Goal: Transaction & Acquisition: Book appointment/travel/reservation

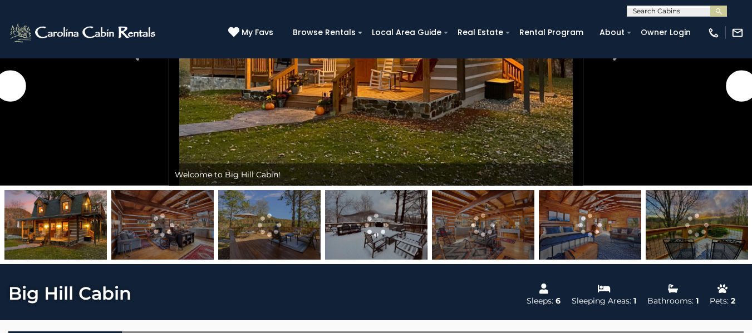
scroll to position [612, 0]
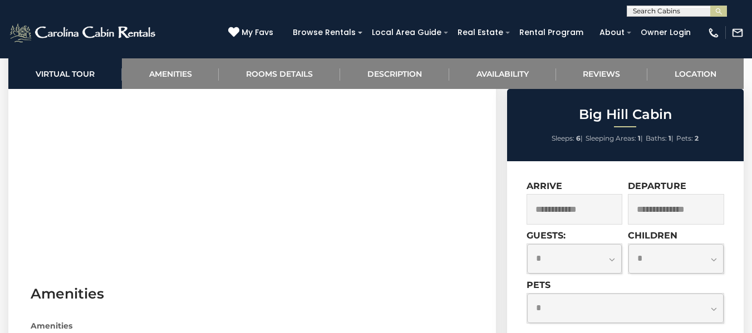
click at [584, 210] on input "text" at bounding box center [574, 209] width 96 height 31
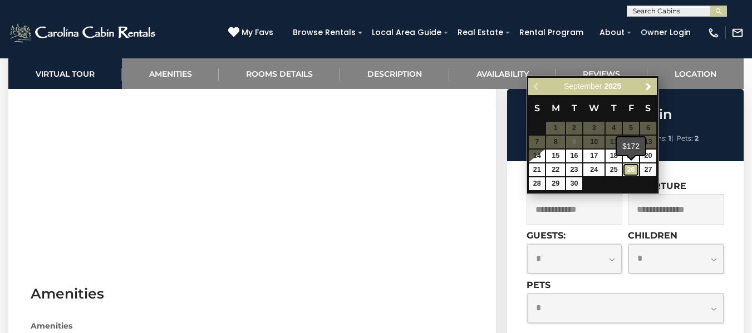
click at [632, 169] on link "26" at bounding box center [631, 170] width 16 height 13
type input "**********"
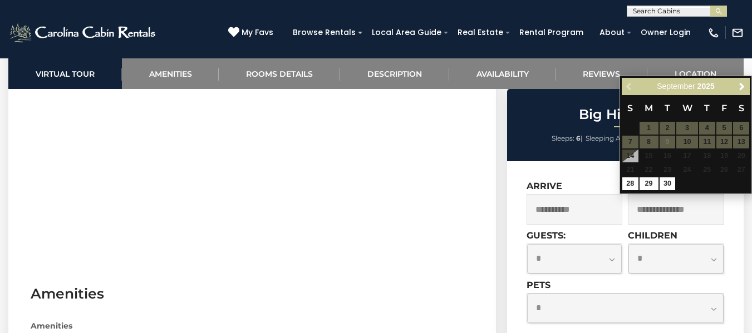
click at [692, 215] on input "text" at bounding box center [676, 209] width 96 height 31
click at [629, 186] on link "28" at bounding box center [630, 183] width 16 height 13
type input "**********"
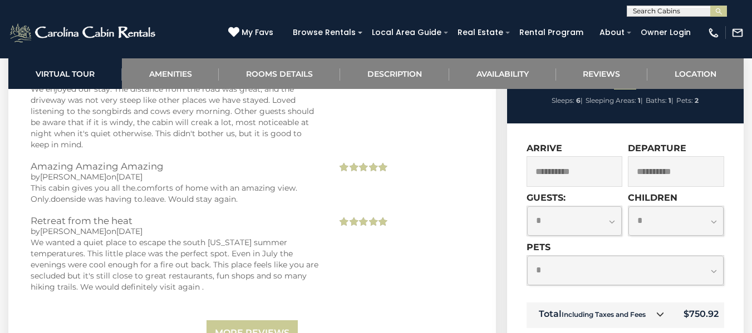
scroll to position [2615, 0]
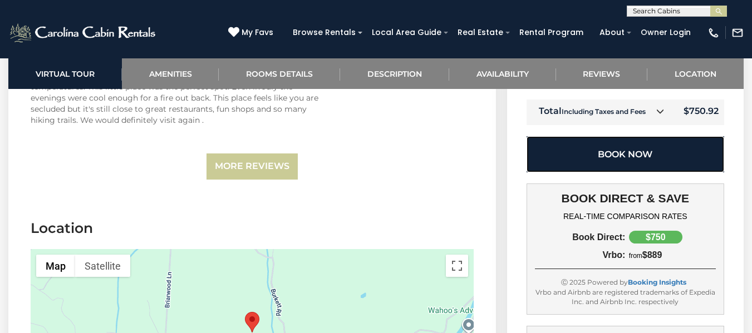
click at [657, 144] on button "Book Now" at bounding box center [625, 154] width 198 height 36
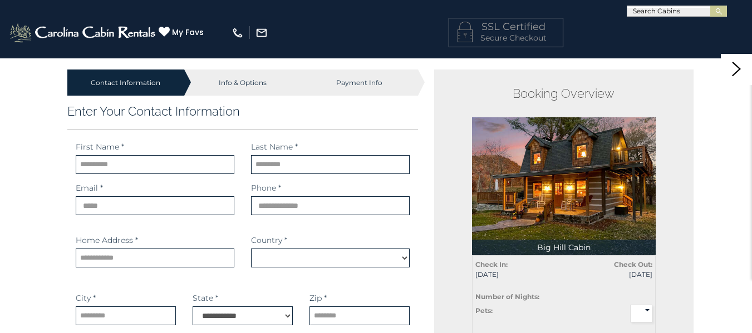
select select "*********"
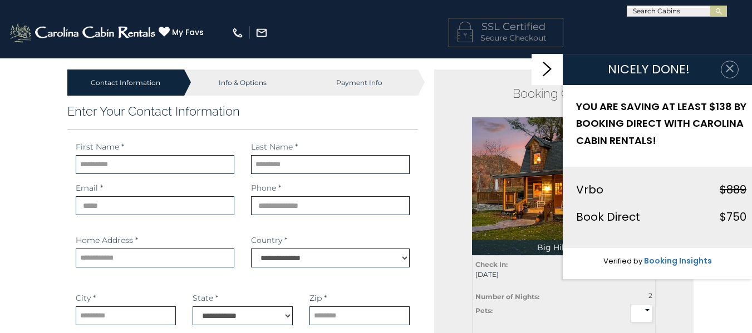
click at [734, 71] on icon "button" at bounding box center [729, 68] width 11 height 11
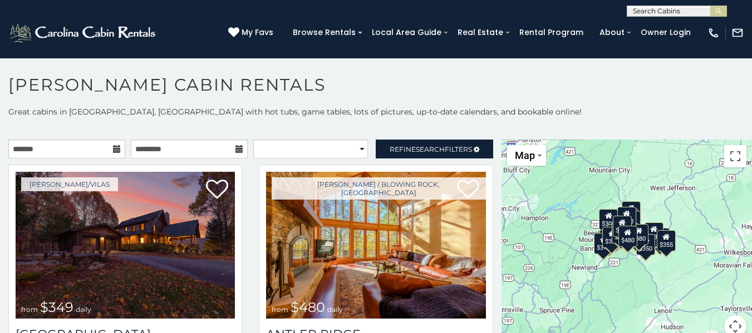
drag, startPoint x: 596, startPoint y: 259, endPoint x: 554, endPoint y: 259, distance: 41.7
click at [554, 259] on div "$349 $480 $525 $315 $355 $635 $675 $930 $400 $451 $330 $400 $485 $460 $395 $695…" at bounding box center [626, 245] width 250 height 211
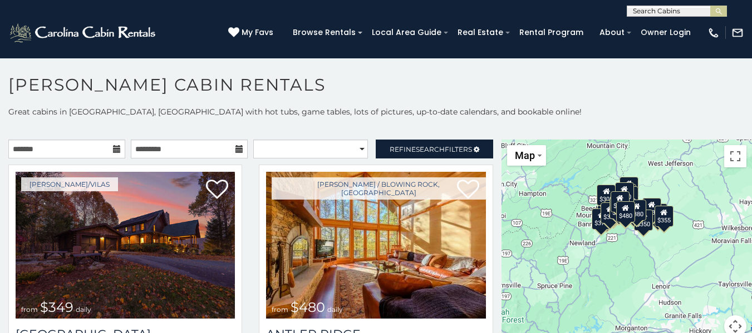
drag, startPoint x: 661, startPoint y: 227, endPoint x: 685, endPoint y: 202, distance: 34.6
click at [685, 201] on div "$349 $480 $525 $315 $355 $635 $675 $930 $400 $451 $330 $400 $485 $460 $395 $695…" at bounding box center [626, 245] width 250 height 211
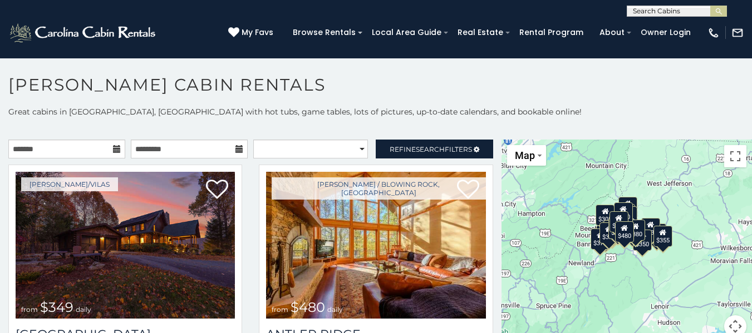
drag, startPoint x: 683, startPoint y: 230, endPoint x: 668, endPoint y: 262, distance: 35.1
click at [668, 262] on div "$349 $480 $525 $315 $355 $635 $675 $930 $400 $451 $330 $400 $485 $460 $395 $695…" at bounding box center [626, 245] width 250 height 211
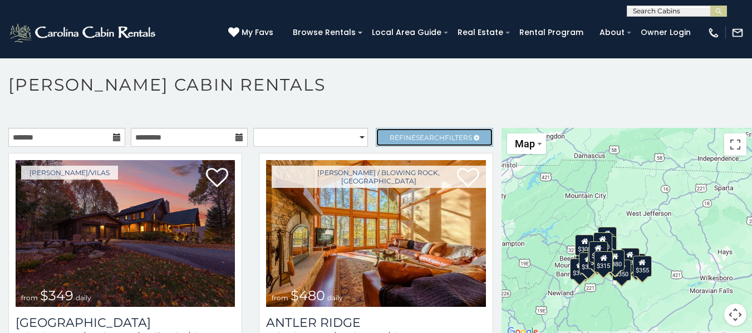
click at [437, 138] on span "Refine Search Filters" at bounding box center [430, 138] width 82 height 8
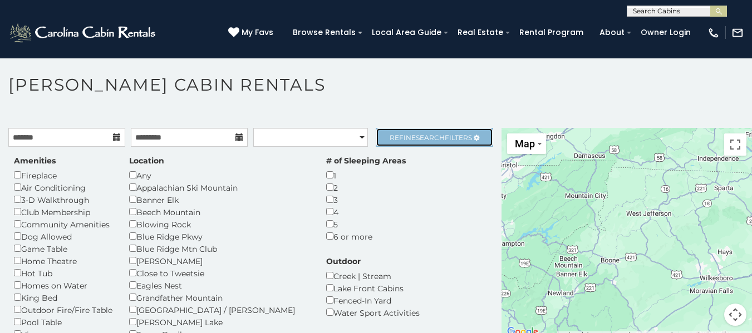
click at [414, 142] on link "Refine Search Filters" at bounding box center [434, 137] width 117 height 19
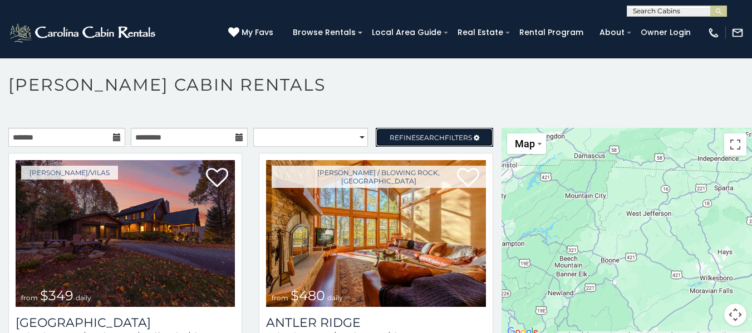
scroll to position [6, 0]
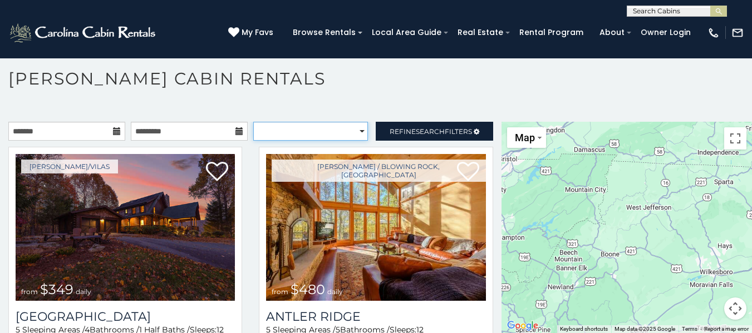
click at [328, 132] on select "**********" at bounding box center [310, 131] width 115 height 19
click at [253, 122] on select "**********" at bounding box center [310, 131] width 115 height 19
click at [311, 128] on select "**********" at bounding box center [310, 131] width 115 height 19
select select "*********"
click at [253, 122] on select "**********" at bounding box center [310, 131] width 115 height 19
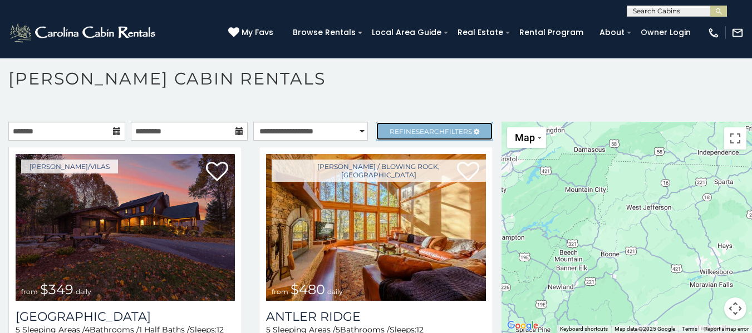
click at [418, 130] on span "Search" at bounding box center [430, 131] width 29 height 8
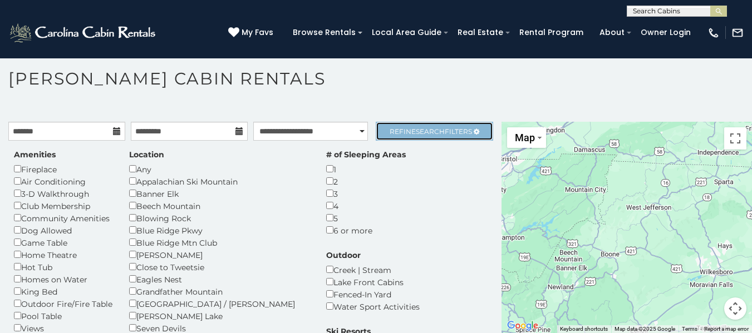
click at [407, 131] on span "Refine Search Filters" at bounding box center [430, 131] width 82 height 8
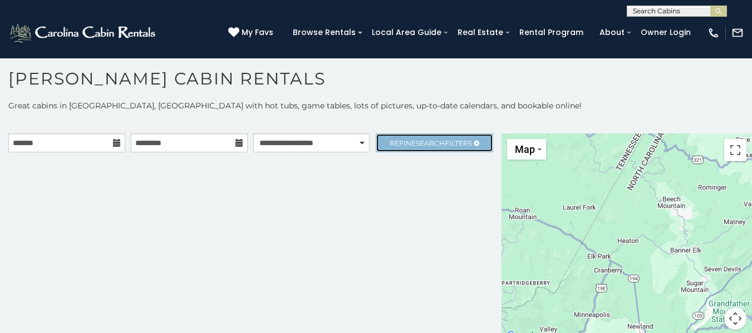
click at [418, 148] on link "Refine Search Filters" at bounding box center [434, 143] width 117 height 19
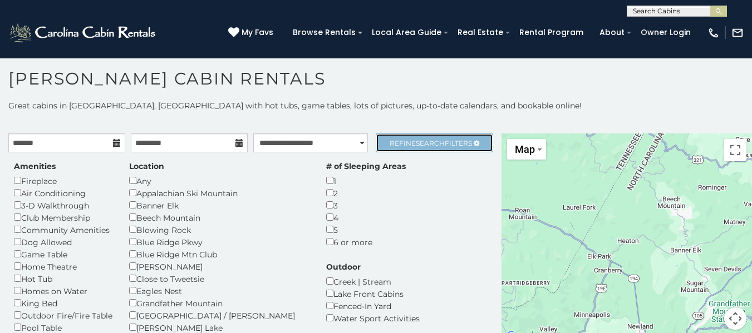
click at [416, 147] on span "Search" at bounding box center [430, 143] width 29 height 8
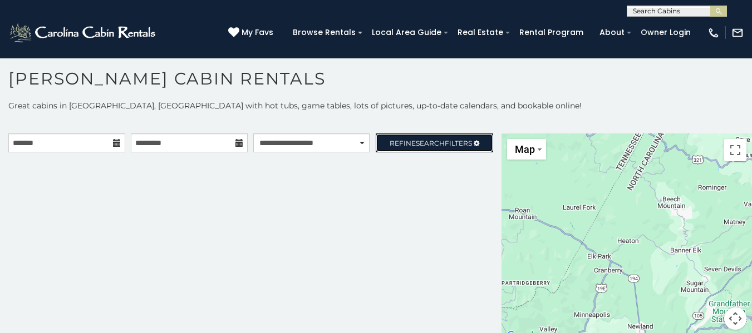
scroll to position [10, 0]
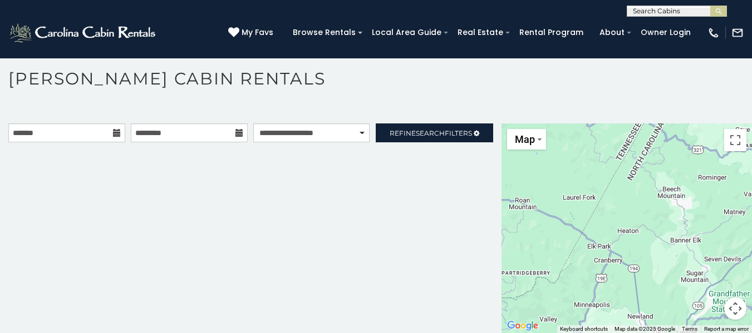
click at [199, 187] on div "**********" at bounding box center [250, 229] width 501 height 210
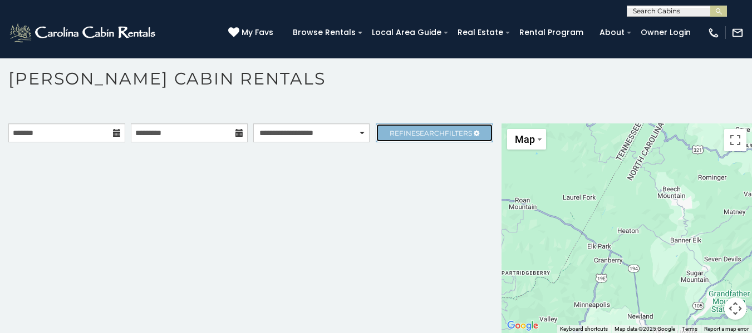
click at [396, 135] on span "Refine Search Filters" at bounding box center [430, 133] width 82 height 8
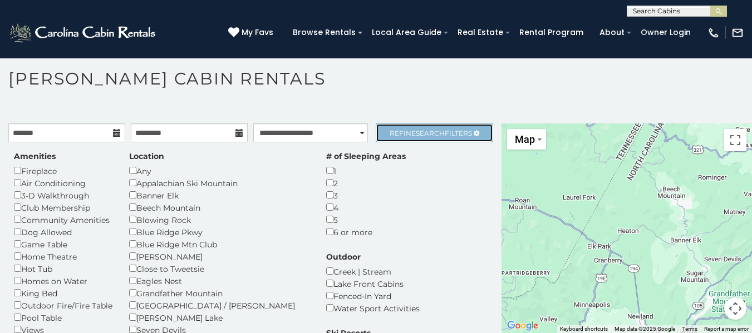
click at [395, 134] on span "Refine Search Filters" at bounding box center [430, 133] width 82 height 8
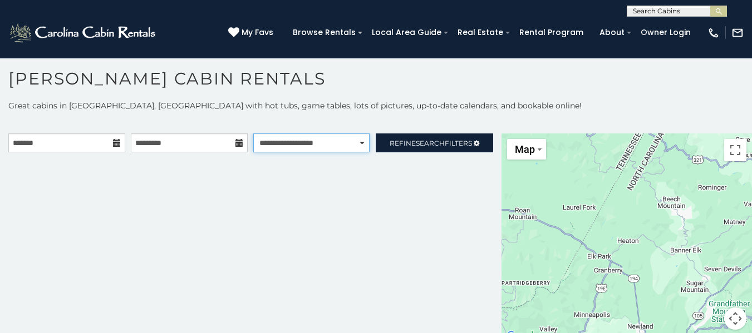
click at [287, 148] on select "**********" at bounding box center [311, 143] width 116 height 19
select select "******"
click at [253, 134] on select "**********" at bounding box center [311, 143] width 116 height 19
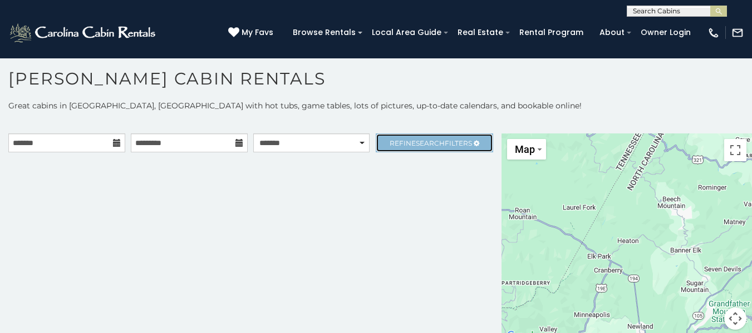
click at [400, 143] on span "Refine Search Filters" at bounding box center [430, 143] width 82 height 8
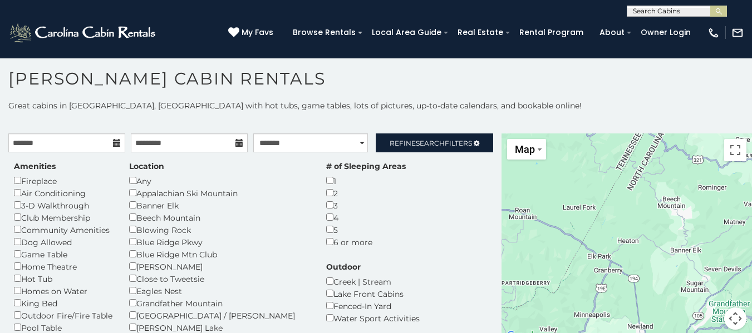
click at [370, 108] on p "Great cabins in [GEOGRAPHIC_DATA], [GEOGRAPHIC_DATA] with hot tubs, game tables…" at bounding box center [376, 105] width 752 height 11
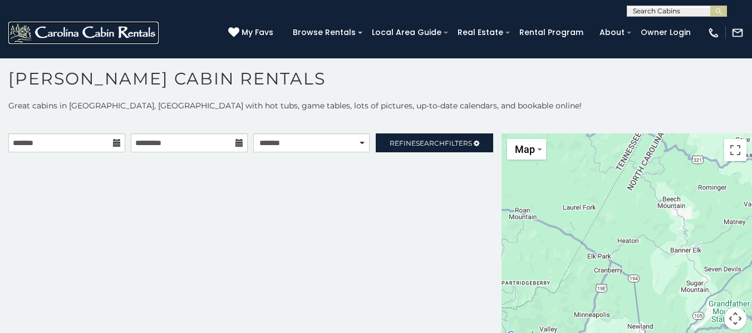
click at [111, 37] on img at bounding box center [83, 33] width 150 height 22
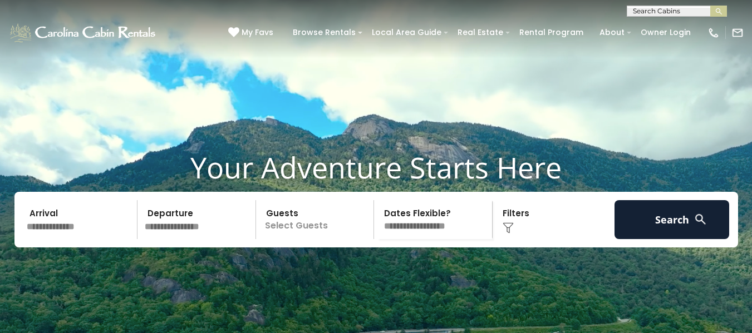
click at [91, 185] on h1 "Your Adventure Starts Here" at bounding box center [375, 167] width 735 height 34
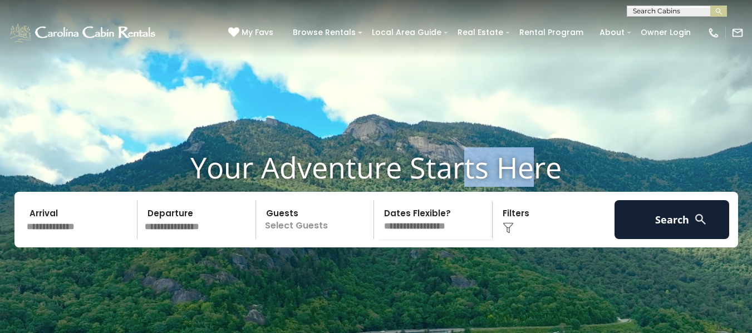
click at [422, 239] on select "**********" at bounding box center [434, 219] width 115 height 39
click at [507, 234] on img at bounding box center [507, 228] width 11 height 11
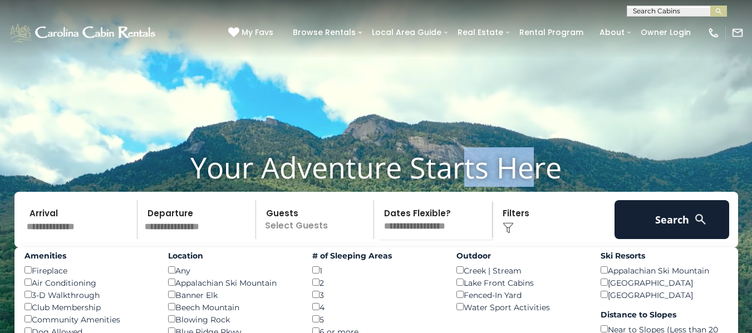
scroll to position [167, 0]
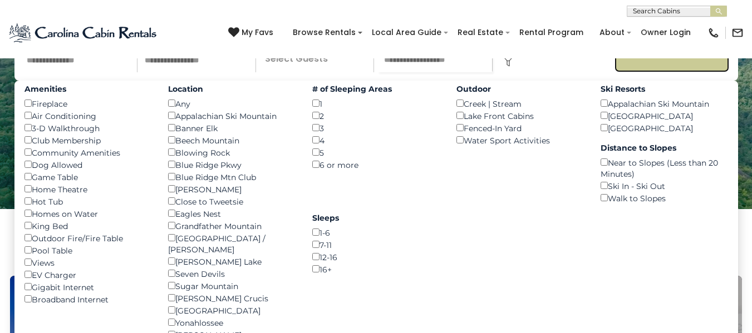
click at [640, 72] on button "Search" at bounding box center [671, 52] width 115 height 39
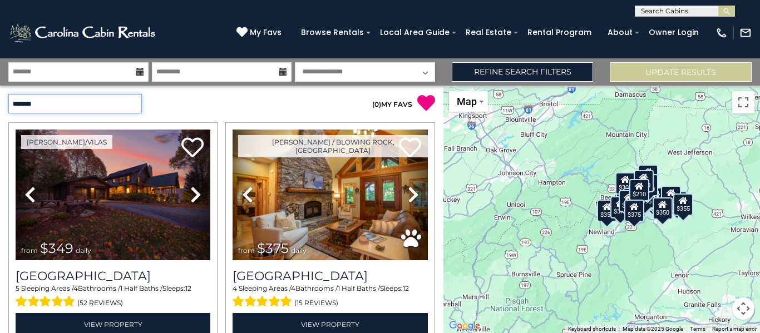
click at [73, 104] on select "**********" at bounding box center [75, 103] width 134 height 19
select select "*********"
click at [8, 94] on select "**********" at bounding box center [75, 103] width 134 height 19
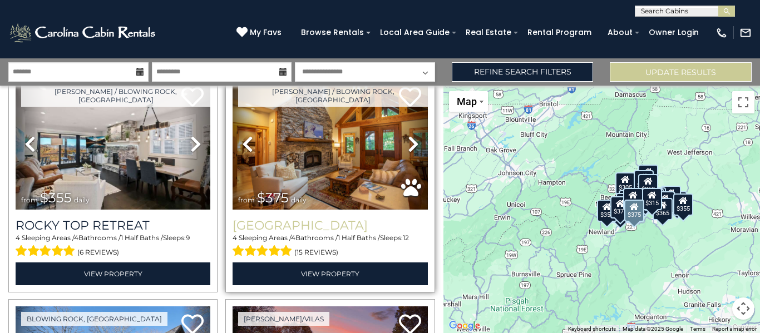
scroll to position [56, 0]
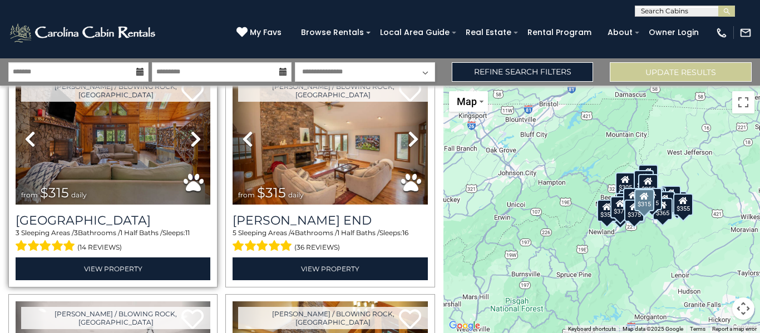
click at [185, 139] on link "Next" at bounding box center [195, 139] width 29 height 131
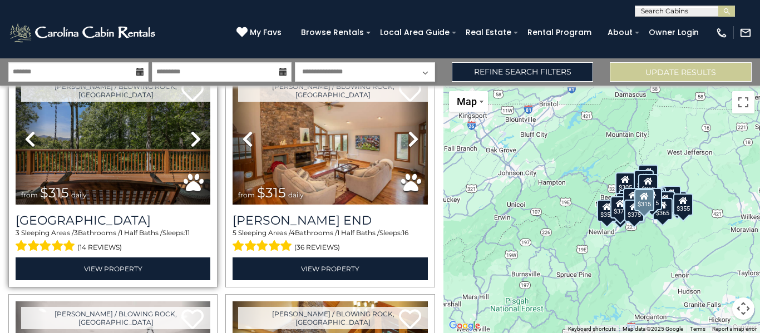
click at [197, 137] on icon at bounding box center [195, 139] width 11 height 18
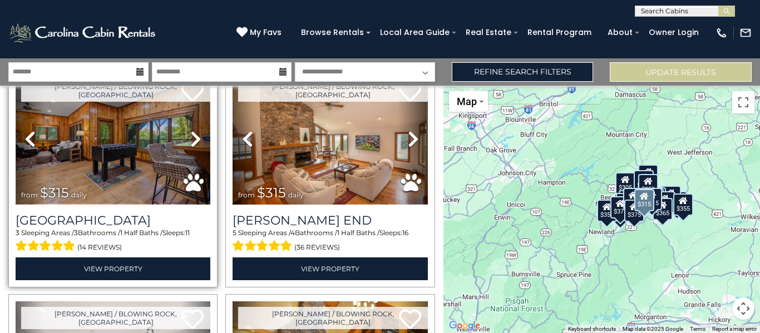
click at [118, 139] on img at bounding box center [113, 139] width 195 height 131
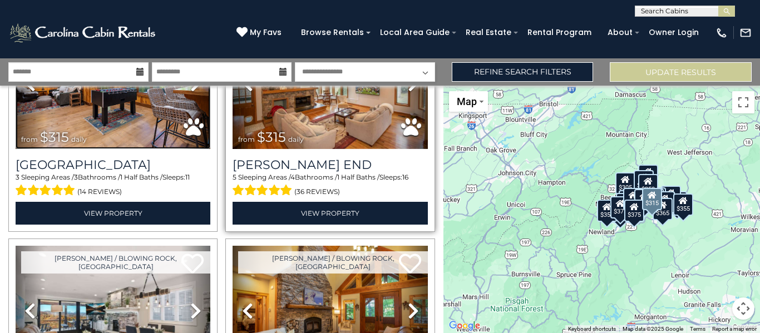
scroll to position [223, 0]
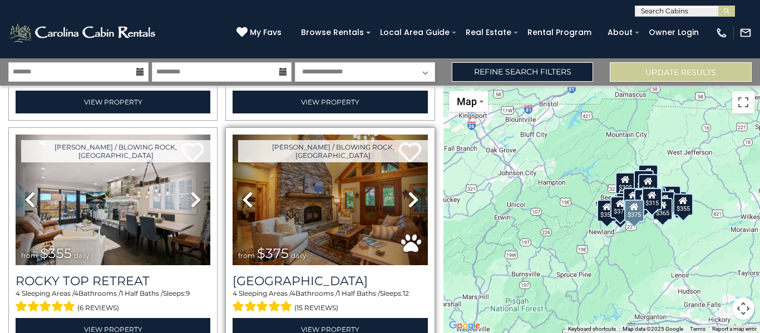
click at [408, 195] on icon at bounding box center [413, 200] width 11 height 18
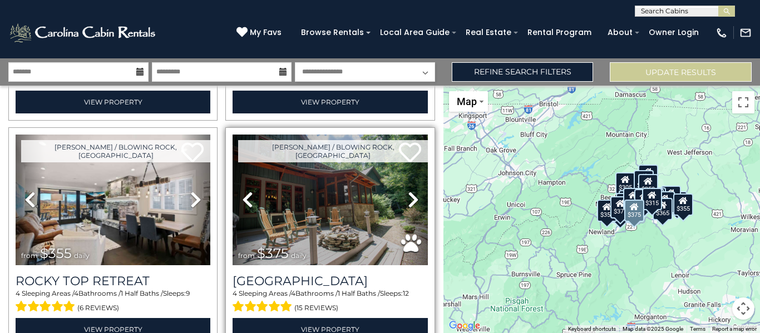
click at [408, 195] on icon at bounding box center [413, 200] width 11 height 18
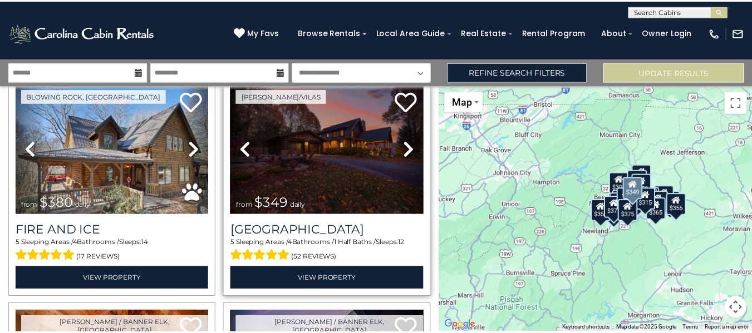
scroll to position [334, 0]
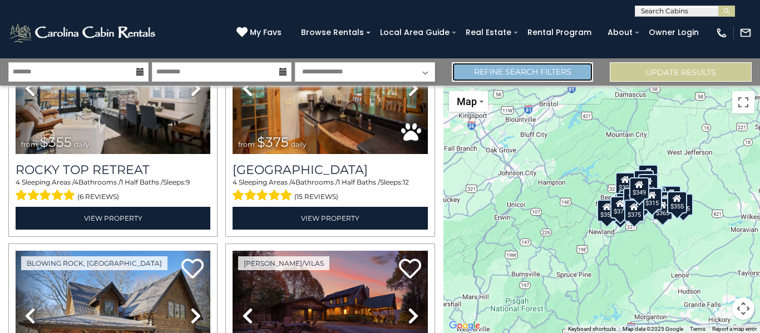
click at [507, 72] on link "Refine Search Filters" at bounding box center [523, 71] width 142 height 19
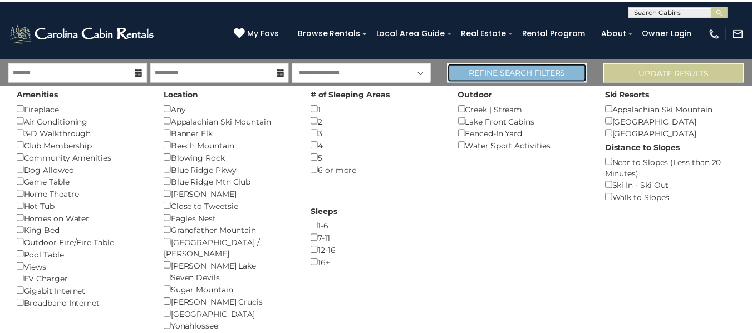
scroll to position [332, 0]
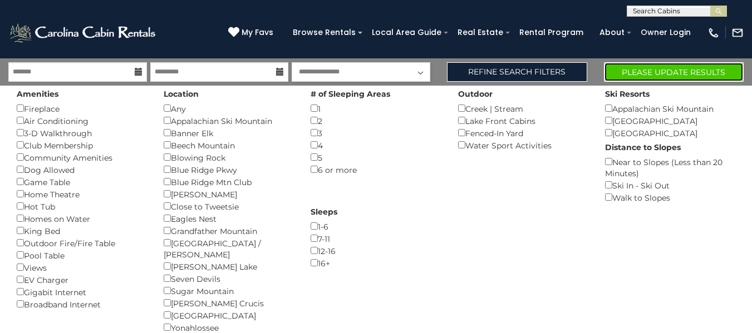
click at [652, 71] on button "Please Update Results" at bounding box center [674, 71] width 140 height 19
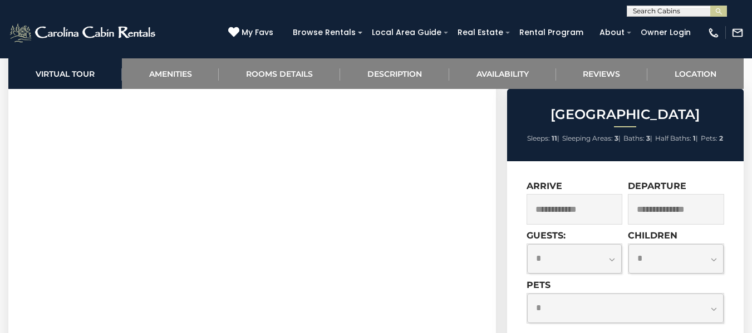
scroll to position [668, 0]
click at [610, 214] on input "text" at bounding box center [574, 209] width 96 height 31
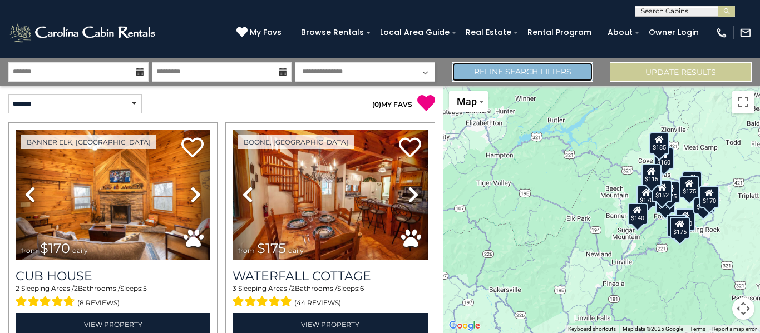
click at [533, 77] on link "Refine Search Filters" at bounding box center [523, 71] width 142 height 19
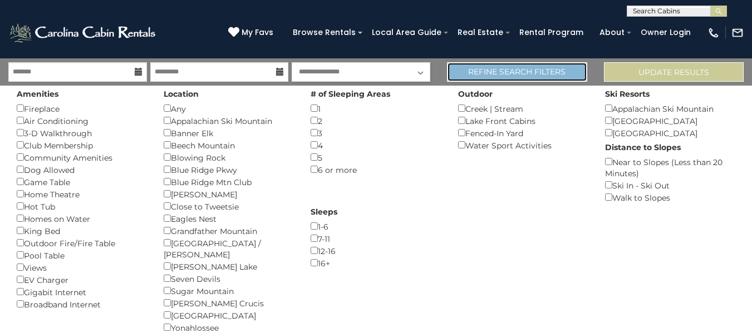
click at [551, 76] on link "Refine Search Filters" at bounding box center [517, 71] width 140 height 19
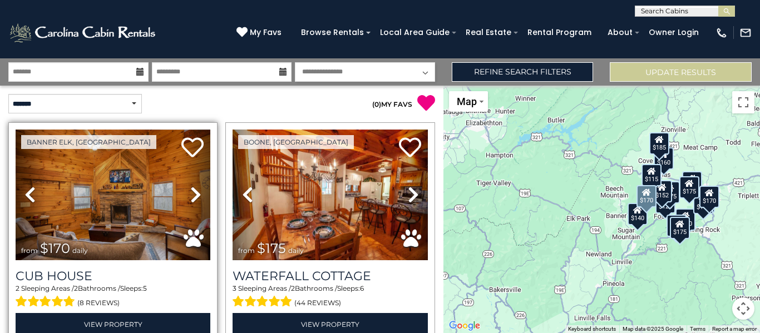
click at [195, 192] on icon at bounding box center [195, 195] width 11 height 18
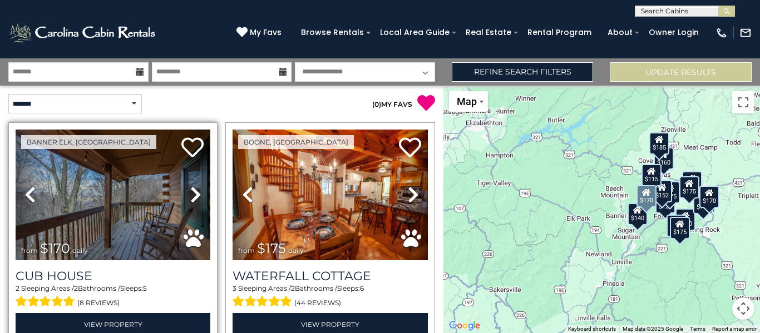
click at [194, 192] on icon at bounding box center [195, 195] width 11 height 18
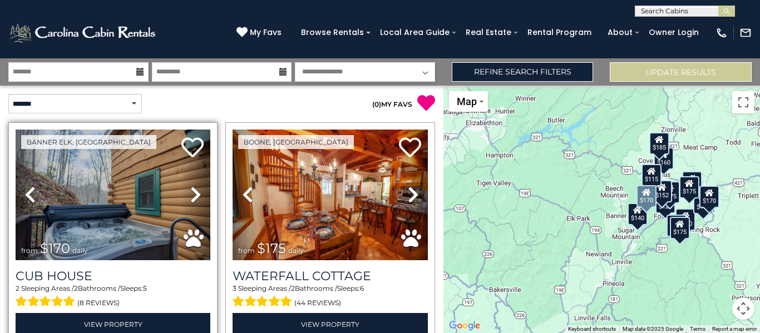
click at [194, 192] on icon at bounding box center [195, 195] width 11 height 18
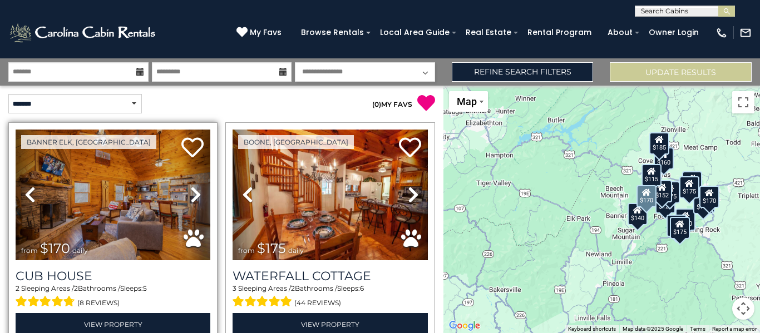
click at [194, 192] on icon at bounding box center [195, 195] width 11 height 18
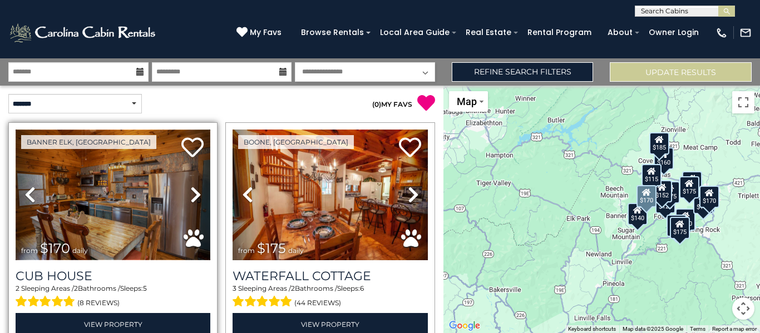
click at [140, 202] on img at bounding box center [113, 195] width 195 height 131
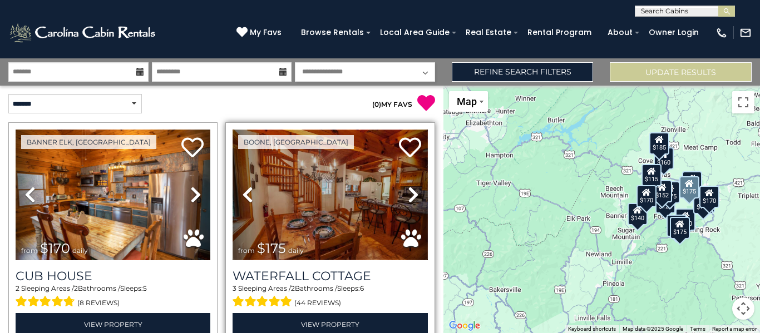
click at [365, 218] on img at bounding box center [330, 195] width 195 height 131
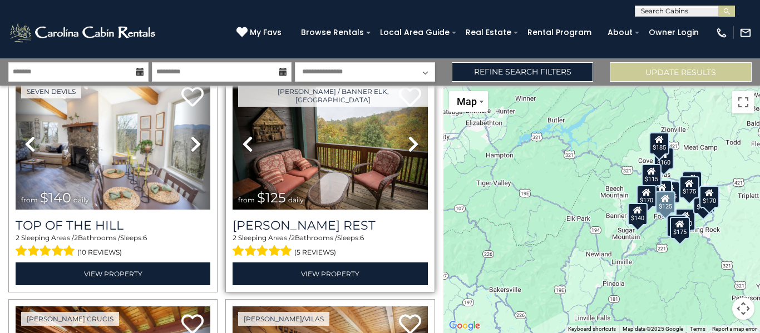
scroll to position [223, 0]
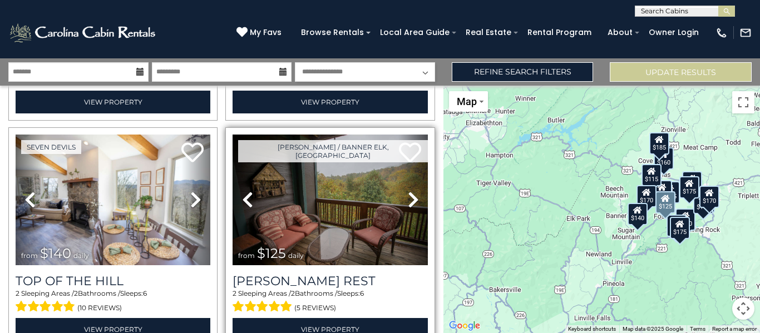
click at [408, 191] on icon at bounding box center [413, 200] width 11 height 18
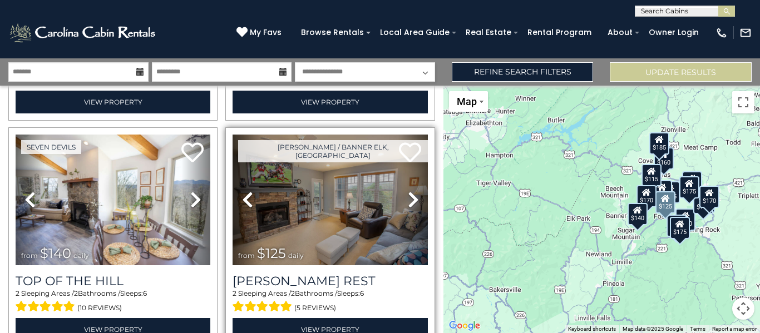
click at [408, 198] on icon at bounding box center [413, 200] width 11 height 18
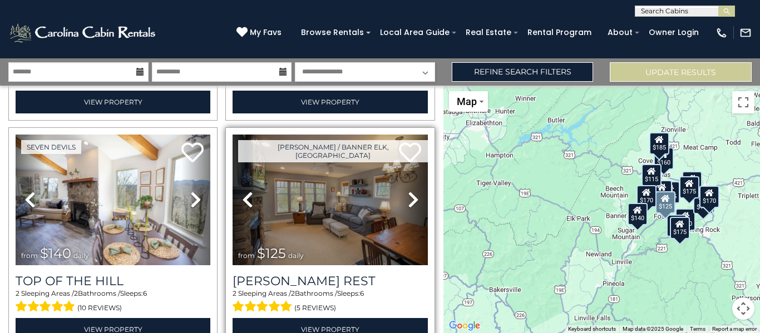
click at [408, 198] on icon at bounding box center [413, 200] width 11 height 18
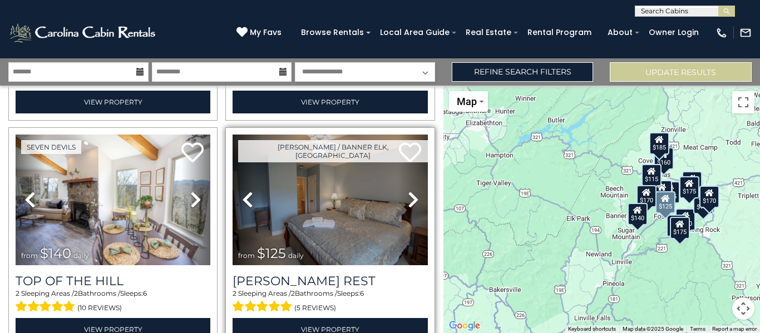
click at [408, 198] on icon at bounding box center [413, 200] width 11 height 18
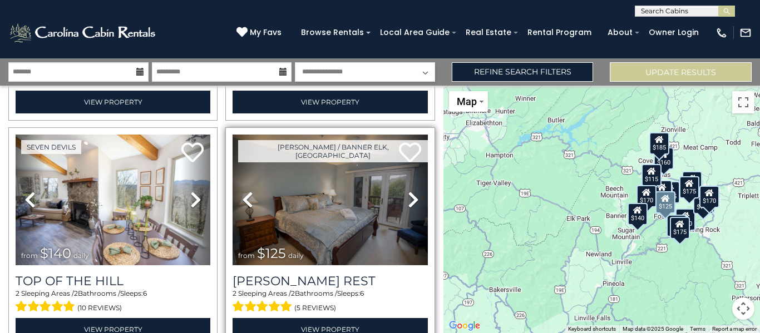
click at [408, 198] on icon at bounding box center [413, 200] width 11 height 18
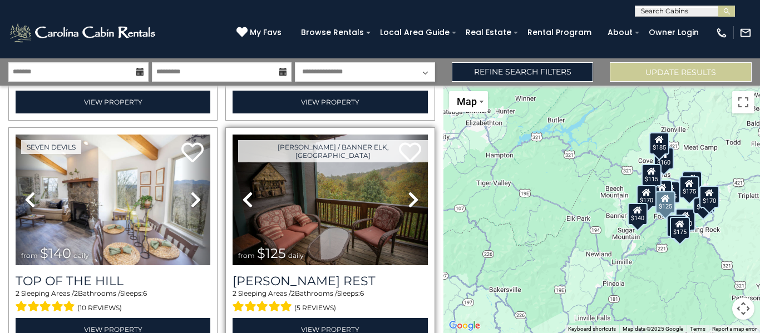
click at [408, 198] on icon at bounding box center [413, 200] width 11 height 18
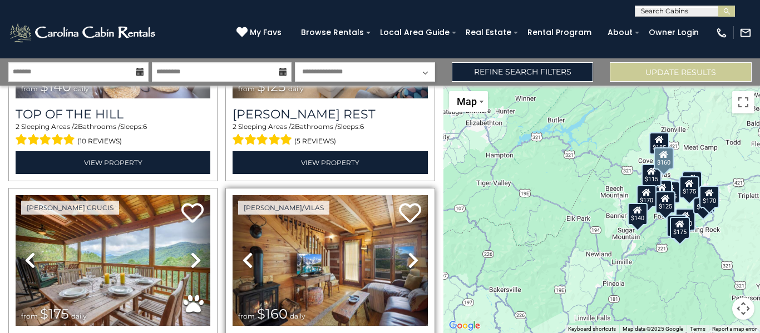
scroll to position [445, 0]
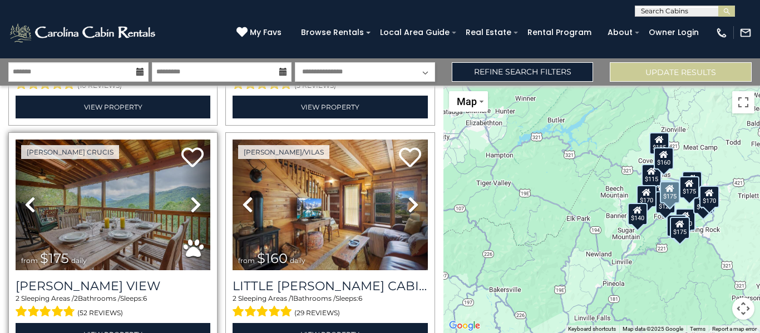
click at [191, 198] on icon at bounding box center [195, 205] width 11 height 18
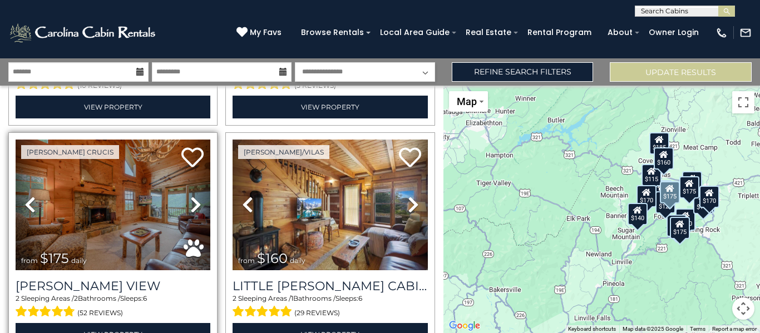
click at [192, 198] on icon at bounding box center [195, 205] width 11 height 18
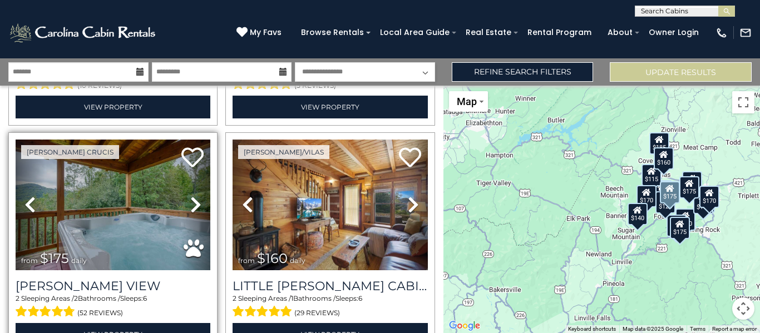
click at [193, 199] on icon at bounding box center [195, 205] width 11 height 18
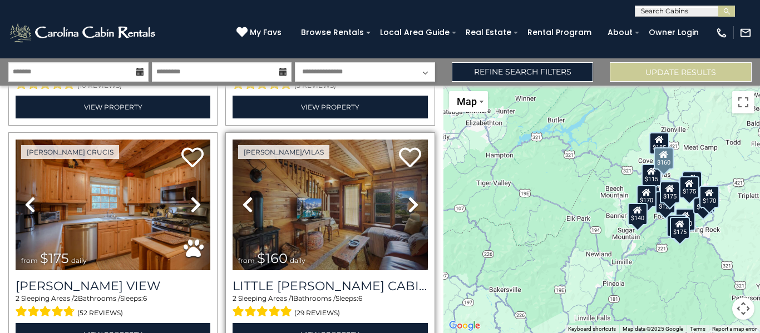
click at [408, 200] on icon at bounding box center [413, 205] width 11 height 18
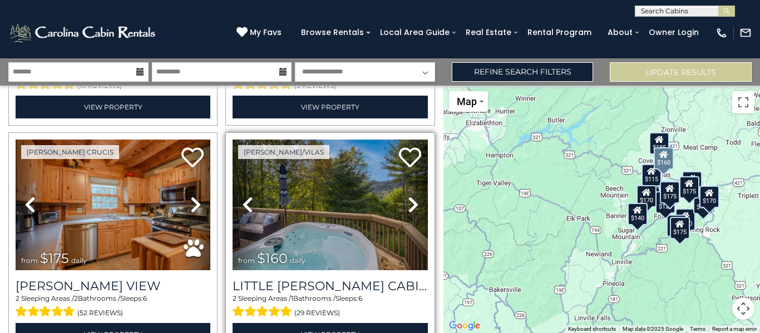
click at [408, 200] on icon at bounding box center [413, 205] width 11 height 18
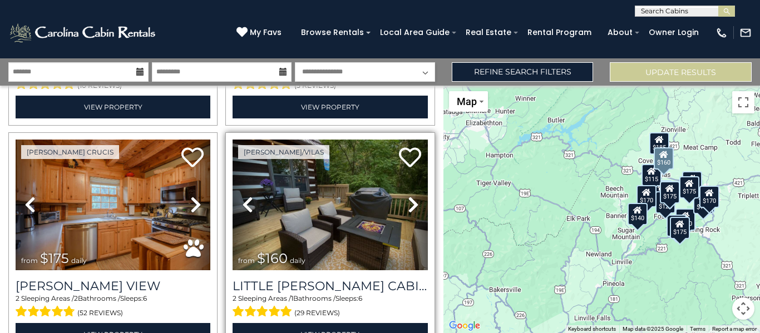
click at [408, 200] on icon at bounding box center [413, 205] width 11 height 18
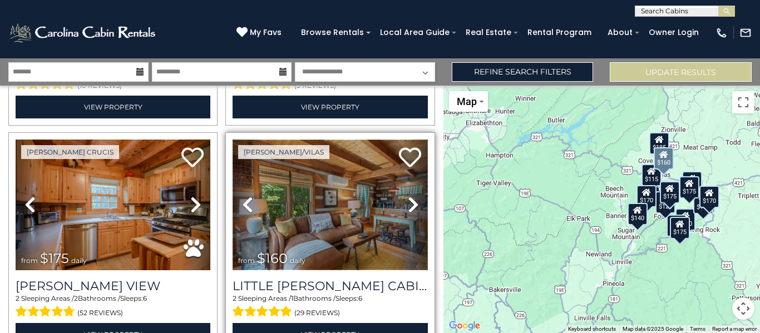
click at [368, 218] on img at bounding box center [330, 205] width 195 height 131
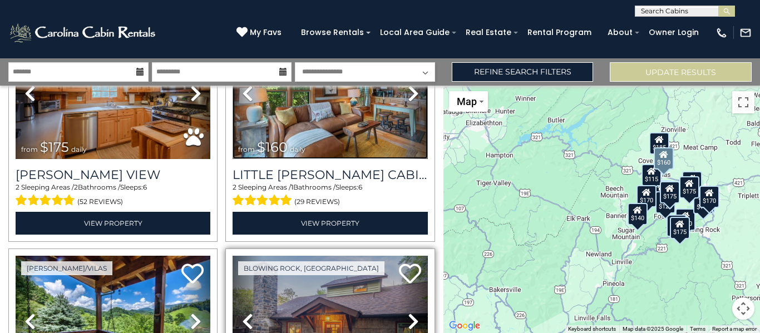
scroll to position [668, 0]
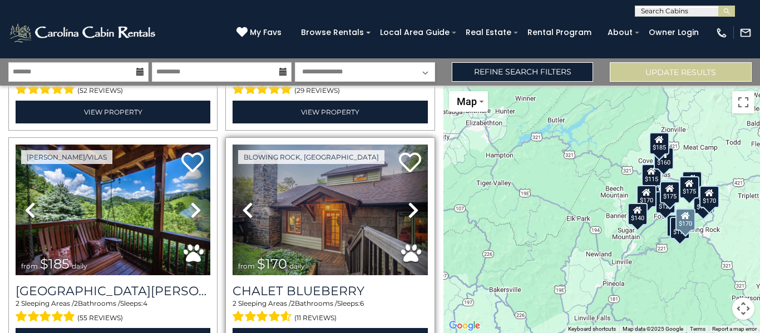
click at [408, 202] on icon at bounding box center [413, 210] width 11 height 18
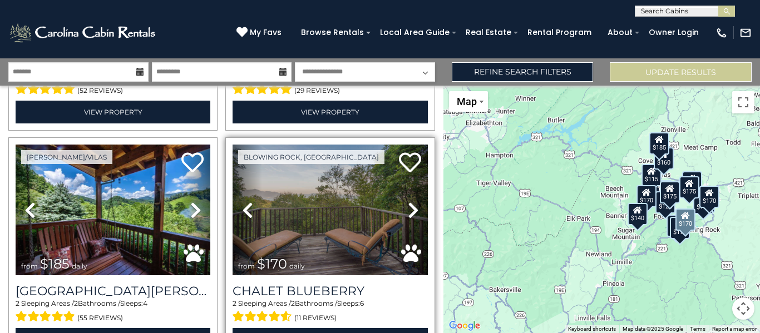
click at [408, 202] on icon at bounding box center [413, 210] width 11 height 18
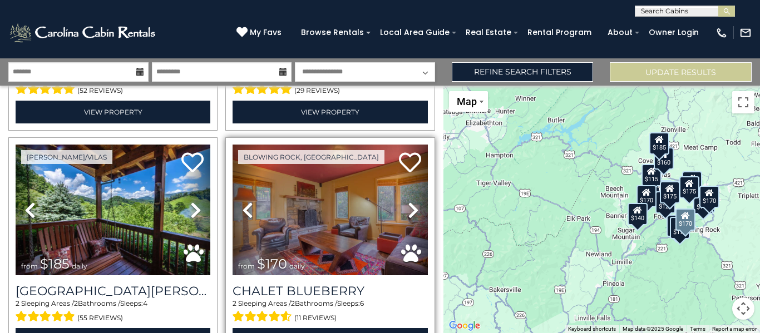
click at [408, 202] on icon at bounding box center [413, 210] width 11 height 18
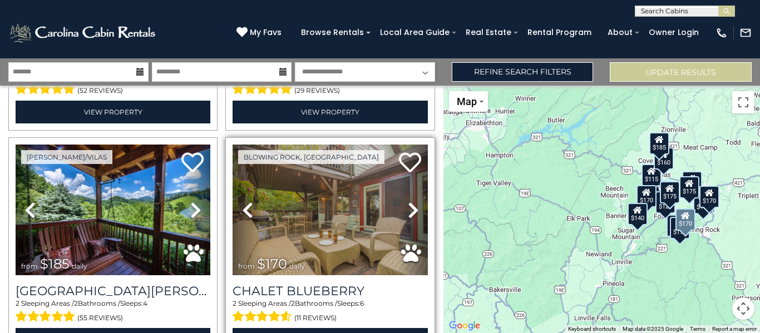
click at [408, 202] on icon at bounding box center [413, 210] width 11 height 18
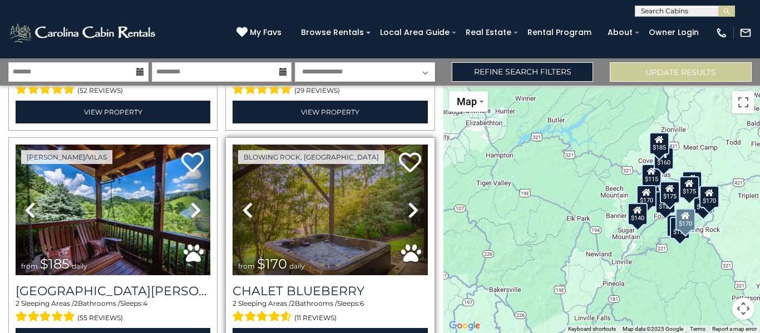
click at [408, 202] on icon at bounding box center [413, 210] width 11 height 18
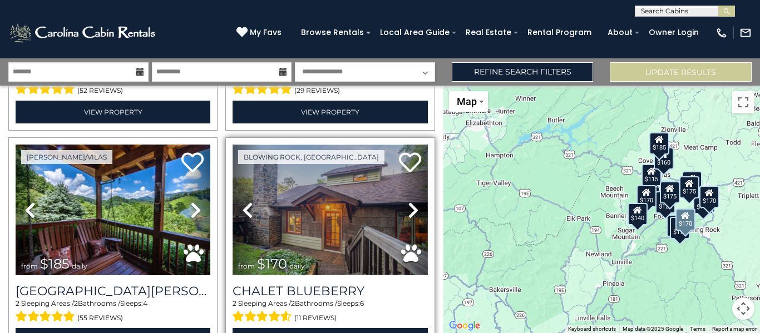
click at [386, 236] on img at bounding box center [330, 210] width 195 height 131
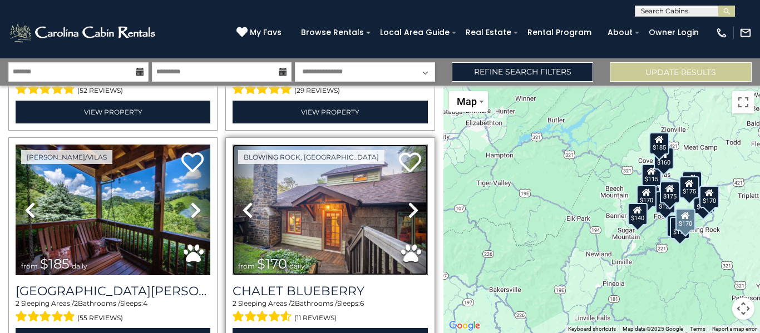
scroll to position [723, 0]
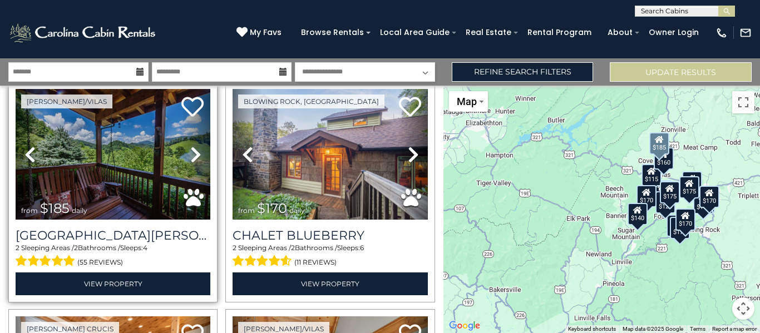
click at [192, 147] on icon at bounding box center [195, 155] width 11 height 18
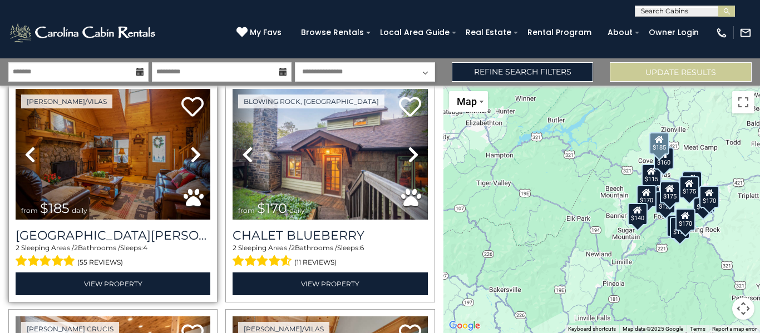
click at [192, 147] on icon at bounding box center [195, 155] width 11 height 18
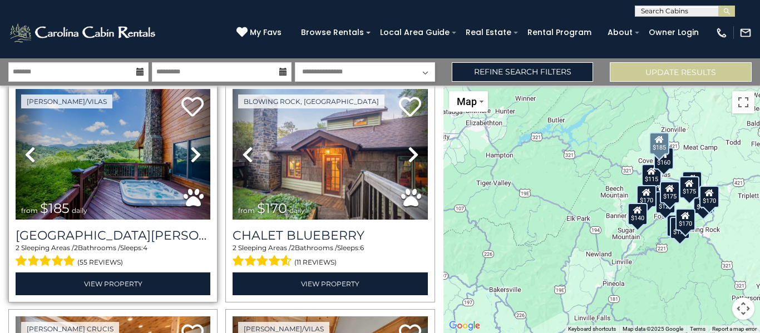
click at [192, 147] on icon at bounding box center [195, 155] width 11 height 18
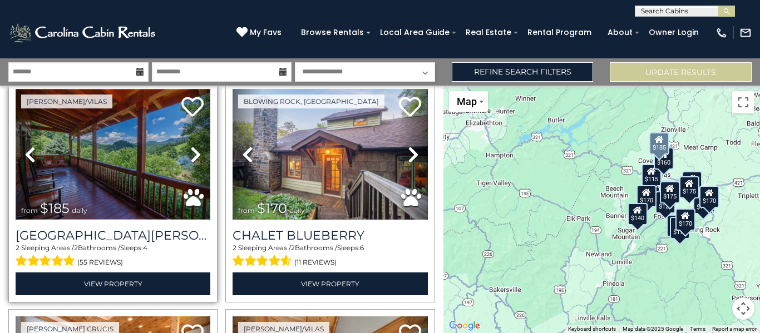
click at [147, 149] on img at bounding box center [113, 154] width 195 height 131
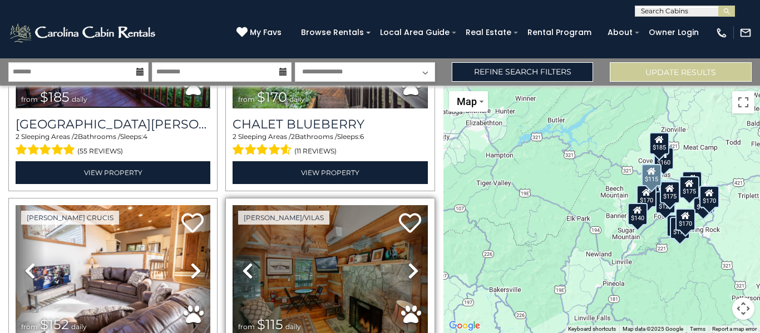
scroll to position [890, 0]
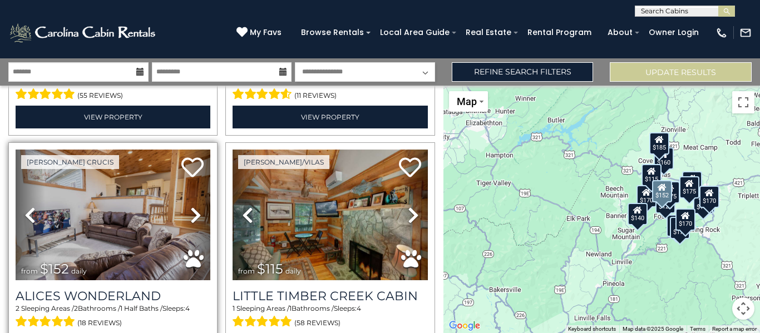
click at [195, 206] on icon at bounding box center [195, 215] width 11 height 18
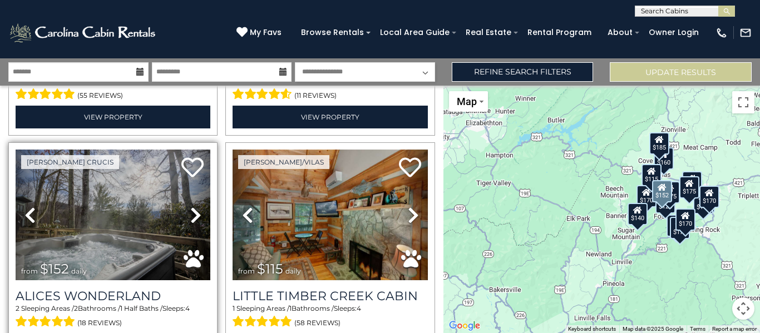
click at [195, 206] on icon at bounding box center [195, 215] width 11 height 18
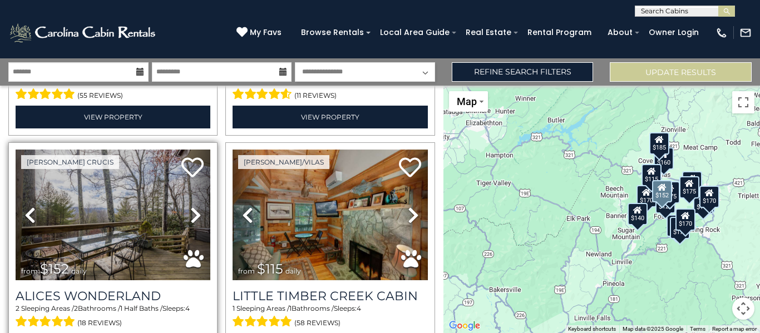
click at [195, 206] on icon at bounding box center [195, 215] width 11 height 18
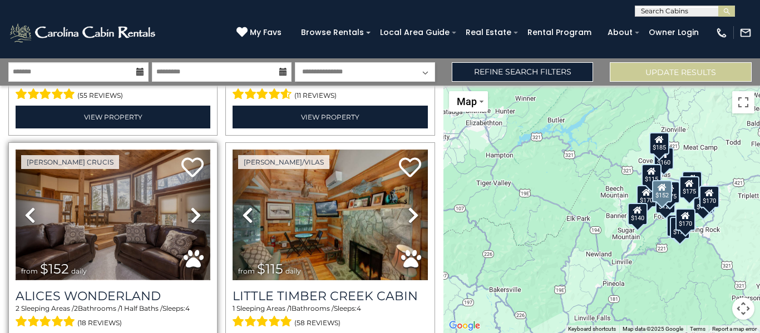
click at [158, 217] on img at bounding box center [113, 215] width 195 height 131
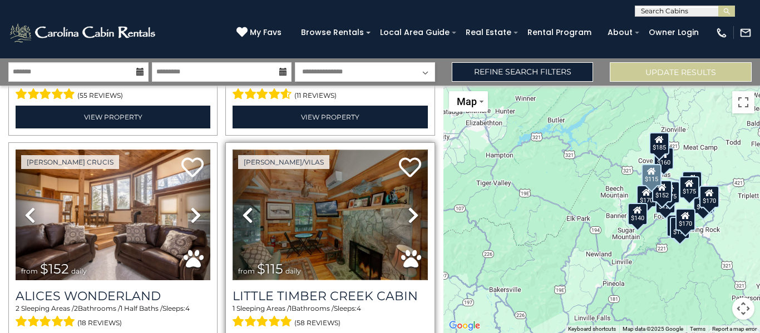
click at [388, 203] on img at bounding box center [330, 215] width 195 height 131
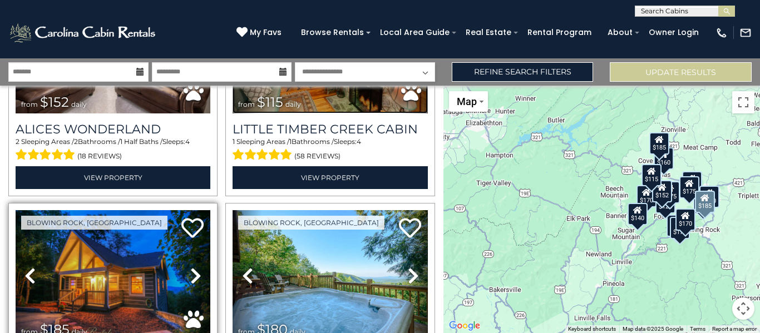
scroll to position [1168, 0]
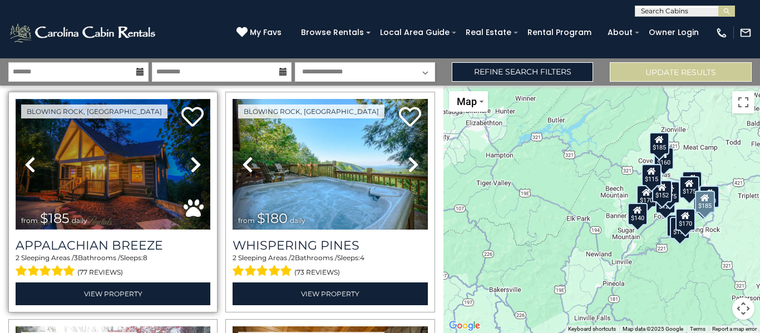
click at [152, 167] on img at bounding box center [113, 164] width 195 height 131
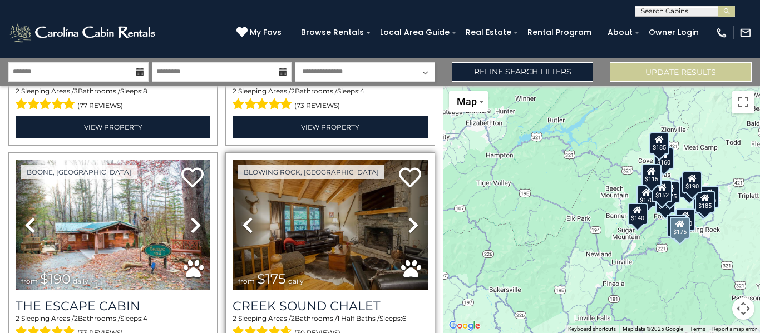
scroll to position [1558, 0]
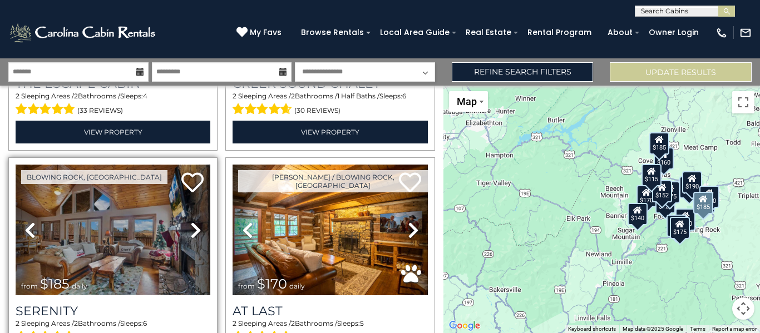
click at [127, 211] on img at bounding box center [113, 230] width 195 height 131
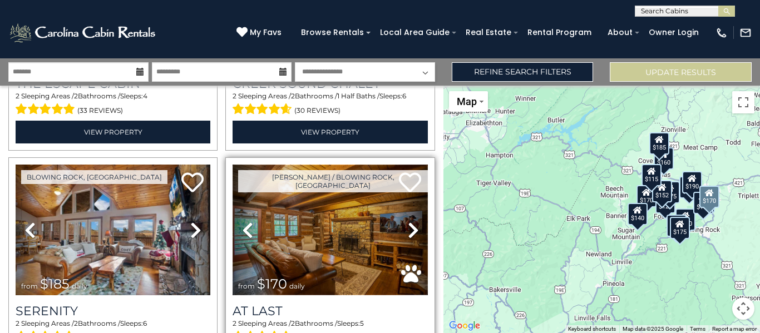
click at [357, 200] on img at bounding box center [330, 230] width 195 height 131
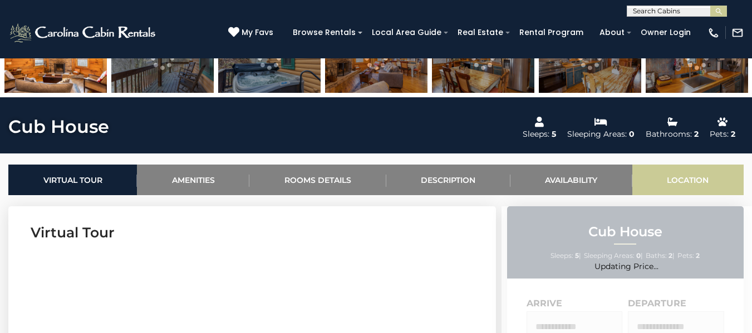
scroll to position [501, 0]
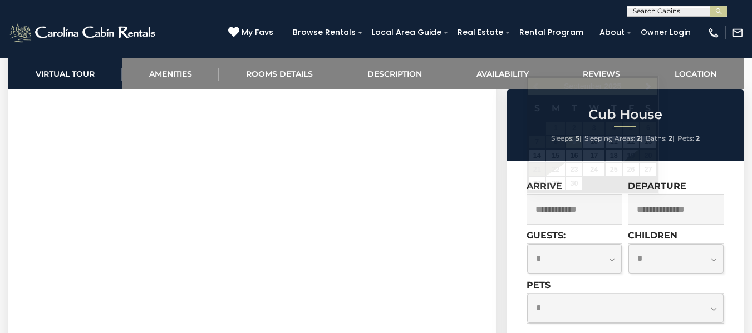
click at [572, 210] on input "text" at bounding box center [574, 209] width 96 height 31
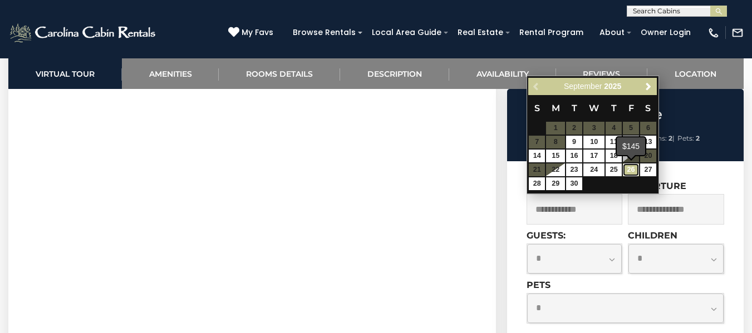
click at [632, 167] on link "26" at bounding box center [631, 170] width 16 height 13
type input "**********"
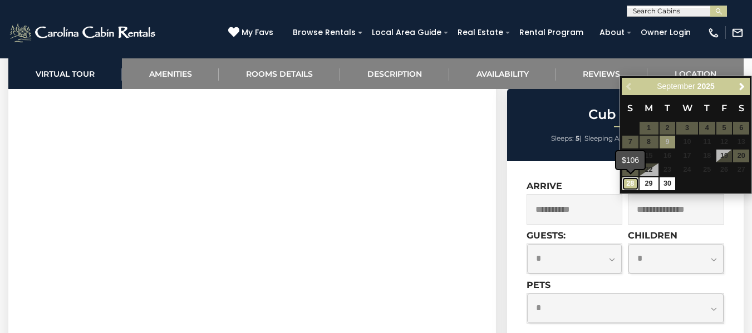
click at [627, 184] on link "28" at bounding box center [630, 183] width 16 height 13
type input "**********"
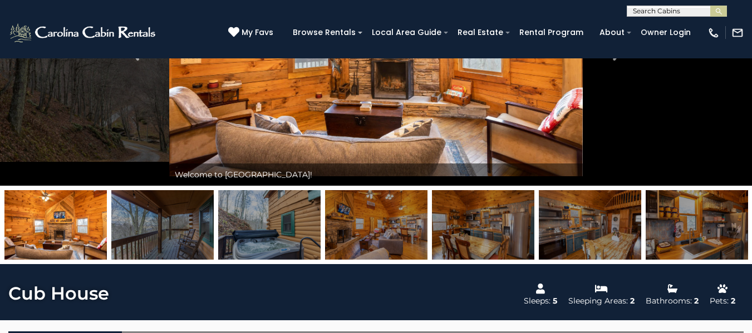
scroll to position [0, 0]
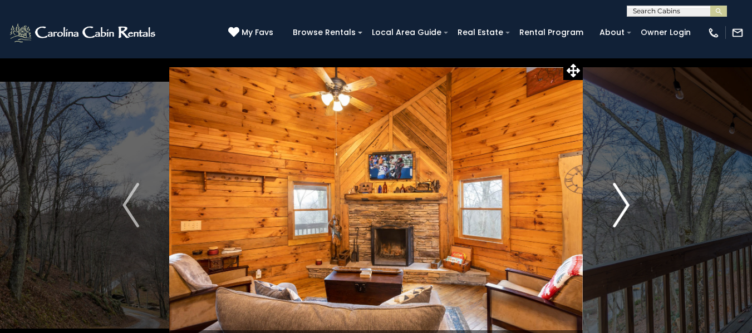
click at [613, 198] on img "Next" at bounding box center [621, 205] width 17 height 45
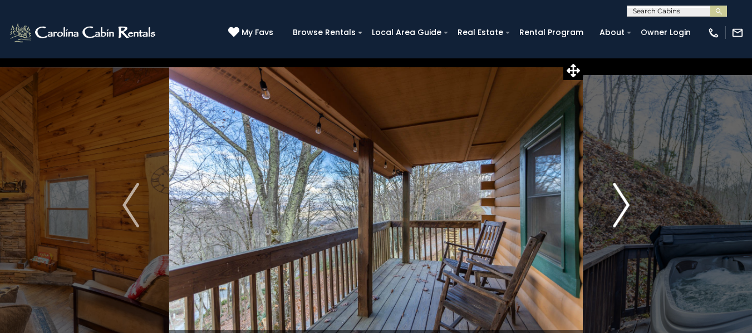
click at [625, 201] on img "Next" at bounding box center [621, 205] width 17 height 45
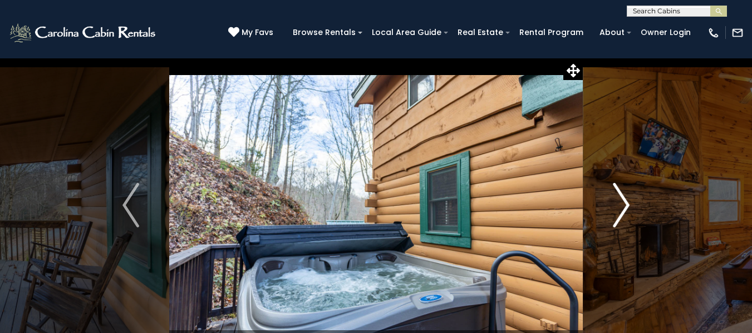
click at [625, 201] on img "Next" at bounding box center [621, 205] width 17 height 45
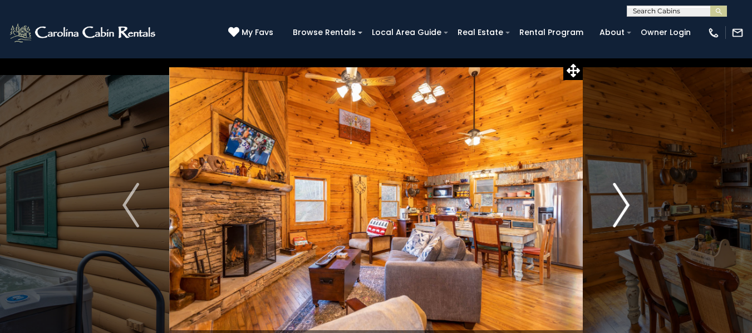
click at [633, 202] on button "Next" at bounding box center [620, 205] width 77 height 295
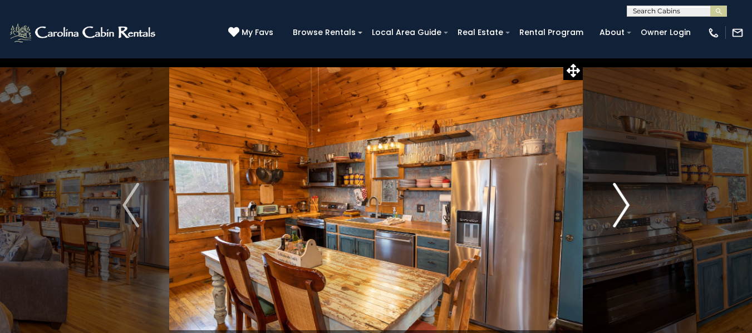
click at [630, 206] on button "Next" at bounding box center [620, 205] width 77 height 295
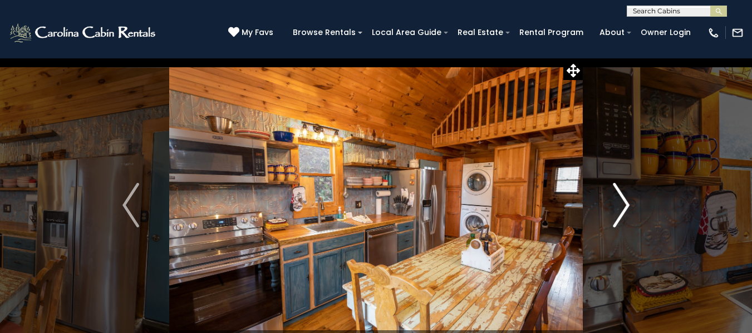
click at [623, 207] on img "Next" at bounding box center [621, 205] width 17 height 45
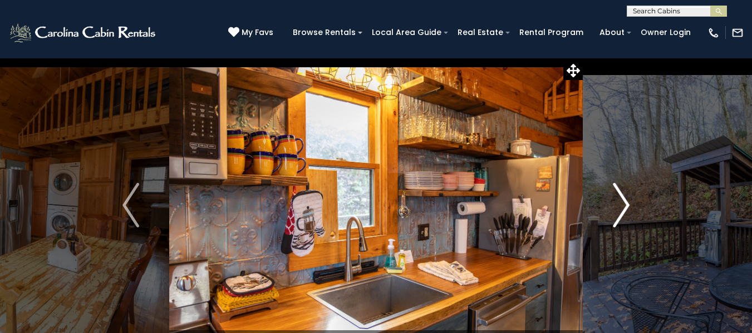
click at [623, 207] on img "Next" at bounding box center [621, 205] width 17 height 45
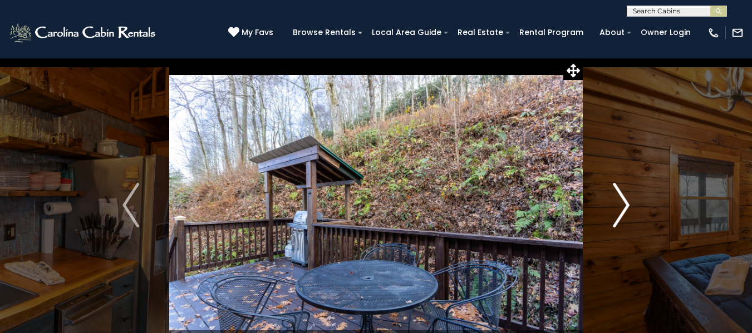
click at [623, 207] on img "Next" at bounding box center [621, 205] width 17 height 45
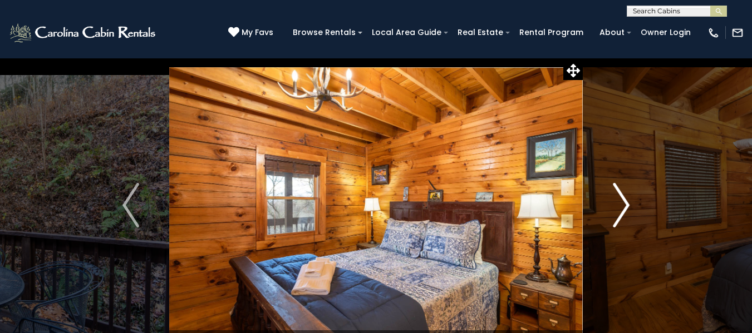
click at [623, 207] on img "Next" at bounding box center [621, 205] width 17 height 45
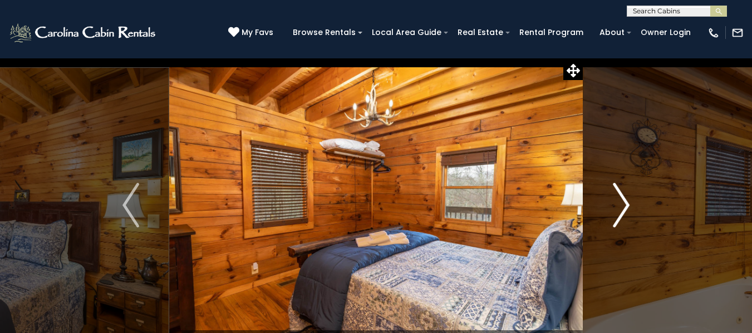
click at [623, 207] on img "Next" at bounding box center [621, 205] width 17 height 45
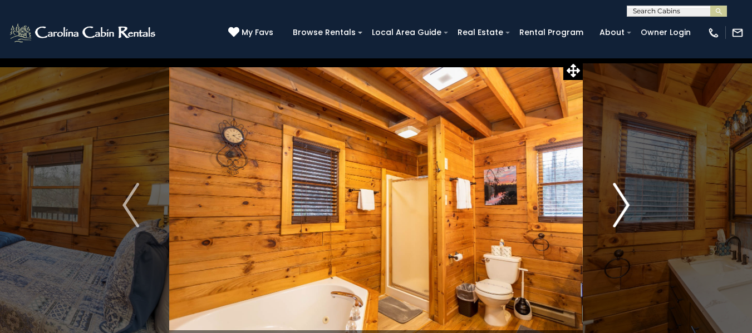
click at [623, 207] on img "Next" at bounding box center [621, 205] width 17 height 45
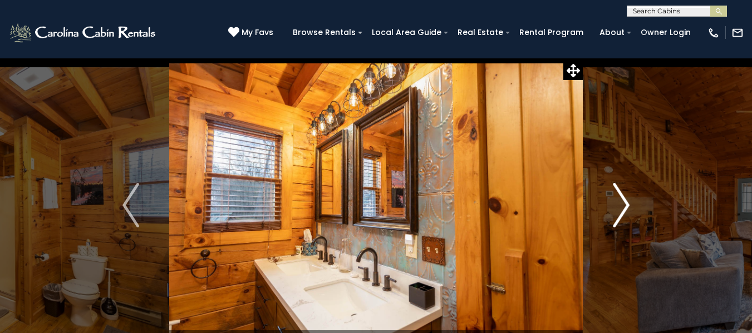
click at [623, 207] on img "Next" at bounding box center [621, 205] width 17 height 45
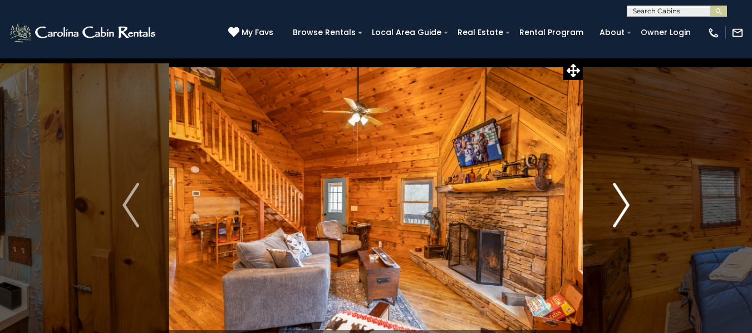
click at [623, 207] on img "Next" at bounding box center [621, 205] width 17 height 45
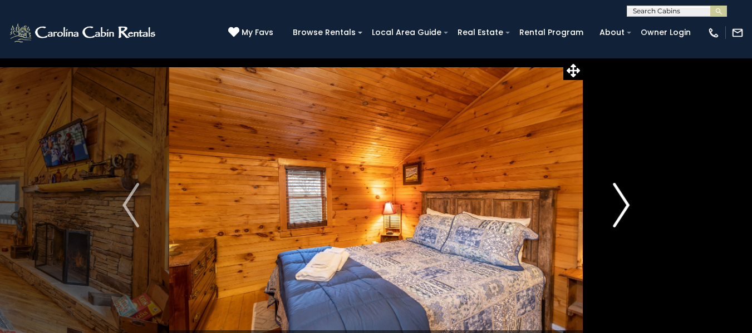
click at [623, 206] on img "Next" at bounding box center [621, 205] width 17 height 45
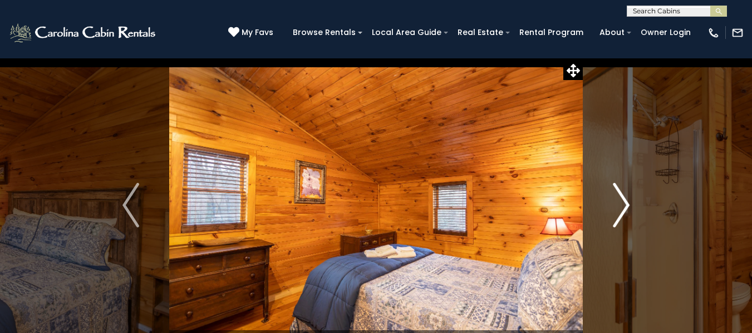
click at [623, 206] on img "Next" at bounding box center [621, 205] width 17 height 45
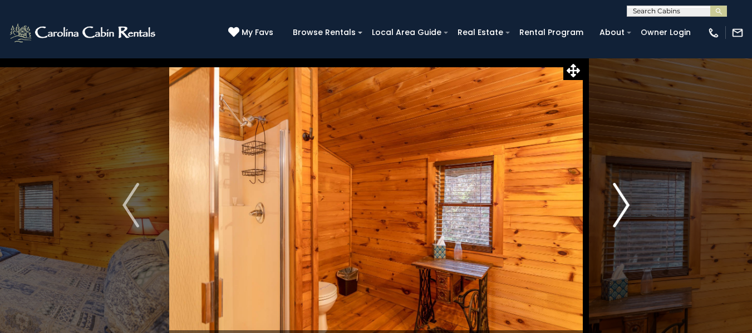
click at [623, 206] on img "Next" at bounding box center [621, 205] width 17 height 45
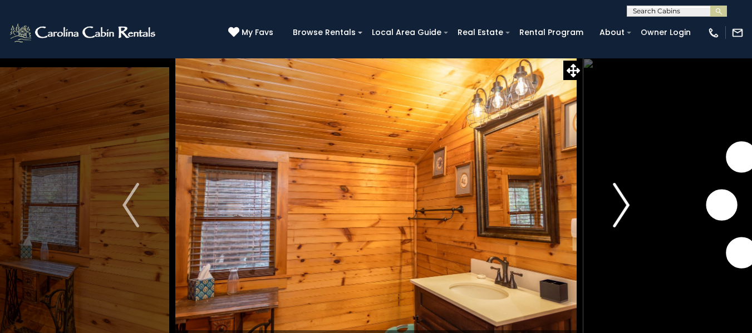
click at [623, 206] on img "Next" at bounding box center [621, 205] width 17 height 45
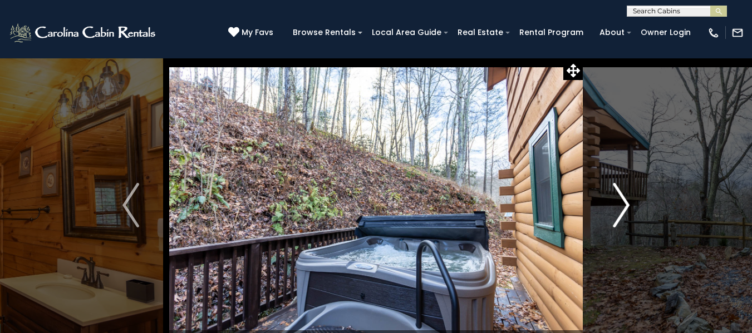
click at [623, 206] on img "Next" at bounding box center [621, 205] width 17 height 45
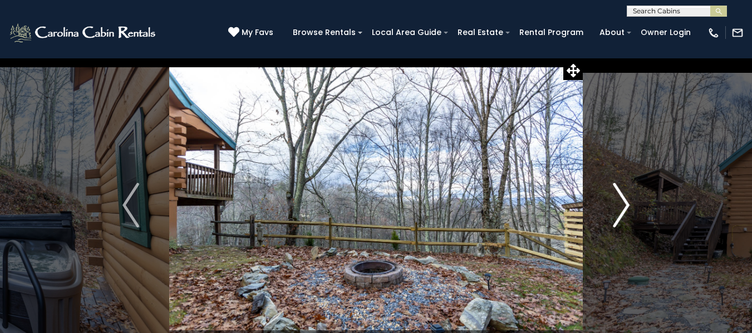
click at [623, 206] on img "Next" at bounding box center [621, 205] width 17 height 45
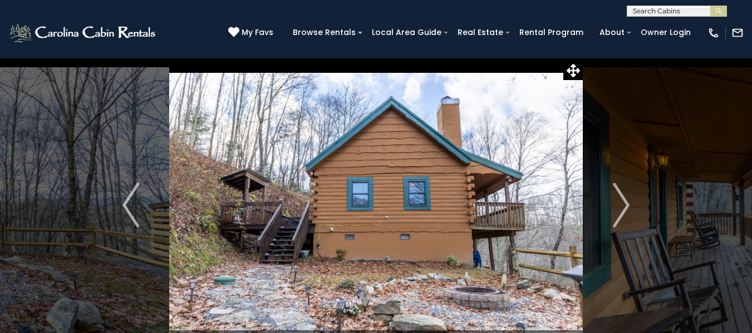
scroll to position [56, 0]
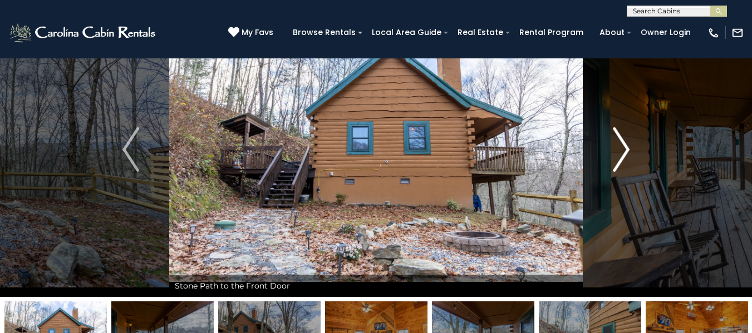
click at [623, 145] on img "Next" at bounding box center [621, 149] width 17 height 45
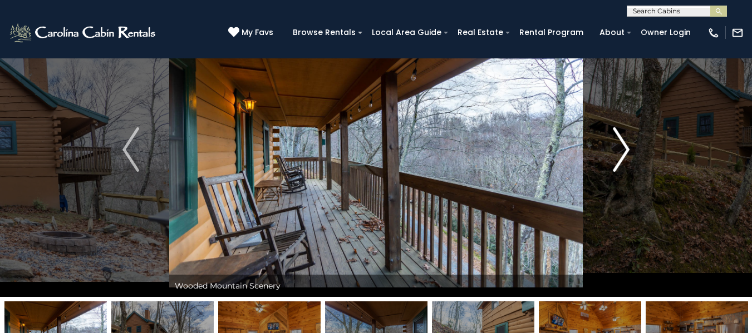
click at [616, 144] on img "Next" at bounding box center [621, 149] width 17 height 45
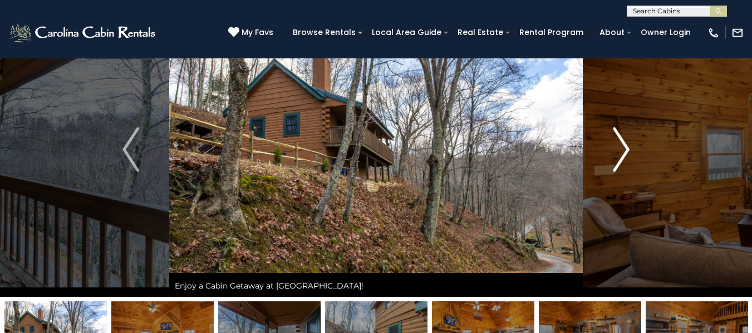
click at [620, 151] on img "Next" at bounding box center [621, 149] width 17 height 45
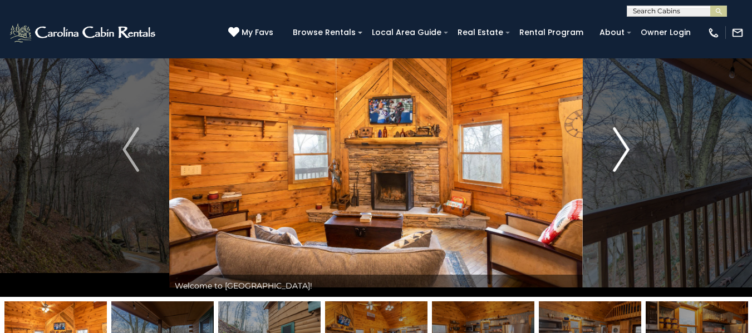
click at [620, 151] on img "Next" at bounding box center [621, 149] width 17 height 45
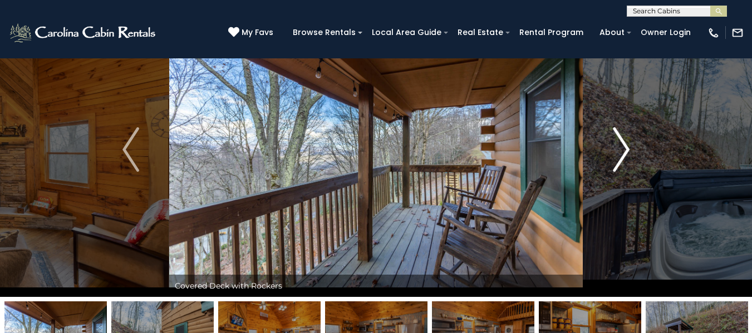
click at [619, 150] on img "Next" at bounding box center [621, 149] width 17 height 45
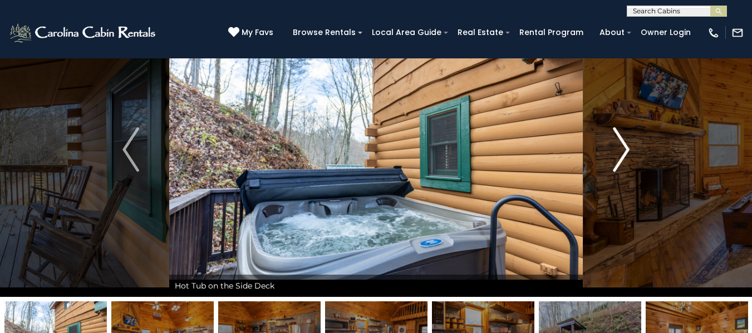
click at [626, 137] on img "Next" at bounding box center [621, 149] width 17 height 45
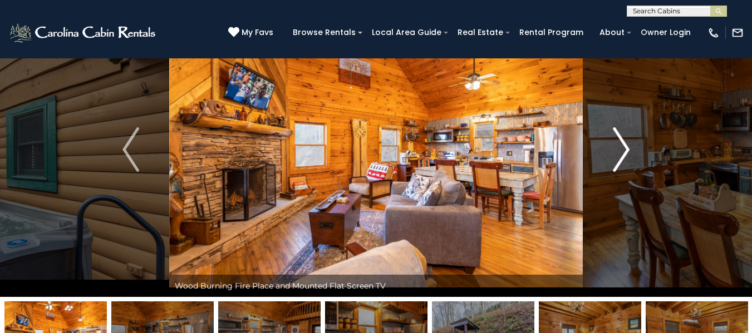
click at [626, 137] on img "Next" at bounding box center [621, 149] width 17 height 45
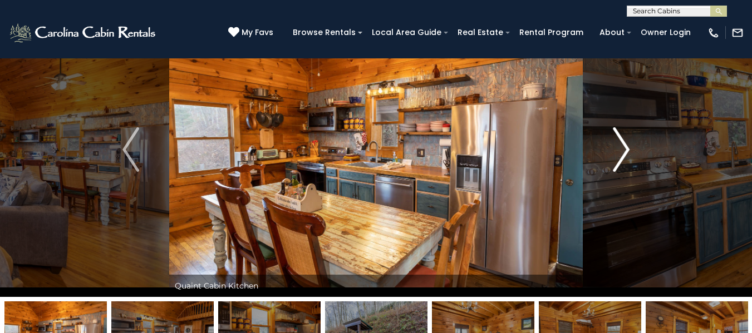
click at [625, 145] on img "Next" at bounding box center [621, 149] width 17 height 45
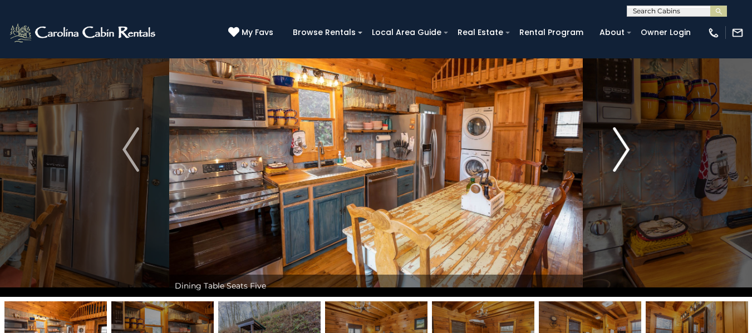
click at [625, 145] on img "Next" at bounding box center [621, 149] width 17 height 45
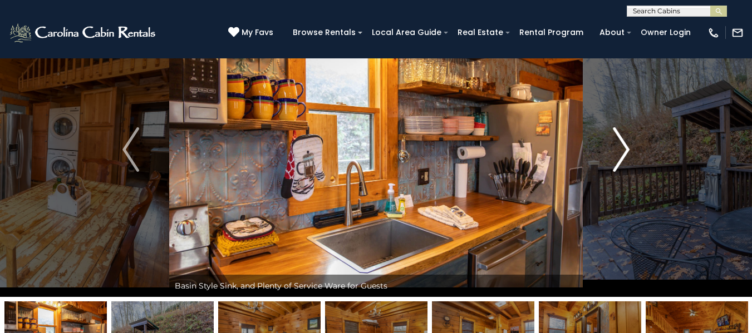
click at [625, 145] on img "Next" at bounding box center [621, 149] width 17 height 45
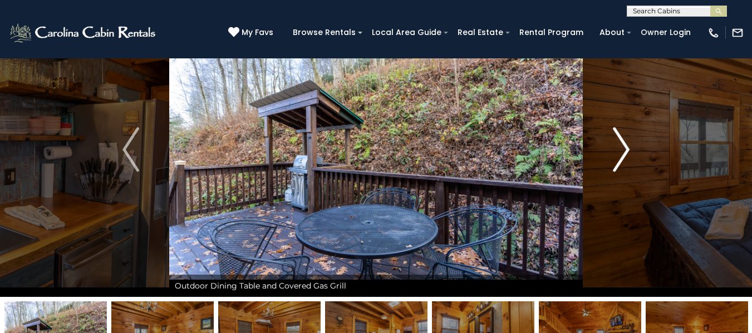
click at [625, 145] on img "Next" at bounding box center [621, 149] width 17 height 45
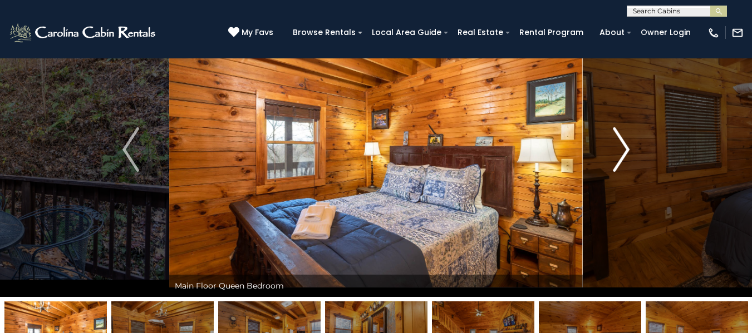
click at [625, 145] on img "Next" at bounding box center [621, 149] width 17 height 45
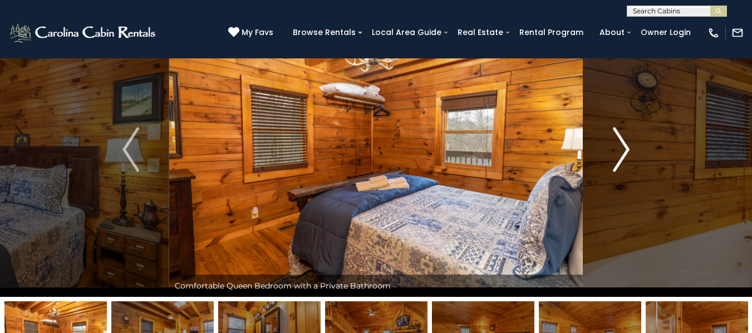
click at [617, 133] on img "Next" at bounding box center [621, 149] width 17 height 45
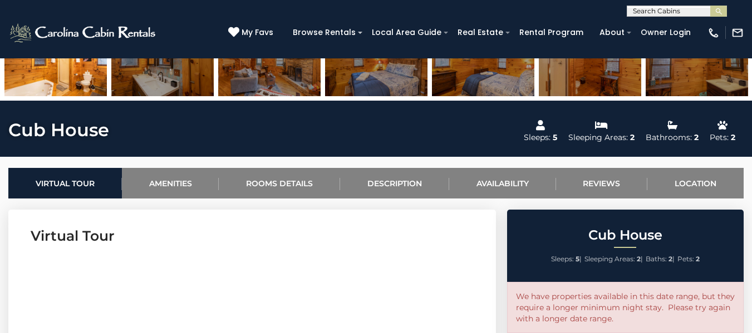
scroll to position [164, 0]
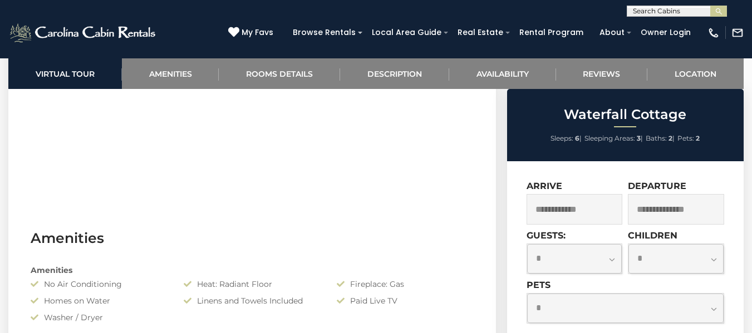
scroll to position [612, 0]
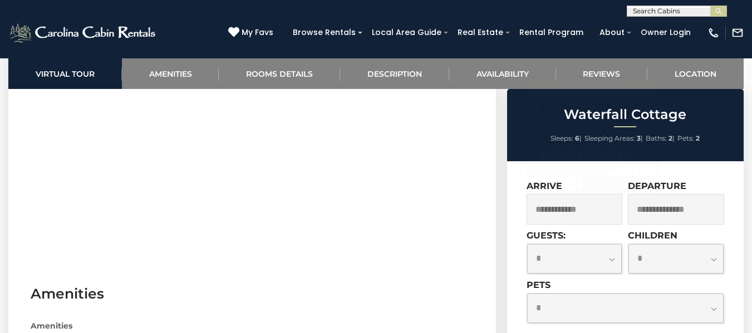
click at [598, 214] on input "text" at bounding box center [574, 209] width 96 height 31
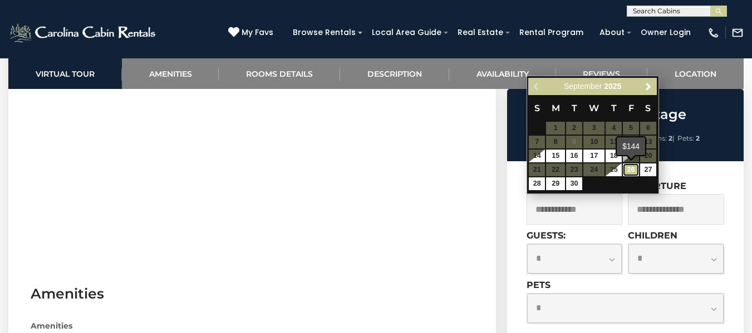
click at [632, 169] on link "26" at bounding box center [631, 170] width 16 height 13
type input "**********"
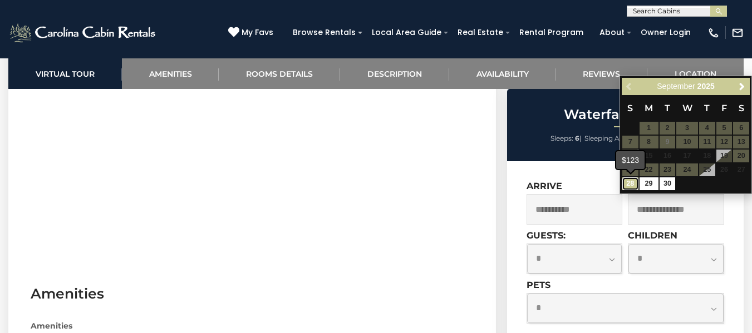
click at [630, 184] on link "28" at bounding box center [630, 183] width 16 height 13
type input "**********"
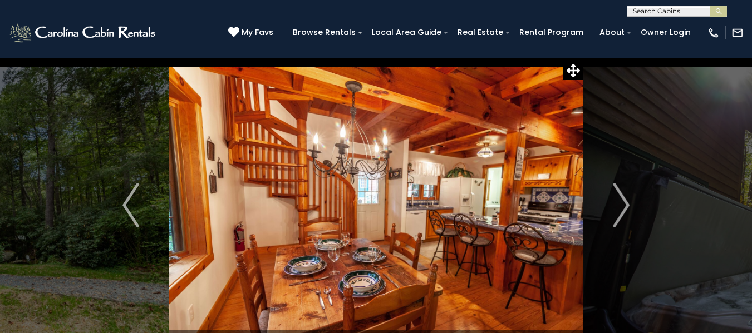
scroll to position [111, 0]
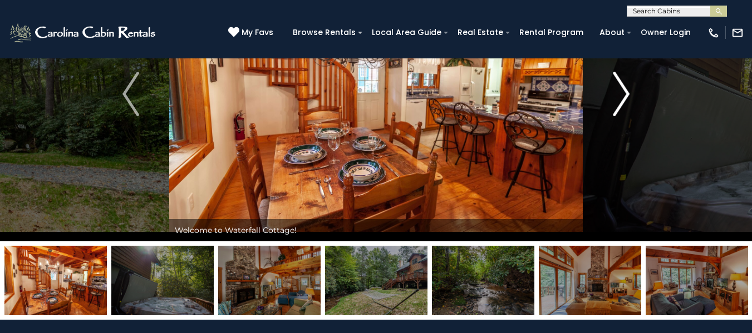
click at [624, 101] on img "Next" at bounding box center [621, 94] width 17 height 45
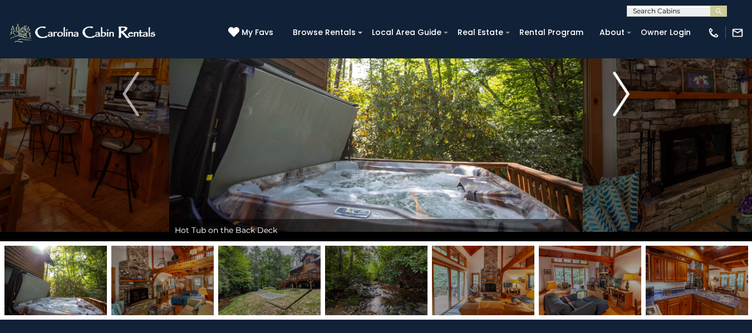
click at [610, 98] on button "Next" at bounding box center [620, 94] width 77 height 295
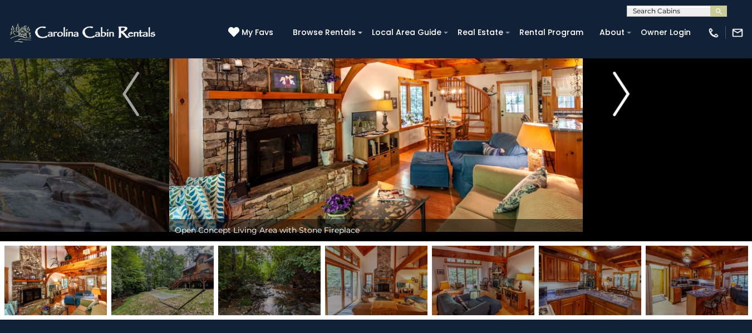
scroll to position [56, 0]
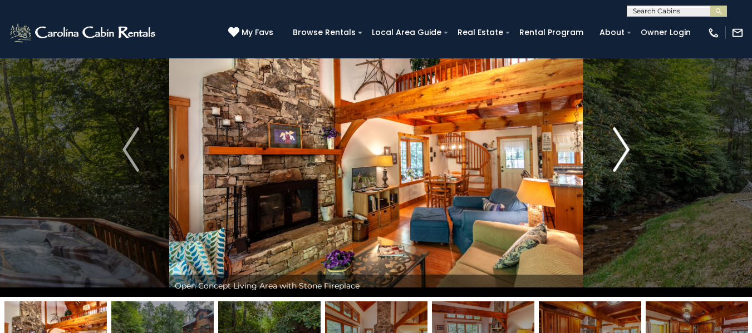
click at [626, 146] on img "Next" at bounding box center [621, 149] width 17 height 45
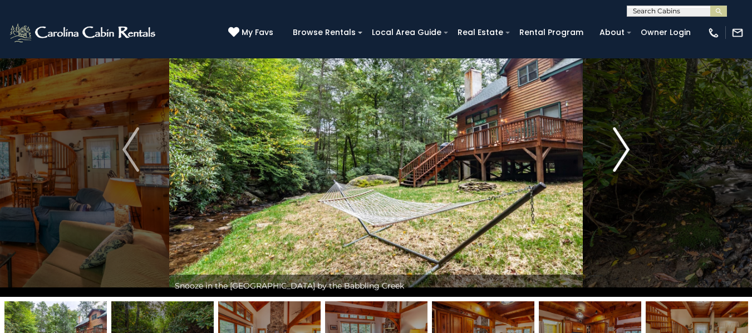
click at [623, 150] on img "Next" at bounding box center [621, 149] width 17 height 45
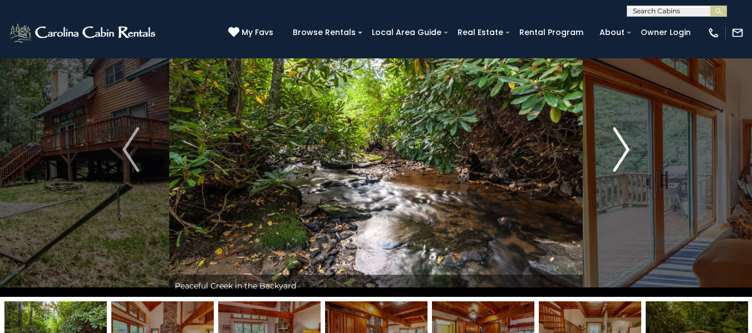
click at [623, 150] on img "Next" at bounding box center [621, 149] width 17 height 45
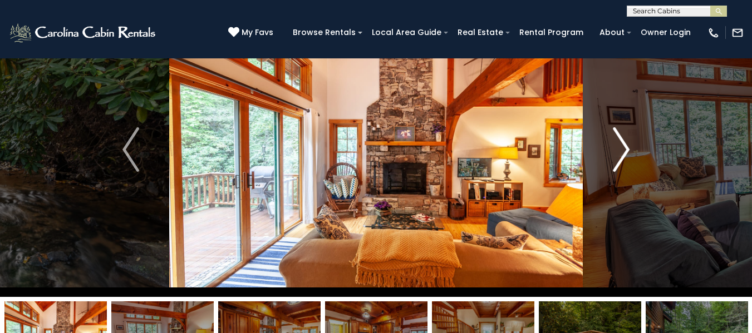
click at [623, 150] on img "Next" at bounding box center [621, 149] width 17 height 45
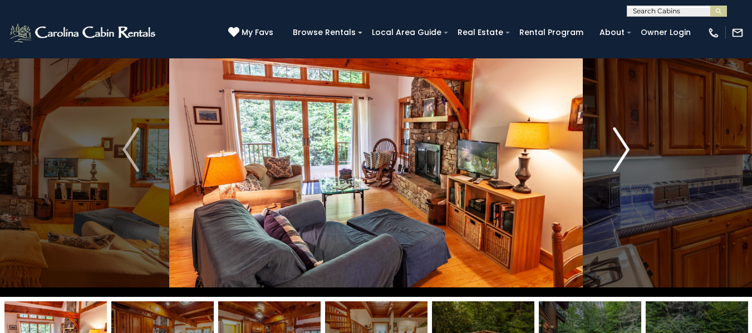
click at [623, 149] on img "Next" at bounding box center [621, 149] width 17 height 45
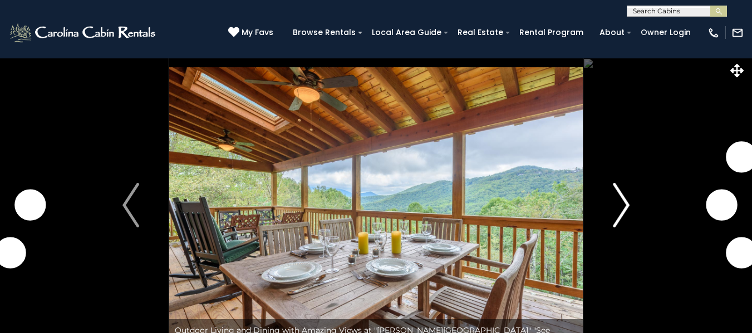
click at [629, 204] on img "Next" at bounding box center [621, 205] width 17 height 45
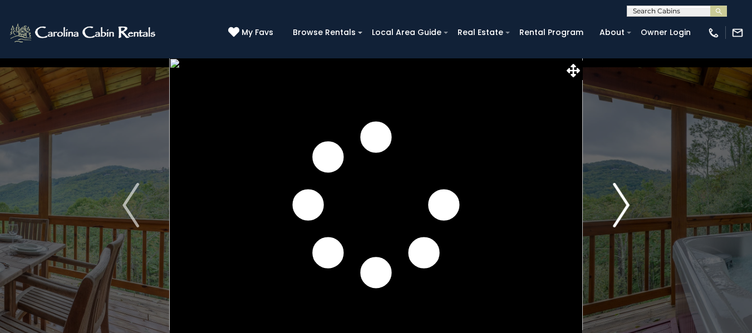
click at [626, 204] on img "Next" at bounding box center [621, 205] width 17 height 45
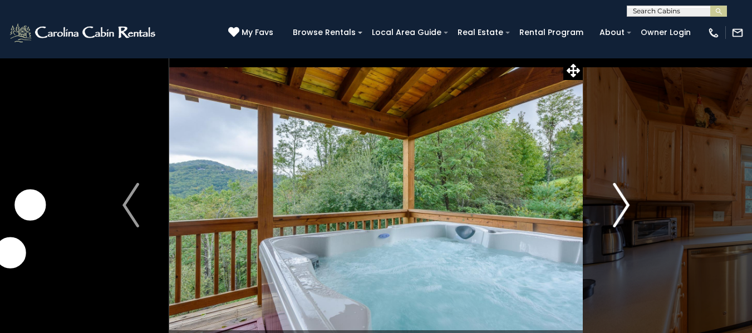
click at [625, 204] on img "Next" at bounding box center [621, 205] width 17 height 45
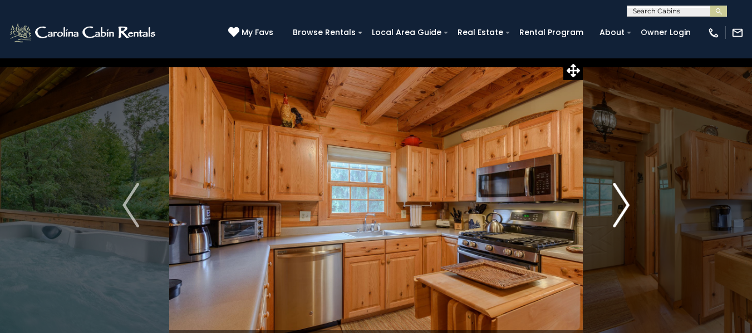
click at [625, 203] on img "Next" at bounding box center [621, 205] width 17 height 45
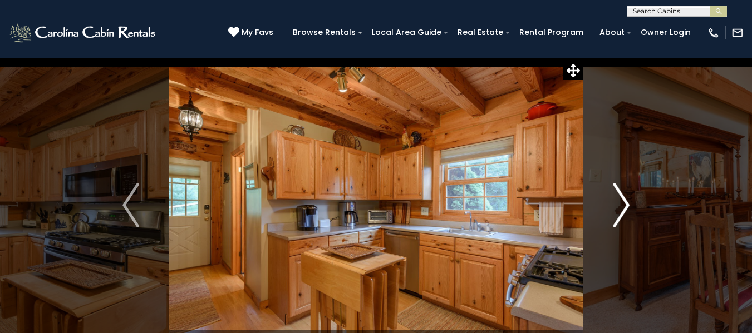
click at [625, 203] on img "Next" at bounding box center [621, 205] width 17 height 45
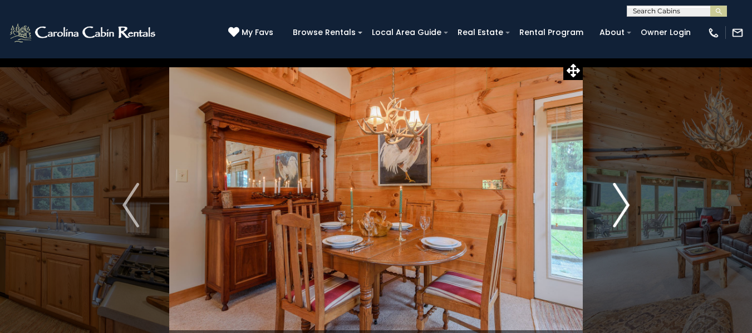
click at [623, 203] on img "Next" at bounding box center [621, 205] width 17 height 45
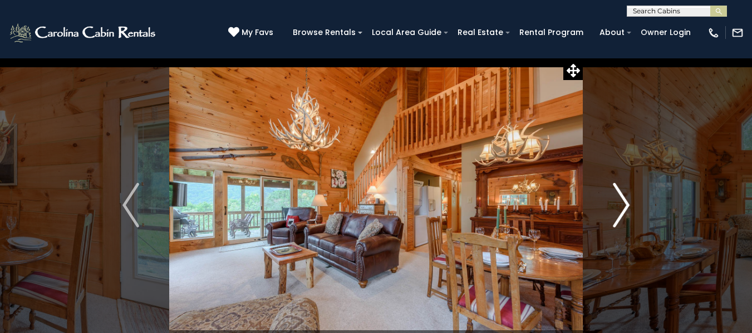
click at [623, 203] on img "Next" at bounding box center [621, 205] width 17 height 45
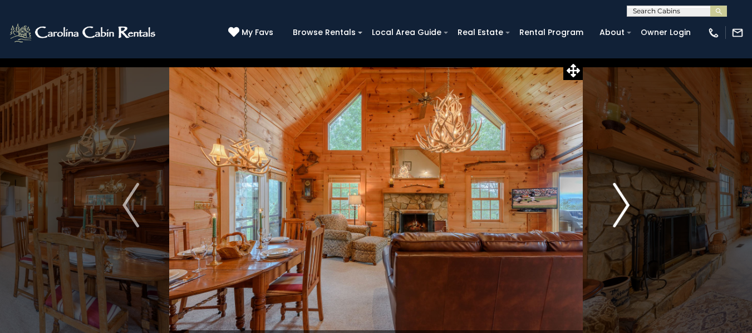
click at [623, 203] on img "Next" at bounding box center [621, 205] width 17 height 45
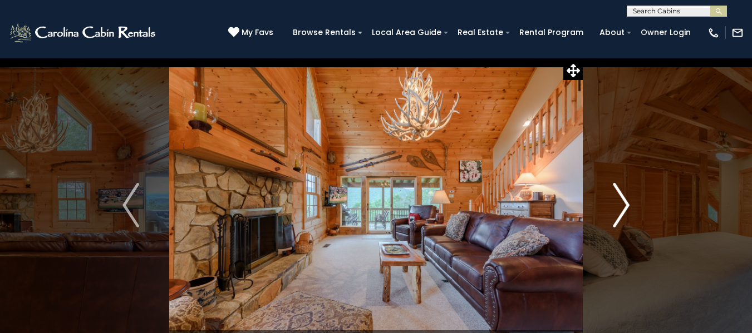
click at [623, 203] on img "Next" at bounding box center [621, 205] width 17 height 45
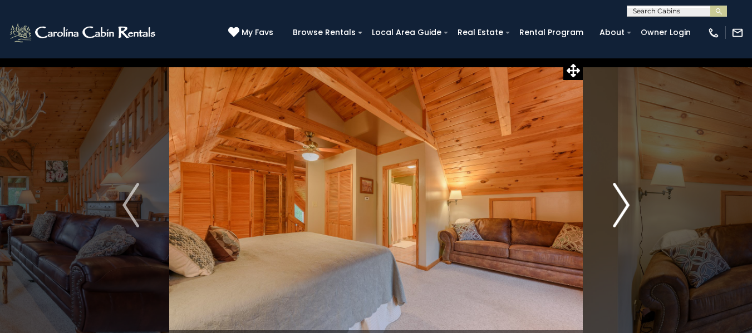
click at [623, 203] on img "Next" at bounding box center [621, 205] width 17 height 45
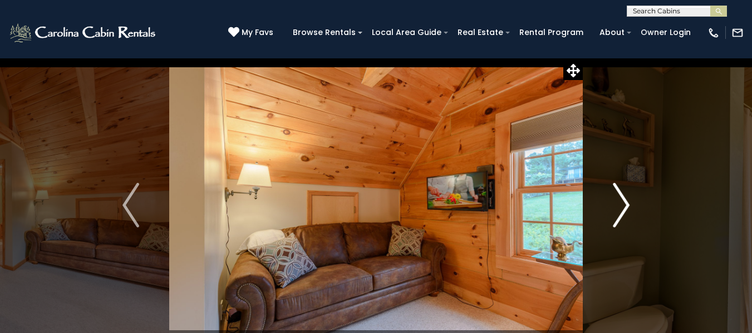
click at [623, 203] on img "Next" at bounding box center [621, 205] width 17 height 45
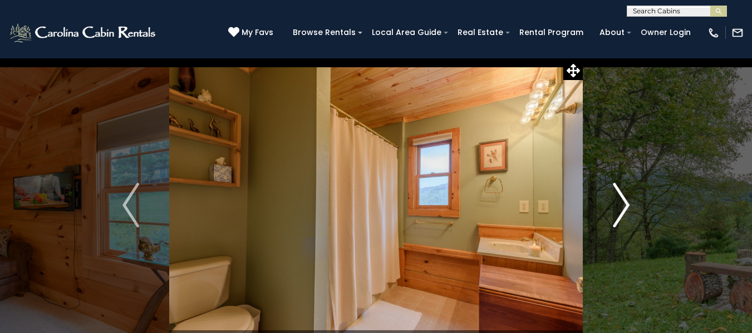
click at [623, 203] on img "Next" at bounding box center [621, 205] width 17 height 45
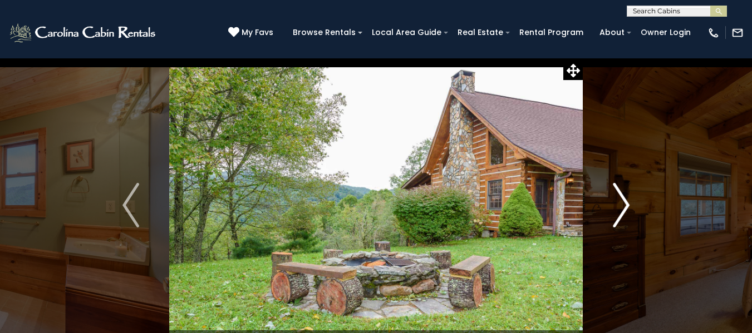
click at [623, 203] on img "Next" at bounding box center [621, 205] width 17 height 45
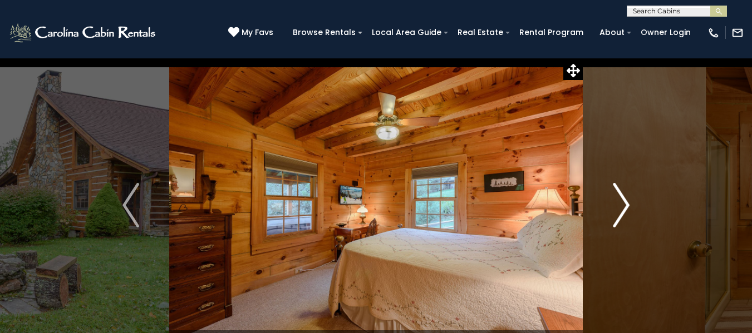
click at [623, 203] on img "Next" at bounding box center [621, 205] width 17 height 45
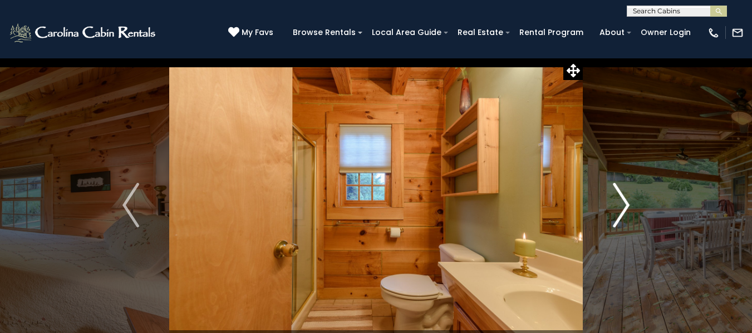
click at [623, 203] on img "Next" at bounding box center [621, 205] width 17 height 45
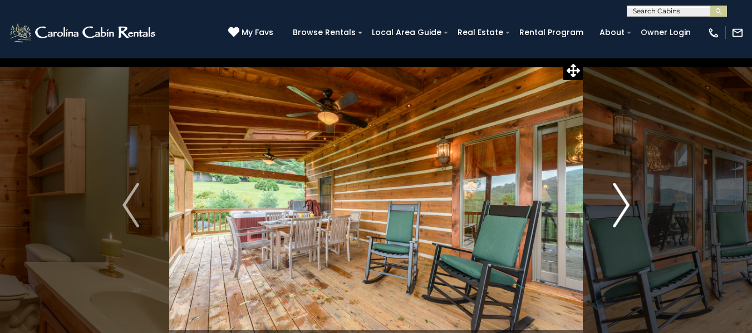
click at [623, 203] on img "Next" at bounding box center [621, 205] width 17 height 45
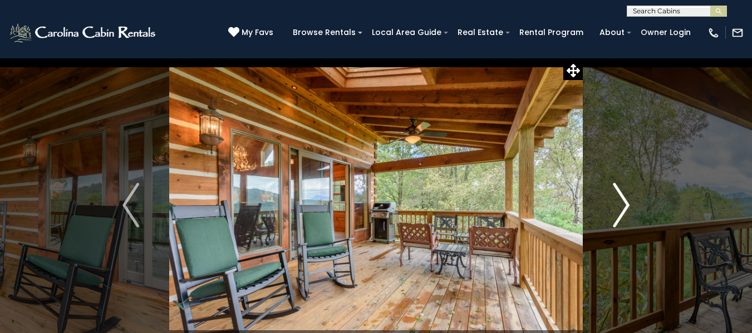
click at [623, 203] on img "Next" at bounding box center [621, 205] width 17 height 45
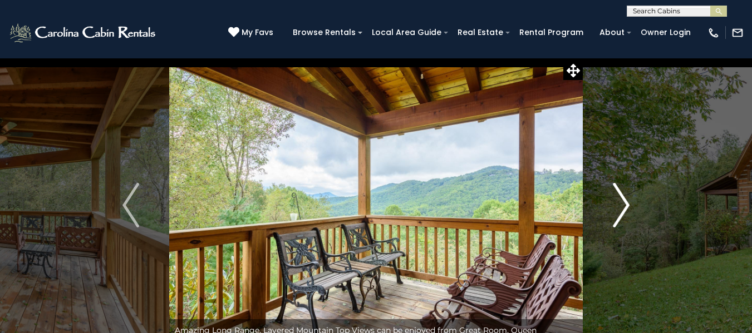
click at [623, 203] on img "Next" at bounding box center [621, 205] width 17 height 45
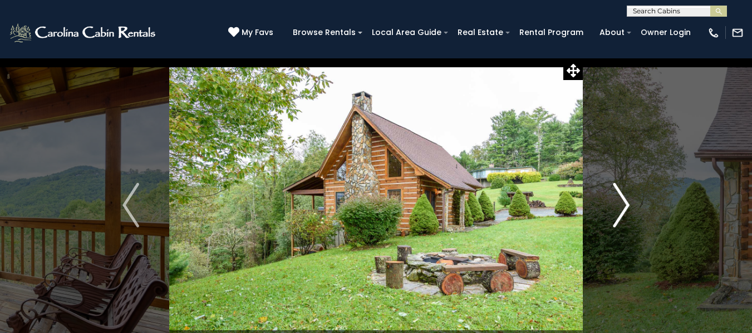
click at [623, 203] on img "Next" at bounding box center [621, 205] width 17 height 45
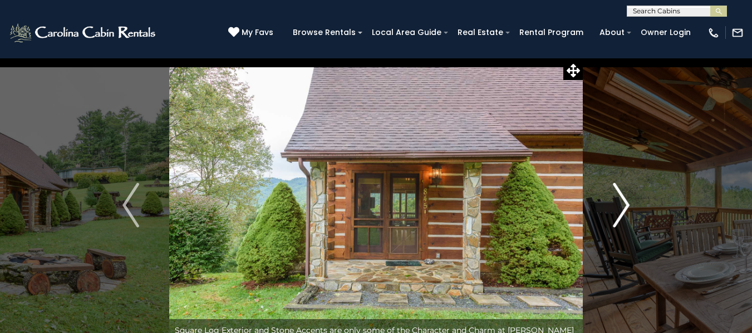
click at [623, 203] on img "Next" at bounding box center [621, 205] width 17 height 45
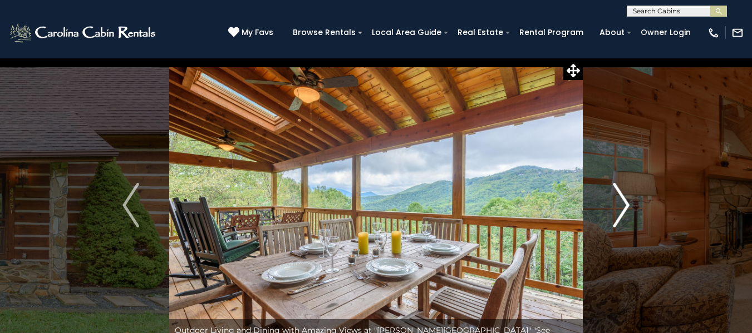
click at [623, 203] on img "Next" at bounding box center [621, 205] width 17 height 45
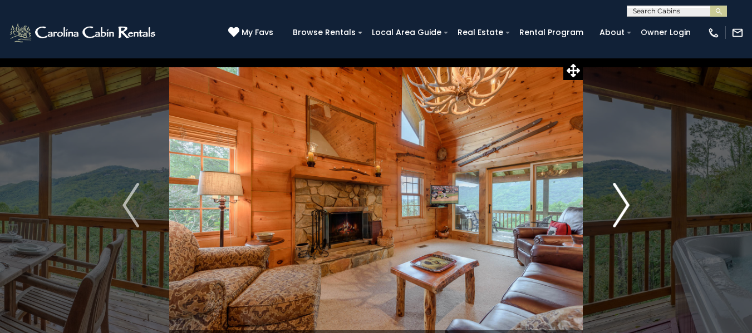
click at [641, 73] on button "Next" at bounding box center [620, 205] width 77 height 295
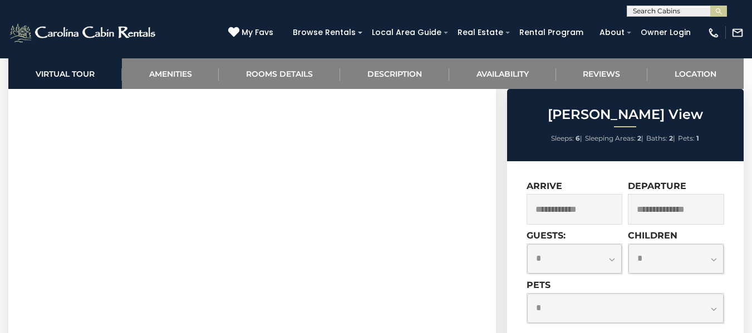
scroll to position [779, 0]
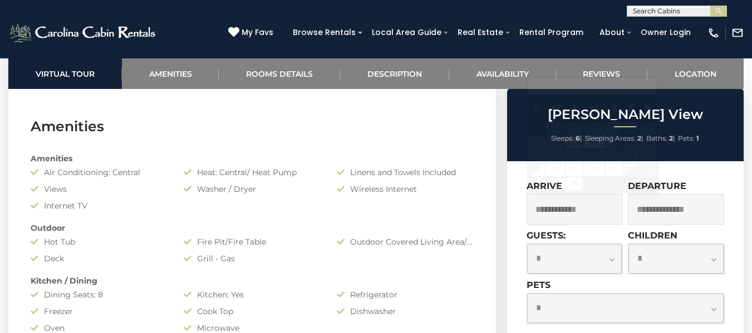
click at [598, 218] on input "text" at bounding box center [574, 209] width 96 height 31
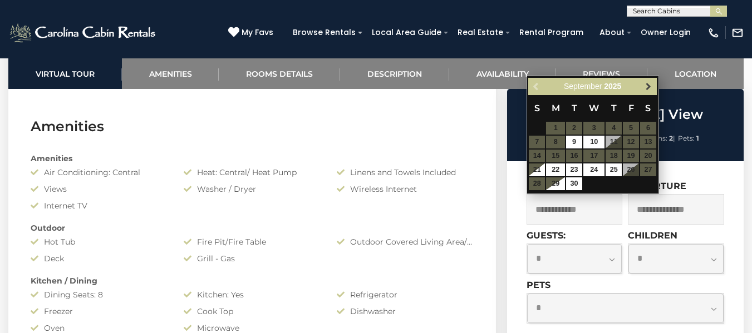
click at [649, 91] on link "Next" at bounding box center [648, 87] width 14 height 14
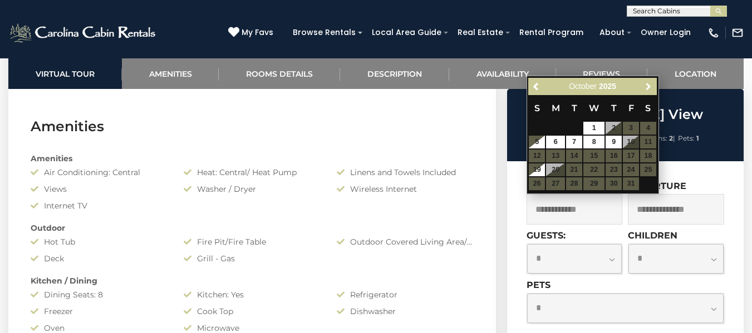
click at [649, 91] on link "Next" at bounding box center [648, 87] width 14 height 14
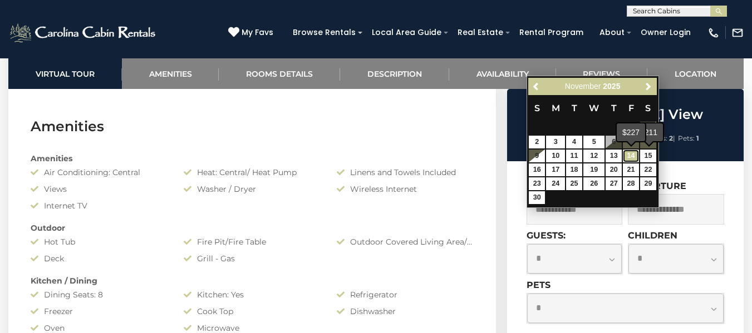
click at [633, 155] on link "14" at bounding box center [631, 156] width 16 height 13
type input "**********"
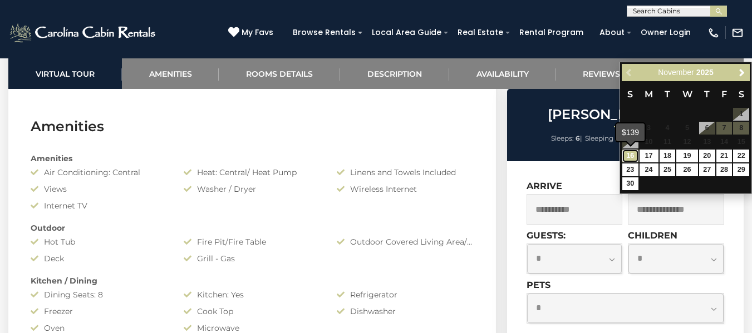
click at [633, 155] on link "16" at bounding box center [630, 156] width 16 height 13
type input "**********"
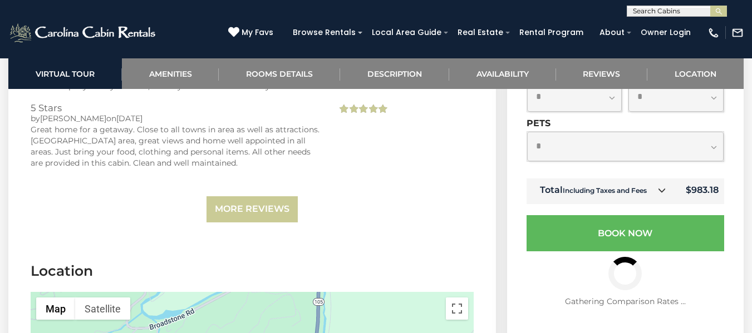
scroll to position [2504, 0]
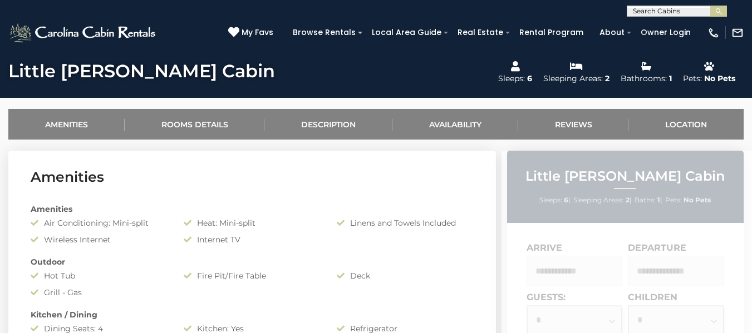
scroll to position [612, 0]
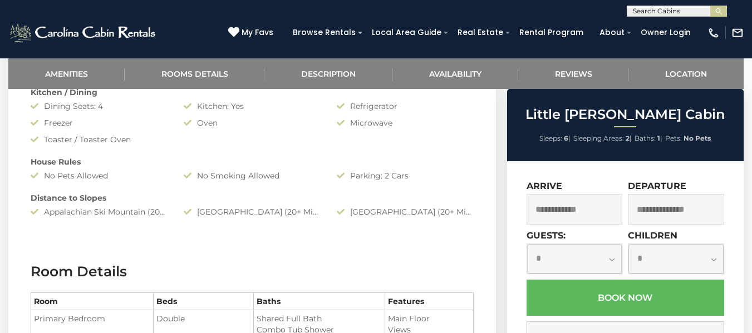
click at [591, 210] on input "text" at bounding box center [574, 209] width 96 height 31
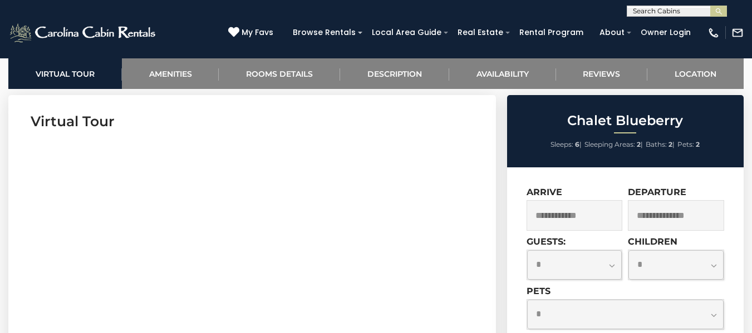
click at [595, 217] on input "text" at bounding box center [574, 215] width 96 height 31
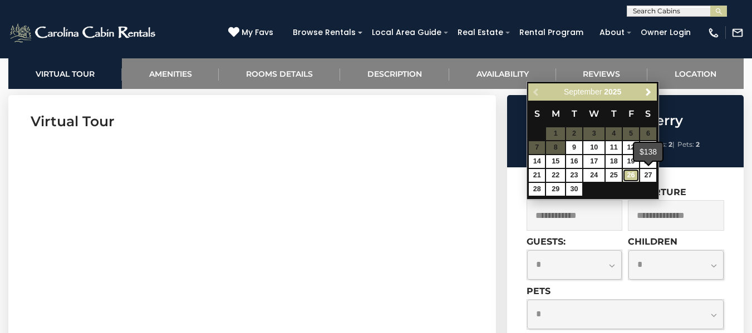
click at [634, 174] on link "26" at bounding box center [631, 175] width 16 height 13
type input "**********"
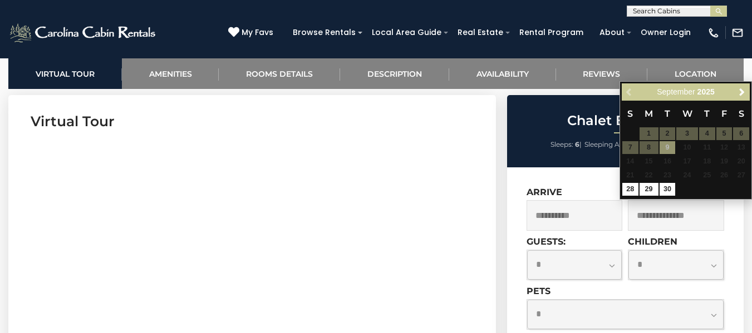
click at [682, 215] on input "text" at bounding box center [676, 215] width 96 height 31
click at [626, 187] on link "28" at bounding box center [630, 189] width 16 height 13
type input "**********"
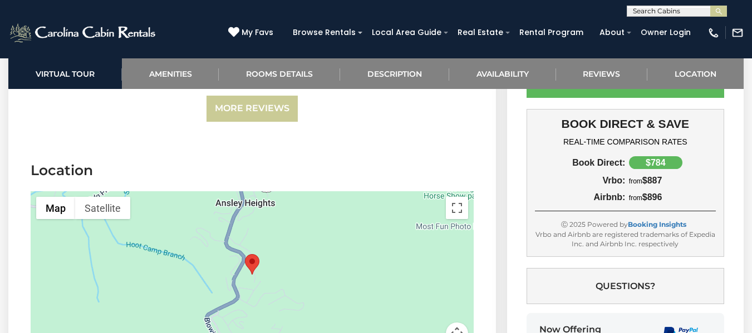
scroll to position [2837, 0]
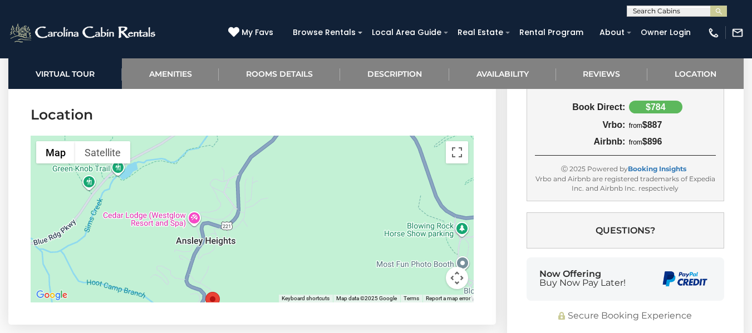
drag, startPoint x: 343, startPoint y: 202, endPoint x: 303, endPoint y: 297, distance: 102.7
click at [303, 297] on div "Map Terrain Satellite Labels Keyboard shortcuts Map Data Map data ©2025 Google …" at bounding box center [252, 219] width 443 height 167
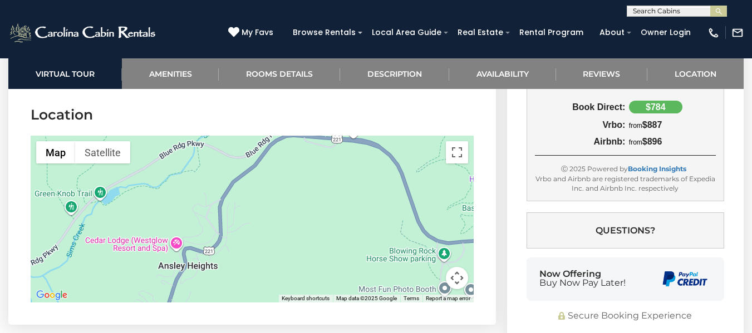
drag, startPoint x: 332, startPoint y: 196, endPoint x: 285, endPoint y: 265, distance: 83.2
click at [285, 265] on div at bounding box center [252, 219] width 443 height 167
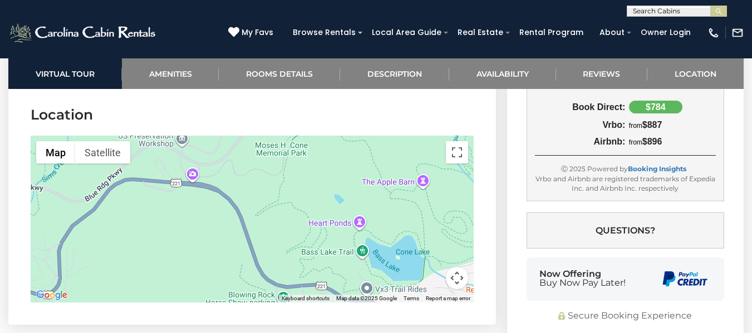
drag, startPoint x: 344, startPoint y: 224, endPoint x: 224, endPoint y: 223, distance: 120.7
click at [224, 223] on div at bounding box center [252, 219] width 443 height 167
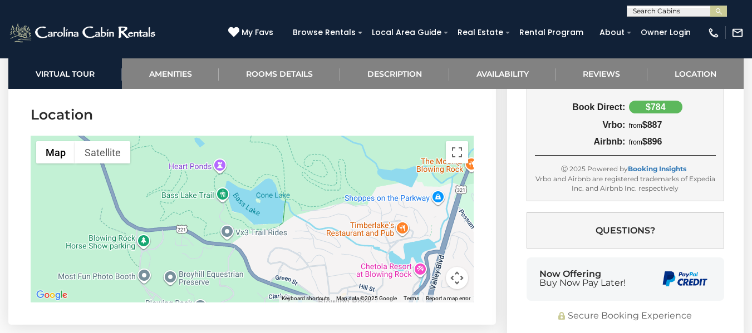
drag, startPoint x: 362, startPoint y: 234, endPoint x: 225, endPoint y: 177, distance: 148.7
click at [225, 177] on div at bounding box center [252, 219] width 443 height 167
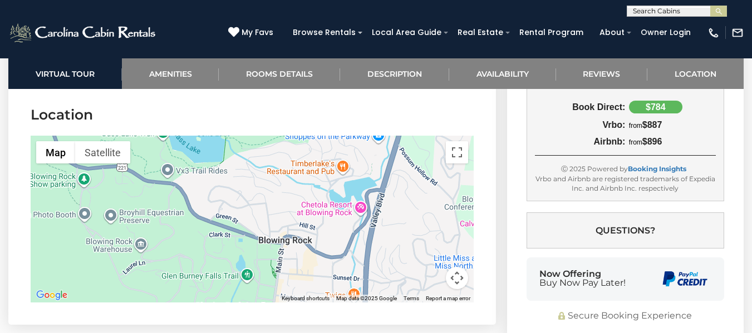
drag, startPoint x: 397, startPoint y: 245, endPoint x: 338, endPoint y: 182, distance: 86.2
click at [338, 182] on div at bounding box center [252, 219] width 443 height 167
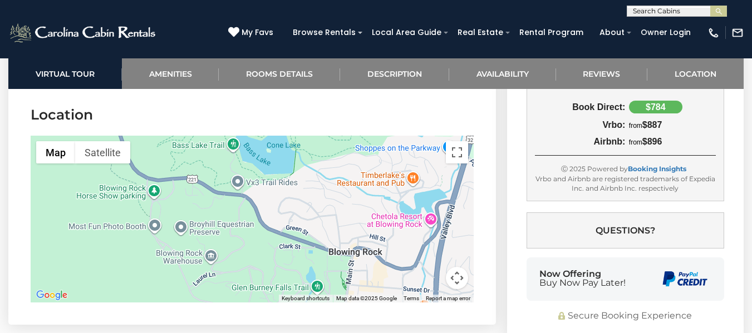
drag, startPoint x: 348, startPoint y: 190, endPoint x: 409, endPoint y: 194, distance: 60.8
click at [409, 194] on div at bounding box center [252, 219] width 443 height 167
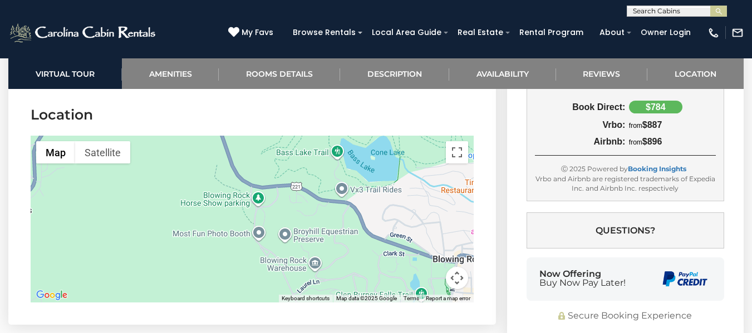
drag, startPoint x: 251, startPoint y: 225, endPoint x: 345, endPoint y: 221, distance: 94.1
click at [376, 225] on div at bounding box center [252, 219] width 443 height 167
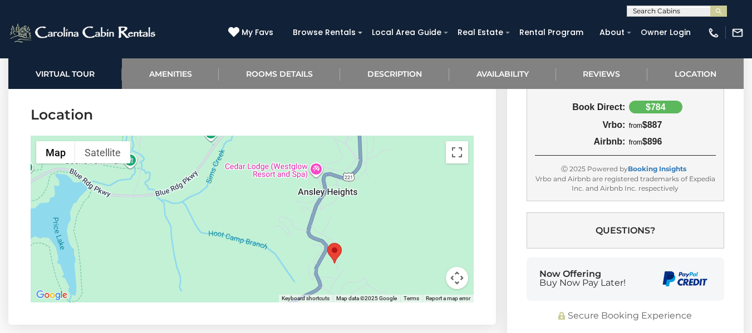
drag, startPoint x: 277, startPoint y: 228, endPoint x: 237, endPoint y: 226, distance: 39.6
click at [237, 226] on div at bounding box center [252, 219] width 443 height 167
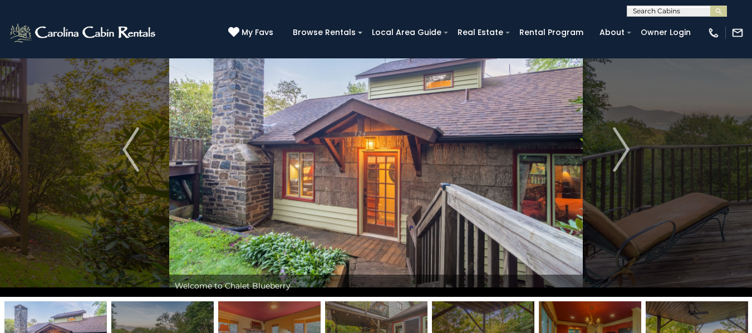
scroll to position [0, 0]
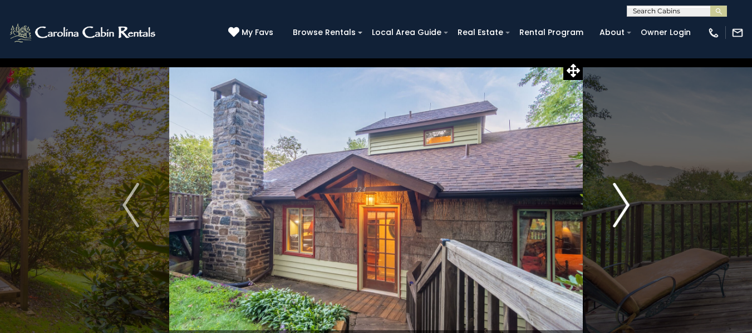
click at [625, 197] on img "Next" at bounding box center [621, 205] width 17 height 45
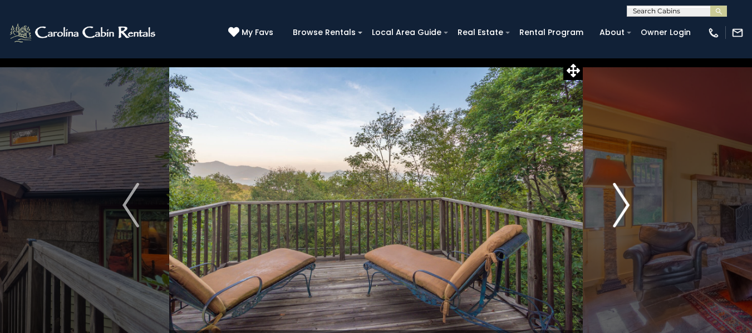
click at [625, 197] on img "Next" at bounding box center [621, 205] width 17 height 45
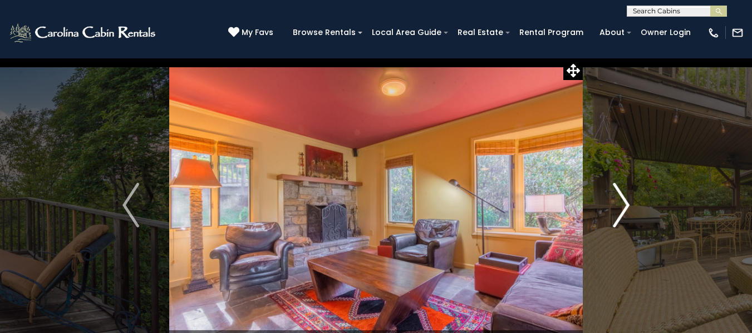
click at [625, 197] on img "Next" at bounding box center [621, 205] width 17 height 45
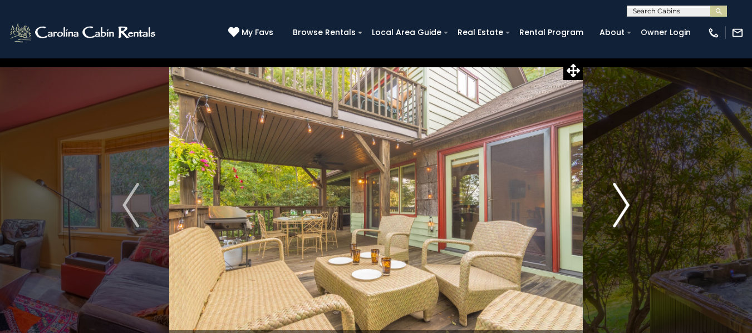
click at [625, 197] on img "Next" at bounding box center [621, 205] width 17 height 45
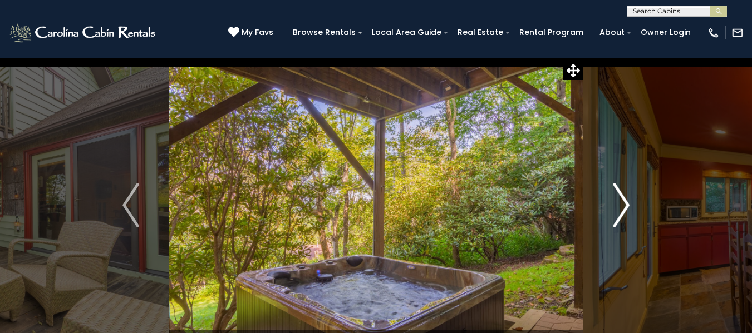
click at [625, 197] on img "Next" at bounding box center [621, 205] width 17 height 45
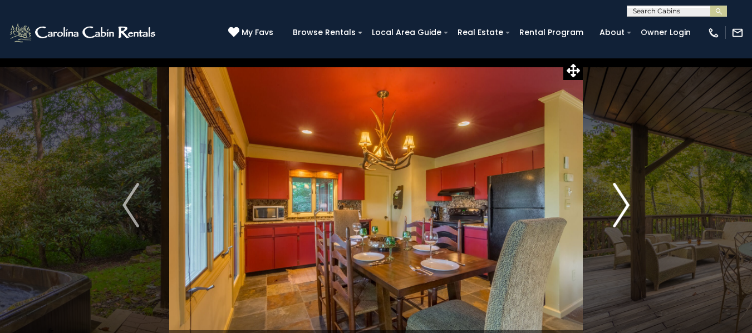
click at [625, 197] on img "Next" at bounding box center [621, 205] width 17 height 45
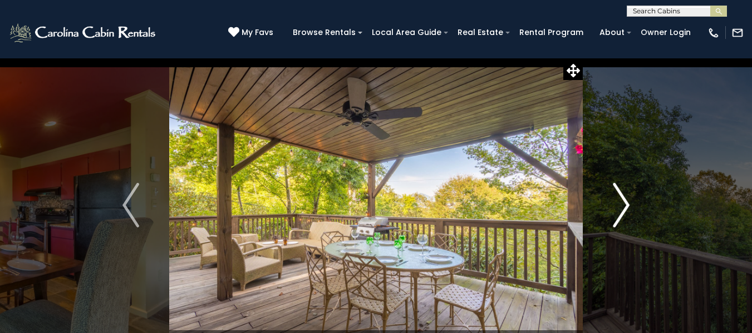
click at [625, 197] on img "Next" at bounding box center [621, 205] width 17 height 45
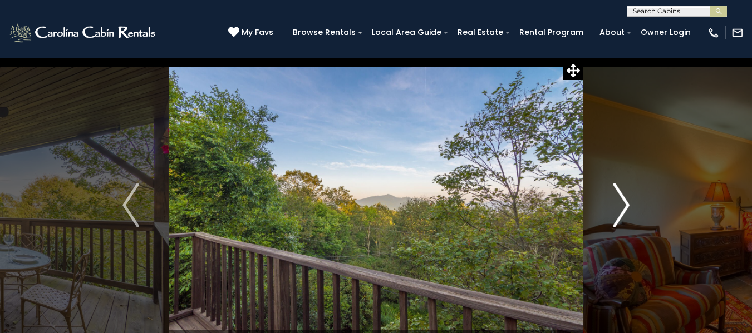
click at [625, 197] on img "Next" at bounding box center [621, 205] width 17 height 45
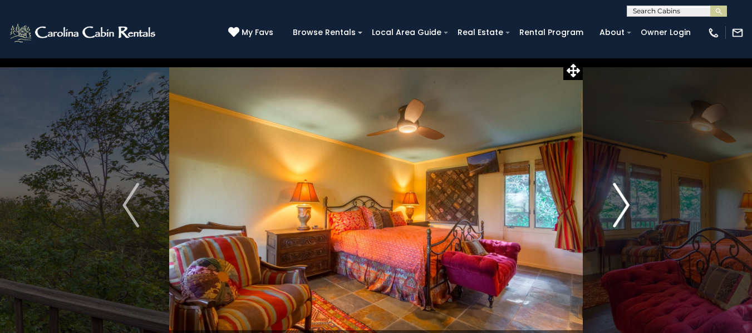
click at [625, 197] on img "Next" at bounding box center [621, 205] width 17 height 45
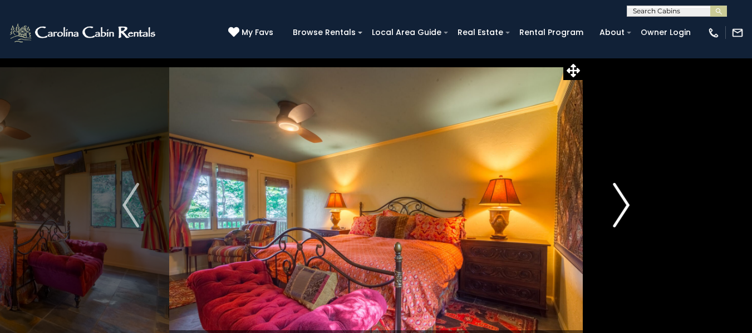
click at [625, 197] on img "Next" at bounding box center [621, 205] width 17 height 45
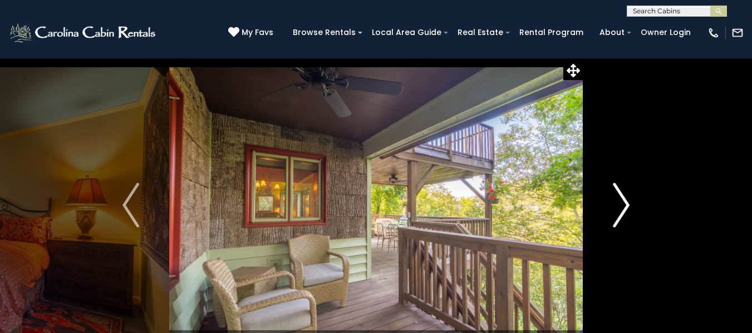
click at [625, 197] on img "Next" at bounding box center [621, 205] width 17 height 45
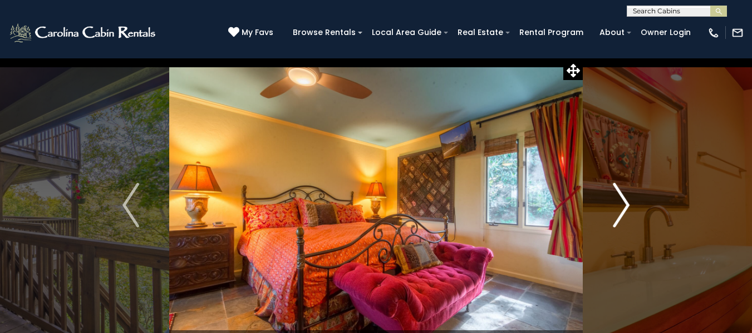
click at [625, 197] on img "Next" at bounding box center [621, 205] width 17 height 45
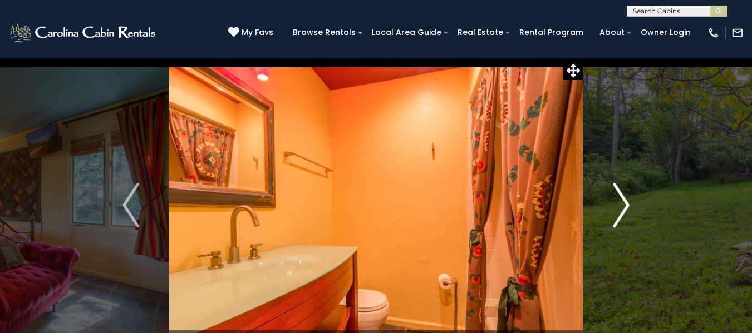
click at [625, 197] on img "Next" at bounding box center [621, 205] width 17 height 45
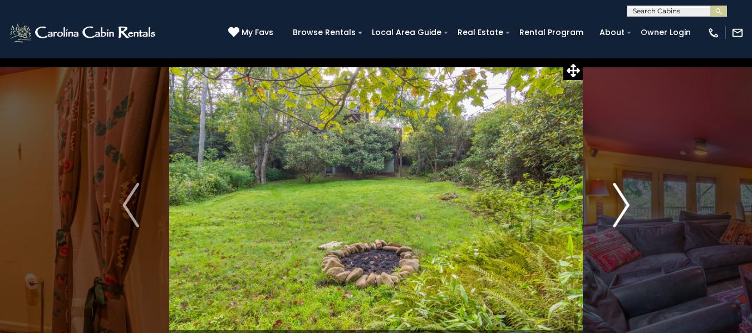
click at [625, 197] on img "Next" at bounding box center [621, 205] width 17 height 45
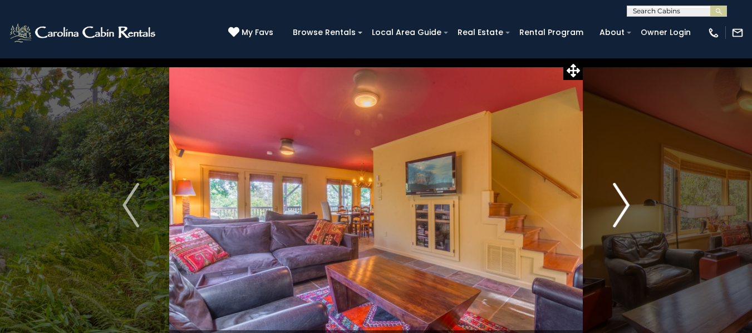
click at [625, 197] on img "Next" at bounding box center [621, 205] width 17 height 45
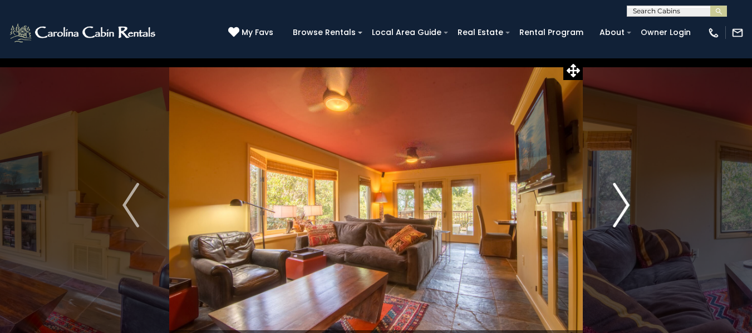
click at [625, 197] on img "Next" at bounding box center [621, 205] width 17 height 45
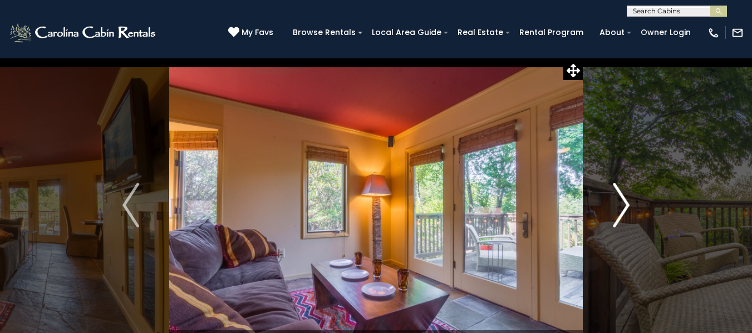
click at [625, 197] on img "Next" at bounding box center [621, 205] width 17 height 45
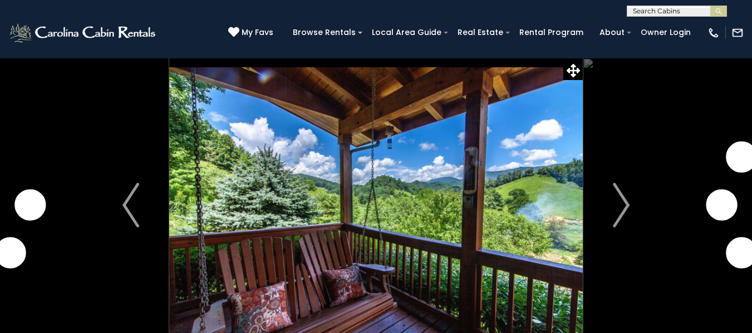
click at [627, 209] on img "Next" at bounding box center [621, 205] width 17 height 45
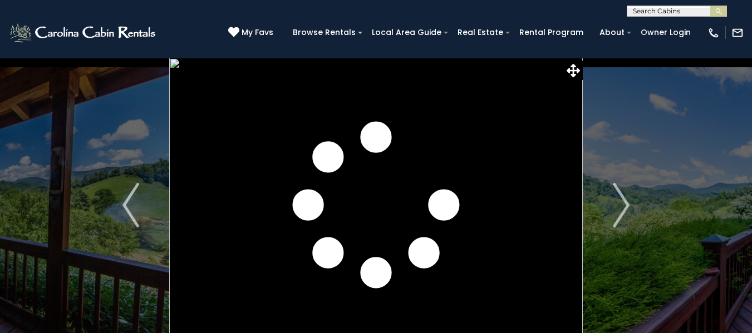
click at [627, 209] on img "Next" at bounding box center [621, 205] width 17 height 45
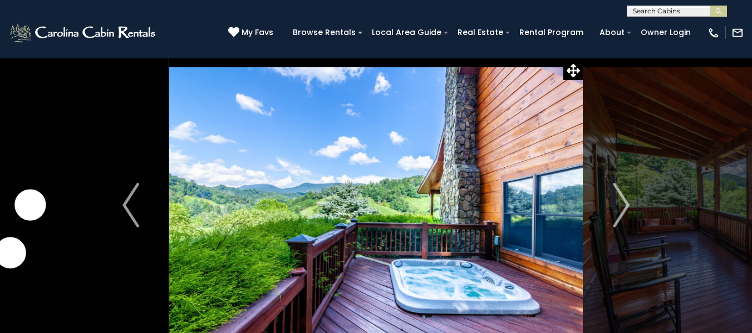
click at [627, 209] on img "Next" at bounding box center [621, 205] width 17 height 45
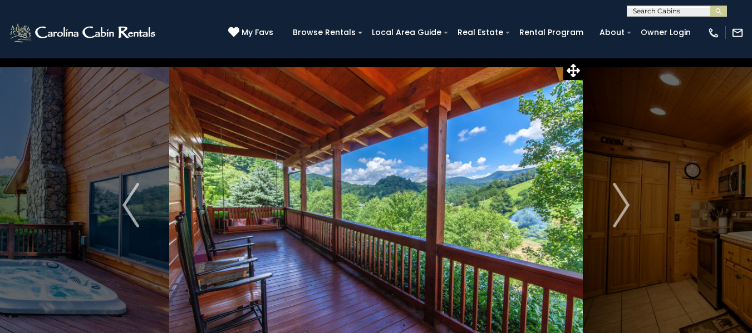
click at [627, 209] on img "Next" at bounding box center [621, 205] width 17 height 45
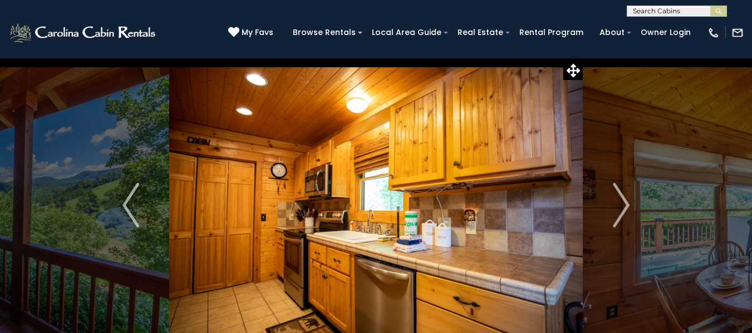
click at [627, 209] on img "Next" at bounding box center [621, 205] width 17 height 45
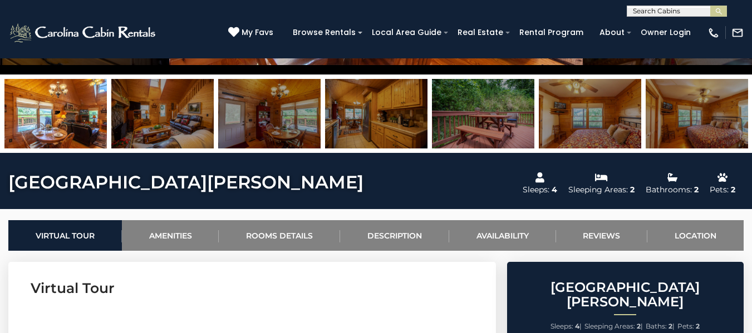
scroll to position [445, 0]
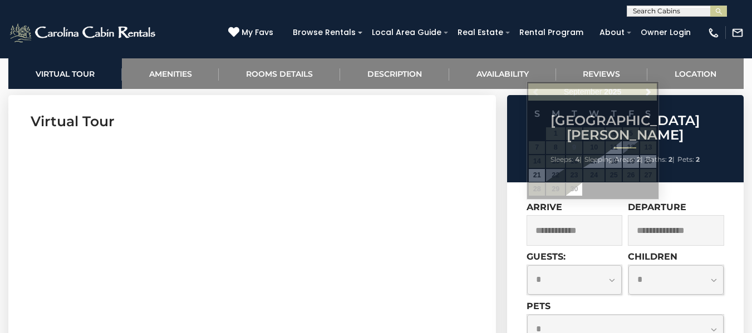
click at [596, 215] on input "text" at bounding box center [574, 230] width 96 height 31
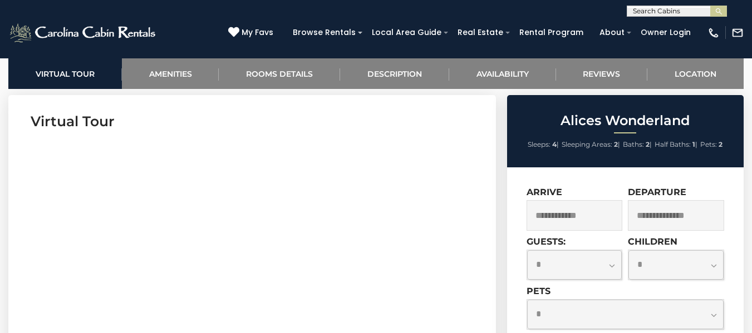
click at [584, 215] on input "text" at bounding box center [574, 215] width 96 height 31
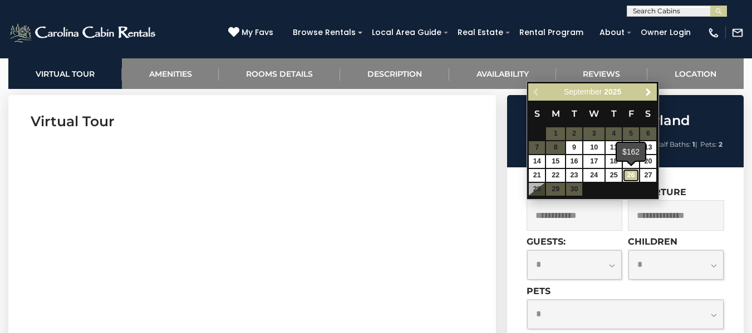
click at [631, 174] on link "26" at bounding box center [631, 175] width 16 height 13
type input "**********"
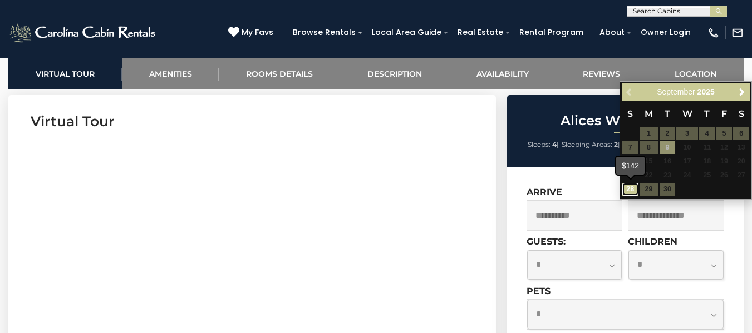
click at [624, 187] on link "28" at bounding box center [630, 189] width 16 height 13
type input "**********"
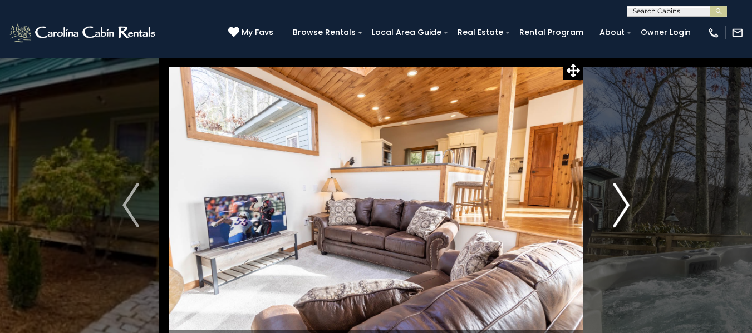
click at [626, 204] on img "Next" at bounding box center [621, 205] width 17 height 45
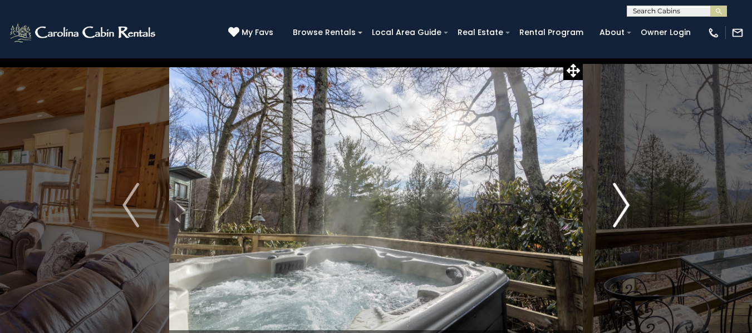
click at [626, 204] on img "Next" at bounding box center [621, 205] width 17 height 45
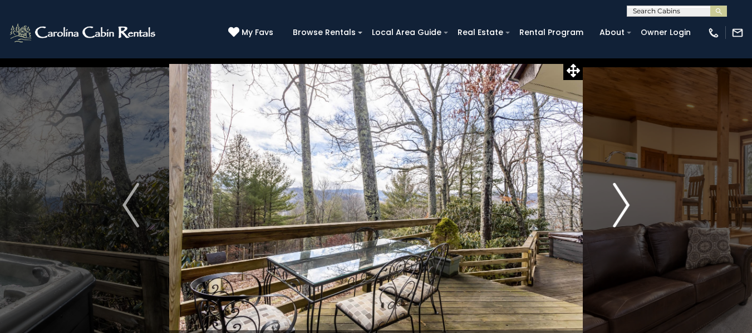
click at [626, 204] on img "Next" at bounding box center [621, 205] width 17 height 45
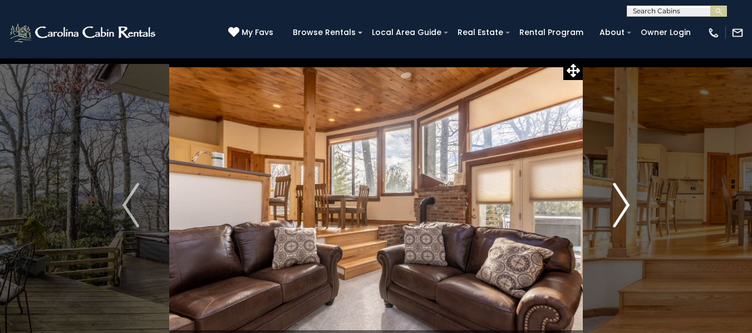
click at [626, 204] on img "Next" at bounding box center [621, 205] width 17 height 45
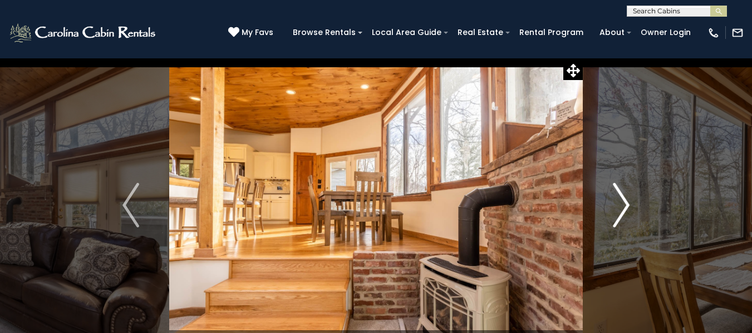
click at [626, 204] on img "Next" at bounding box center [621, 205] width 17 height 45
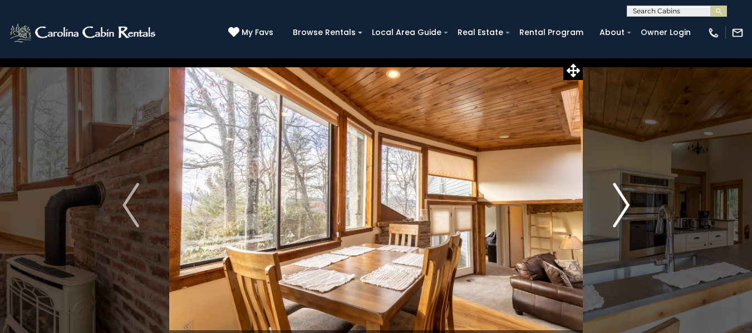
click at [626, 204] on img "Next" at bounding box center [621, 205] width 17 height 45
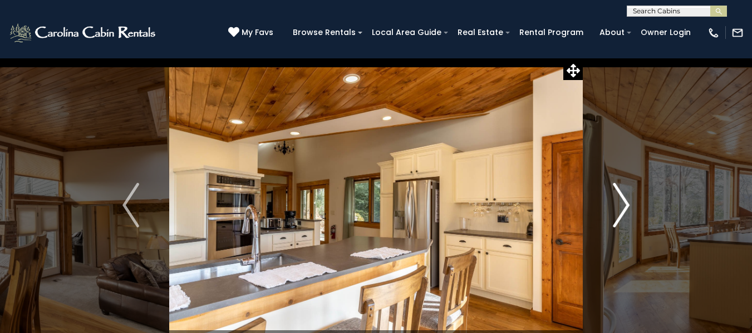
click at [626, 203] on img "Next" at bounding box center [621, 205] width 17 height 45
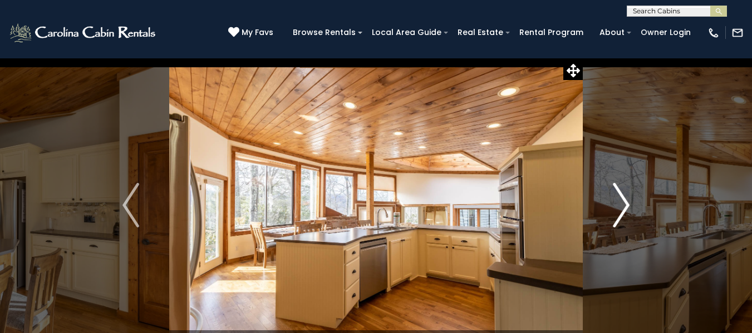
click at [626, 203] on img "Next" at bounding box center [621, 205] width 17 height 45
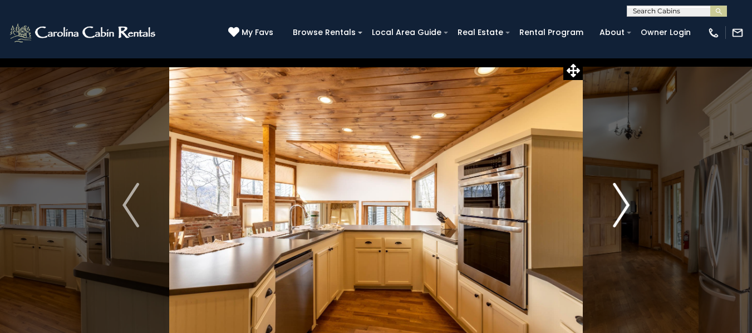
click at [626, 203] on img "Next" at bounding box center [621, 205] width 17 height 45
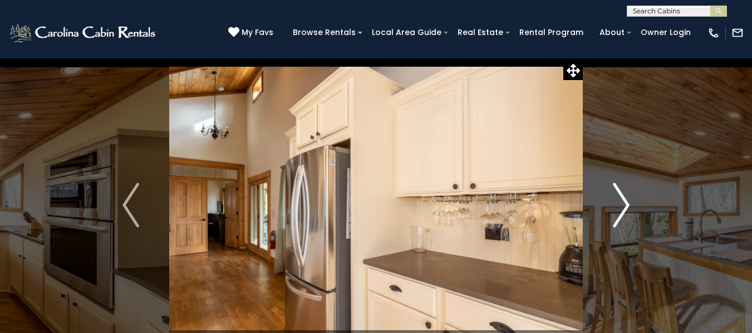
click at [626, 203] on img "Next" at bounding box center [621, 205] width 17 height 45
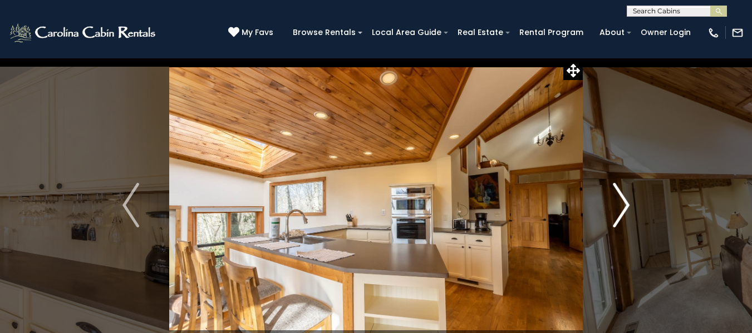
click at [626, 203] on img "Next" at bounding box center [621, 205] width 17 height 45
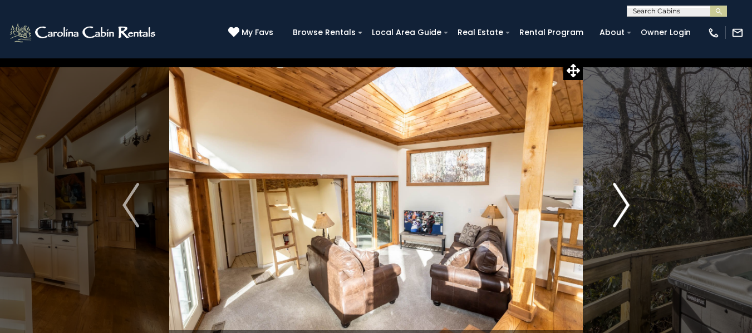
click at [626, 203] on img "Next" at bounding box center [621, 205] width 17 height 45
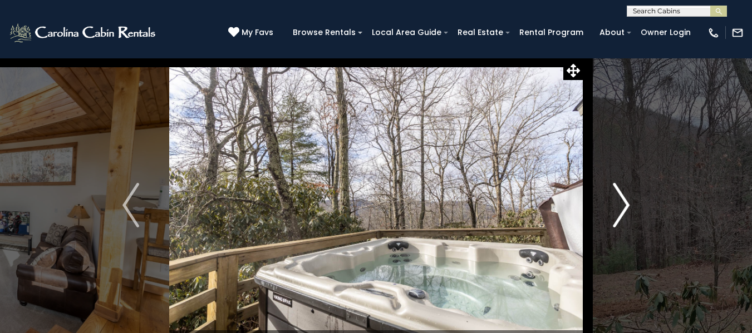
click at [626, 203] on img "Next" at bounding box center [621, 205] width 17 height 45
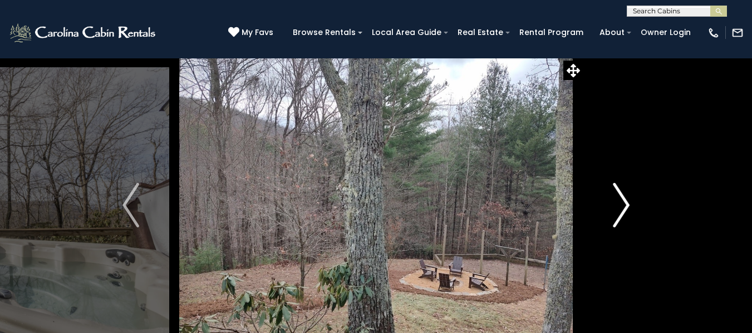
click at [626, 203] on img "Next" at bounding box center [621, 205] width 17 height 45
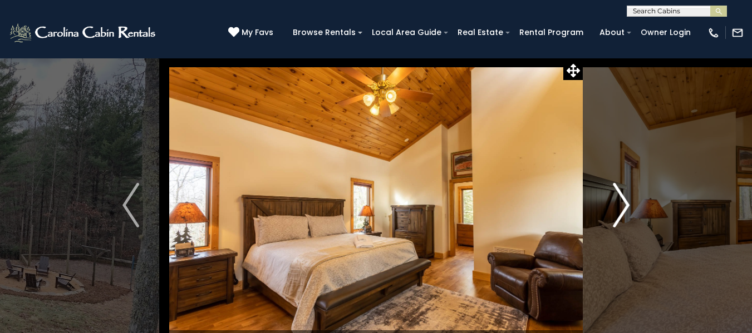
click at [626, 203] on img "Next" at bounding box center [621, 205] width 17 height 45
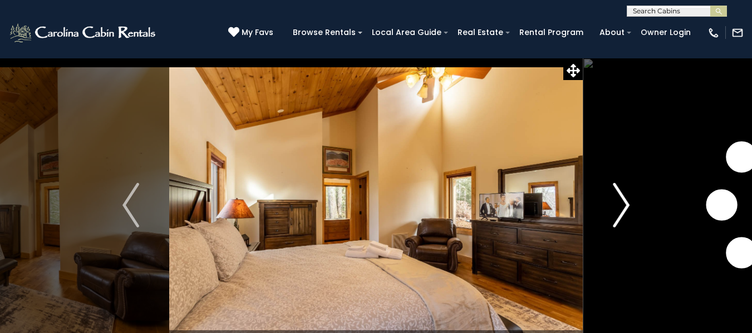
click at [626, 203] on img "Next" at bounding box center [621, 205] width 17 height 45
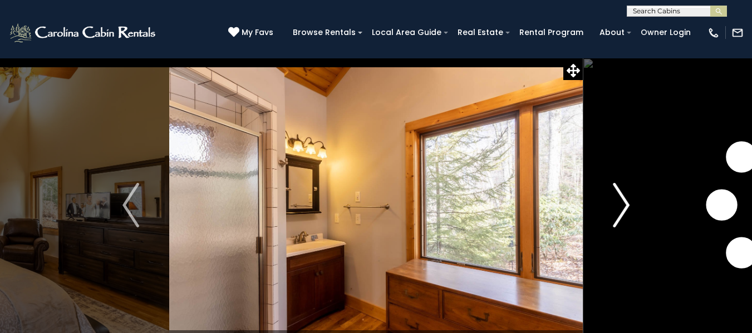
click at [626, 203] on img "Next" at bounding box center [621, 205] width 17 height 45
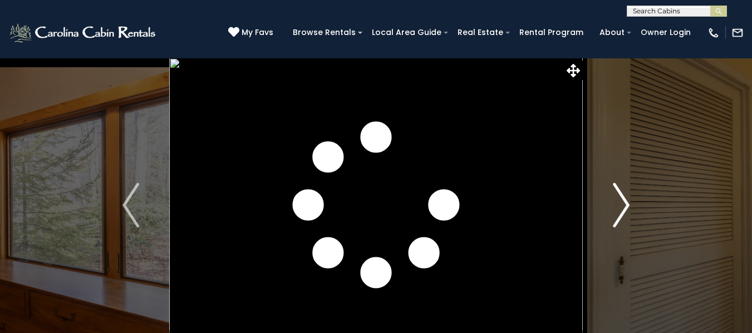
click at [626, 203] on img "Next" at bounding box center [621, 205] width 17 height 45
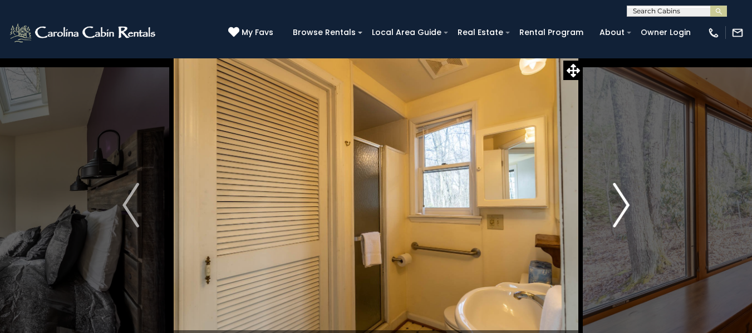
click at [626, 203] on img "Next" at bounding box center [621, 205] width 17 height 45
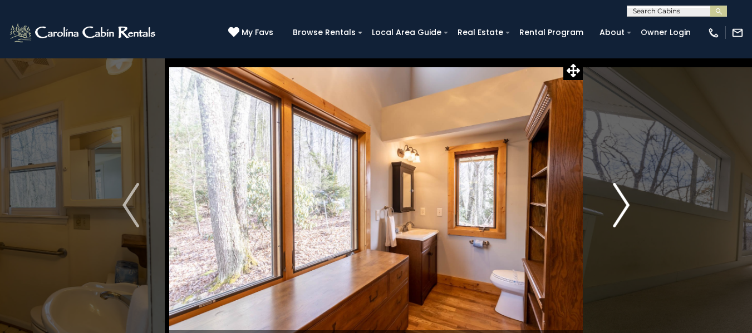
click at [626, 203] on img "Next" at bounding box center [621, 205] width 17 height 45
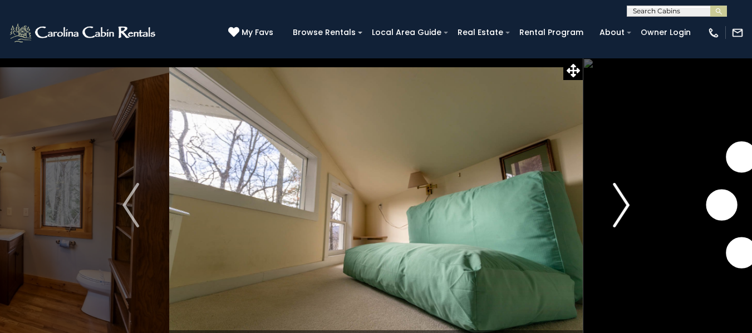
click at [626, 203] on img "Next" at bounding box center [621, 205] width 17 height 45
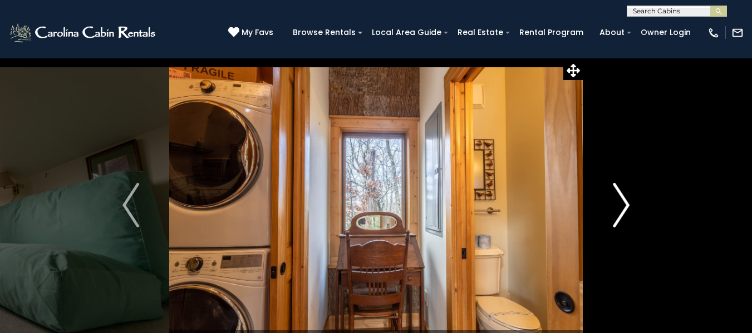
click at [626, 203] on img "Next" at bounding box center [621, 205] width 17 height 45
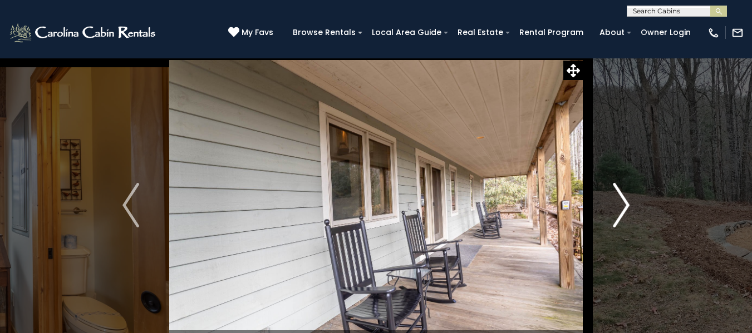
click at [626, 203] on img "Next" at bounding box center [621, 205] width 17 height 45
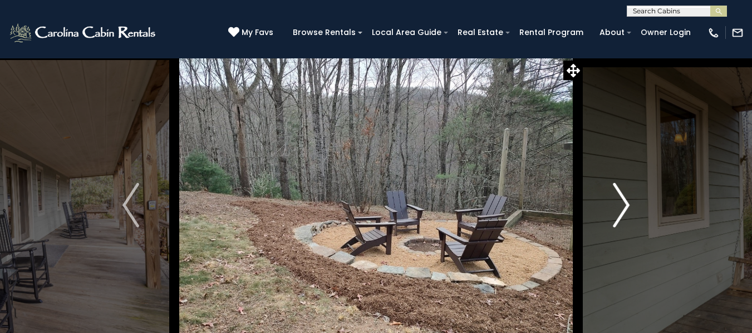
click at [626, 203] on img "Next" at bounding box center [621, 205] width 17 height 45
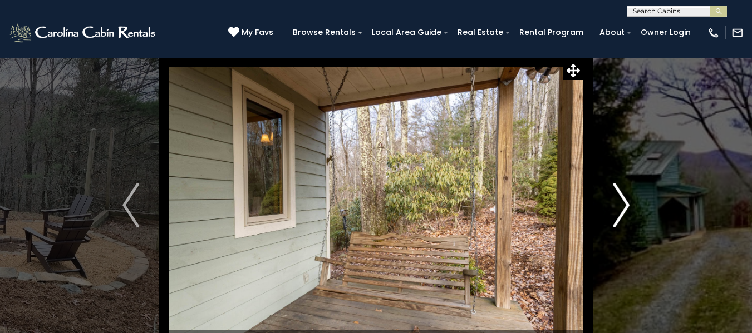
click at [626, 203] on img "Next" at bounding box center [621, 205] width 17 height 45
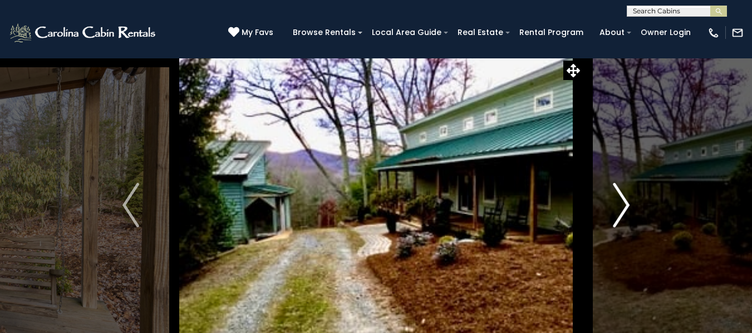
click at [626, 203] on img "Next" at bounding box center [621, 205] width 17 height 45
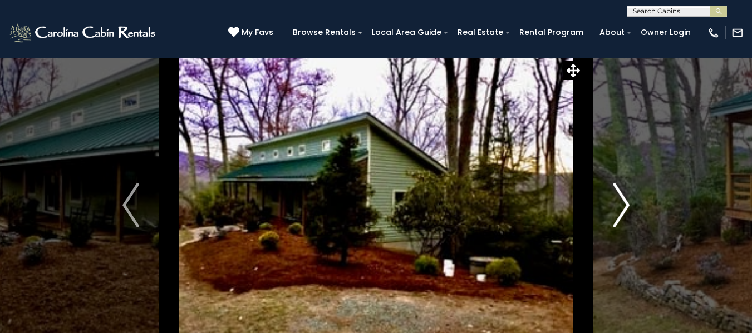
click at [626, 203] on img "Next" at bounding box center [621, 205] width 17 height 45
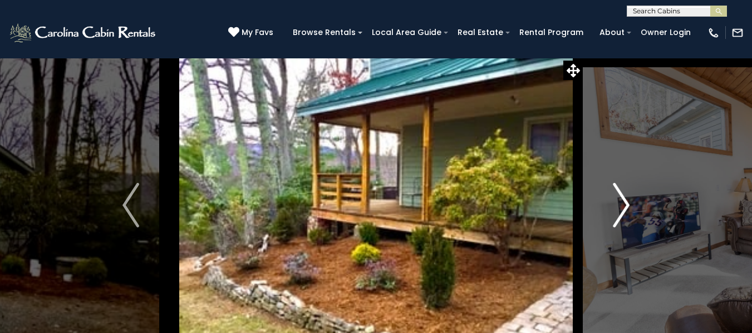
click at [626, 203] on img "Next" at bounding box center [621, 205] width 17 height 45
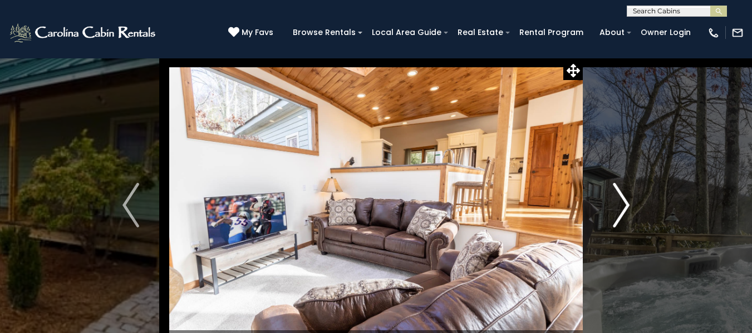
click at [626, 203] on img "Next" at bounding box center [621, 205] width 17 height 45
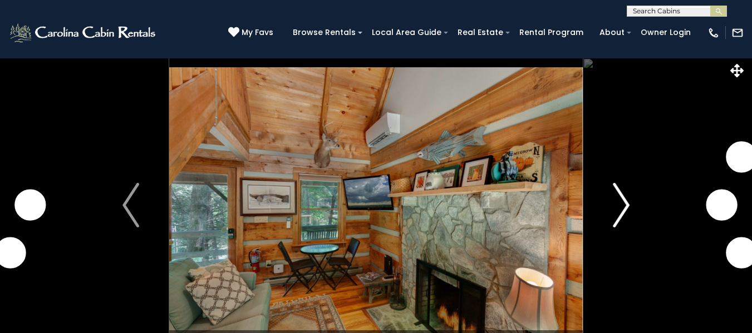
click at [621, 205] on img "Next" at bounding box center [621, 205] width 17 height 45
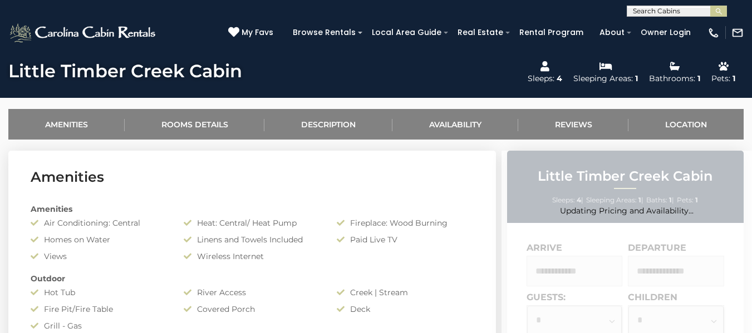
scroll to position [612, 0]
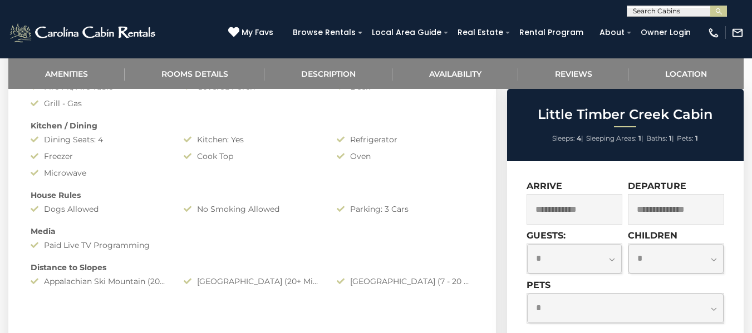
click at [595, 202] on input "text" at bounding box center [574, 209] width 96 height 31
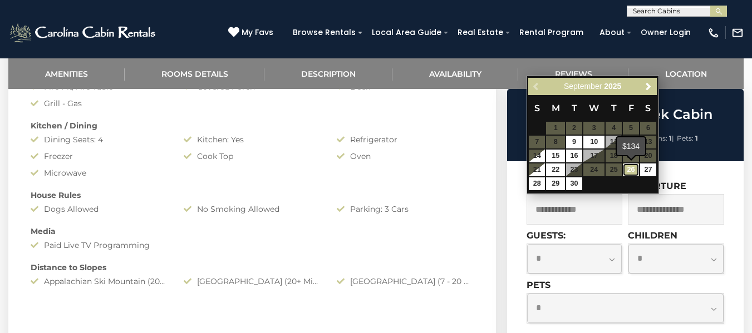
click at [630, 172] on link "26" at bounding box center [631, 170] width 16 height 13
type input "**********"
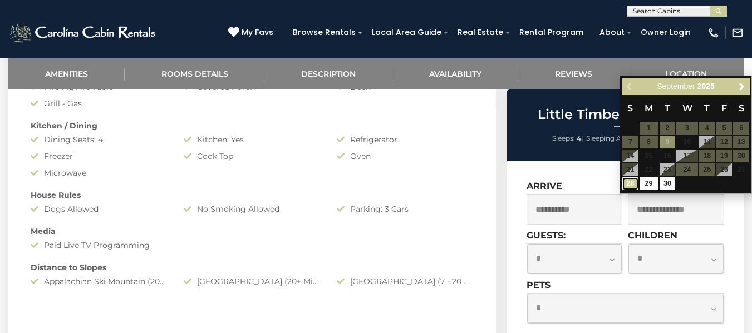
click at [633, 184] on link "28" at bounding box center [630, 183] width 16 height 13
type input "**********"
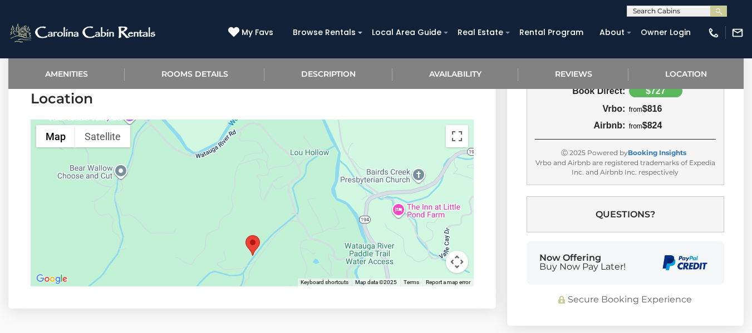
scroll to position [2392, 0]
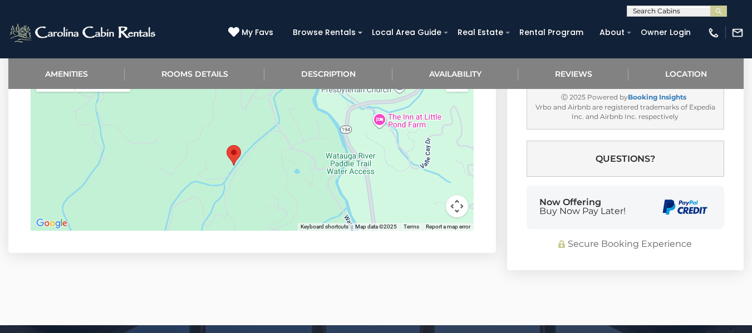
drag, startPoint x: 325, startPoint y: 238, endPoint x: 286, endPoint y: 144, distance: 101.3
click at [306, 143] on div at bounding box center [252, 147] width 443 height 167
click at [250, 151] on div at bounding box center [252, 147] width 443 height 167
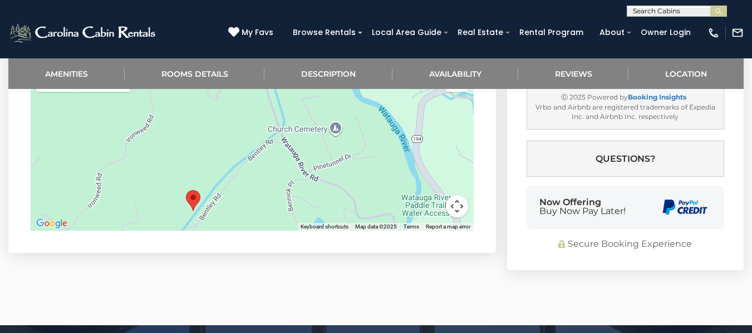
drag, startPoint x: 336, startPoint y: 155, endPoint x: 311, endPoint y: 205, distance: 56.0
click at [311, 205] on div at bounding box center [252, 147] width 443 height 167
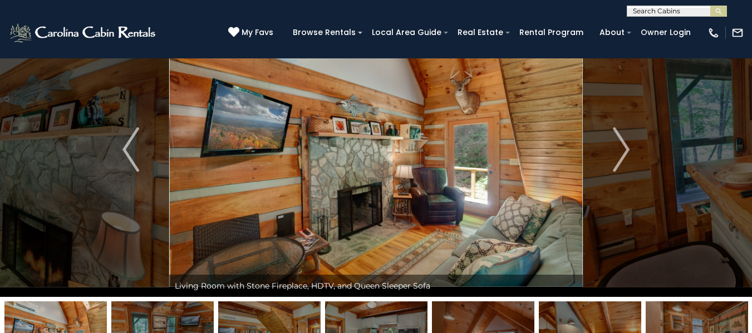
scroll to position [0, 0]
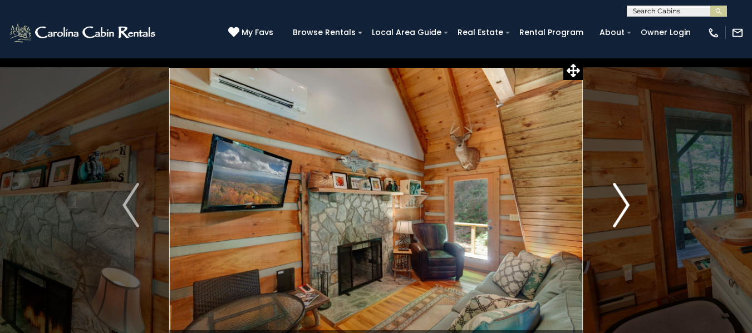
click at [622, 209] on img "Next" at bounding box center [621, 205] width 17 height 45
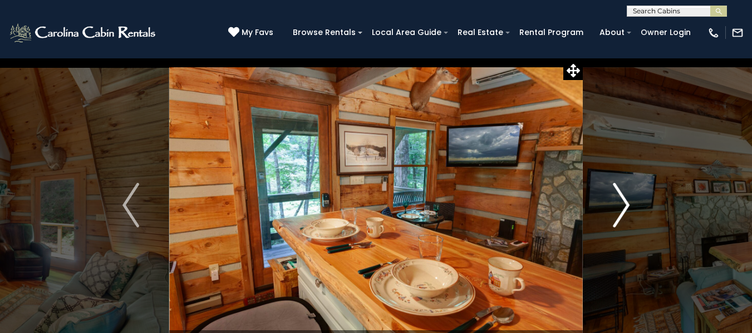
click at [622, 209] on img "Next" at bounding box center [621, 205] width 17 height 45
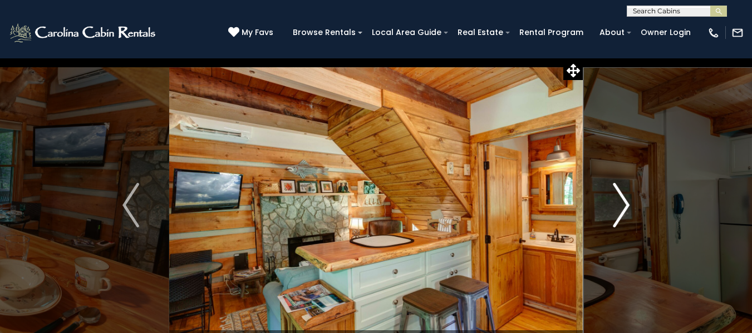
click at [622, 209] on img "Next" at bounding box center [621, 205] width 17 height 45
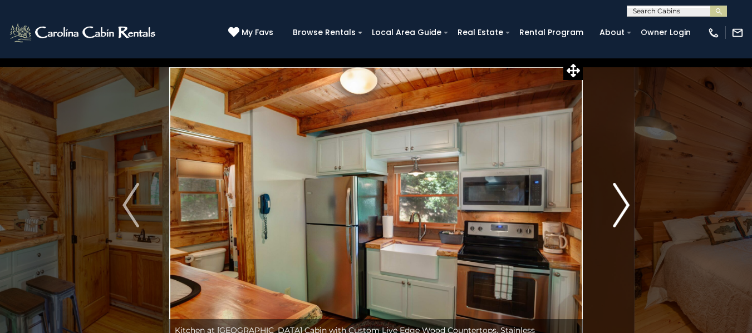
click at [622, 209] on img "Next" at bounding box center [621, 205] width 17 height 45
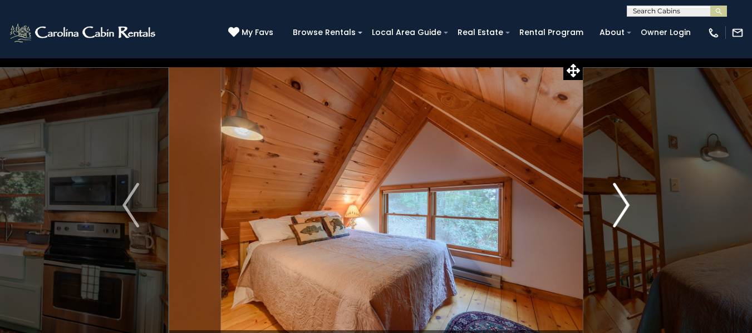
click at [622, 209] on img "Next" at bounding box center [621, 205] width 17 height 45
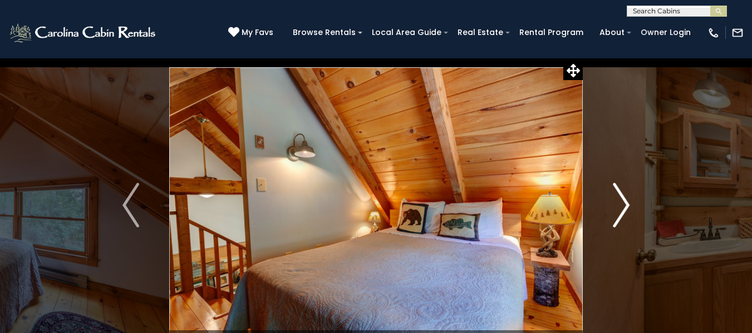
click at [622, 209] on img "Next" at bounding box center [621, 205] width 17 height 45
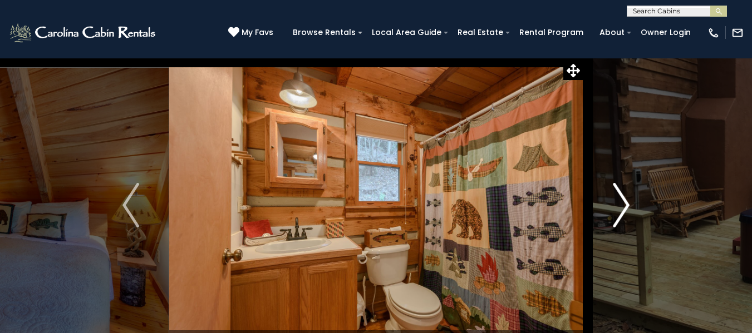
click at [622, 208] on img "Next" at bounding box center [621, 205] width 17 height 45
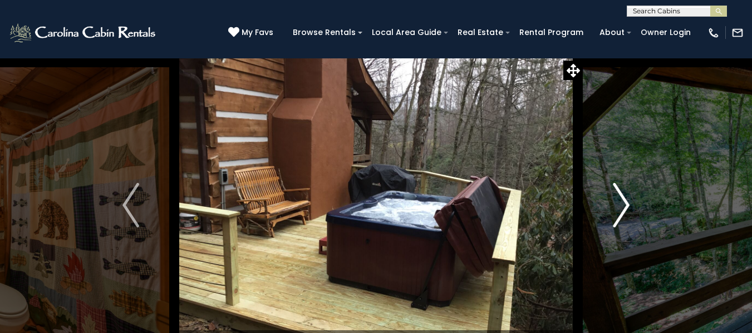
click at [626, 208] on img "Next" at bounding box center [621, 205] width 17 height 45
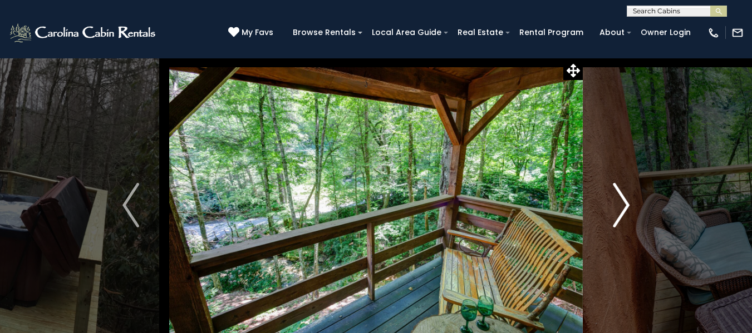
click at [626, 208] on img "Next" at bounding box center [621, 205] width 17 height 45
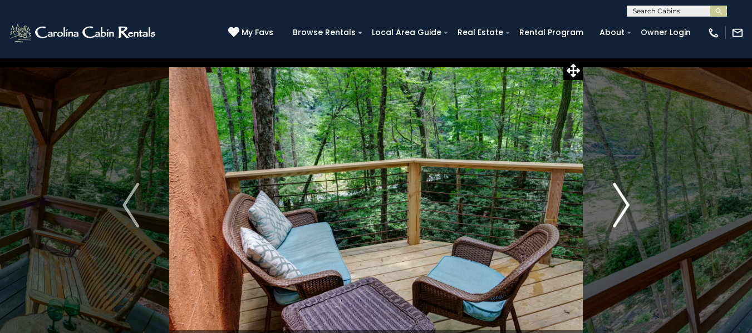
click at [626, 208] on img "Next" at bounding box center [621, 205] width 17 height 45
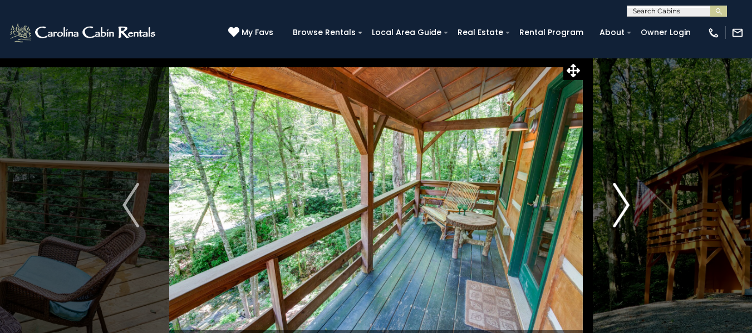
click at [626, 208] on img "Next" at bounding box center [621, 205] width 17 height 45
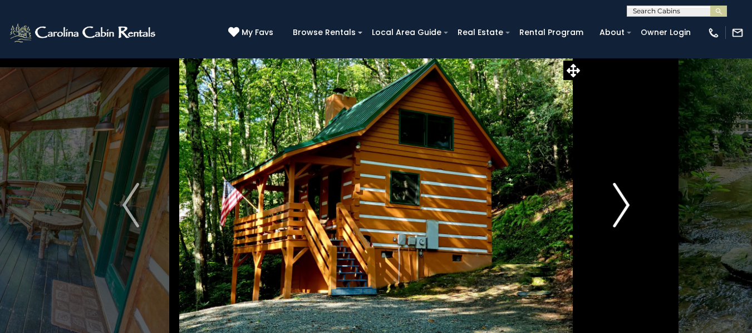
click at [625, 208] on img "Next" at bounding box center [621, 205] width 17 height 45
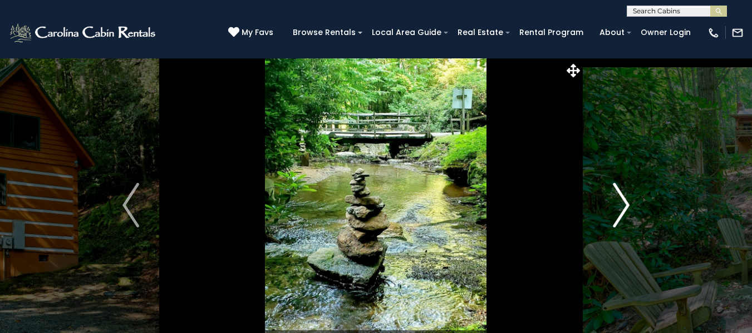
click at [625, 208] on img "Next" at bounding box center [621, 205] width 17 height 45
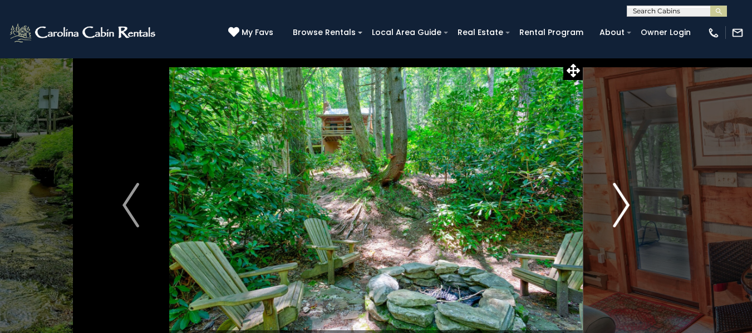
click at [625, 208] on img "Next" at bounding box center [621, 205] width 17 height 45
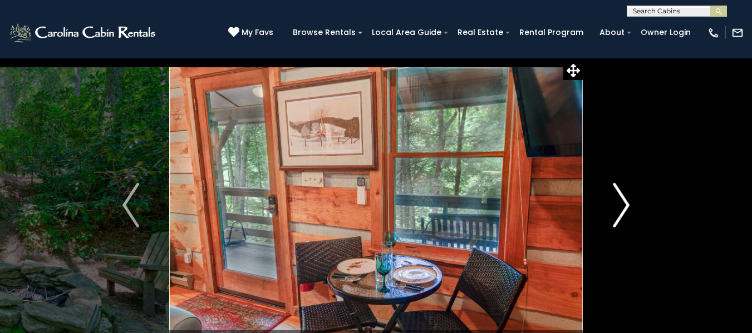
click at [625, 207] on img "Next" at bounding box center [621, 205] width 17 height 45
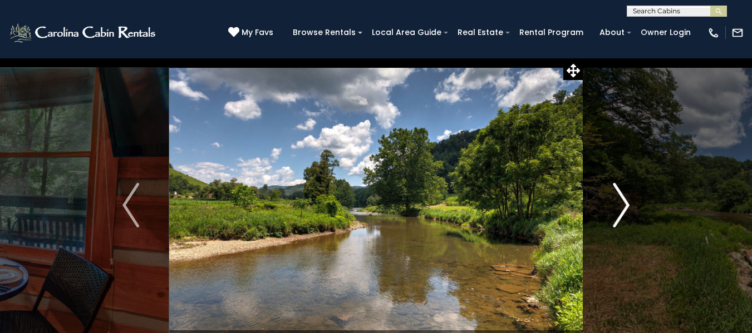
click at [625, 207] on img "Next" at bounding box center [621, 205] width 17 height 45
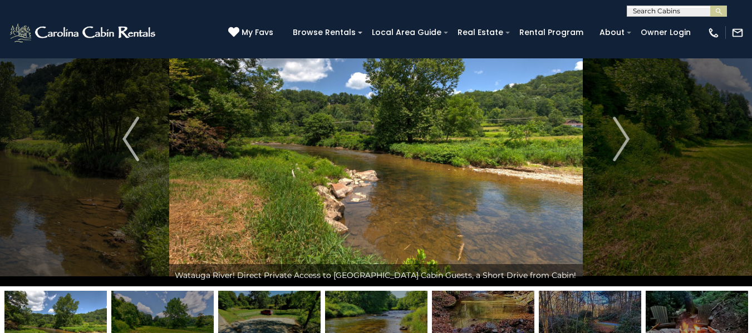
scroll to position [40, 0]
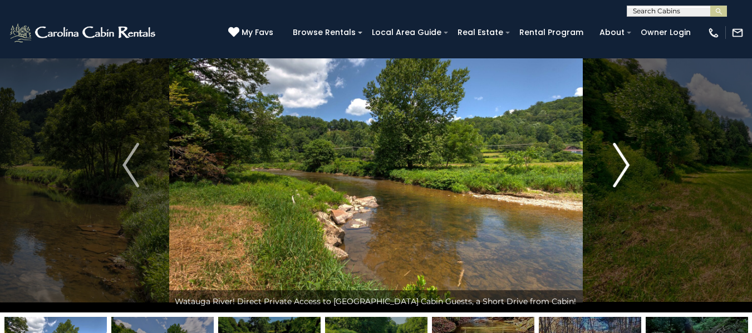
click at [628, 166] on img "Next" at bounding box center [621, 165] width 17 height 45
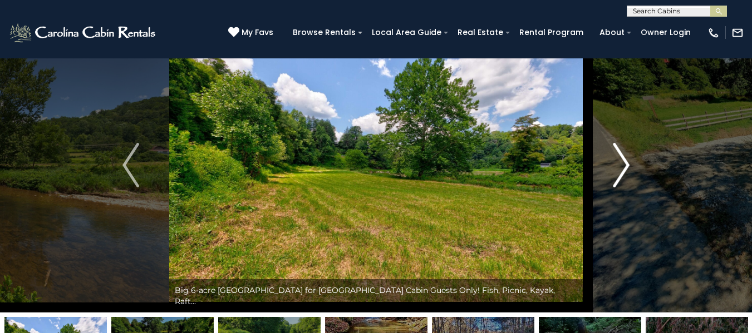
click at [626, 166] on img "Next" at bounding box center [621, 165] width 17 height 45
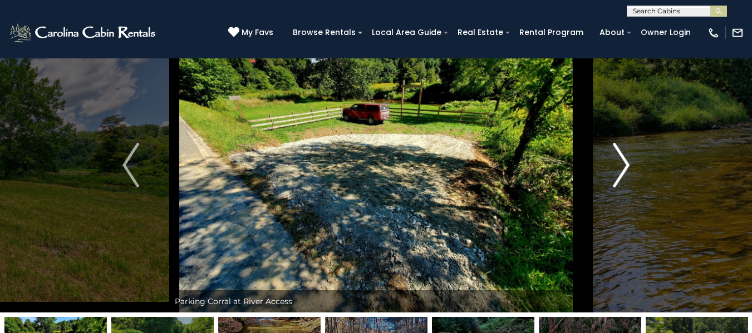
click at [626, 166] on img "Next" at bounding box center [621, 165] width 17 height 45
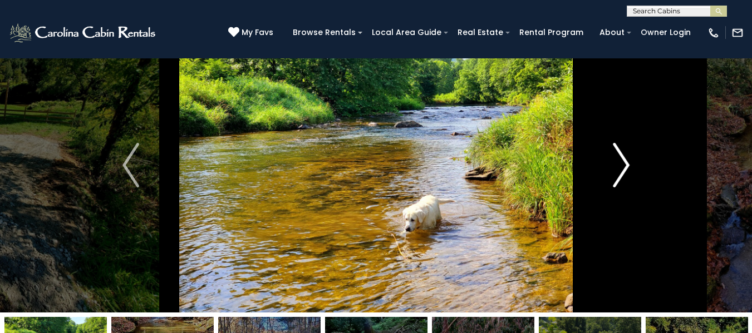
click at [626, 166] on img "Next" at bounding box center [621, 165] width 17 height 45
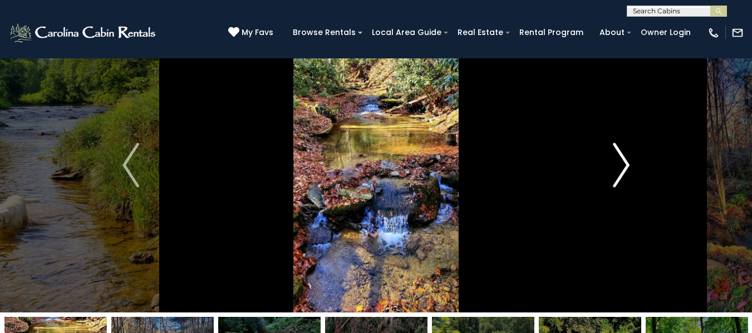
click at [625, 165] on img "Next" at bounding box center [621, 165] width 17 height 45
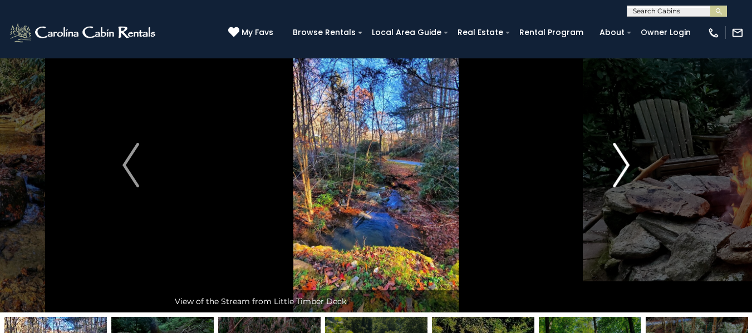
click at [625, 165] on img "Next" at bounding box center [621, 165] width 17 height 45
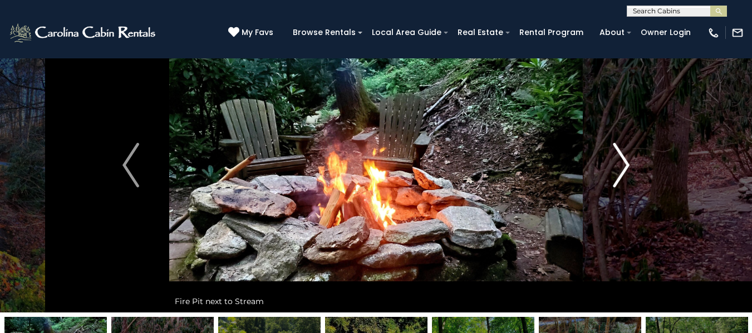
click at [625, 165] on img "Next" at bounding box center [621, 165] width 17 height 45
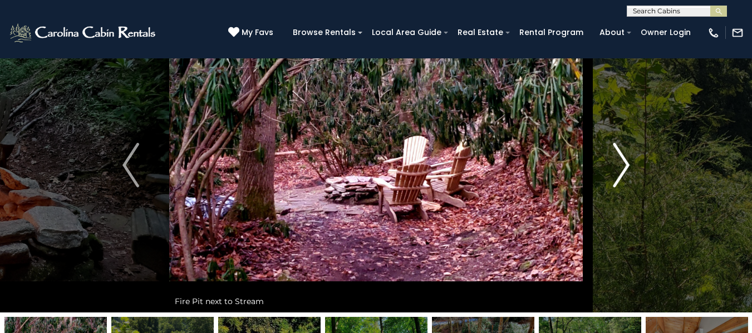
click at [625, 165] on img "Next" at bounding box center [621, 165] width 17 height 45
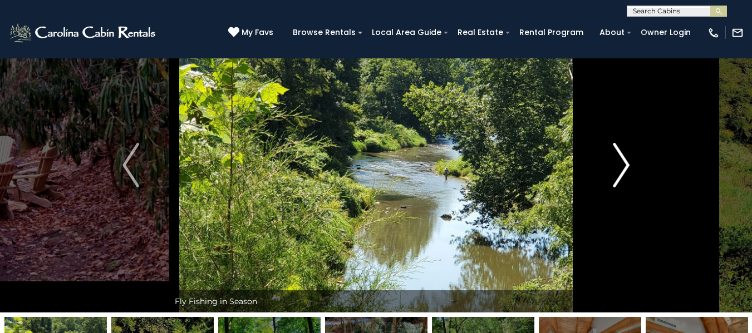
click at [625, 165] on img "Next" at bounding box center [621, 165] width 17 height 45
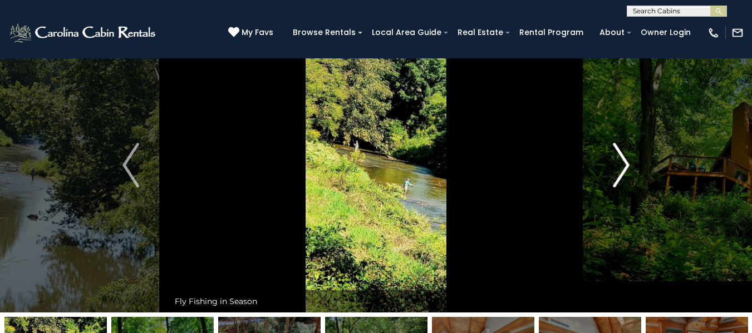
click at [625, 165] on img "Next" at bounding box center [621, 165] width 17 height 45
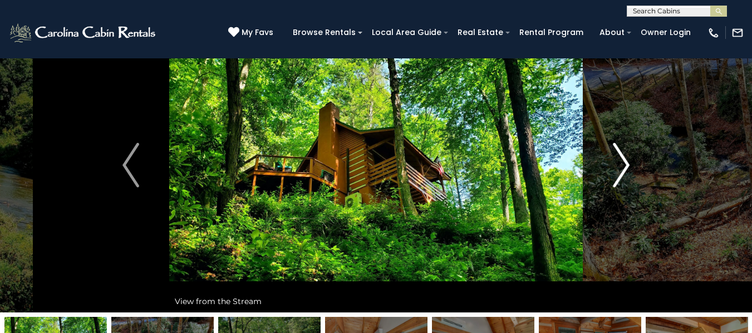
click at [625, 164] on img "Next" at bounding box center [621, 165] width 17 height 45
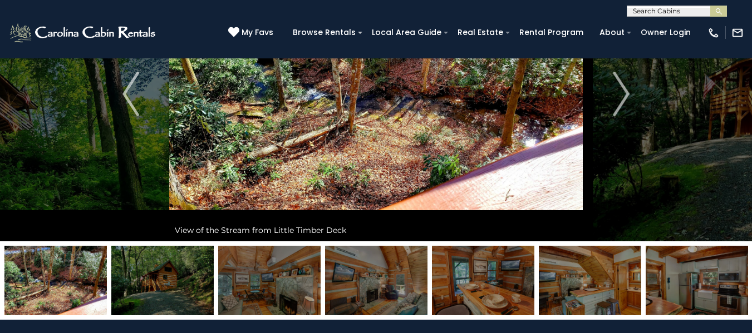
scroll to position [0, 0]
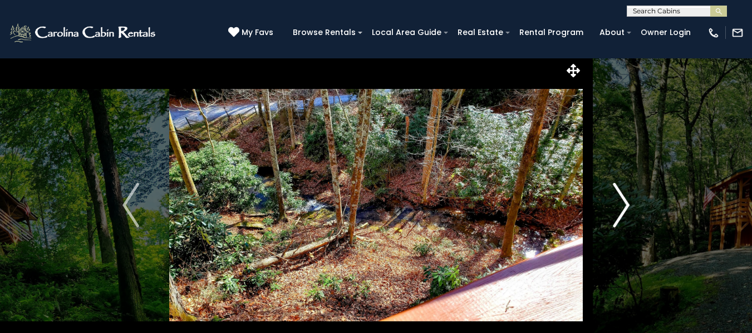
click at [626, 201] on img "Next" at bounding box center [621, 205] width 17 height 45
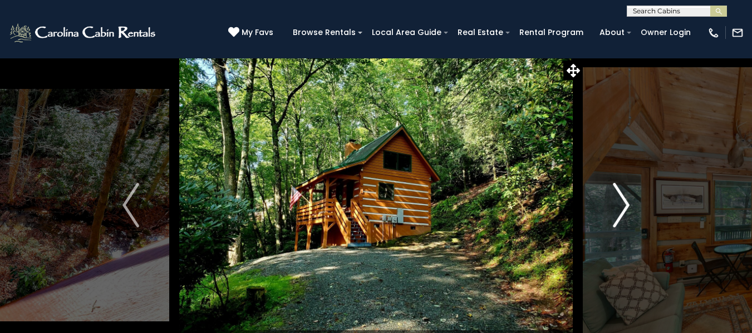
click at [626, 201] on img "Next" at bounding box center [621, 205] width 17 height 45
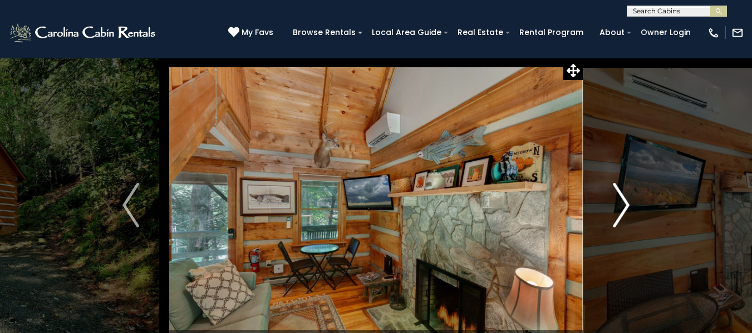
click at [626, 201] on img "Next" at bounding box center [621, 205] width 17 height 45
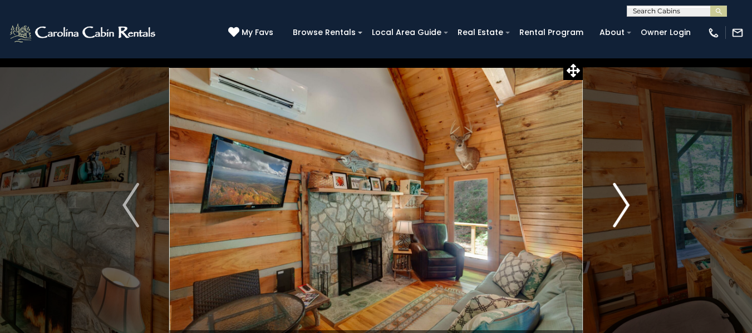
click at [626, 201] on img "Next" at bounding box center [621, 205] width 17 height 45
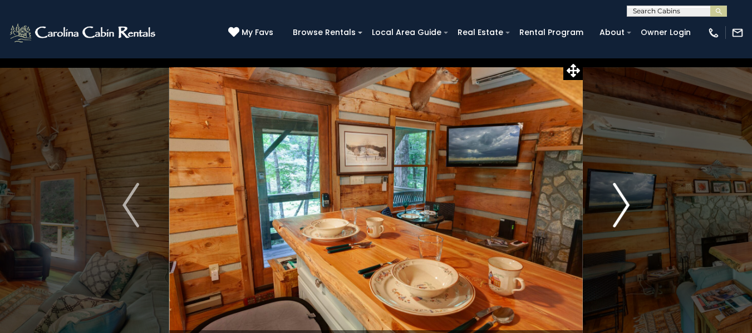
click at [626, 201] on img "Next" at bounding box center [621, 205] width 17 height 45
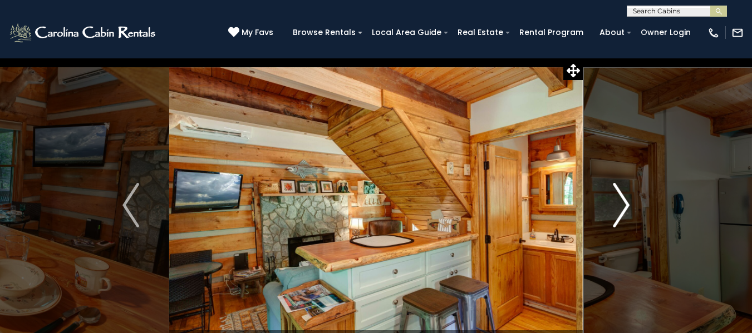
click at [626, 201] on img "Next" at bounding box center [621, 205] width 17 height 45
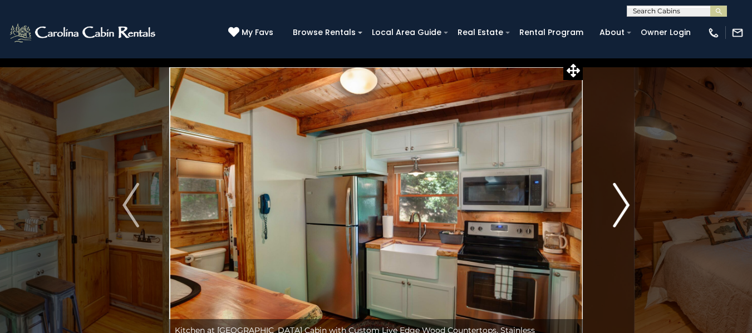
click at [626, 201] on img "Next" at bounding box center [621, 205] width 17 height 45
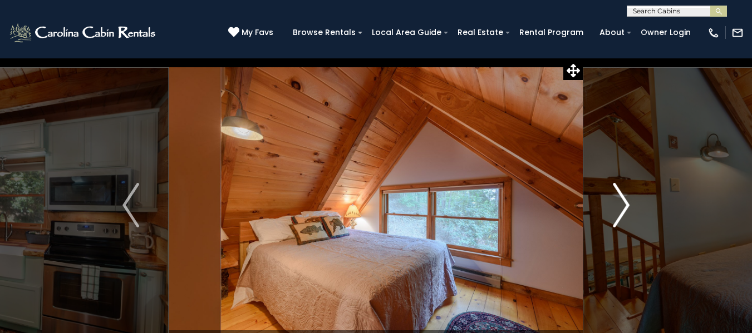
click at [626, 201] on img "Next" at bounding box center [621, 205] width 17 height 45
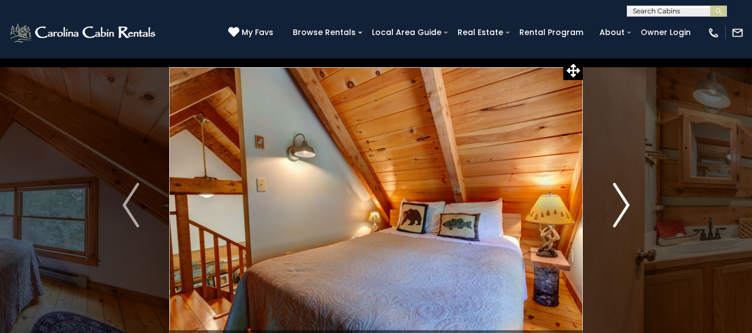
click at [626, 201] on img "Next" at bounding box center [621, 205] width 17 height 45
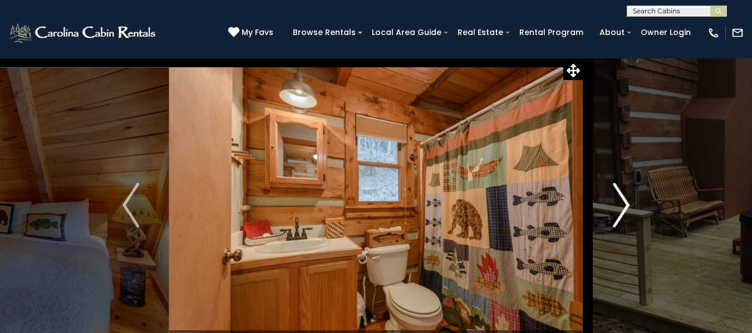
click at [626, 201] on img "Next" at bounding box center [621, 205] width 17 height 45
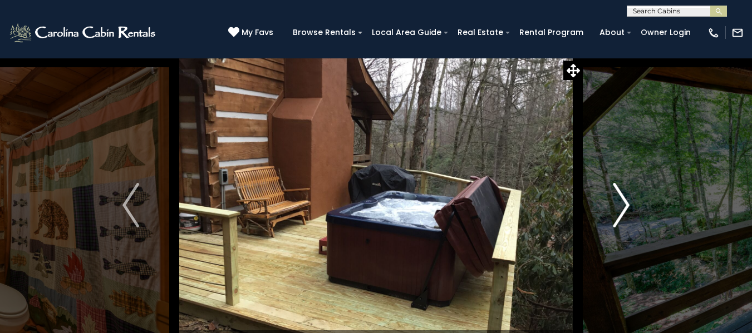
click at [626, 201] on img "Next" at bounding box center [621, 205] width 17 height 45
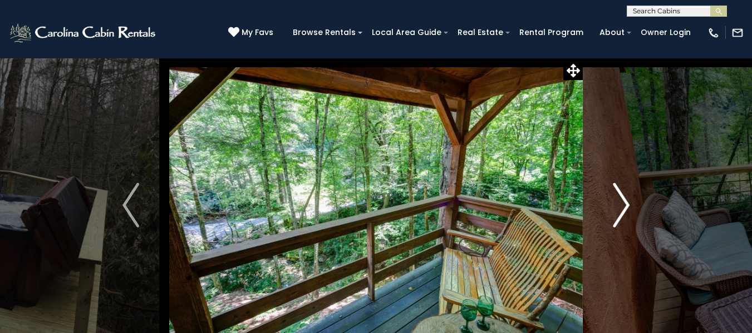
click at [626, 201] on img "Next" at bounding box center [621, 205] width 17 height 45
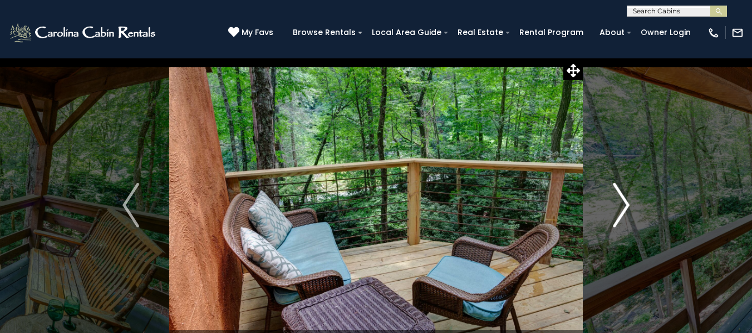
click at [626, 201] on img "Next" at bounding box center [621, 205] width 17 height 45
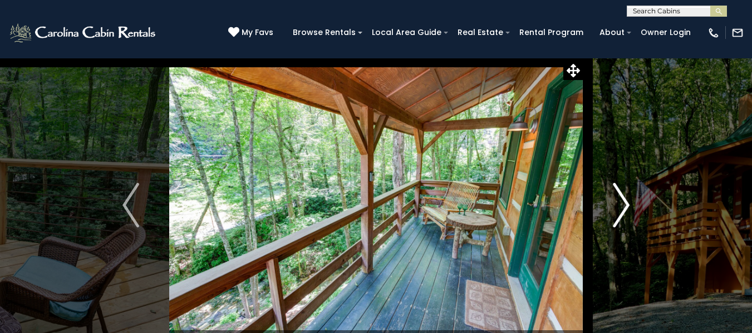
click at [626, 200] on img "Next" at bounding box center [621, 205] width 17 height 45
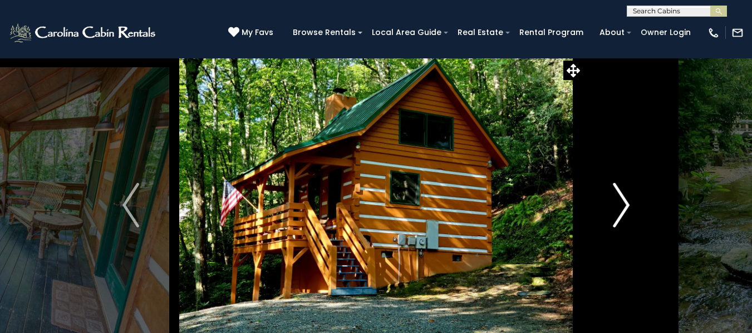
click at [620, 204] on img "Next" at bounding box center [621, 205] width 17 height 45
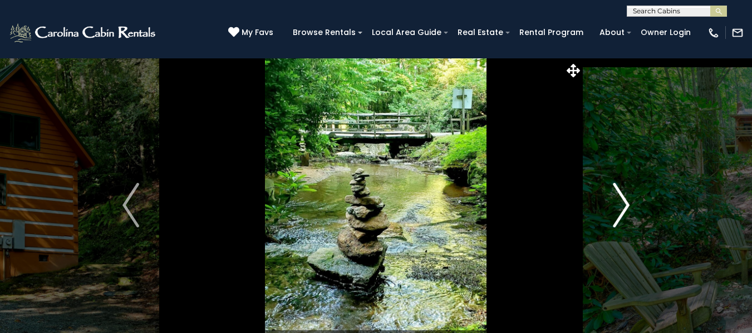
click at [620, 204] on img "Next" at bounding box center [621, 205] width 17 height 45
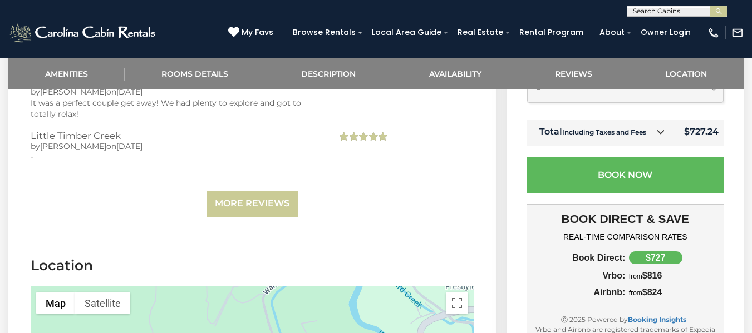
scroll to position [2114, 0]
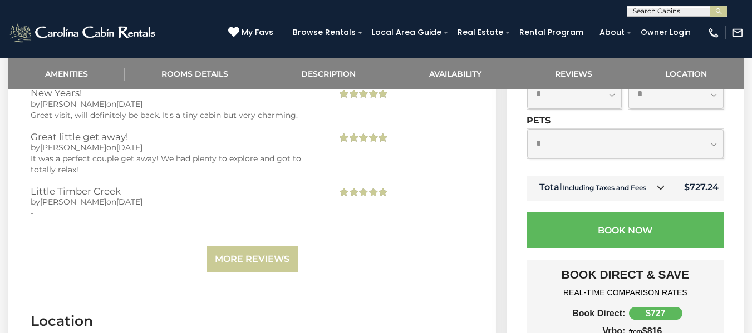
click at [661, 184] on icon at bounding box center [660, 188] width 8 height 8
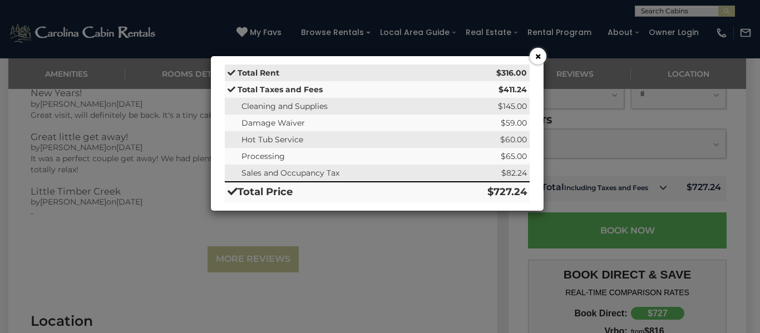
click at [538, 56] on button "×" at bounding box center [538, 56] width 17 height 17
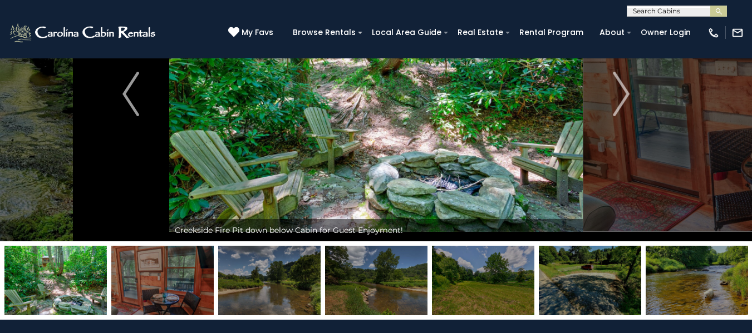
scroll to position [0, 0]
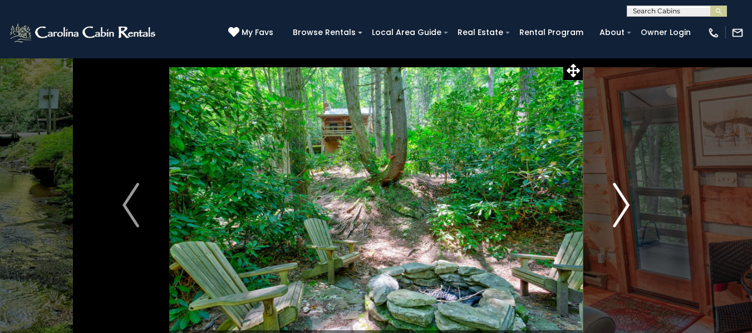
click at [633, 206] on button "Next" at bounding box center [620, 205] width 77 height 295
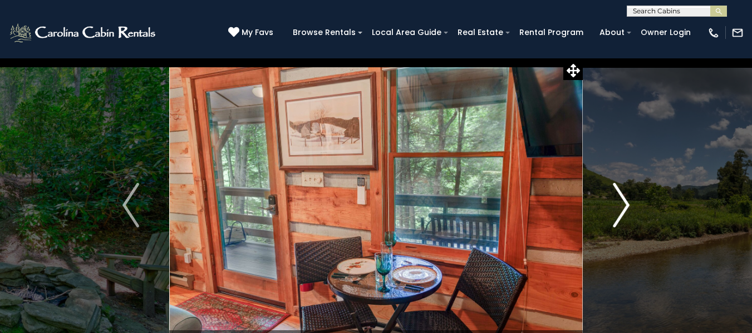
click at [633, 206] on button "Next" at bounding box center [620, 205] width 77 height 295
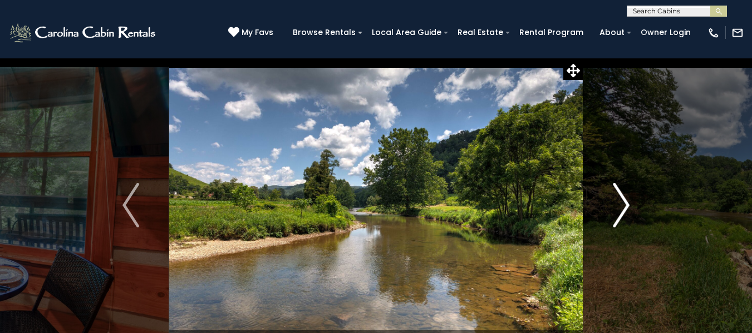
click at [633, 206] on button "Next" at bounding box center [620, 205] width 77 height 295
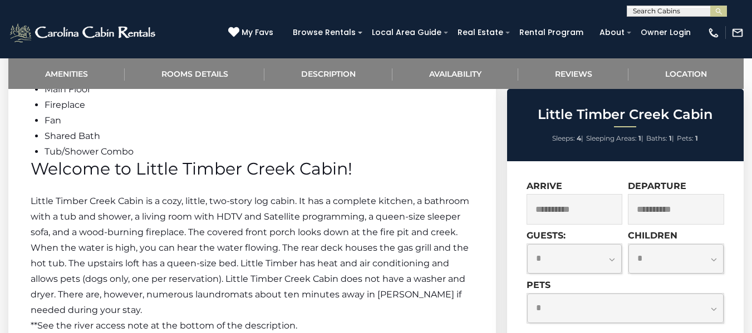
scroll to position [1168, 0]
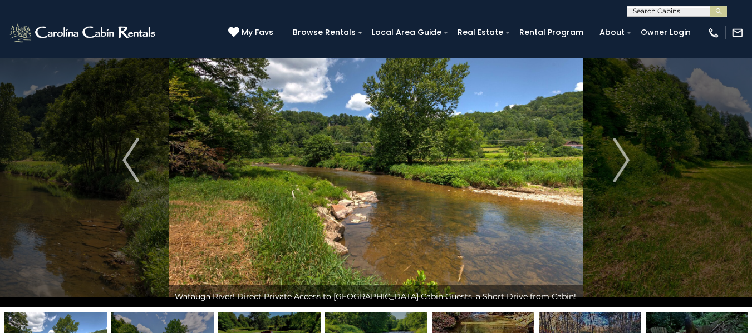
scroll to position [160, 0]
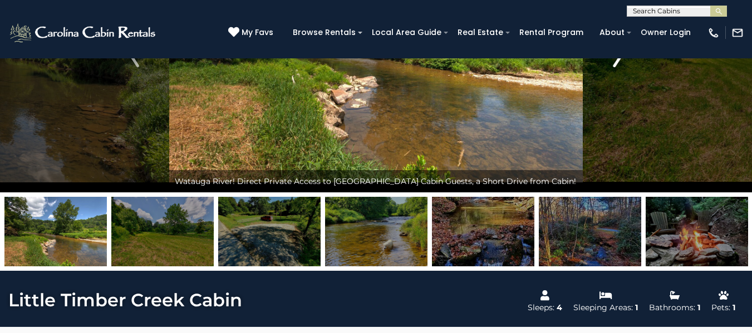
click at [621, 70] on button "Next" at bounding box center [620, 45] width 77 height 295
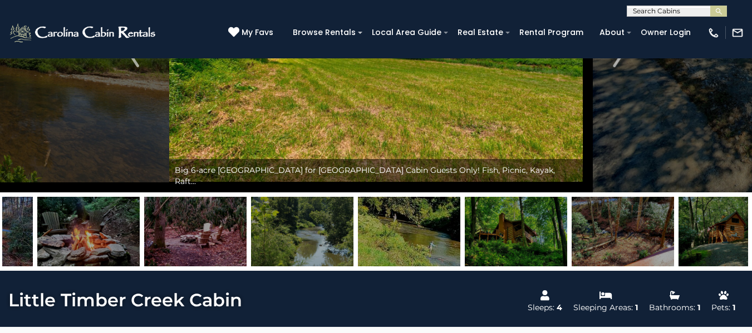
drag, startPoint x: 651, startPoint y: 235, endPoint x: 140, endPoint y: 258, distance: 511.2
click at [144, 254] on img at bounding box center [195, 232] width 102 height 70
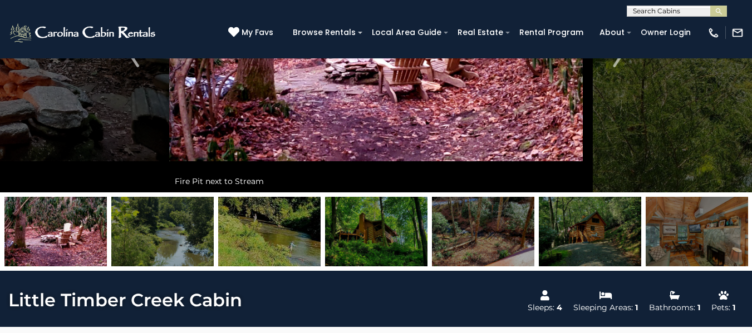
click at [366, 243] on img at bounding box center [376, 232] width 102 height 70
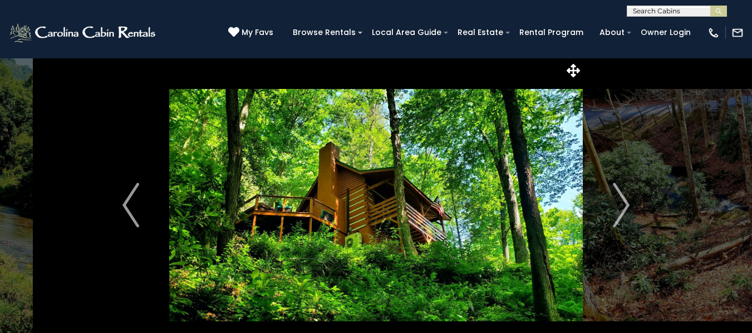
scroll to position [56, 0]
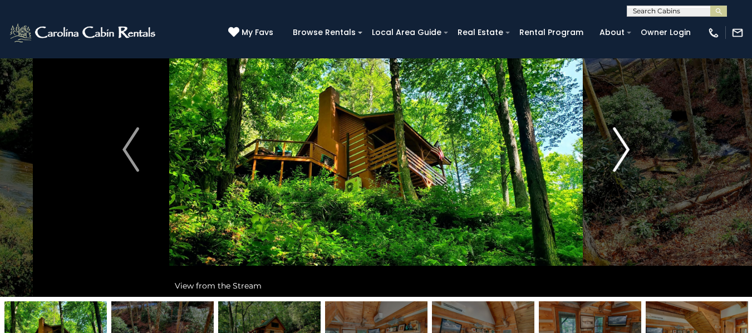
click at [624, 157] on img "Next" at bounding box center [621, 149] width 17 height 45
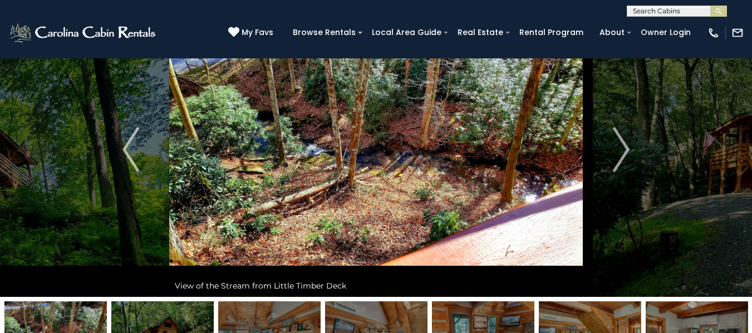
scroll to position [0, 0]
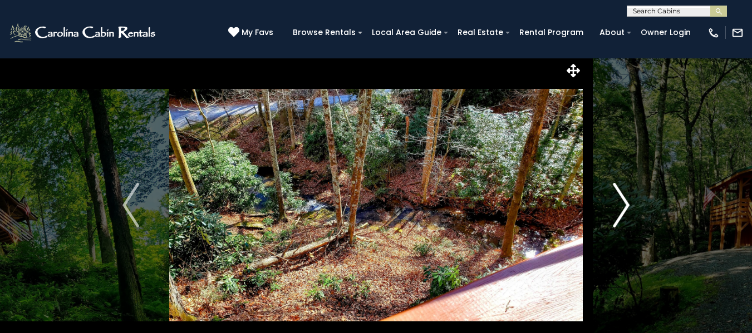
click at [624, 207] on img "Next" at bounding box center [621, 205] width 17 height 45
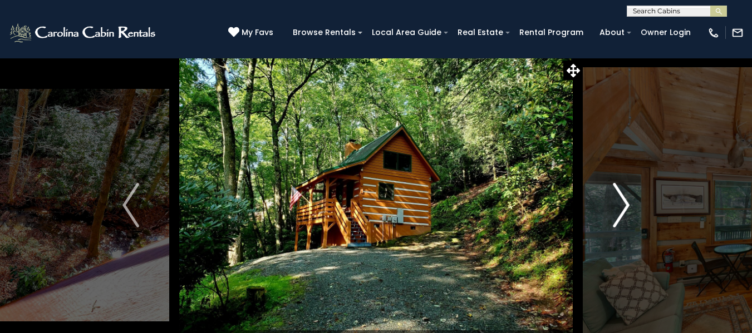
click at [617, 207] on img "Next" at bounding box center [621, 205] width 17 height 45
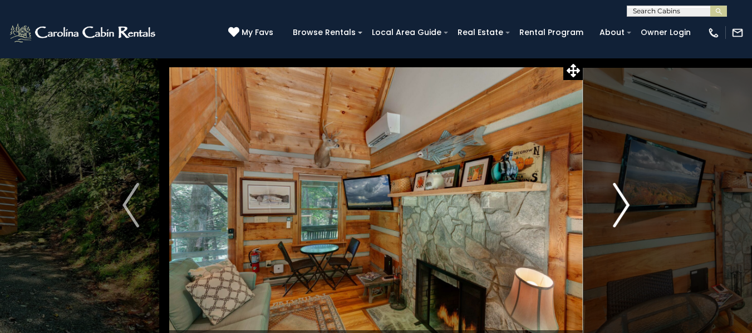
click at [617, 207] on img "Next" at bounding box center [621, 205] width 17 height 45
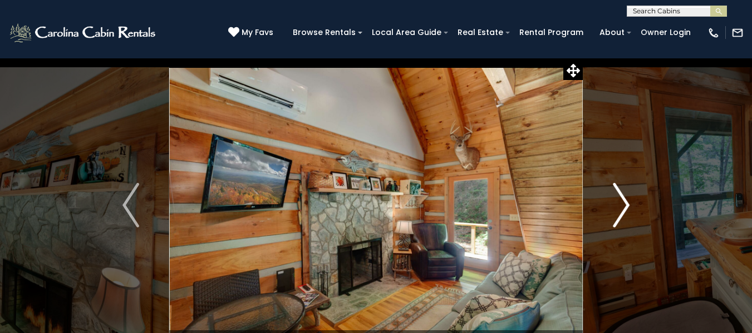
click at [618, 207] on img "Next" at bounding box center [621, 205] width 17 height 45
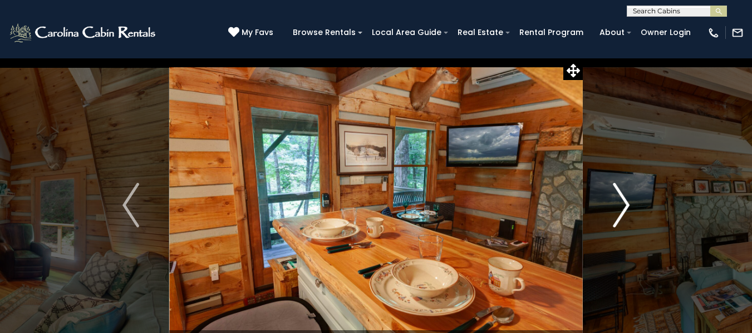
click at [618, 207] on img "Next" at bounding box center [621, 205] width 17 height 45
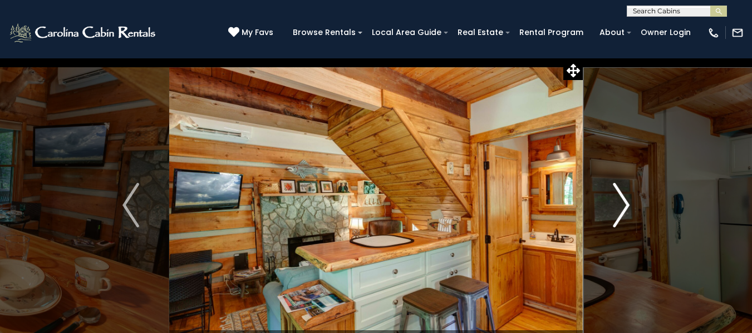
click at [618, 207] on img "Next" at bounding box center [621, 205] width 17 height 45
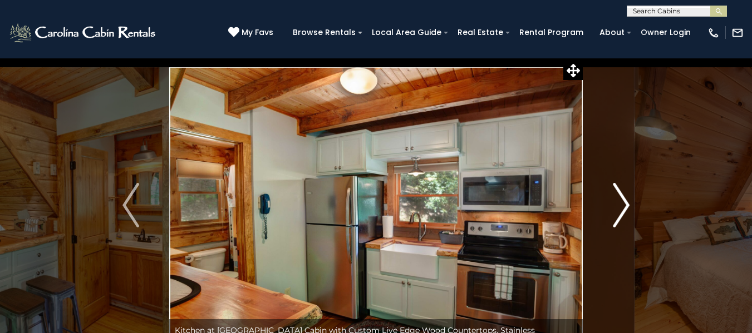
click at [618, 207] on img "Next" at bounding box center [621, 205] width 17 height 45
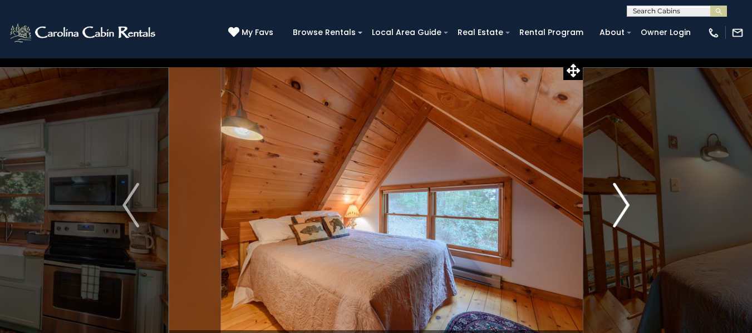
click at [620, 206] on img "Next" at bounding box center [621, 205] width 17 height 45
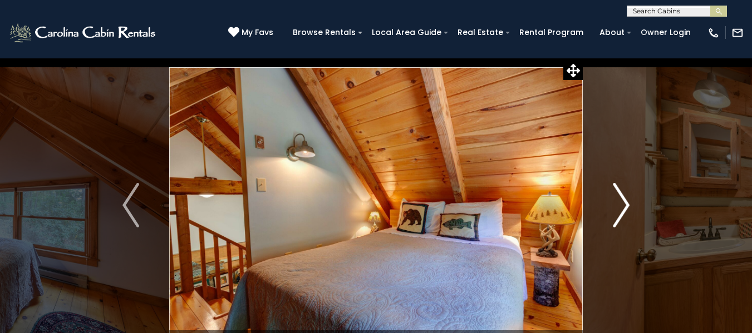
click at [622, 206] on img "Next" at bounding box center [621, 205] width 17 height 45
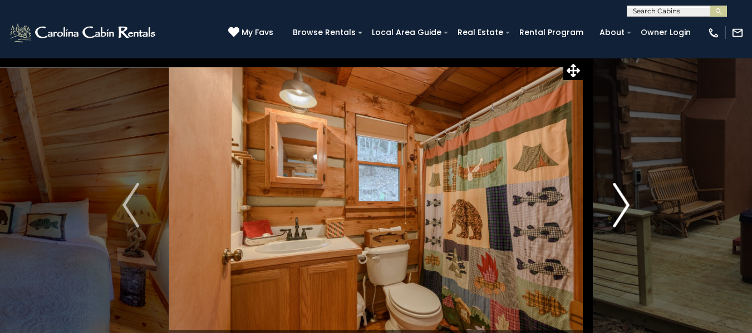
click at [622, 206] on img "Next" at bounding box center [621, 205] width 17 height 45
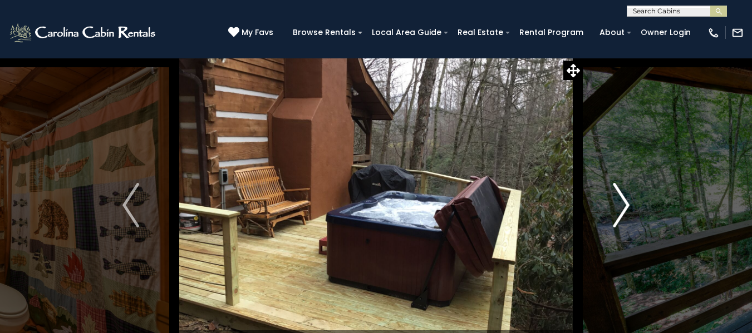
click at [623, 206] on img "Next" at bounding box center [621, 205] width 17 height 45
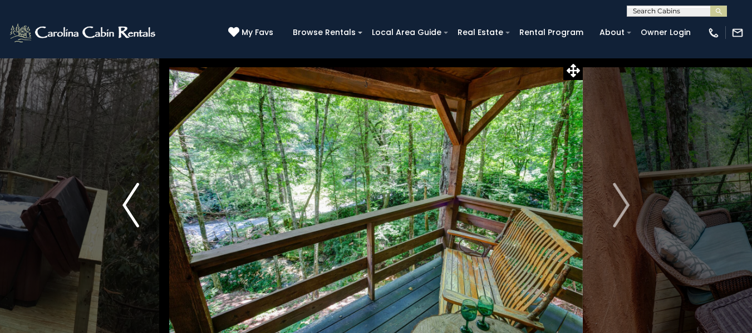
click at [121, 199] on button "Previous" at bounding box center [130, 205] width 77 height 295
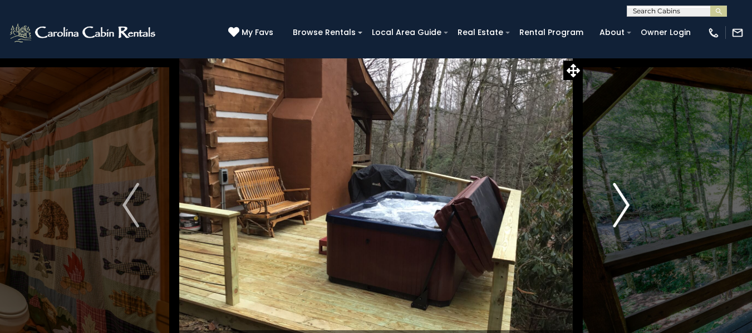
click at [629, 214] on img "Next" at bounding box center [621, 205] width 17 height 45
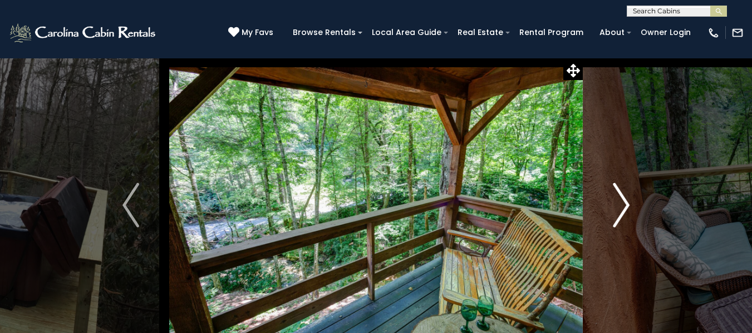
click at [618, 209] on img "Next" at bounding box center [621, 205] width 17 height 45
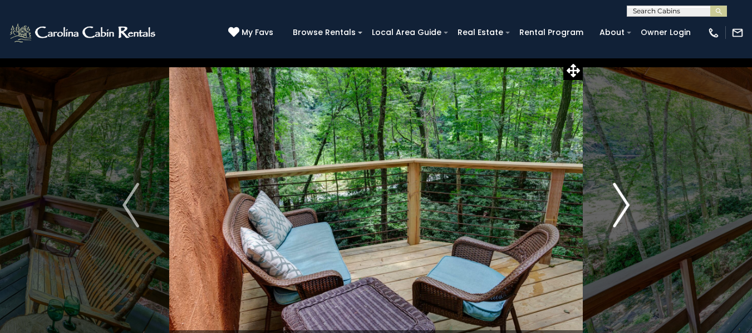
click at [618, 209] on img "Next" at bounding box center [621, 205] width 17 height 45
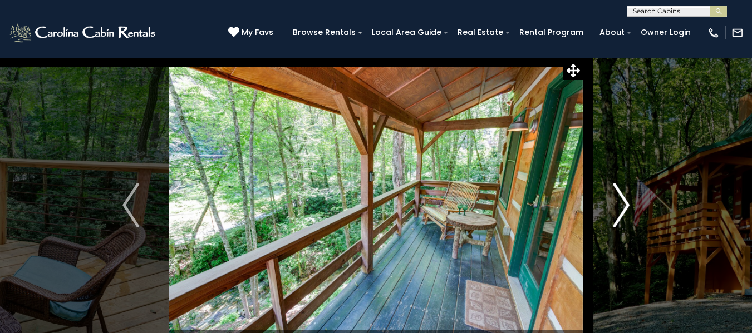
click at [618, 209] on img "Next" at bounding box center [621, 205] width 17 height 45
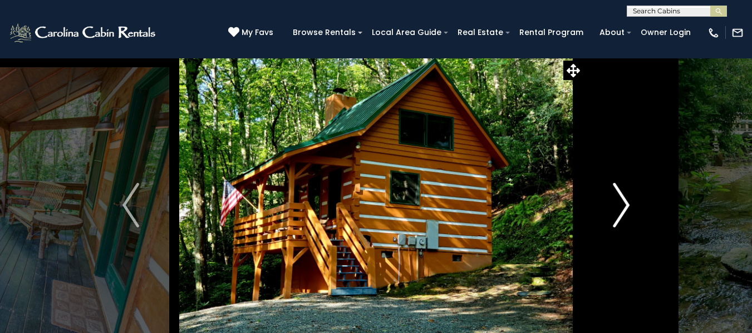
click at [618, 209] on img "Next" at bounding box center [621, 205] width 17 height 45
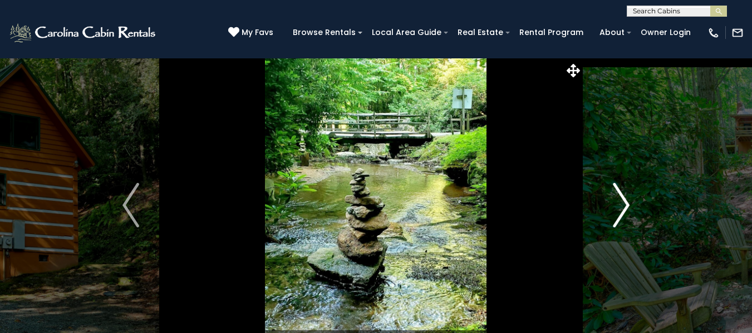
click at [627, 207] on img "Next" at bounding box center [621, 205] width 17 height 45
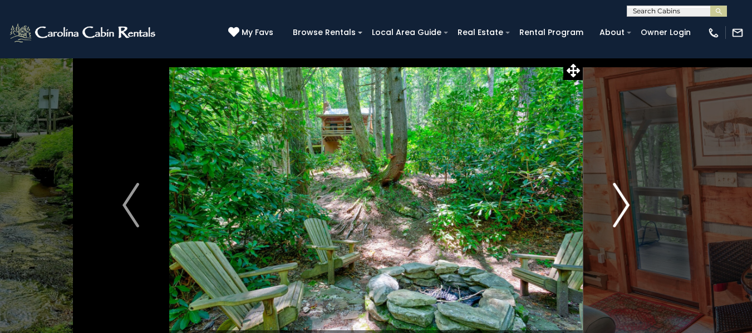
click at [627, 206] on img "Next" at bounding box center [621, 205] width 17 height 45
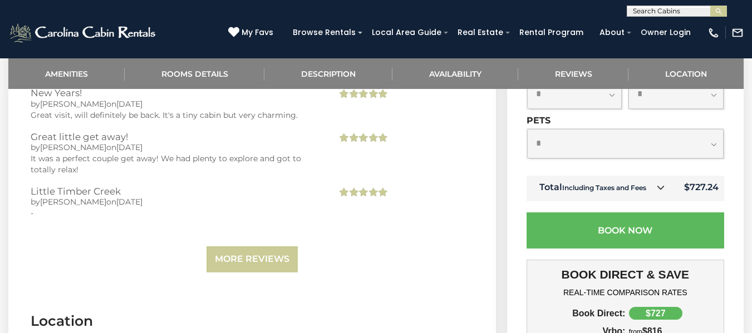
scroll to position [2058, 0]
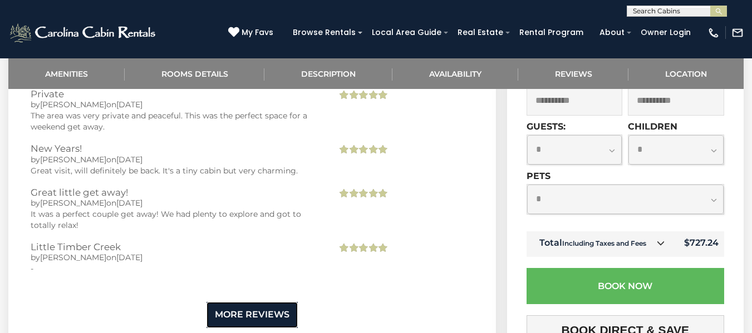
click at [264, 303] on link "More Reviews" at bounding box center [251, 315] width 91 height 26
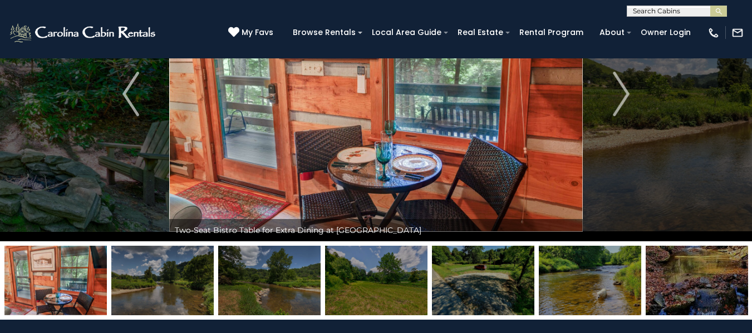
scroll to position [56, 0]
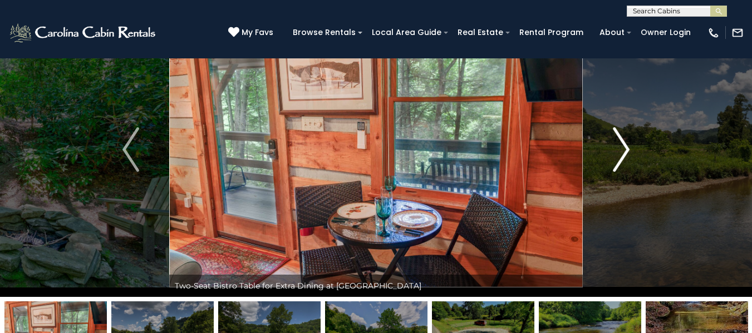
click at [630, 147] on button "Next" at bounding box center [620, 149] width 77 height 295
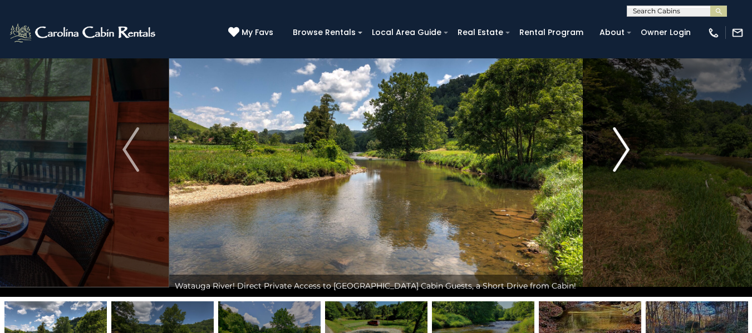
click at [628, 150] on img "Next" at bounding box center [621, 149] width 17 height 45
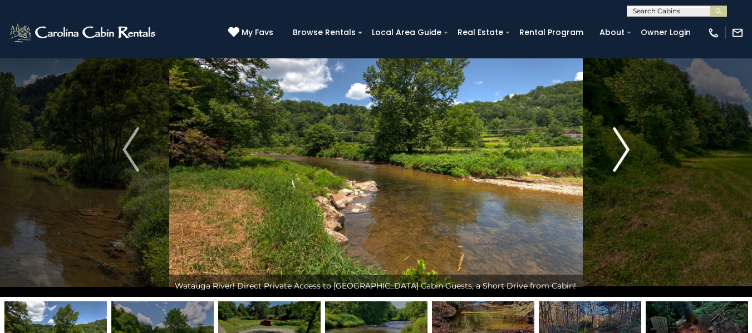
click at [626, 151] on img "Next" at bounding box center [621, 149] width 17 height 45
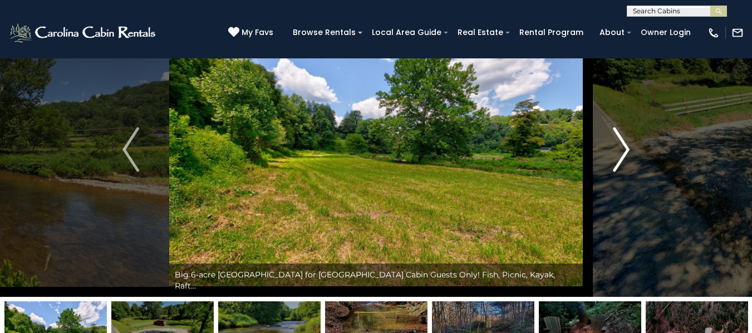
click at [626, 151] on img "Next" at bounding box center [621, 149] width 17 height 45
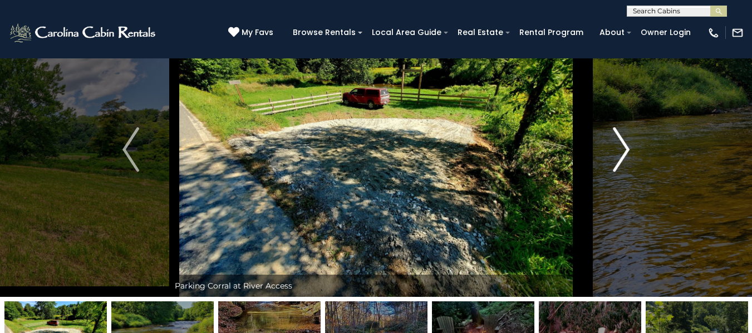
click at [621, 154] on img "Next" at bounding box center [621, 149] width 17 height 45
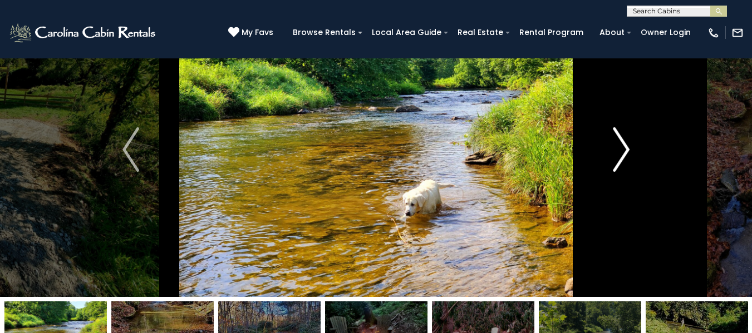
click at [621, 154] on img "Next" at bounding box center [621, 149] width 17 height 45
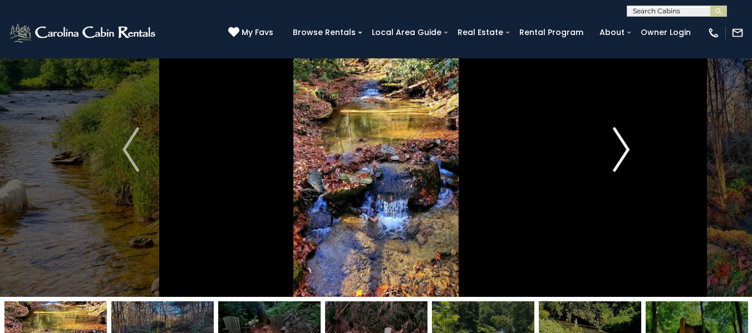
click at [621, 154] on img "Next" at bounding box center [621, 149] width 17 height 45
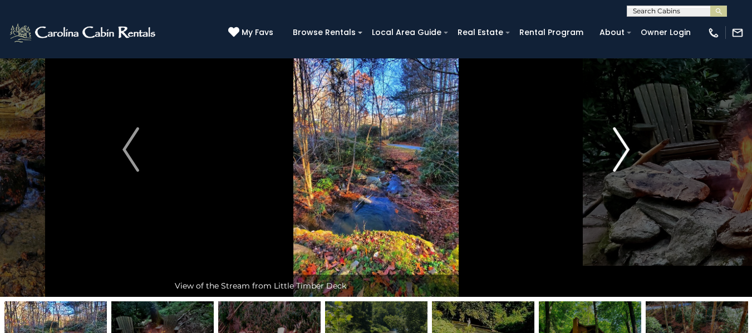
click at [624, 152] on img "Next" at bounding box center [621, 149] width 17 height 45
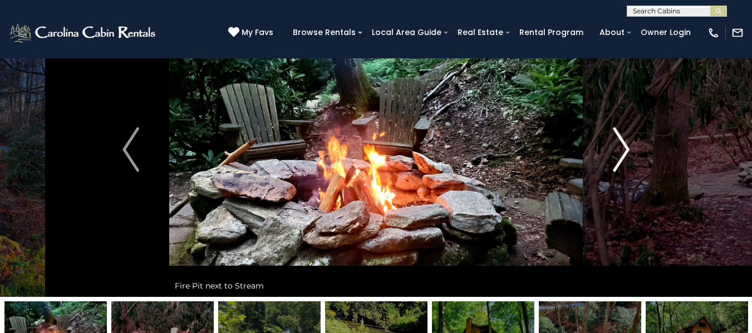
click at [624, 150] on img "Next" at bounding box center [621, 149] width 17 height 45
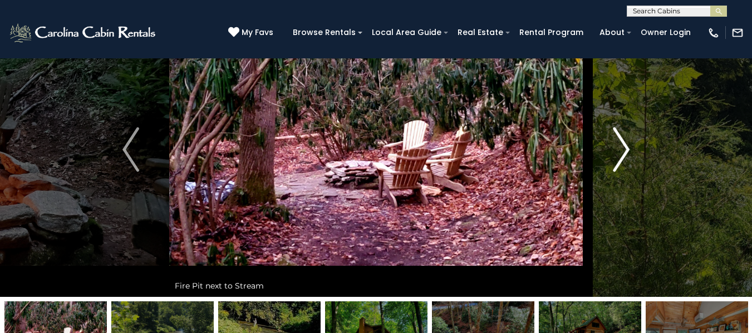
click at [624, 150] on img "Next" at bounding box center [621, 149] width 17 height 45
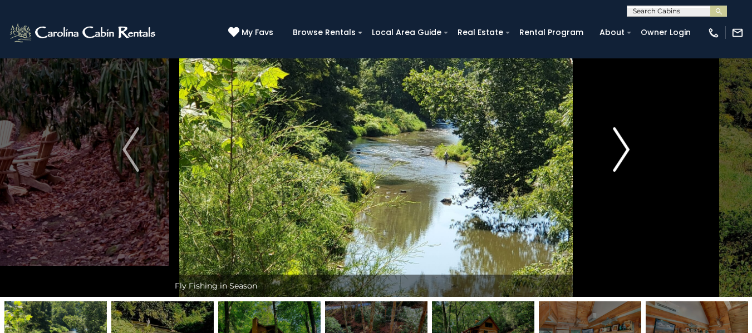
click at [624, 150] on img "Next" at bounding box center [621, 149] width 17 height 45
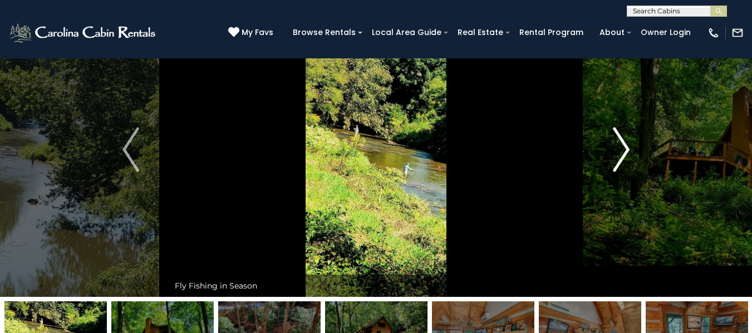
click at [624, 150] on img "Next" at bounding box center [621, 149] width 17 height 45
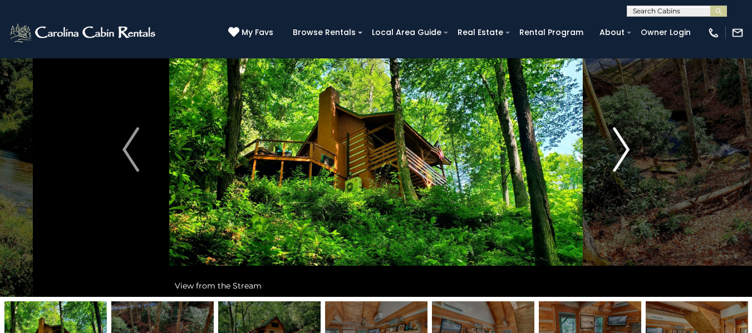
click at [624, 150] on img "Next" at bounding box center [621, 149] width 17 height 45
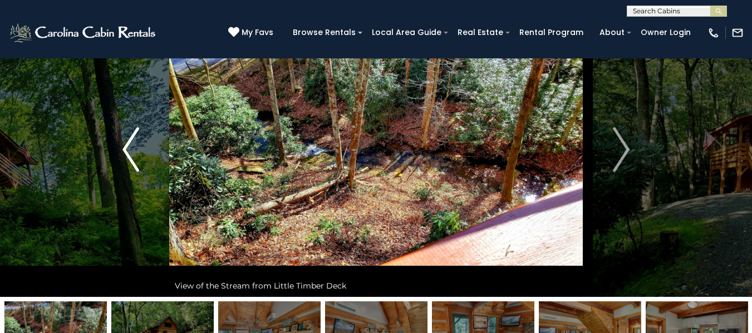
click at [131, 150] on img "Previous" at bounding box center [130, 149] width 17 height 45
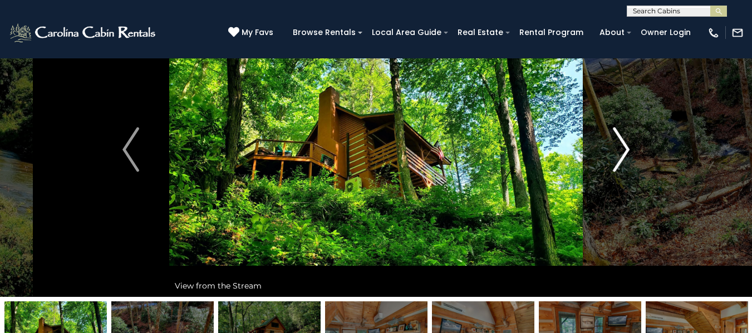
click at [629, 151] on button "Next" at bounding box center [620, 149] width 77 height 295
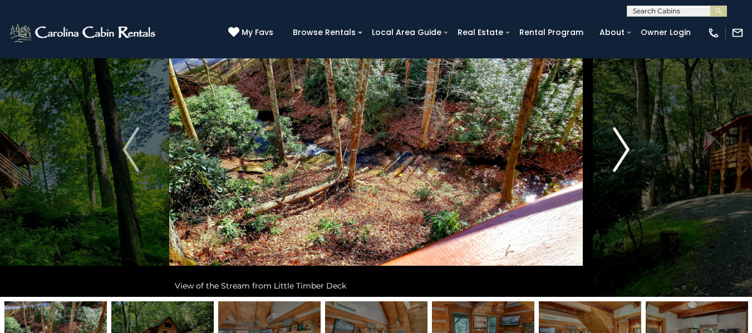
click at [623, 152] on img "Next" at bounding box center [621, 149] width 17 height 45
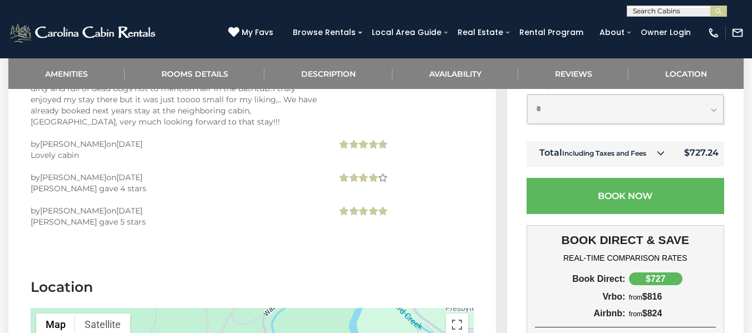
scroll to position [5755, 0]
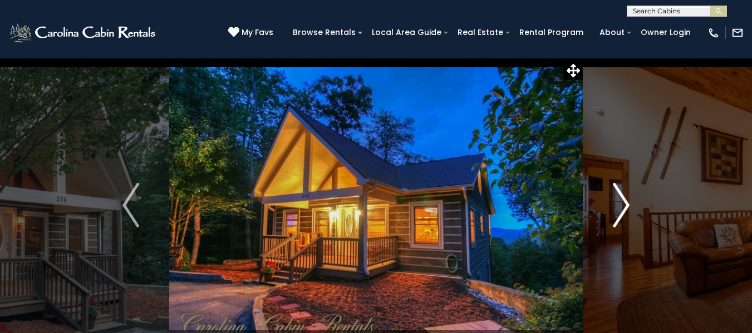
click at [619, 213] on img "Next" at bounding box center [621, 205] width 17 height 45
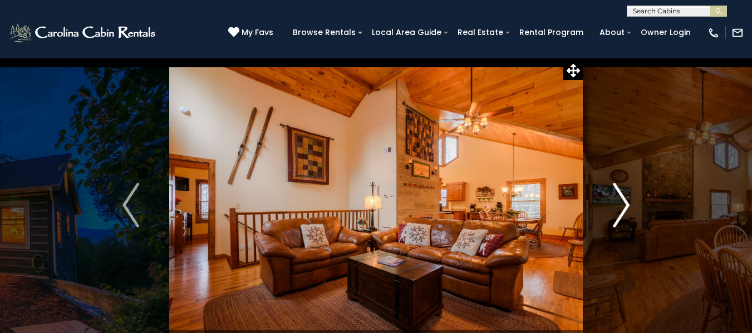
click at [630, 195] on button "Next" at bounding box center [620, 205] width 77 height 295
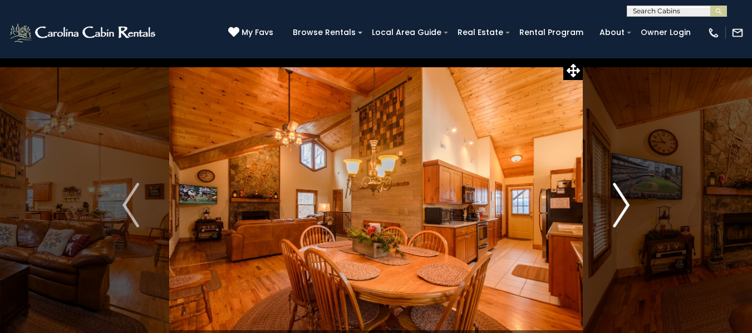
click at [626, 206] on img "Next" at bounding box center [621, 205] width 17 height 45
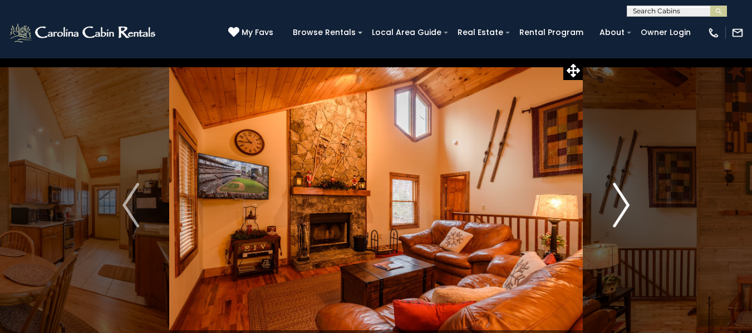
click at [625, 206] on img "Next" at bounding box center [621, 205] width 17 height 45
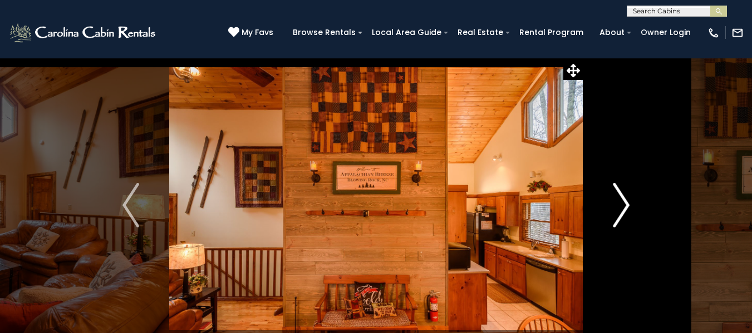
click at [623, 206] on img "Next" at bounding box center [621, 205] width 17 height 45
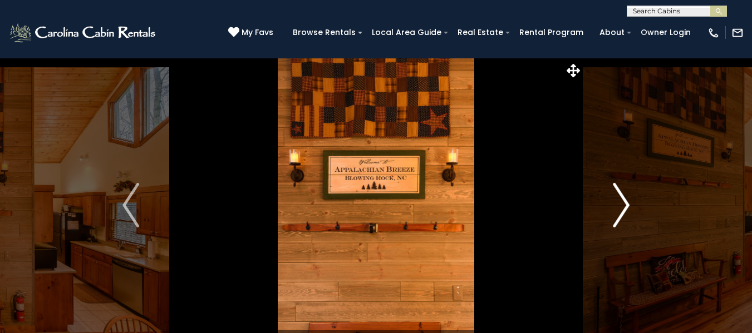
click at [623, 206] on img "Next" at bounding box center [621, 205] width 17 height 45
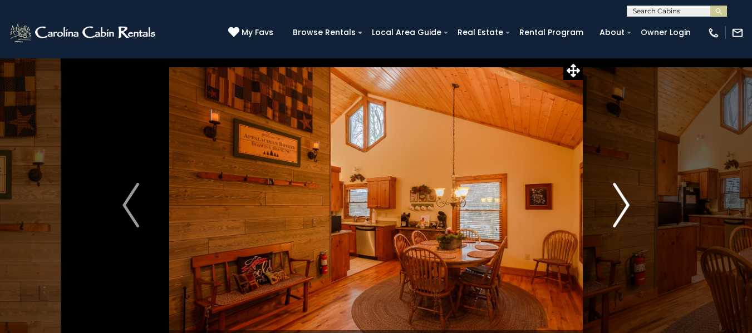
click at [623, 206] on img "Next" at bounding box center [621, 205] width 17 height 45
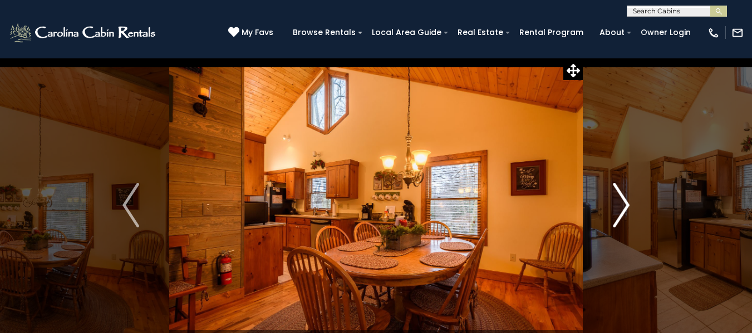
click at [623, 206] on img "Next" at bounding box center [621, 205] width 17 height 45
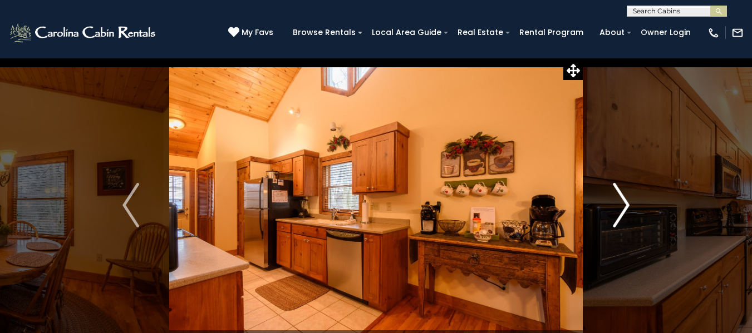
click at [623, 206] on img "Next" at bounding box center [621, 205] width 17 height 45
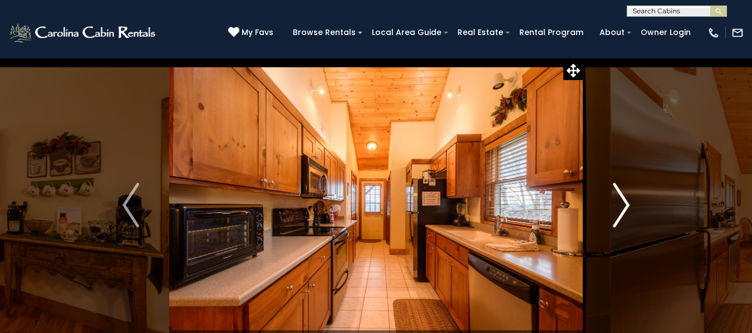
click at [623, 206] on img "Next" at bounding box center [621, 205] width 17 height 45
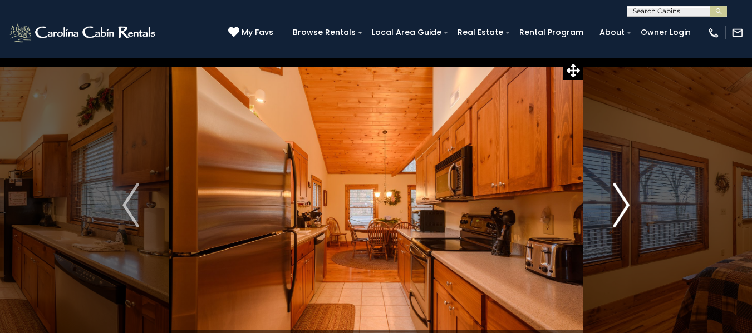
click at [623, 206] on img "Next" at bounding box center [621, 205] width 17 height 45
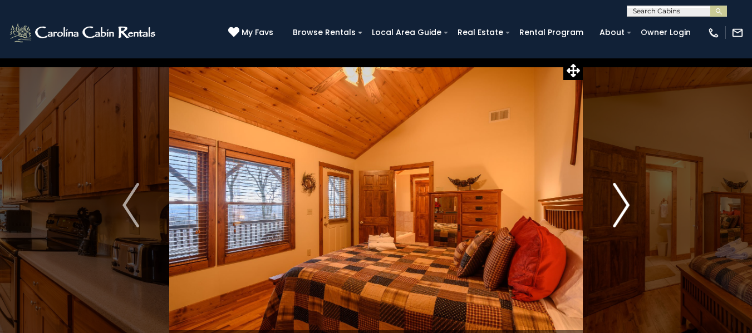
click at [623, 206] on img "Next" at bounding box center [621, 205] width 17 height 45
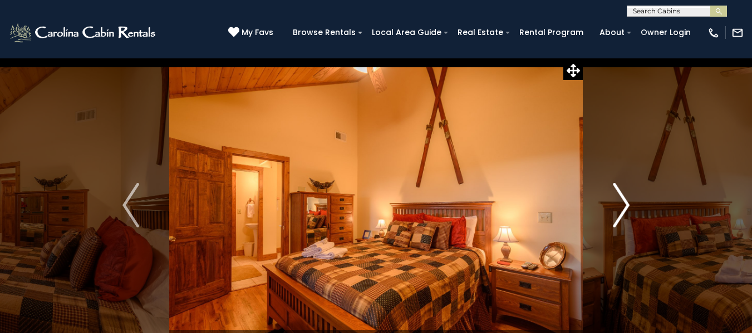
click at [623, 206] on img "Next" at bounding box center [621, 205] width 17 height 45
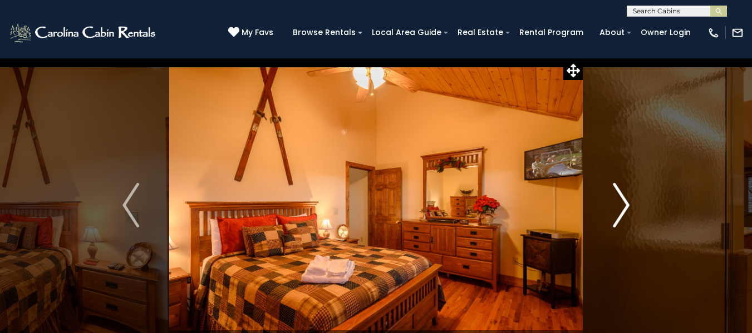
click at [622, 205] on img "Next" at bounding box center [621, 205] width 17 height 45
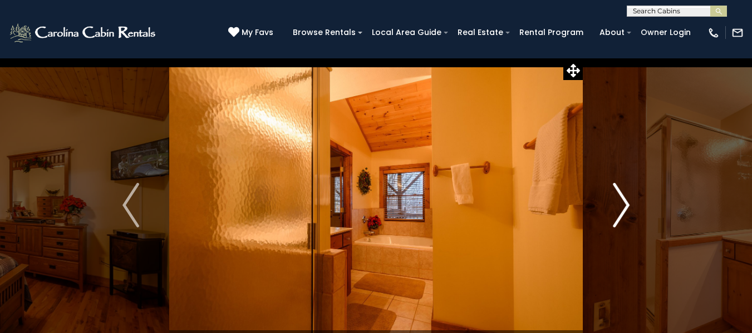
click at [622, 205] on img "Next" at bounding box center [621, 205] width 17 height 45
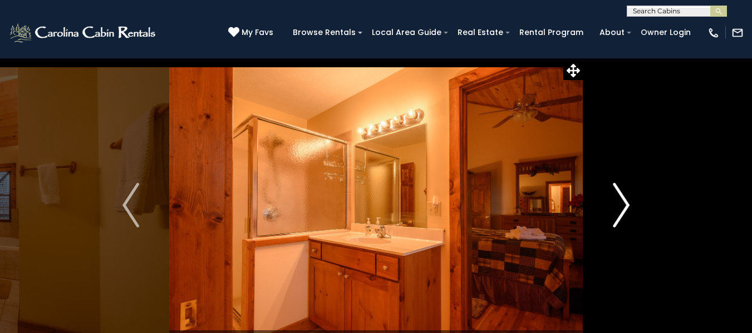
click at [622, 205] on img "Next" at bounding box center [621, 205] width 17 height 45
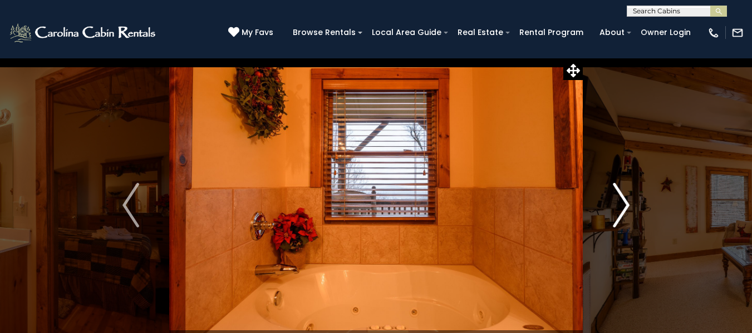
click at [622, 205] on img "Next" at bounding box center [621, 205] width 17 height 45
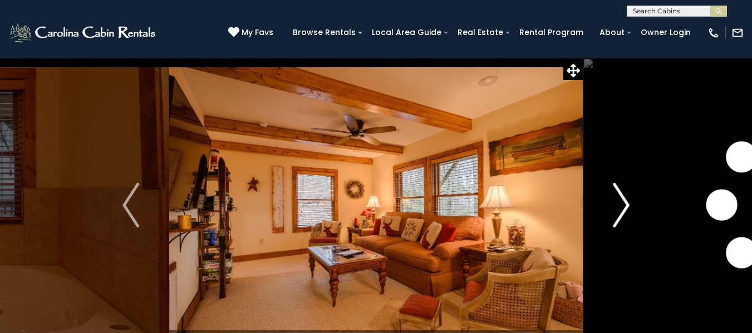
click at [622, 205] on img "Next" at bounding box center [621, 205] width 17 height 45
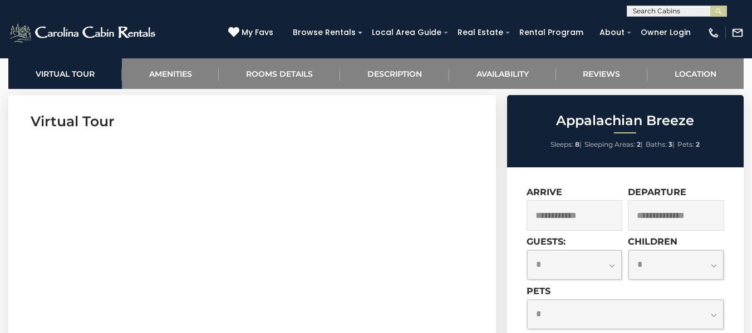
scroll to position [723, 0]
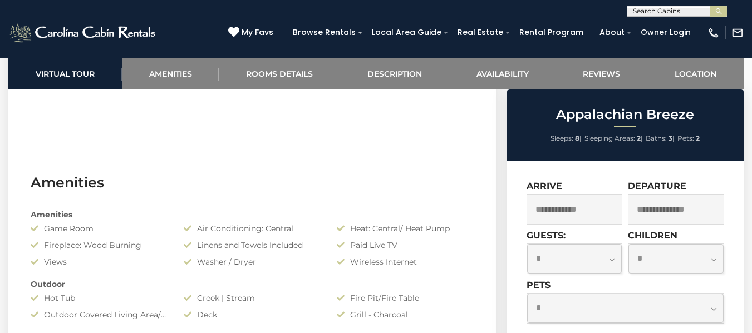
click at [591, 219] on input "text" at bounding box center [574, 209] width 96 height 31
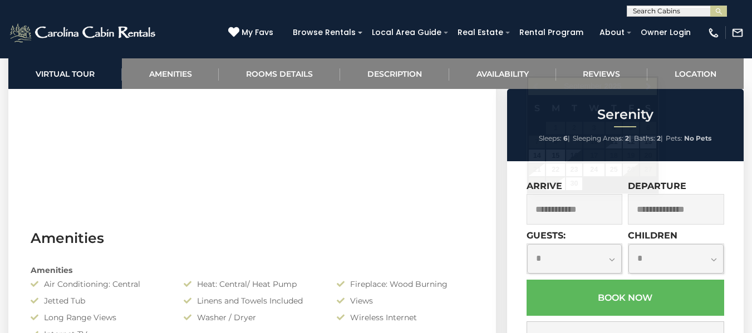
click at [579, 210] on input "text" at bounding box center [574, 209] width 96 height 31
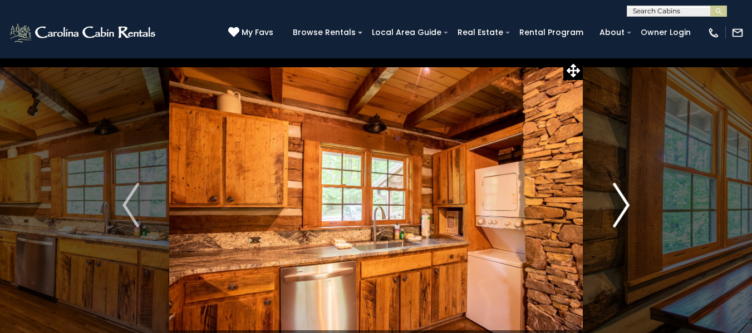
click at [621, 208] on img "Next" at bounding box center [621, 205] width 17 height 45
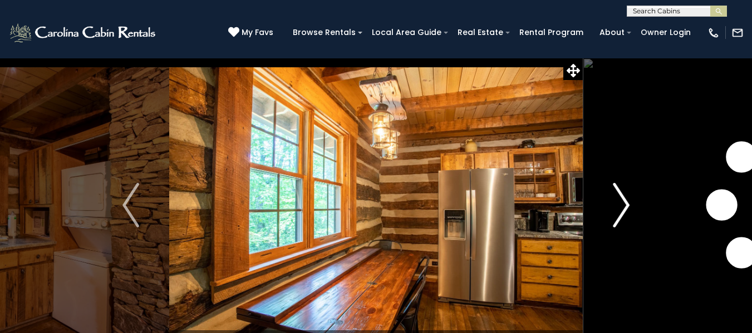
click at [621, 208] on img "Next" at bounding box center [621, 205] width 17 height 45
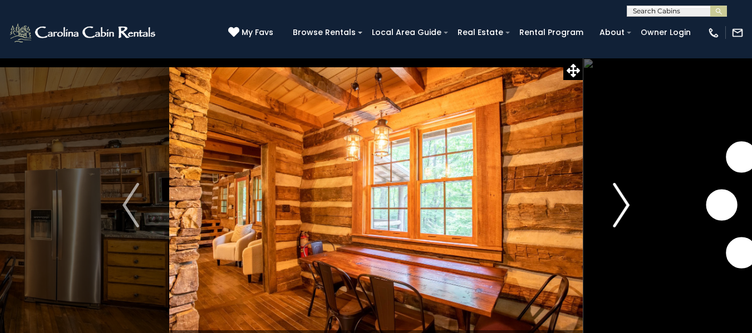
click at [621, 208] on img "Next" at bounding box center [621, 205] width 17 height 45
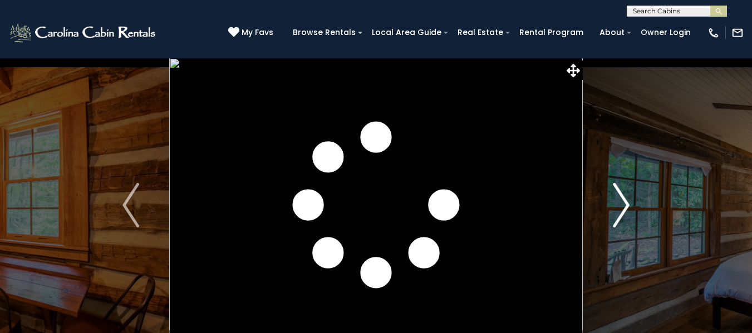
click at [621, 208] on img "Next" at bounding box center [621, 205] width 17 height 45
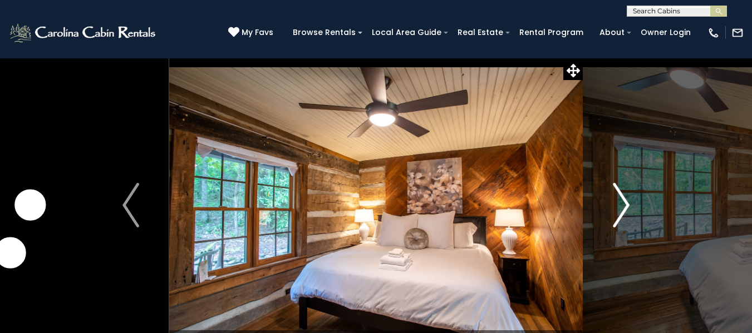
click at [621, 208] on img "Next" at bounding box center [621, 205] width 17 height 45
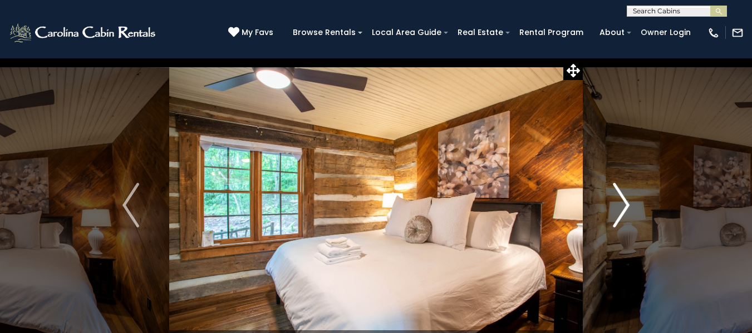
click at [621, 208] on img "Next" at bounding box center [621, 205] width 17 height 45
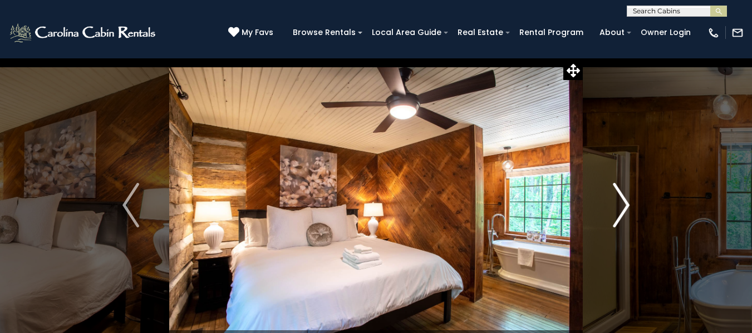
click at [621, 208] on img "Next" at bounding box center [621, 205] width 17 height 45
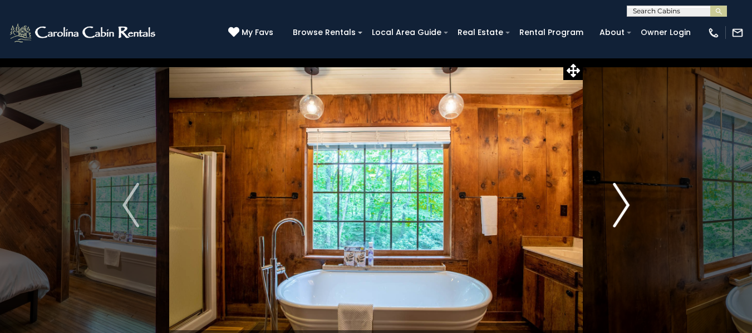
click at [621, 208] on img "Next" at bounding box center [621, 205] width 17 height 45
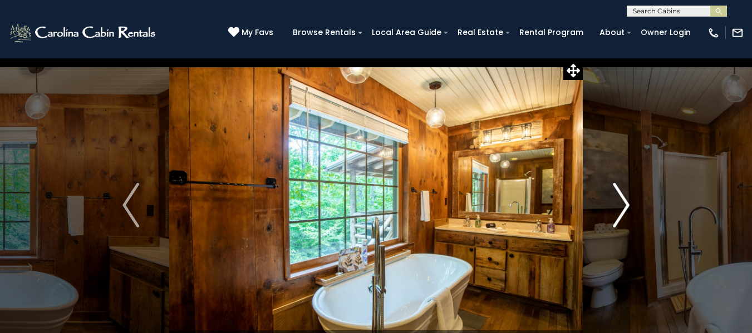
click at [621, 208] on img "Next" at bounding box center [621, 205] width 17 height 45
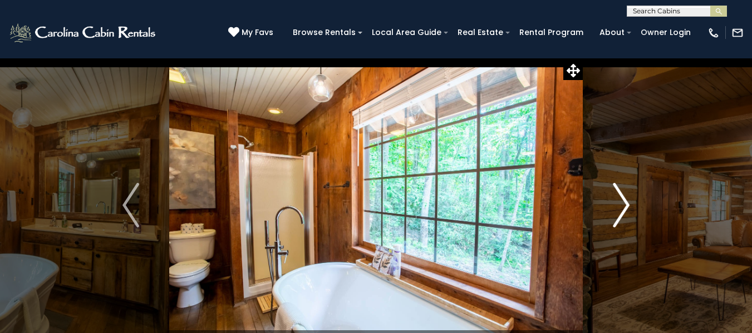
click at [621, 208] on img "Next" at bounding box center [621, 205] width 17 height 45
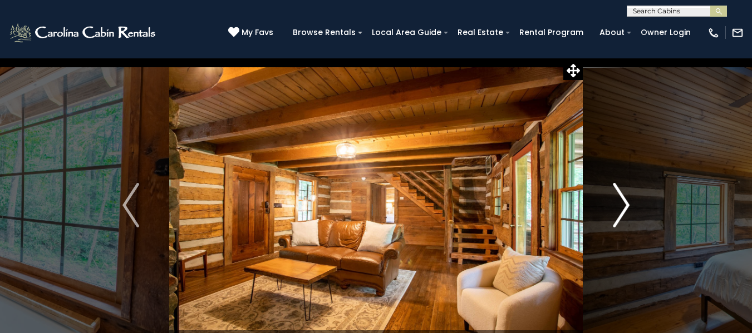
click at [621, 208] on img "Next" at bounding box center [621, 205] width 17 height 45
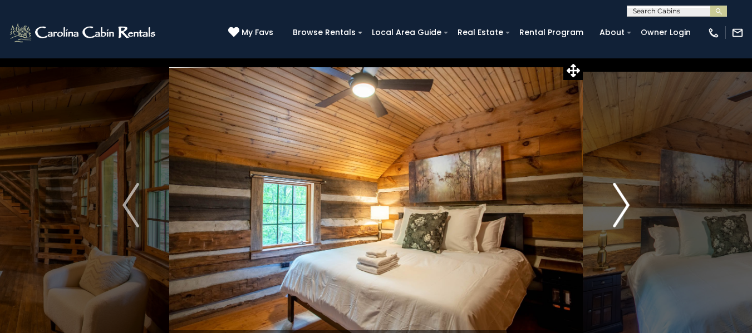
click at [621, 208] on img "Next" at bounding box center [621, 205] width 17 height 45
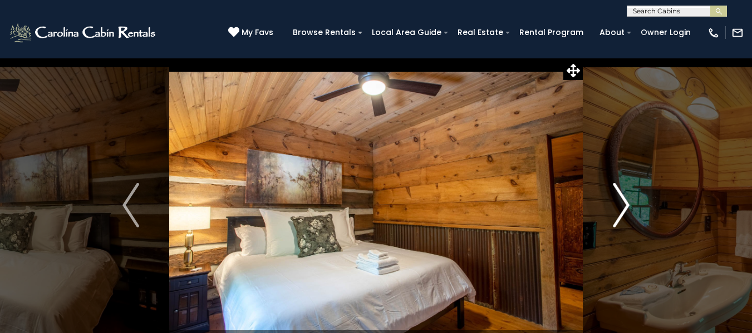
click at [621, 208] on img "Next" at bounding box center [621, 205] width 17 height 45
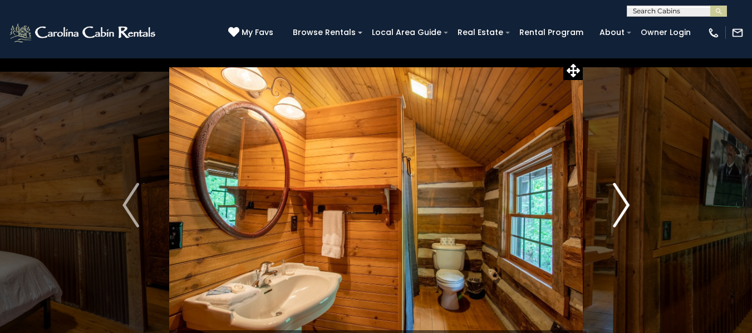
click at [621, 208] on img "Next" at bounding box center [621, 205] width 17 height 45
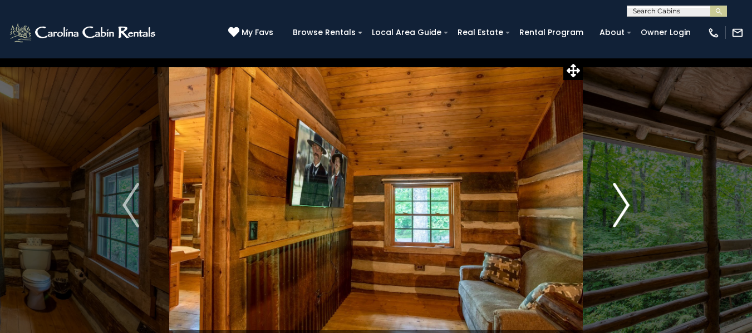
click at [621, 207] on img "Next" at bounding box center [621, 205] width 17 height 45
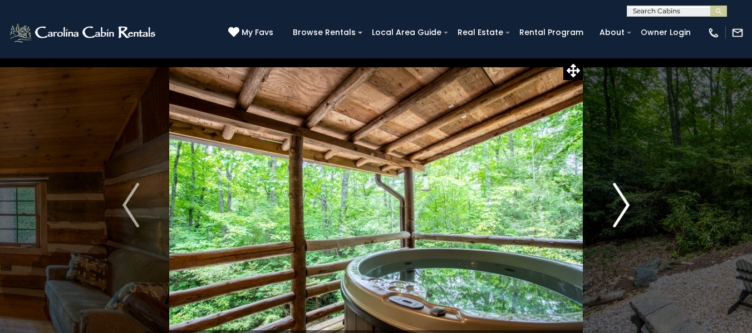
click at [621, 207] on img "Next" at bounding box center [621, 205] width 17 height 45
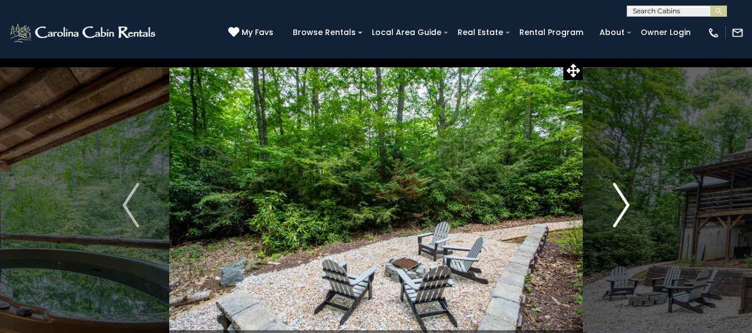
click at [621, 207] on img "Next" at bounding box center [621, 205] width 17 height 45
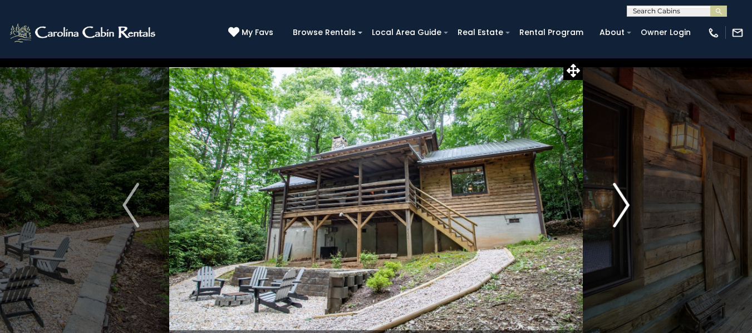
click at [621, 207] on img "Next" at bounding box center [621, 205] width 17 height 45
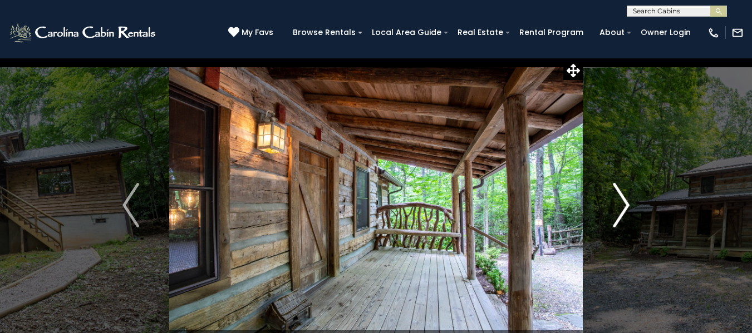
click at [621, 207] on img "Next" at bounding box center [621, 205] width 17 height 45
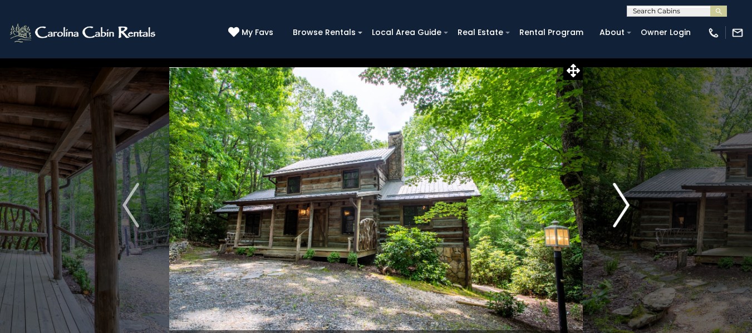
click at [621, 207] on img "Next" at bounding box center [621, 205] width 17 height 45
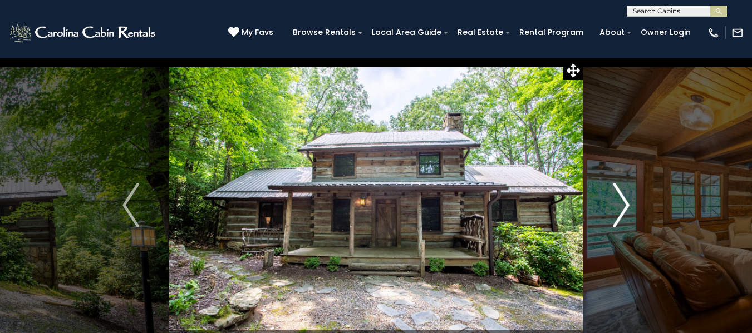
click at [621, 207] on img "Next" at bounding box center [621, 205] width 17 height 45
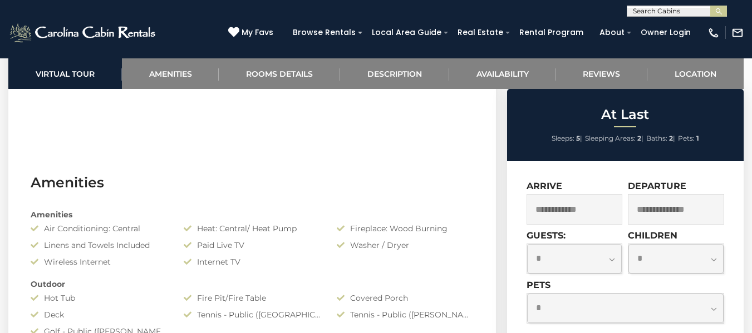
scroll to position [668, 0]
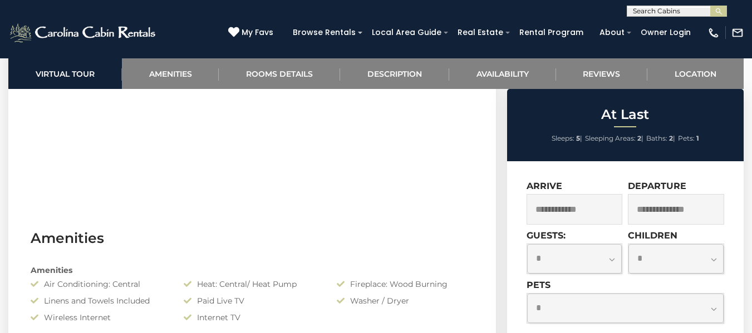
click at [565, 206] on input "text" at bounding box center [574, 209] width 96 height 31
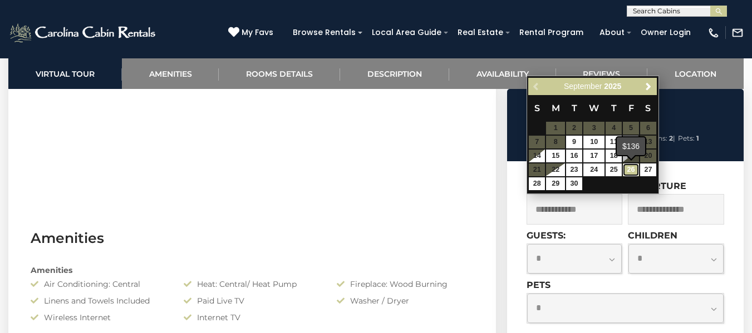
click at [631, 166] on link "26" at bounding box center [631, 170] width 16 height 13
type input "**********"
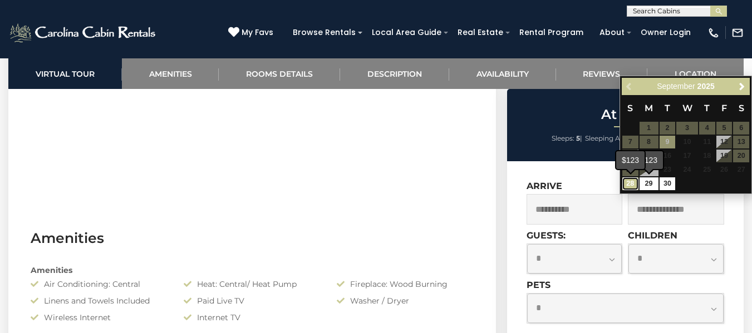
click at [631, 184] on link "28" at bounding box center [630, 183] width 16 height 13
type input "**********"
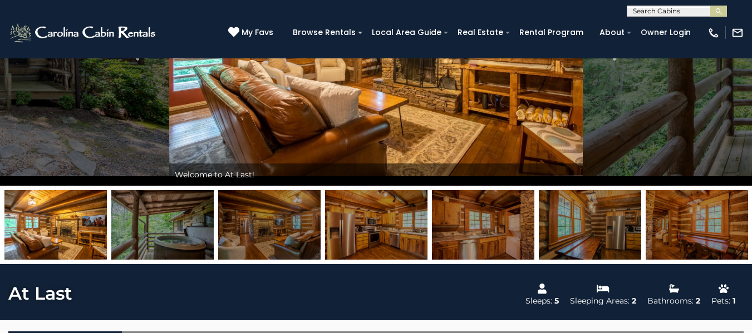
scroll to position [0, 0]
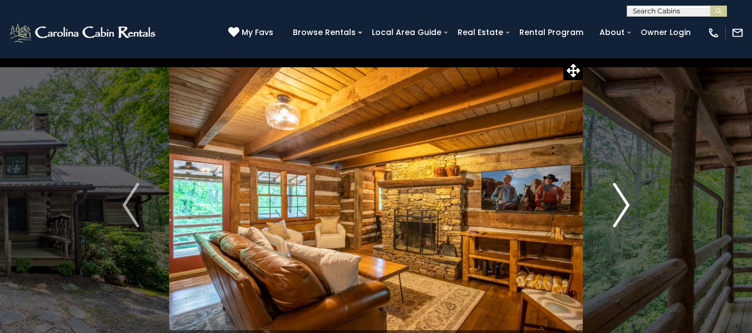
click at [616, 201] on img "Next" at bounding box center [621, 205] width 17 height 45
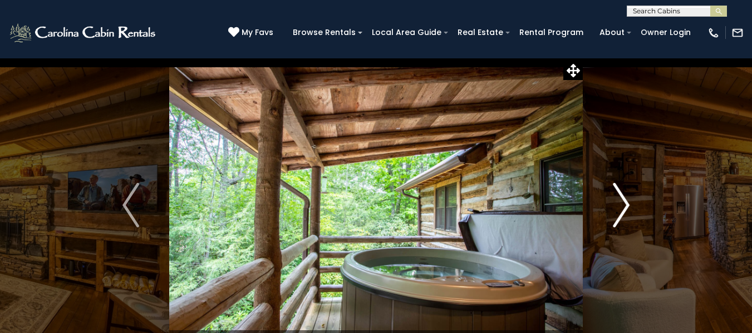
click at [623, 205] on img "Next" at bounding box center [621, 205] width 17 height 45
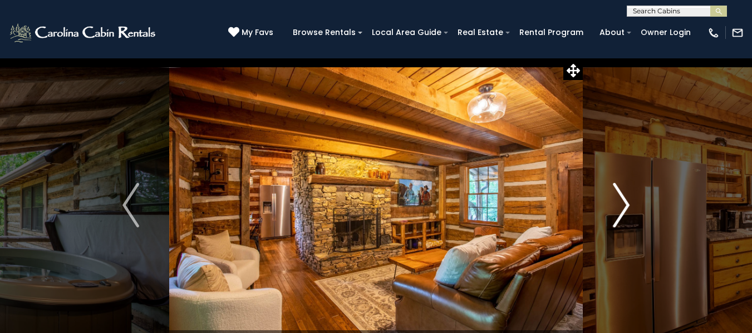
click at [623, 205] on img "Next" at bounding box center [621, 205] width 17 height 45
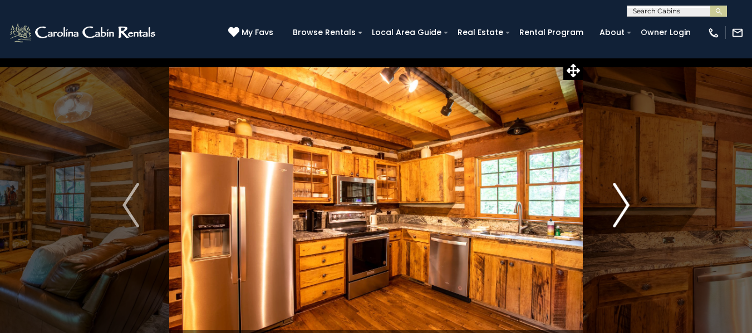
click at [623, 205] on img "Next" at bounding box center [621, 205] width 17 height 45
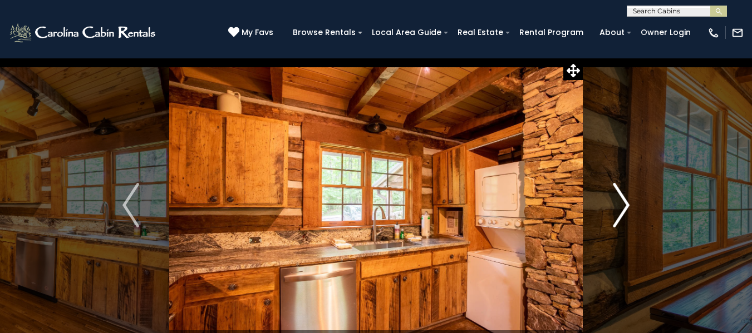
click at [623, 205] on img "Next" at bounding box center [621, 205] width 17 height 45
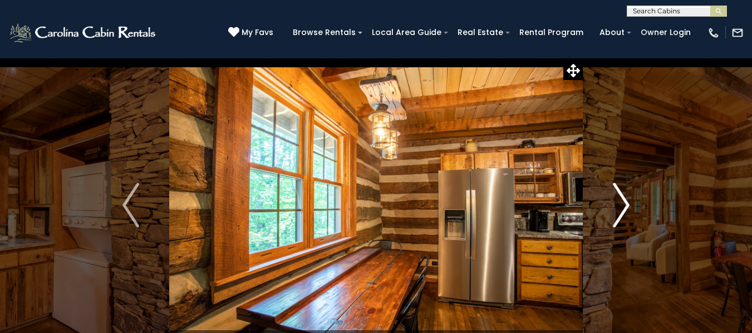
click at [623, 205] on img "Next" at bounding box center [621, 205] width 17 height 45
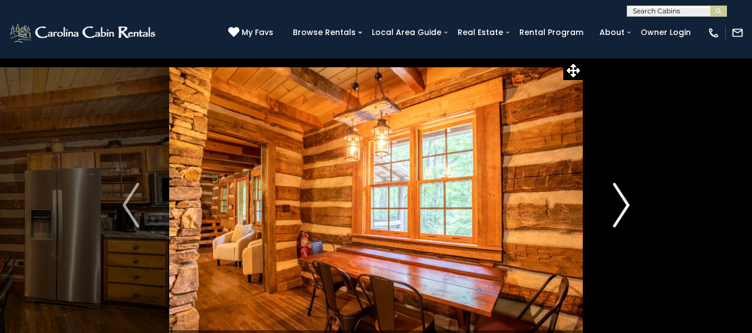
click at [623, 205] on img "Next" at bounding box center [621, 205] width 17 height 45
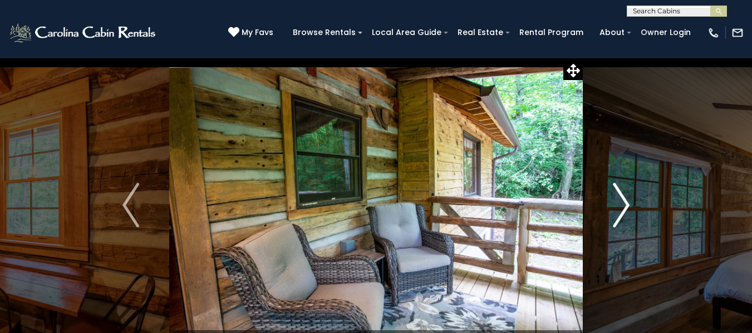
click at [623, 207] on img "Next" at bounding box center [621, 205] width 17 height 45
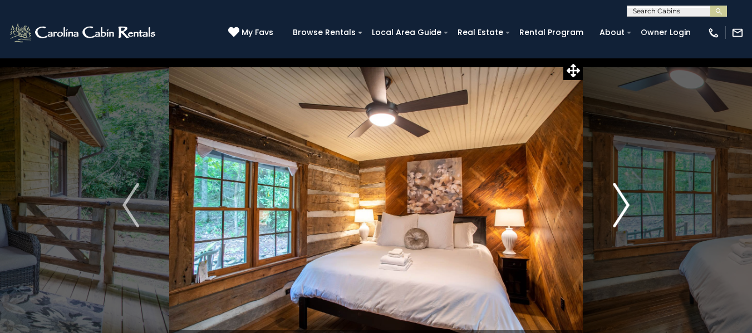
click at [623, 207] on img "Next" at bounding box center [621, 205] width 17 height 45
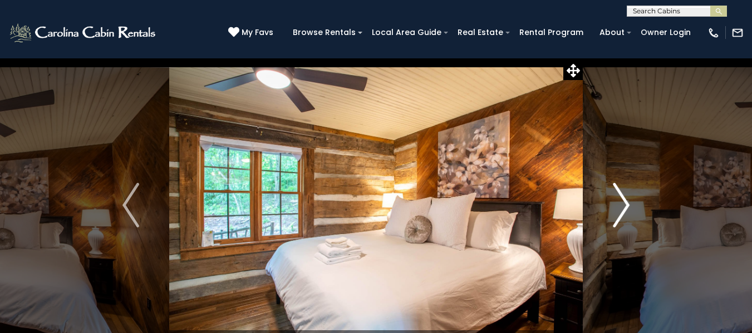
click at [623, 207] on img "Next" at bounding box center [621, 205] width 17 height 45
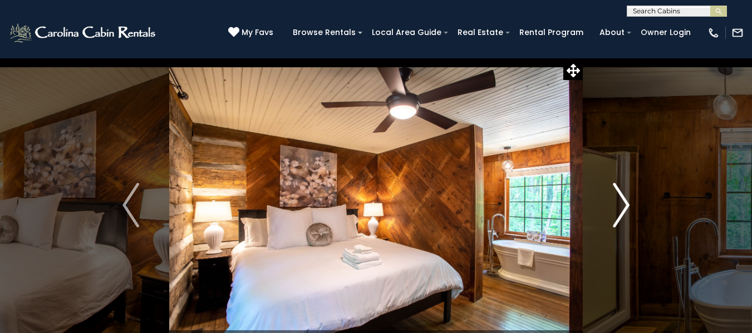
click at [623, 207] on img "Next" at bounding box center [621, 205] width 17 height 45
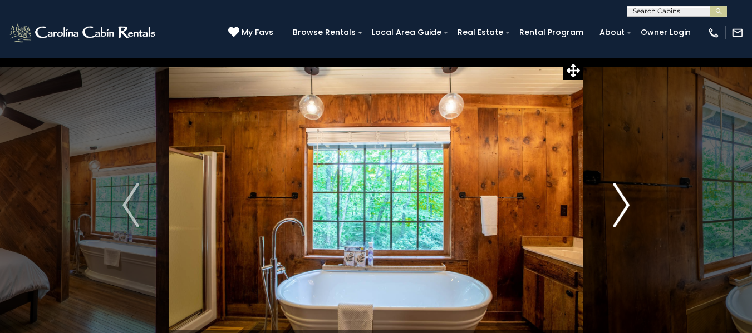
click at [623, 207] on img "Next" at bounding box center [621, 205] width 17 height 45
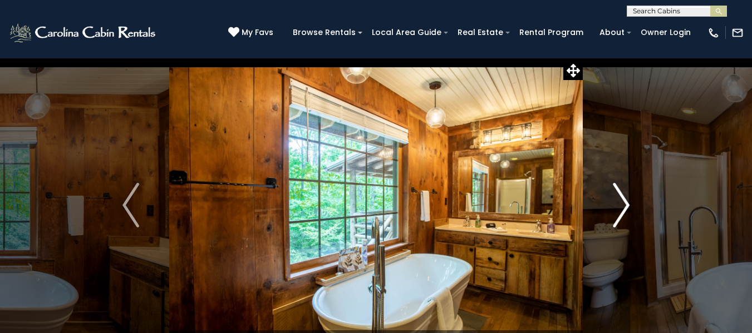
click at [623, 207] on img "Next" at bounding box center [621, 205] width 17 height 45
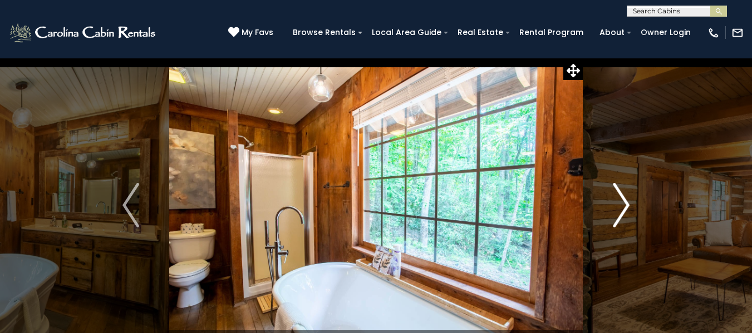
click at [623, 207] on img "Next" at bounding box center [621, 205] width 17 height 45
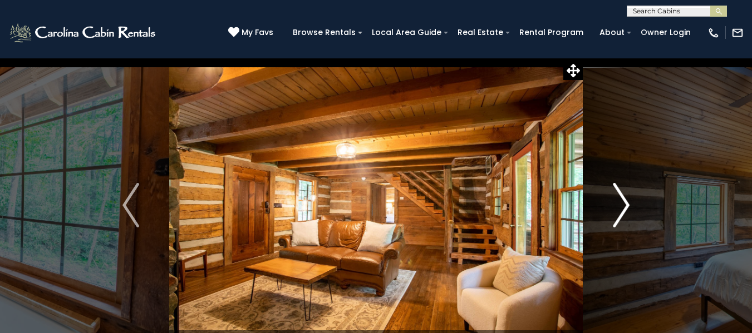
click at [623, 207] on img "Next" at bounding box center [621, 205] width 17 height 45
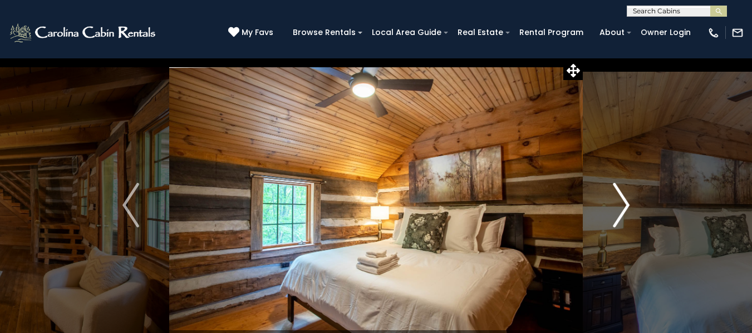
click at [623, 207] on img "Next" at bounding box center [621, 205] width 17 height 45
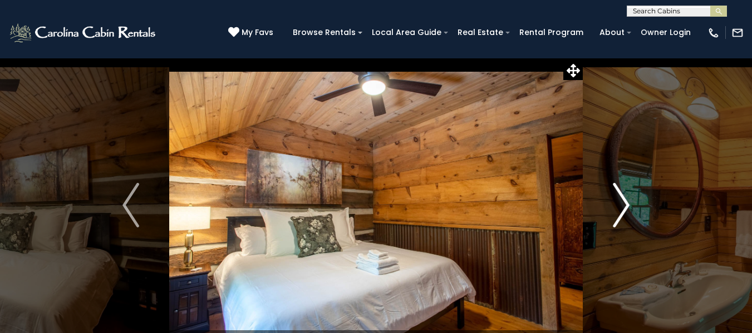
click at [623, 207] on img "Next" at bounding box center [621, 205] width 17 height 45
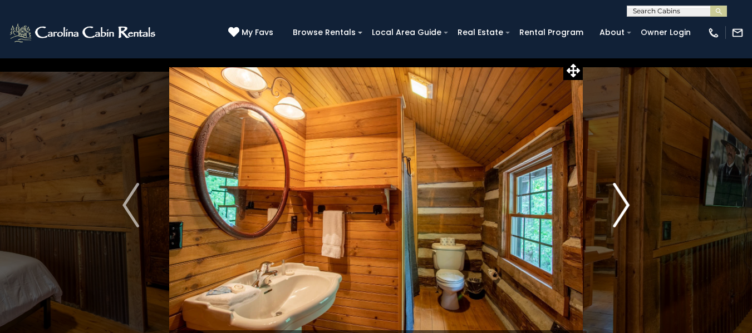
click at [623, 206] on img "Next" at bounding box center [621, 205] width 17 height 45
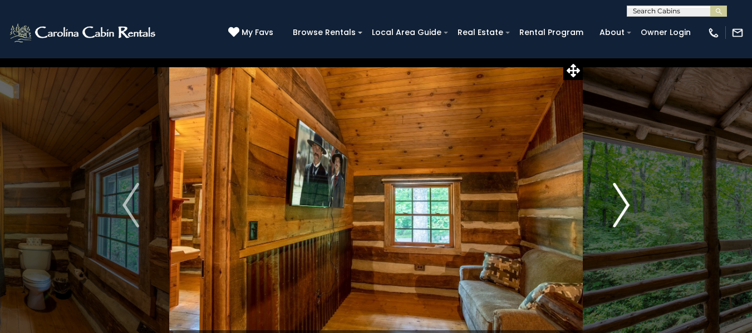
click at [623, 206] on img "Next" at bounding box center [621, 205] width 17 height 45
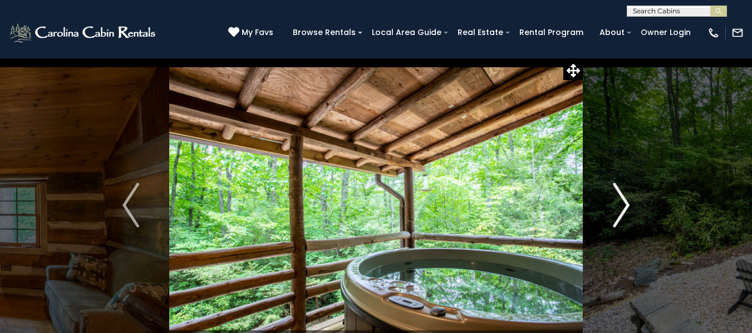
click at [624, 205] on img "Next" at bounding box center [621, 205] width 17 height 45
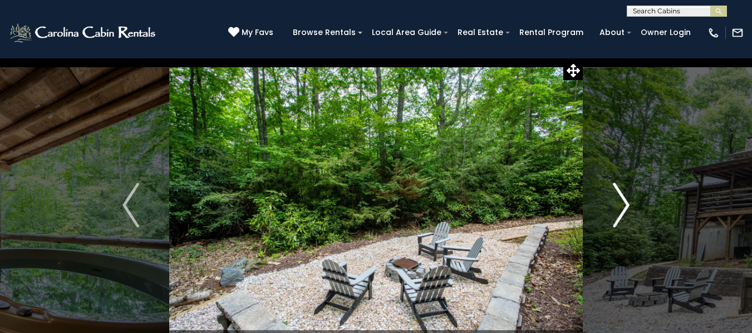
click at [624, 205] on img "Next" at bounding box center [621, 205] width 17 height 45
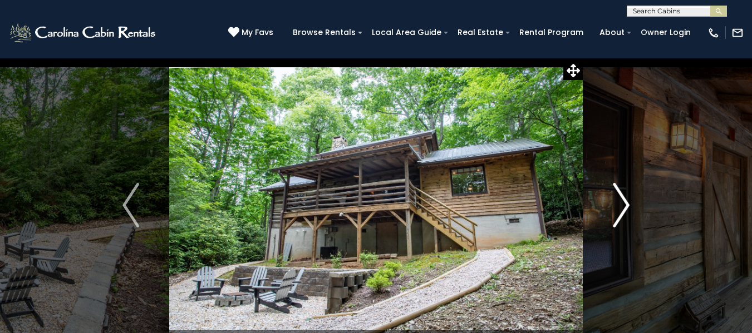
click at [624, 205] on img "Next" at bounding box center [621, 205] width 17 height 45
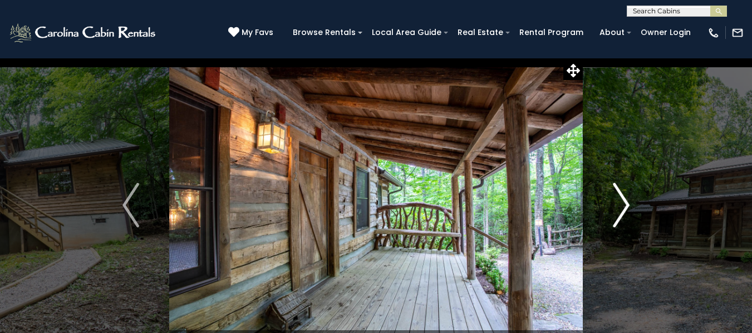
click at [627, 206] on img "Next" at bounding box center [621, 205] width 17 height 45
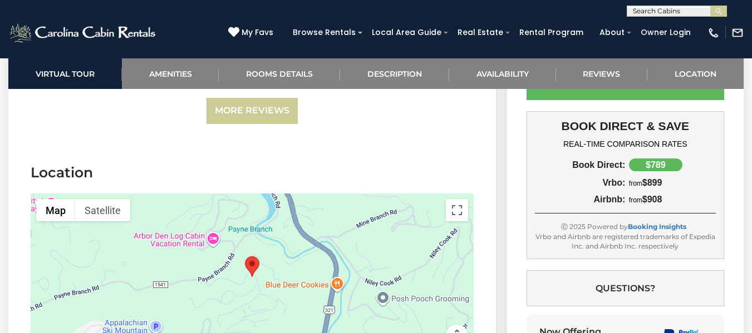
scroll to position [2670, 0]
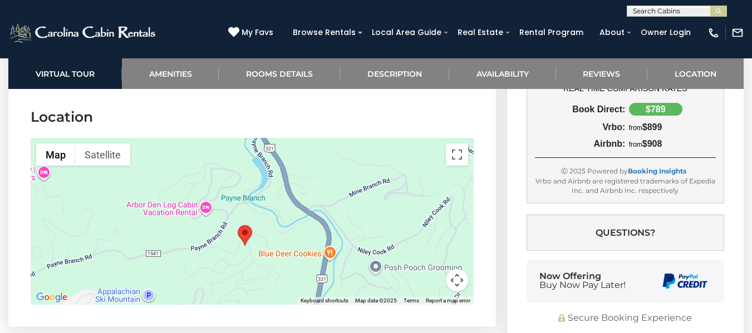
drag, startPoint x: 358, startPoint y: 244, endPoint x: 356, endPoint y: 275, distance: 31.8
click at [356, 275] on div at bounding box center [252, 221] width 443 height 167
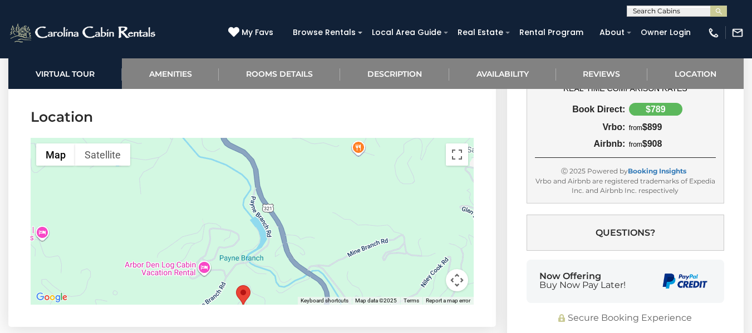
drag, startPoint x: 317, startPoint y: 189, endPoint x: 306, endPoint y: 263, distance: 74.7
click at [306, 263] on div at bounding box center [252, 221] width 443 height 167
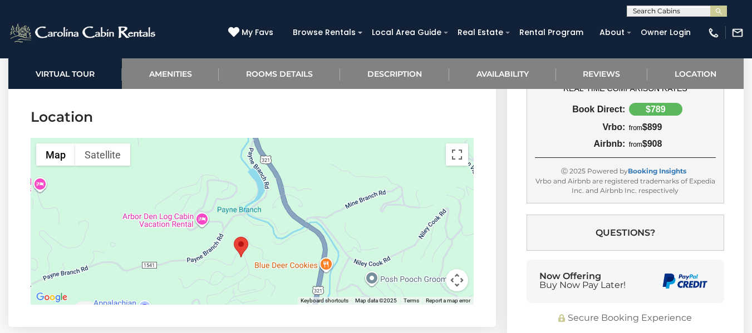
drag, startPoint x: 330, startPoint y: 277, endPoint x: 332, endPoint y: 176, distance: 100.2
click at [332, 176] on div at bounding box center [252, 221] width 443 height 167
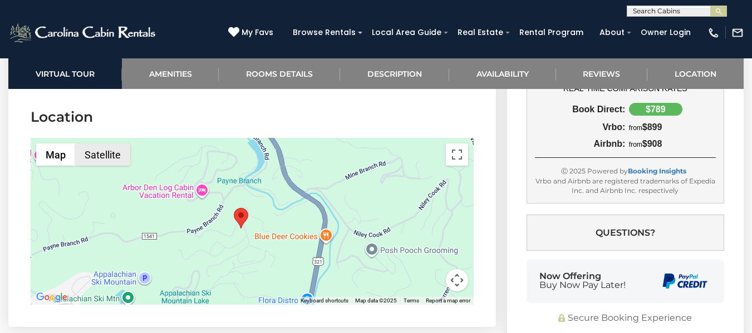
click at [124, 144] on button "Satellite" at bounding box center [102, 155] width 55 height 22
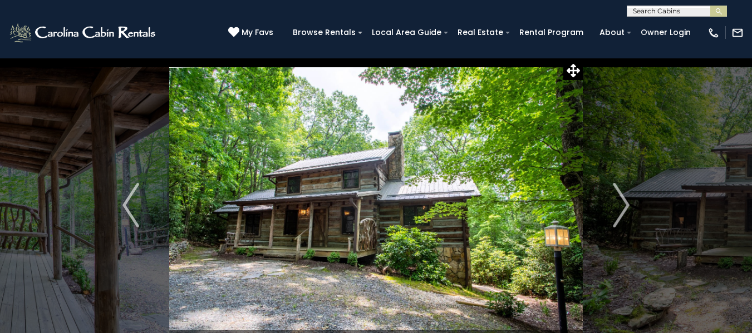
scroll to position [56, 0]
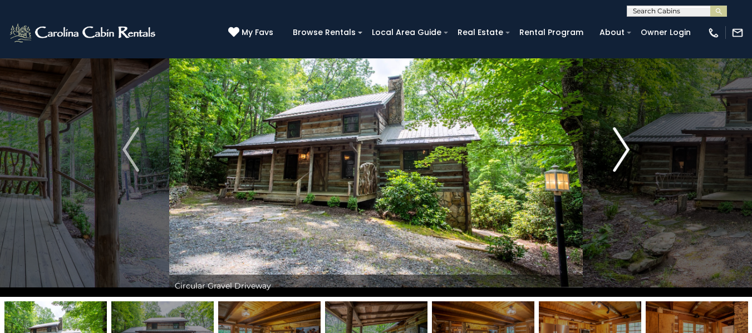
click at [619, 146] on img "Next" at bounding box center [621, 149] width 17 height 45
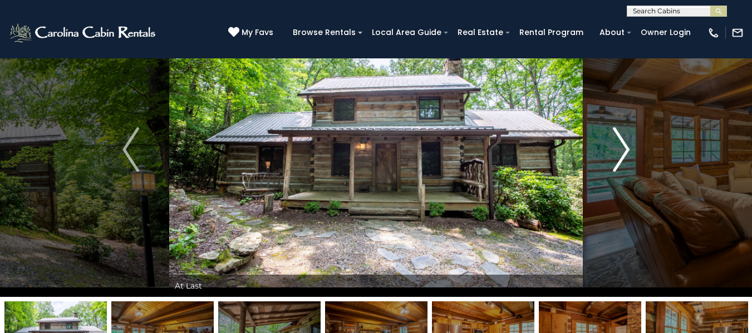
click at [619, 146] on img "Next" at bounding box center [621, 149] width 17 height 45
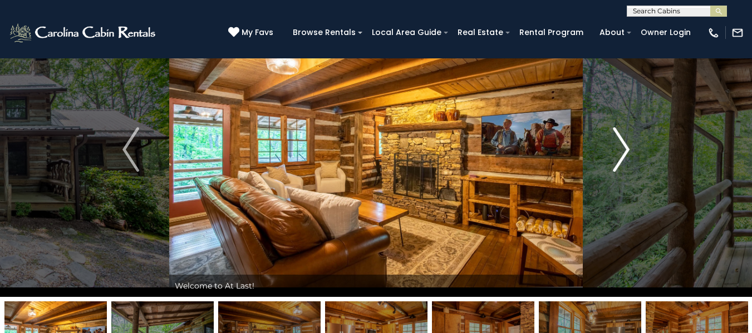
click at [619, 146] on img "Next" at bounding box center [621, 149] width 17 height 45
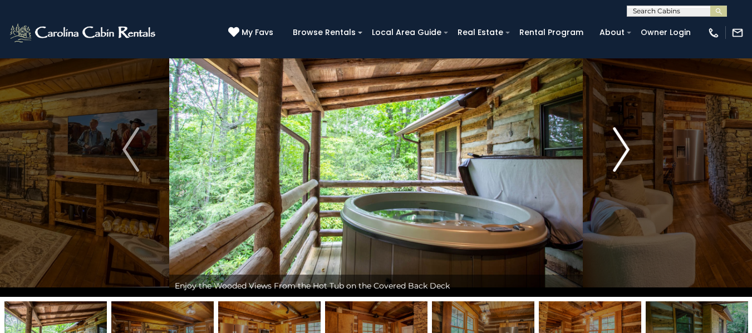
click at [619, 146] on img "Next" at bounding box center [621, 149] width 17 height 45
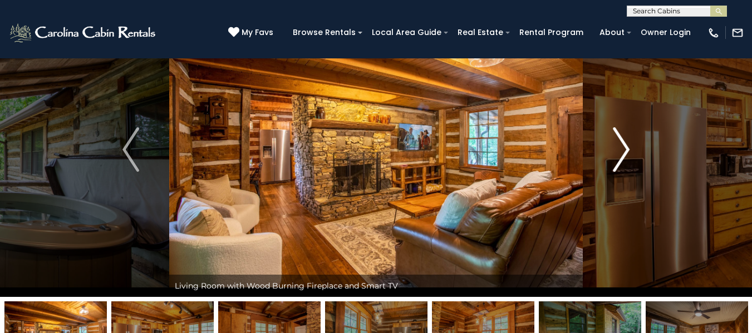
click at [619, 146] on img "Next" at bounding box center [621, 149] width 17 height 45
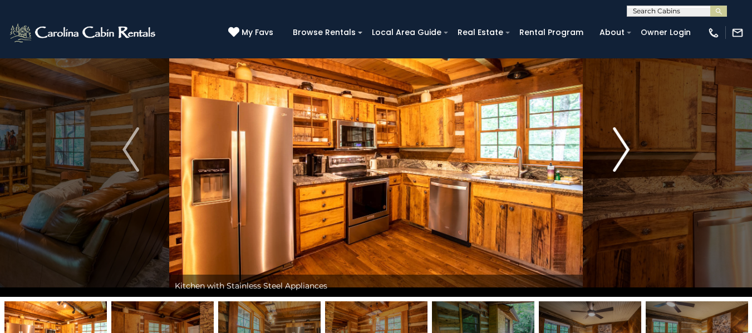
click at [619, 146] on img "Next" at bounding box center [621, 149] width 17 height 45
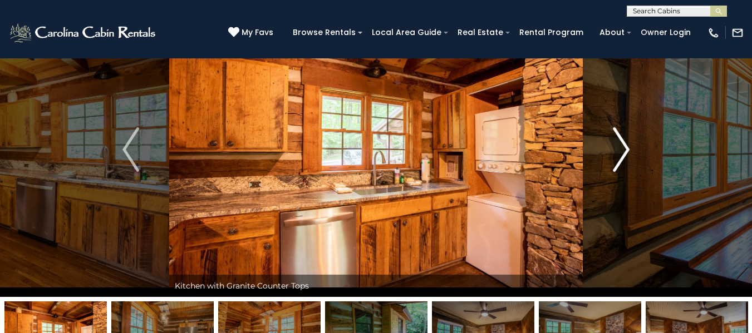
click at [619, 146] on img "Next" at bounding box center [621, 149] width 17 height 45
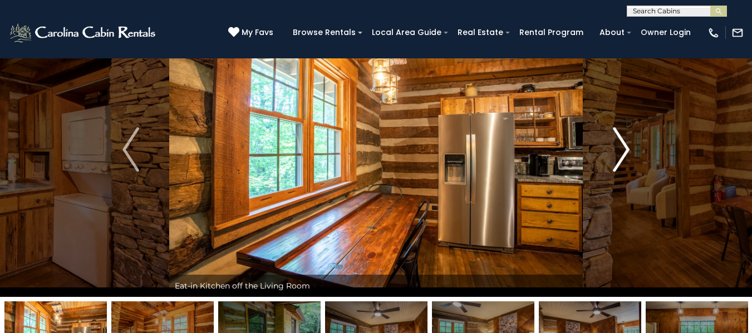
click at [619, 146] on img "Next" at bounding box center [621, 149] width 17 height 45
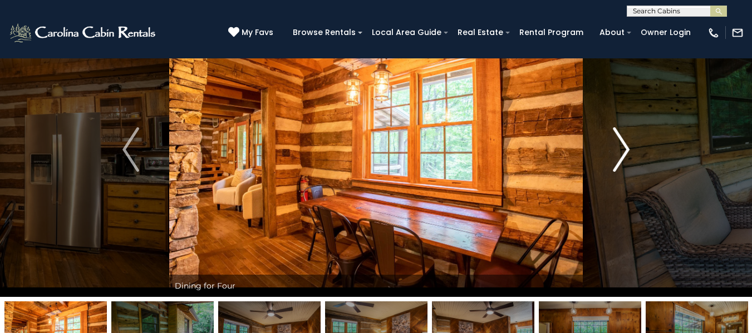
click at [619, 146] on img "Next" at bounding box center [621, 149] width 17 height 45
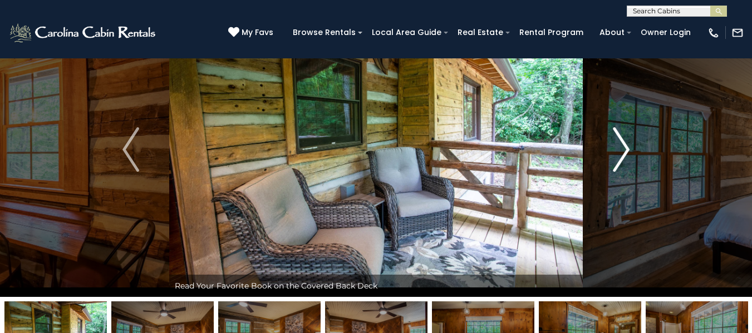
click at [625, 146] on img "Next" at bounding box center [621, 149] width 17 height 45
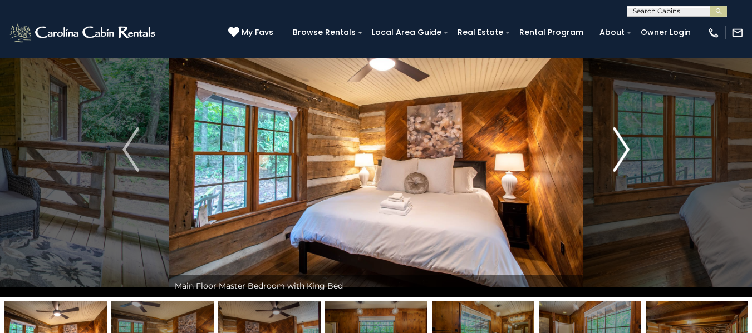
click at [625, 146] on img "Next" at bounding box center [621, 149] width 17 height 45
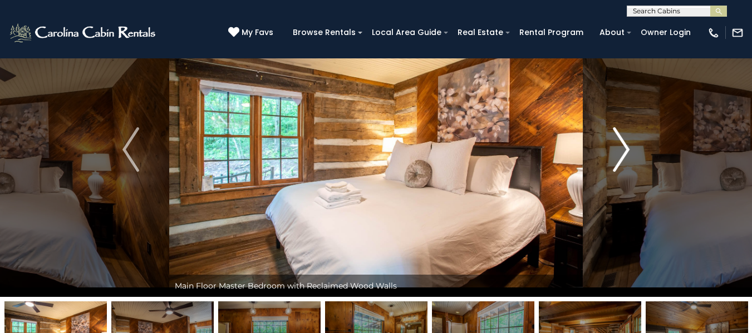
click at [625, 146] on img "Next" at bounding box center [621, 149] width 17 height 45
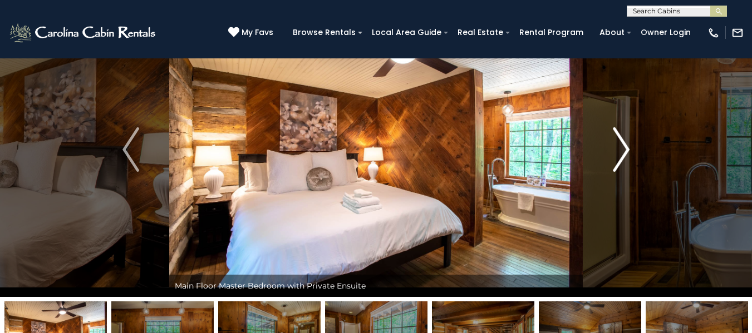
click at [625, 146] on img "Next" at bounding box center [621, 149] width 17 height 45
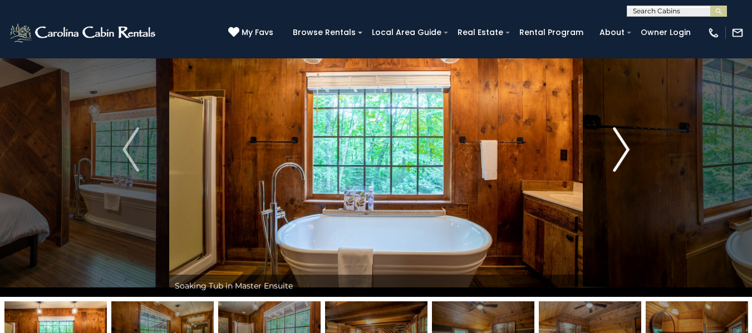
click at [625, 146] on img "Next" at bounding box center [621, 149] width 17 height 45
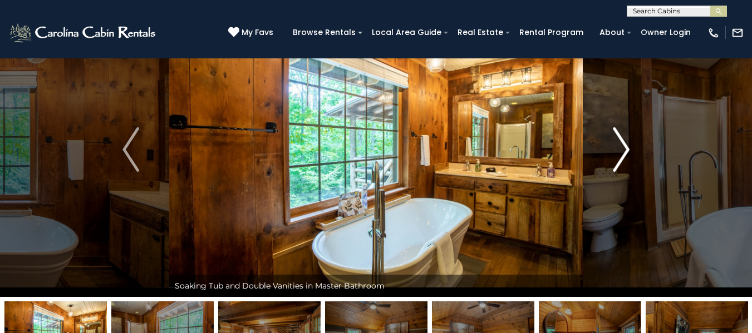
click at [625, 146] on img "Next" at bounding box center [621, 149] width 17 height 45
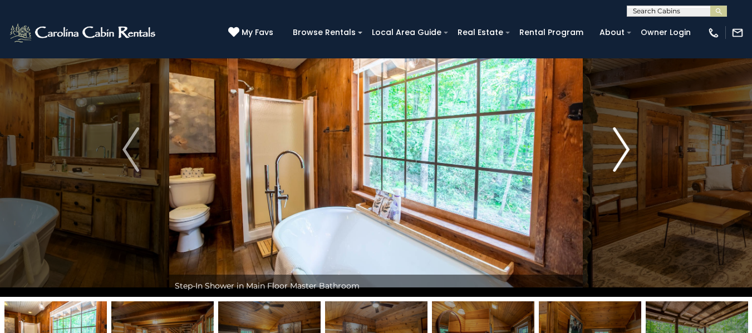
click at [625, 146] on img "Next" at bounding box center [621, 149] width 17 height 45
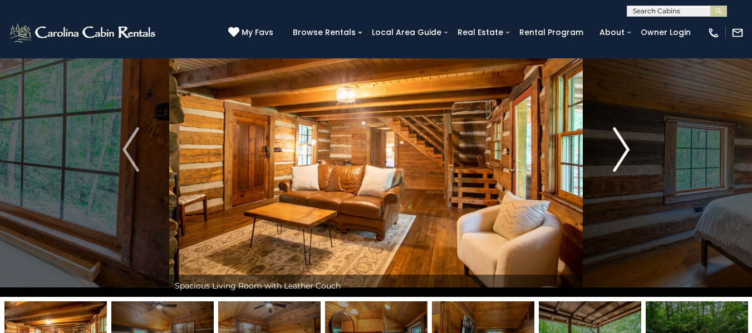
click at [625, 146] on img "Next" at bounding box center [621, 149] width 17 height 45
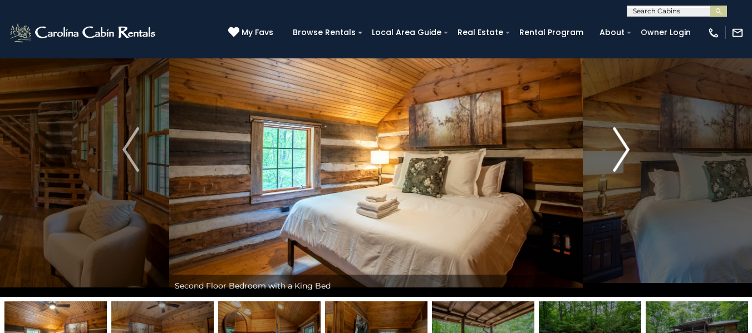
click at [625, 146] on img "Next" at bounding box center [621, 149] width 17 height 45
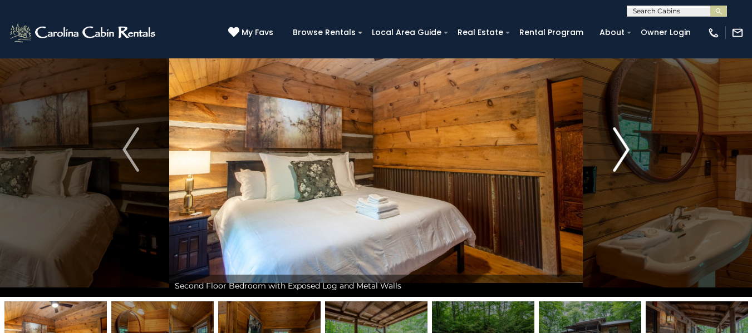
click at [625, 146] on img "Next" at bounding box center [621, 149] width 17 height 45
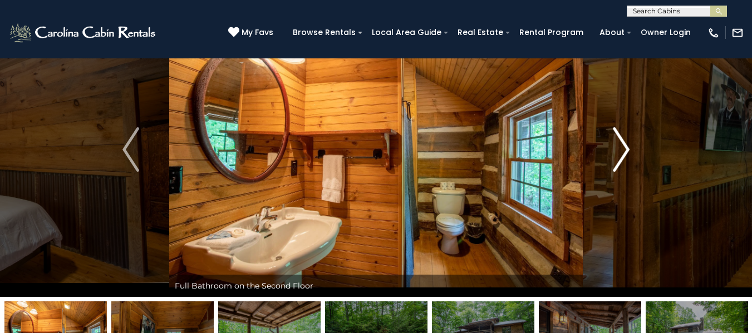
click at [625, 146] on img "Next" at bounding box center [621, 149] width 17 height 45
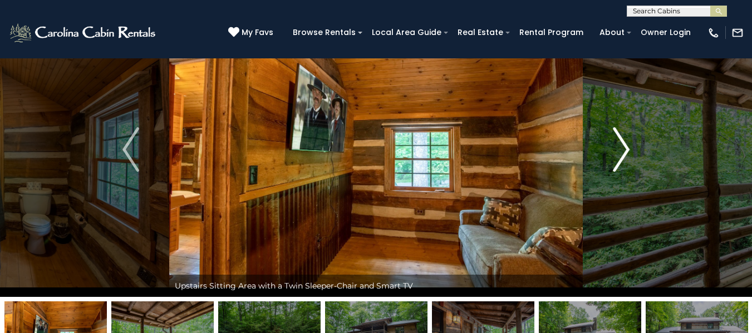
click at [625, 146] on img "Next" at bounding box center [621, 149] width 17 height 45
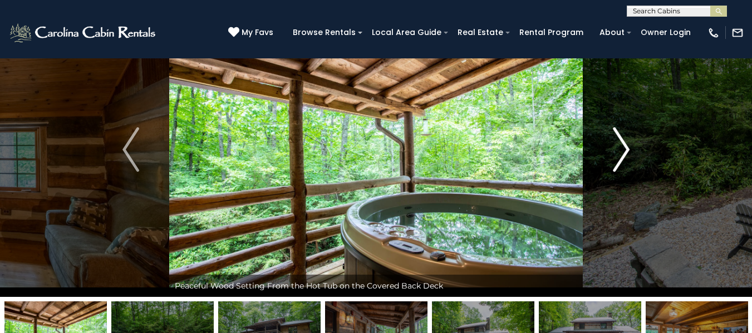
click at [625, 146] on img "Next" at bounding box center [621, 149] width 17 height 45
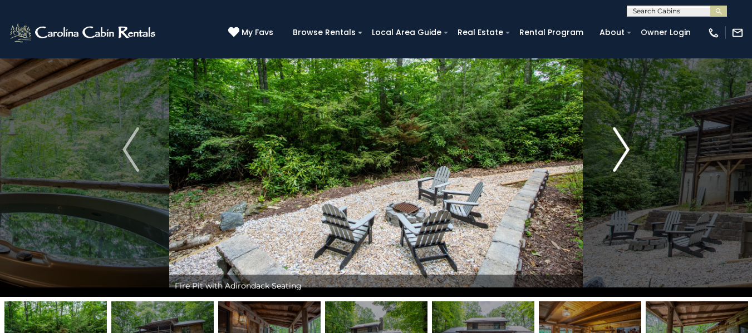
click at [625, 146] on img "Next" at bounding box center [621, 149] width 17 height 45
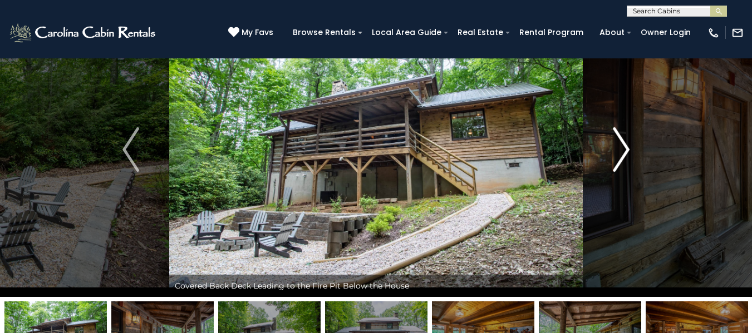
click at [625, 146] on img "Next" at bounding box center [621, 149] width 17 height 45
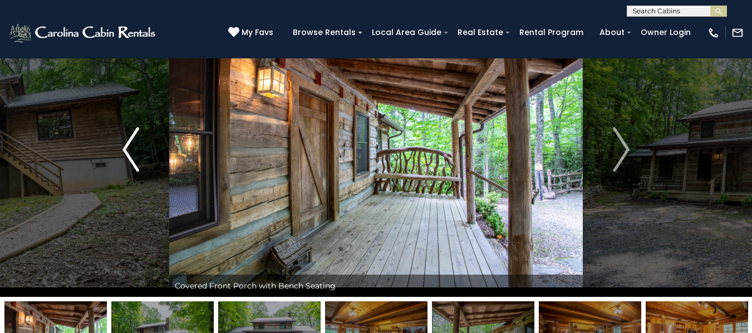
click at [127, 146] on img "Previous" at bounding box center [130, 149] width 17 height 45
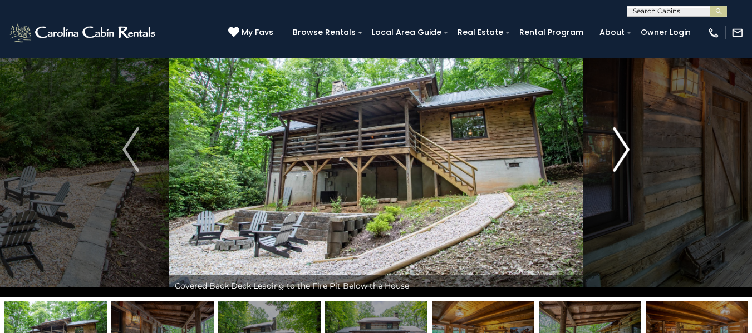
click at [626, 149] on img "Next" at bounding box center [621, 149] width 17 height 45
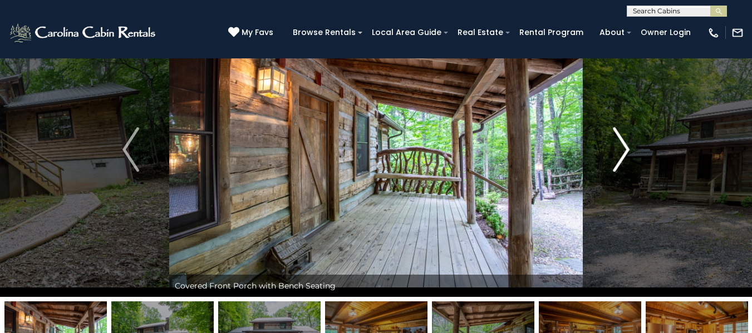
click at [623, 152] on img "Next" at bounding box center [621, 149] width 17 height 45
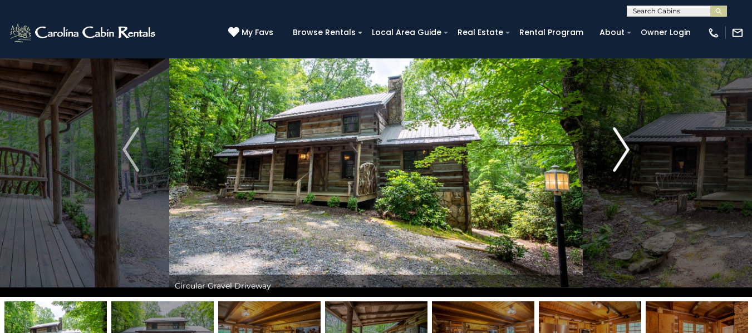
click at [623, 152] on img "Next" at bounding box center [621, 149] width 17 height 45
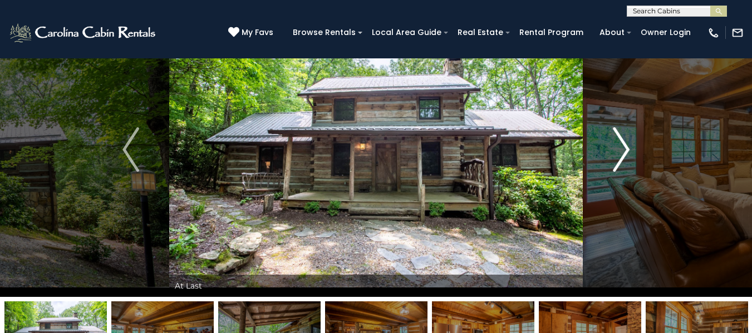
click at [623, 152] on img "Next" at bounding box center [621, 149] width 17 height 45
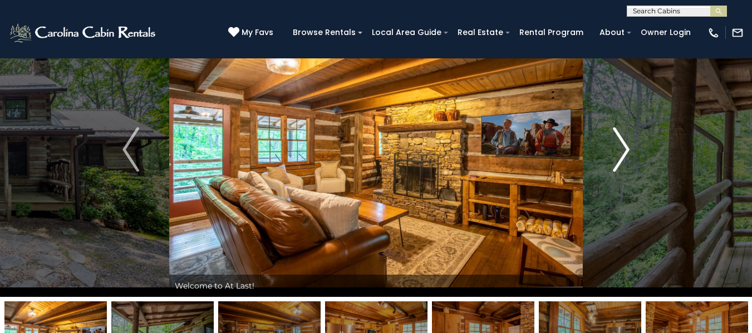
click at [623, 152] on img "Next" at bounding box center [621, 149] width 17 height 45
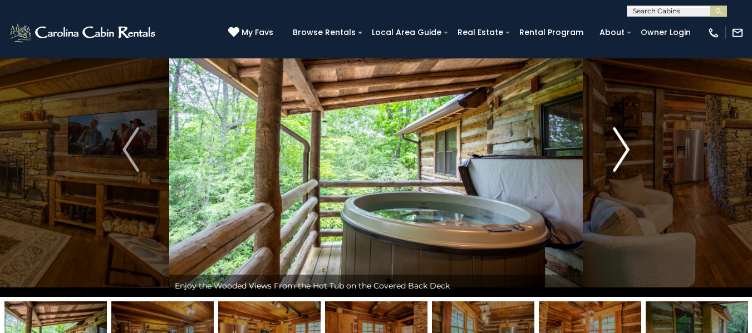
click at [623, 152] on img "Next" at bounding box center [621, 149] width 17 height 45
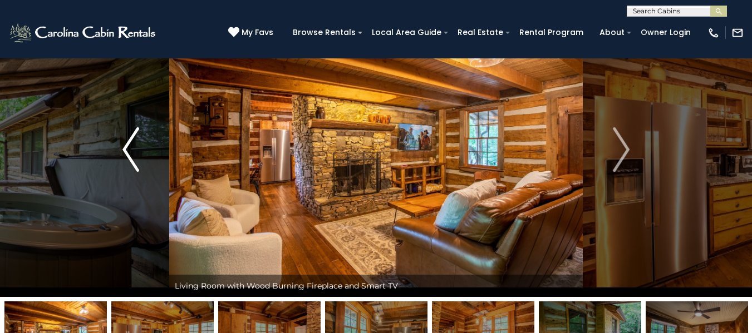
click at [124, 151] on img "Previous" at bounding box center [130, 149] width 17 height 45
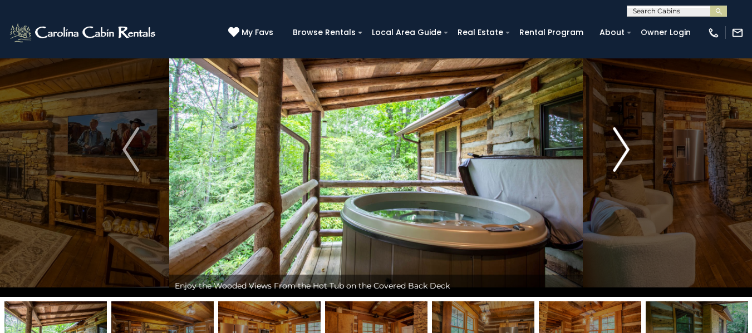
click at [631, 148] on button "Next" at bounding box center [620, 149] width 77 height 295
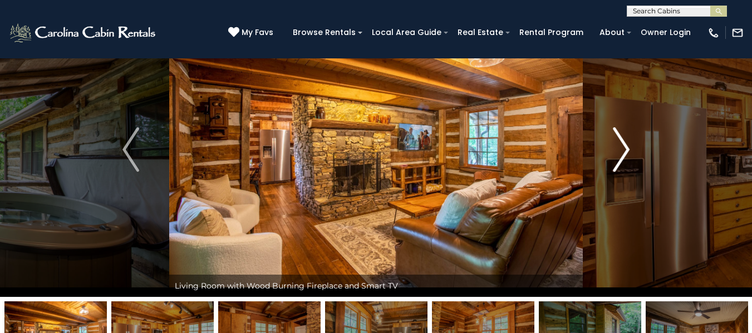
click at [631, 148] on button "Next" at bounding box center [620, 149] width 77 height 295
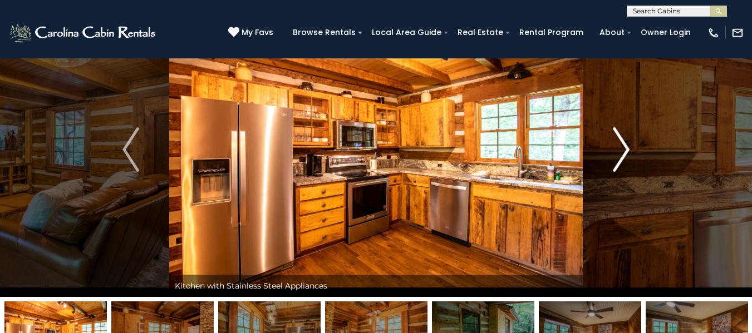
click at [631, 148] on button "Next" at bounding box center [620, 149] width 77 height 295
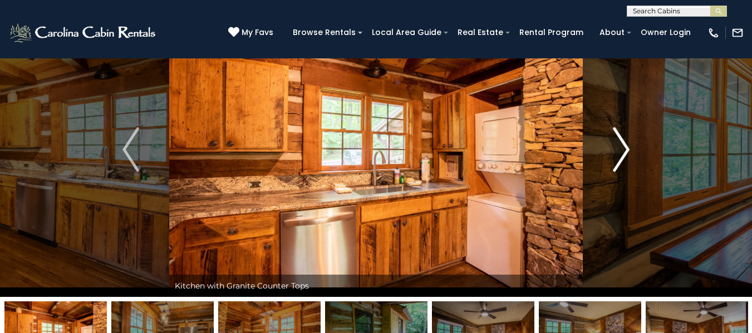
click at [631, 148] on button "Next" at bounding box center [620, 149] width 77 height 295
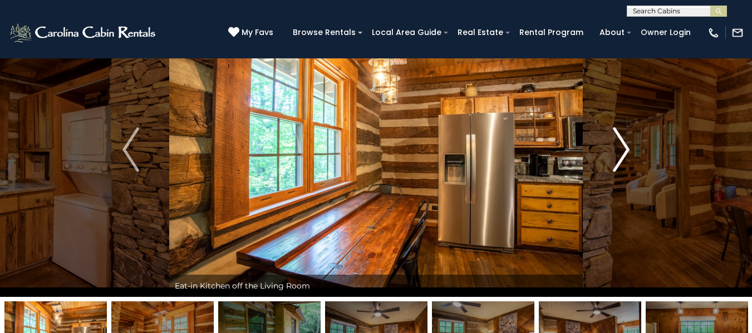
click at [631, 148] on button "Next" at bounding box center [620, 149] width 77 height 295
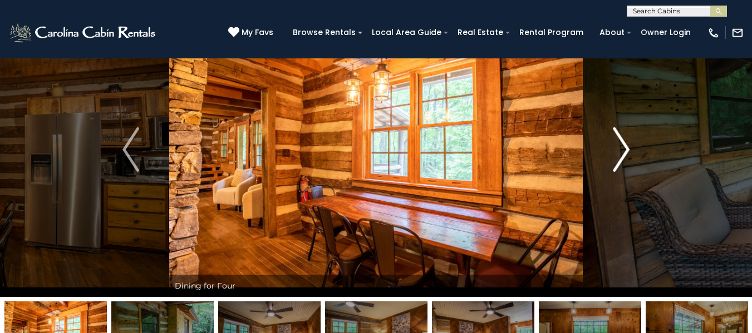
click at [631, 148] on button "Next" at bounding box center [620, 149] width 77 height 295
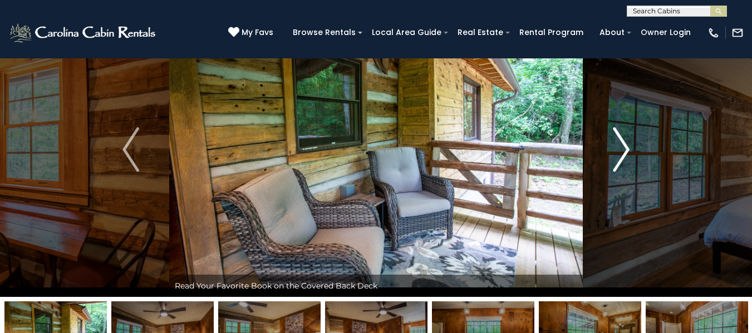
click at [631, 148] on button "Next" at bounding box center [620, 149] width 77 height 295
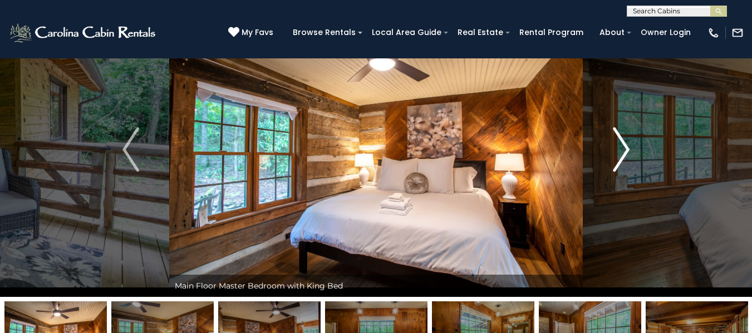
click at [631, 148] on button "Next" at bounding box center [620, 149] width 77 height 295
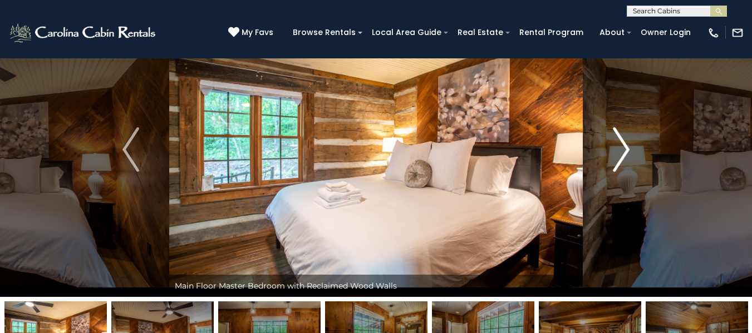
click at [631, 148] on button "Next" at bounding box center [620, 149] width 77 height 295
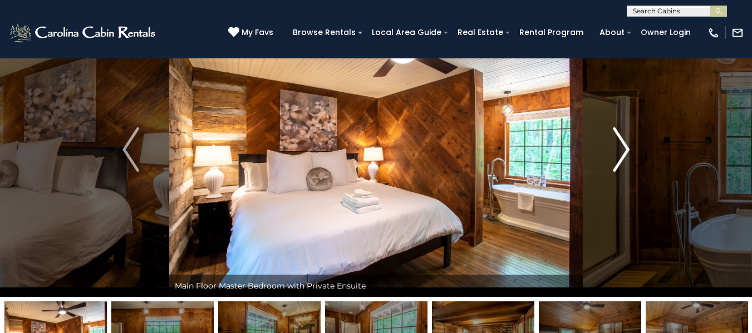
click at [631, 148] on button "Next" at bounding box center [620, 149] width 77 height 295
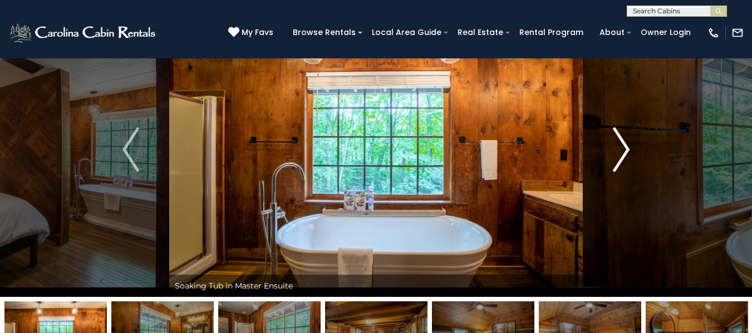
click at [631, 148] on button "Next" at bounding box center [620, 149] width 77 height 295
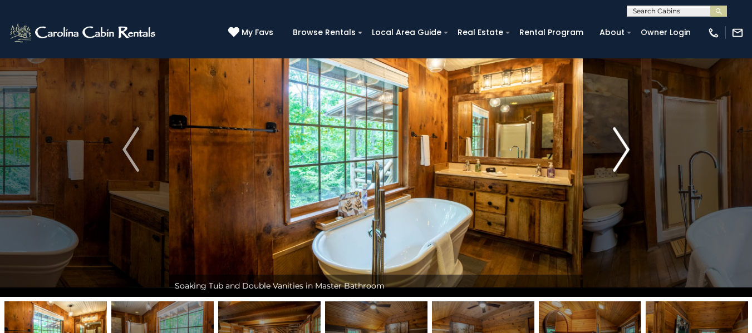
click at [631, 148] on button "Next" at bounding box center [620, 149] width 77 height 295
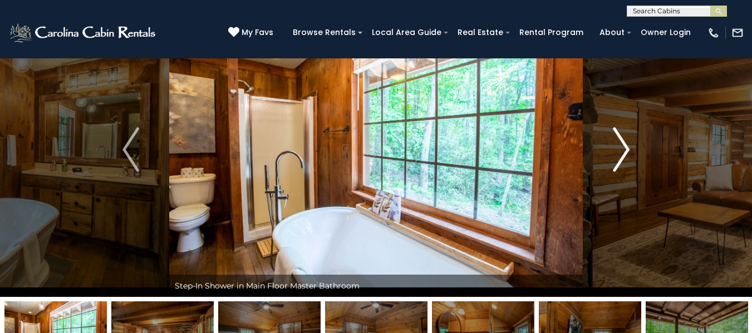
click at [631, 148] on button "Next" at bounding box center [620, 149] width 77 height 295
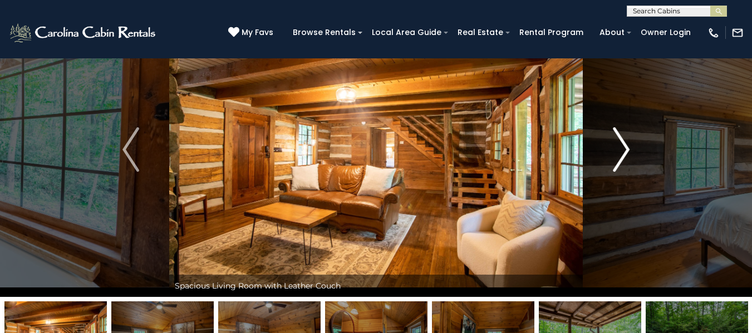
click at [631, 148] on button "Next" at bounding box center [620, 149] width 77 height 295
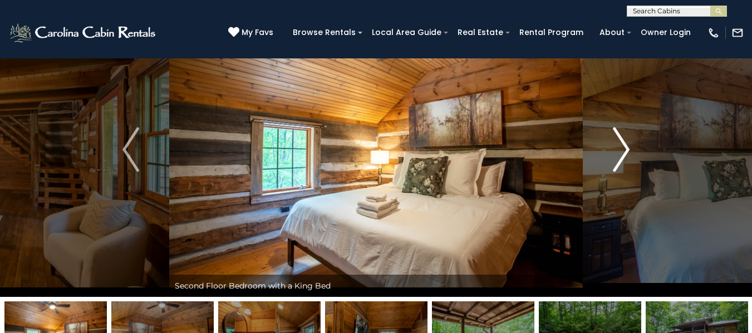
click at [631, 148] on button "Next" at bounding box center [620, 149] width 77 height 295
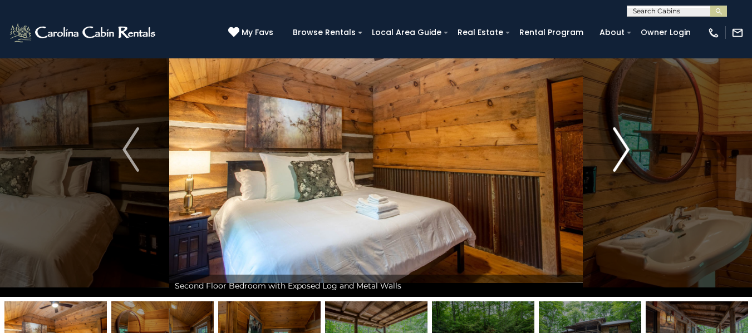
click at [631, 148] on button "Next" at bounding box center [620, 149] width 77 height 295
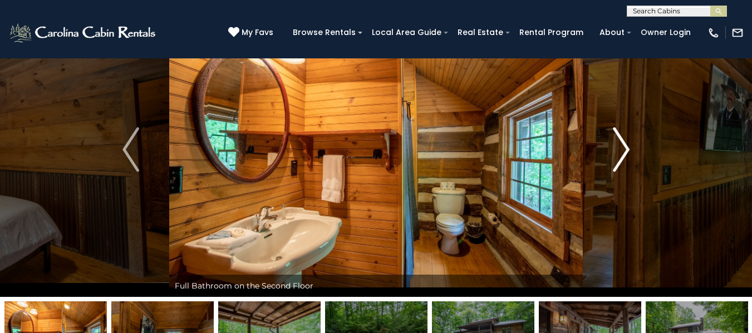
click at [631, 148] on button "Next" at bounding box center [620, 149] width 77 height 295
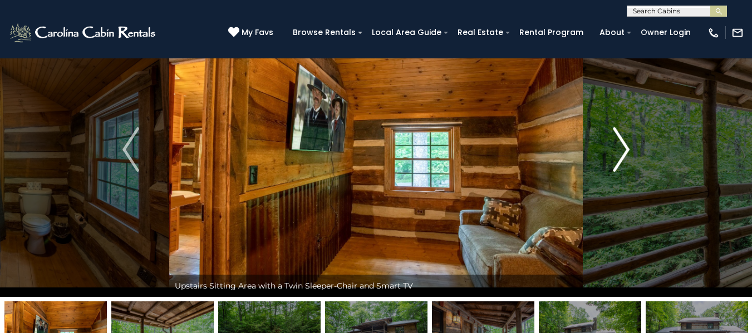
click at [631, 148] on button "Next" at bounding box center [620, 149] width 77 height 295
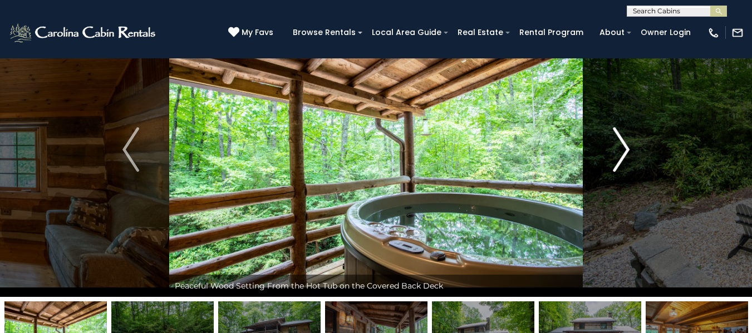
click at [631, 148] on button "Next" at bounding box center [620, 149] width 77 height 295
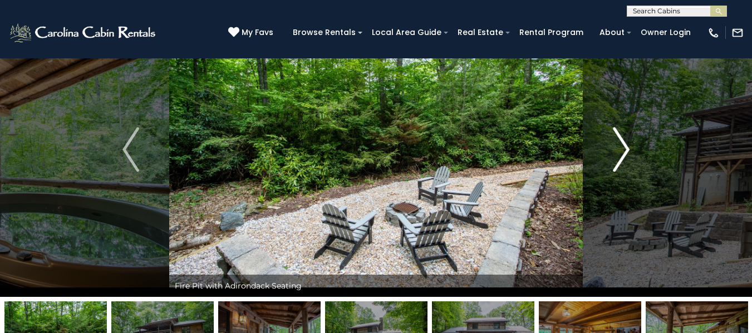
click at [631, 148] on button "Next" at bounding box center [620, 149] width 77 height 295
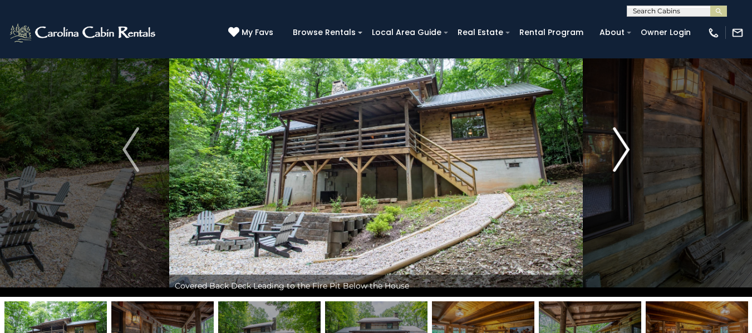
click at [631, 148] on button "Next" at bounding box center [620, 149] width 77 height 295
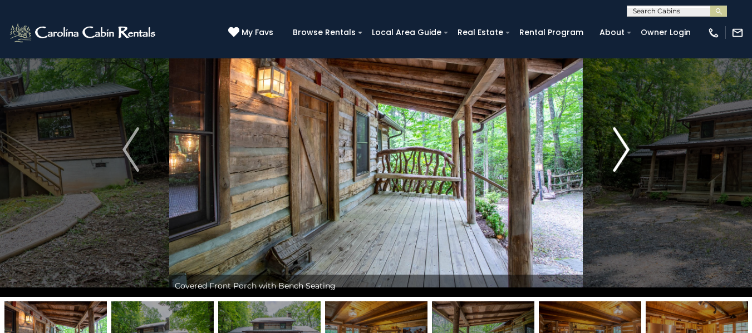
click at [629, 150] on img "Next" at bounding box center [621, 149] width 17 height 45
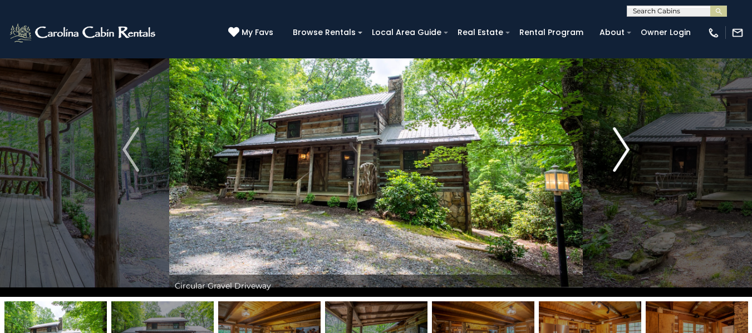
click at [629, 150] on img "Next" at bounding box center [621, 149] width 17 height 45
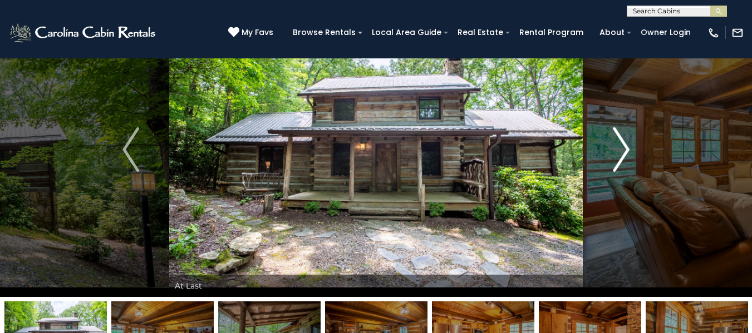
click at [629, 150] on img "Next" at bounding box center [621, 149] width 17 height 45
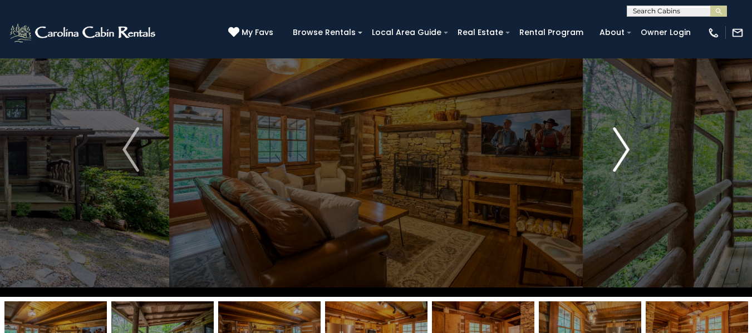
click at [629, 150] on img "Next" at bounding box center [621, 149] width 17 height 45
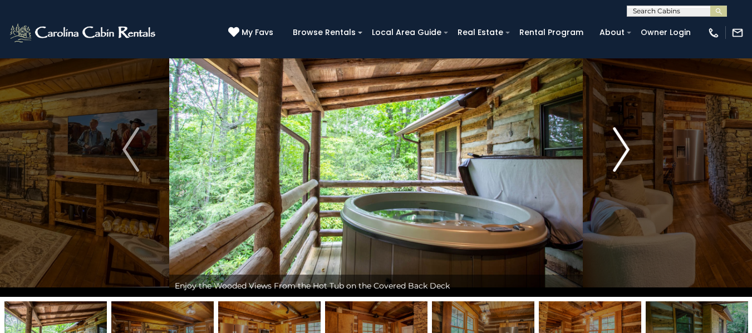
click at [629, 150] on img "Next" at bounding box center [621, 149] width 17 height 45
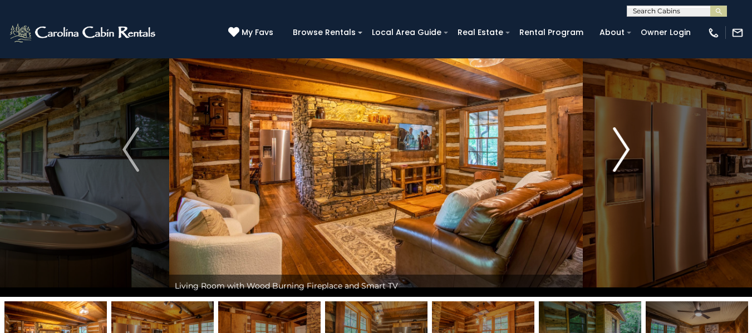
click at [629, 150] on img "Next" at bounding box center [621, 149] width 17 height 45
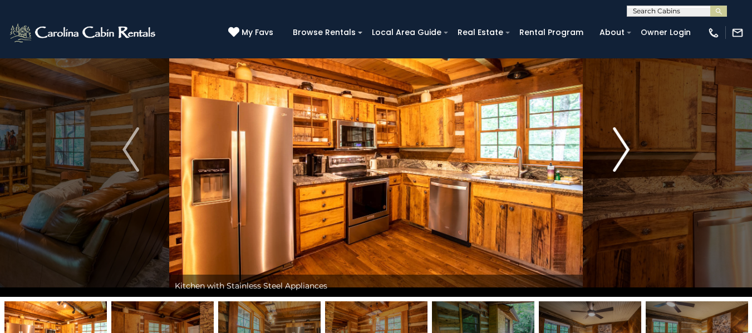
click at [629, 150] on img "Next" at bounding box center [621, 149] width 17 height 45
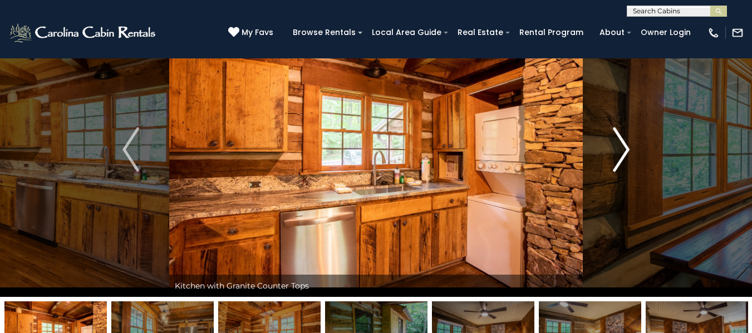
click at [629, 150] on img "Next" at bounding box center [621, 149] width 17 height 45
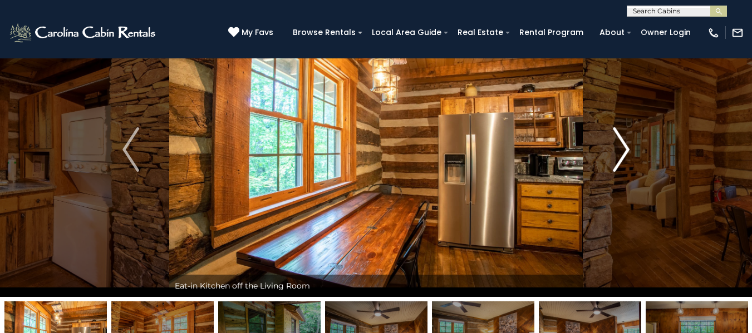
click at [629, 150] on img "Next" at bounding box center [621, 149] width 17 height 45
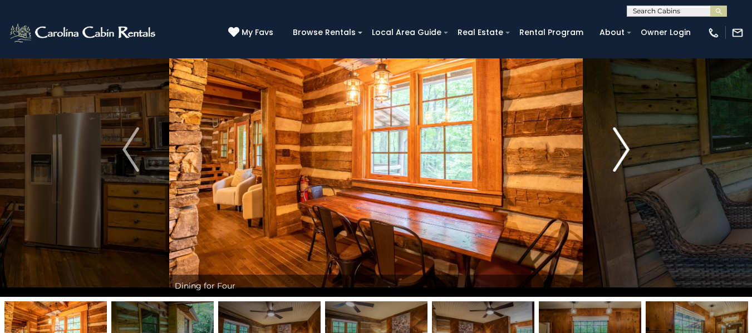
click at [629, 150] on img "Next" at bounding box center [621, 149] width 17 height 45
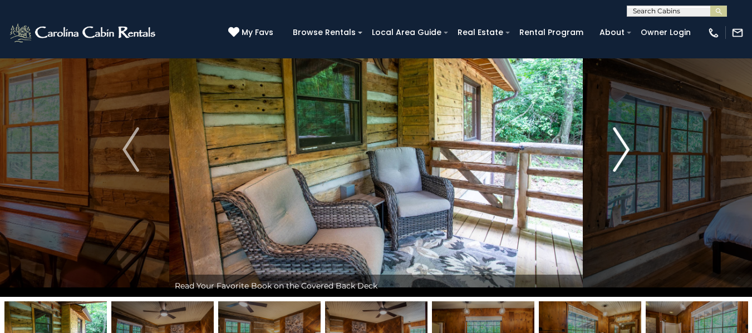
click at [629, 150] on img "Next" at bounding box center [621, 149] width 17 height 45
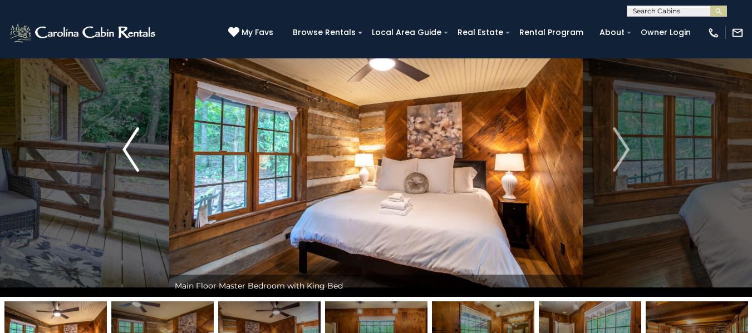
click at [127, 147] on img "Previous" at bounding box center [130, 149] width 17 height 45
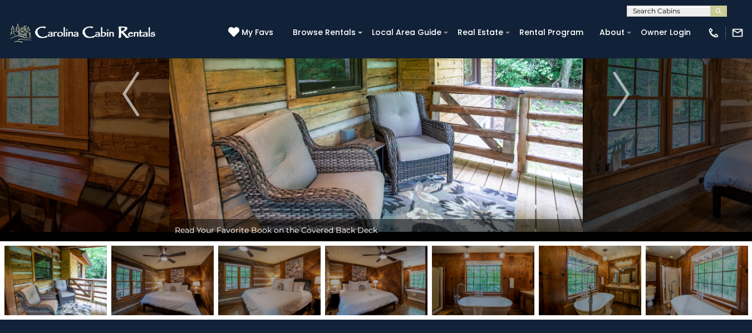
scroll to position [0, 0]
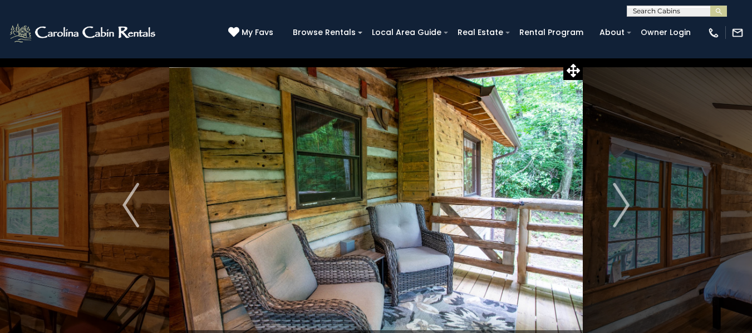
click at [394, 182] on img at bounding box center [375, 205] width 413 height 295
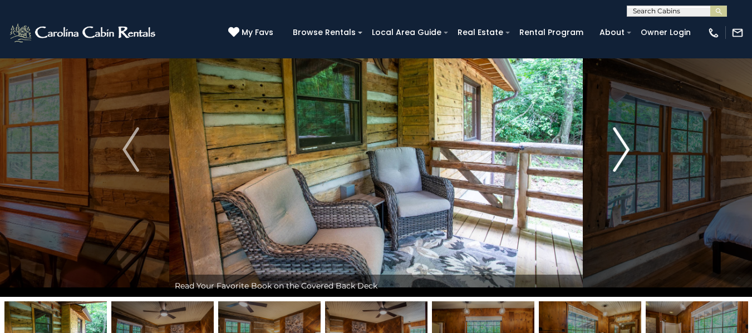
click at [619, 152] on img "Next" at bounding box center [621, 149] width 17 height 45
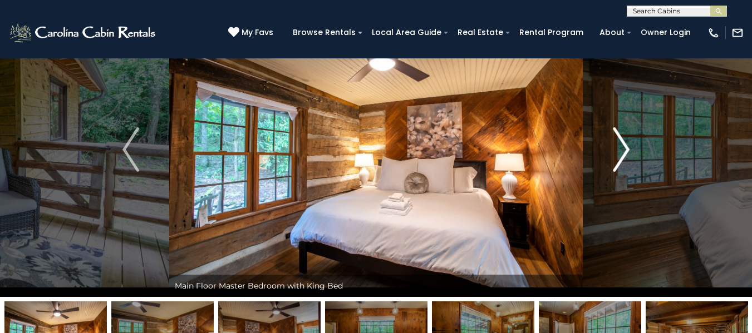
click at [619, 152] on img "Next" at bounding box center [621, 149] width 17 height 45
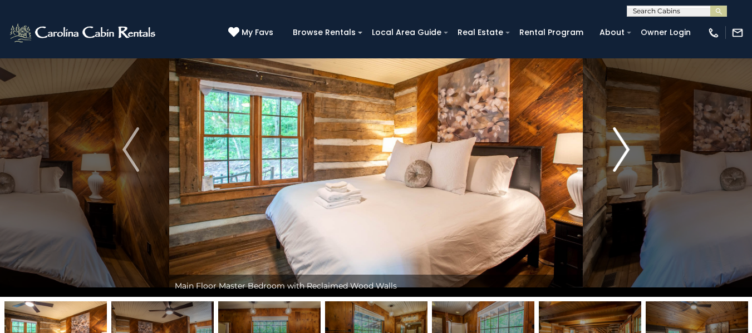
click at [619, 152] on img "Next" at bounding box center [621, 149] width 17 height 45
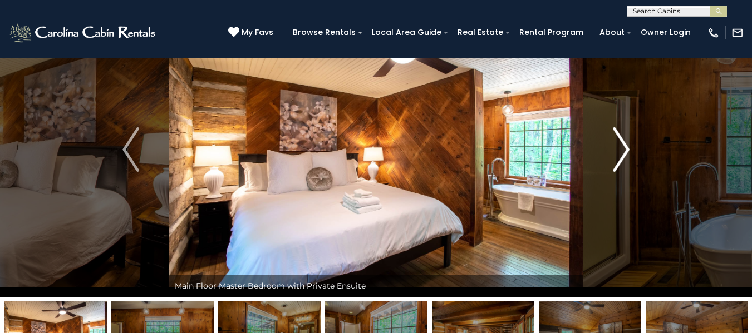
click at [619, 151] on img "Next" at bounding box center [621, 149] width 17 height 45
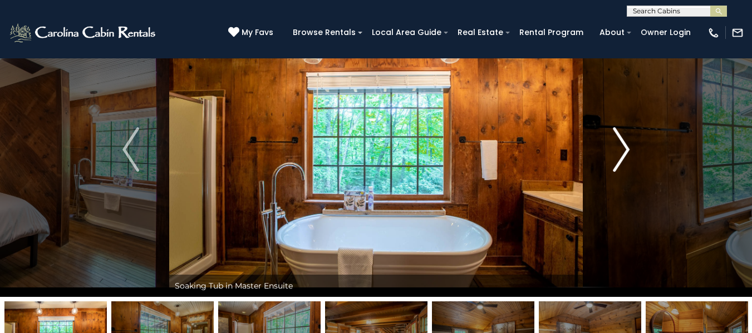
click at [619, 151] on img "Next" at bounding box center [621, 149] width 17 height 45
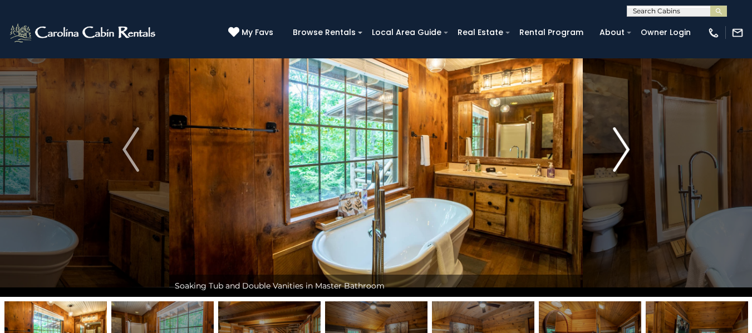
click at [619, 151] on img "Next" at bounding box center [621, 149] width 17 height 45
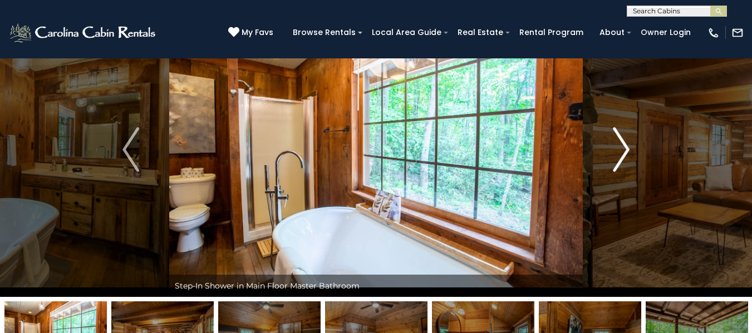
click at [619, 151] on img "Next" at bounding box center [621, 149] width 17 height 45
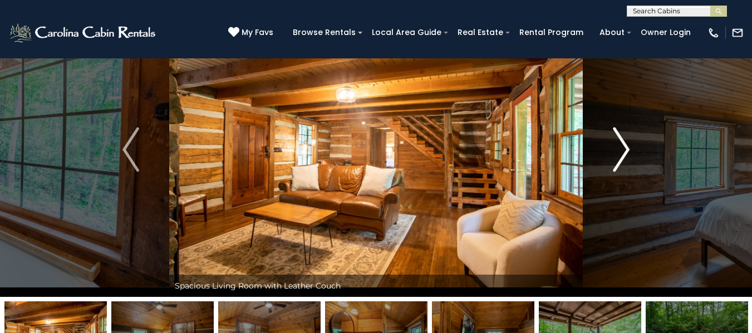
click at [619, 151] on img "Next" at bounding box center [621, 149] width 17 height 45
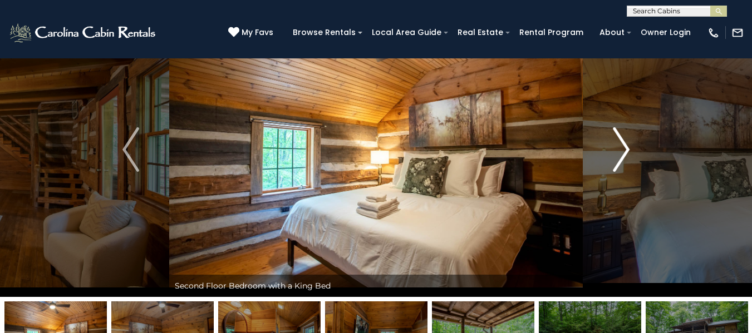
click at [619, 151] on img "Next" at bounding box center [621, 149] width 17 height 45
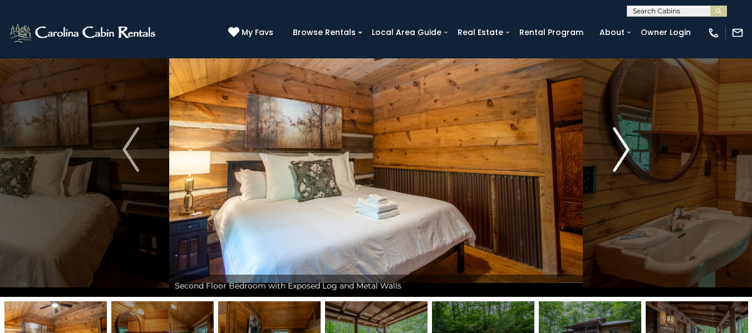
click at [619, 151] on img "Next" at bounding box center [621, 149] width 17 height 45
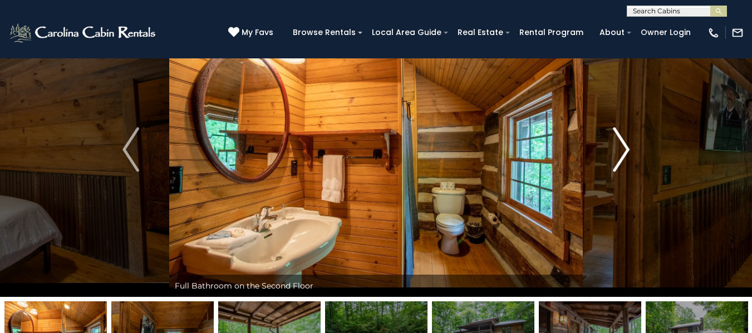
click at [619, 151] on img "Next" at bounding box center [621, 149] width 17 height 45
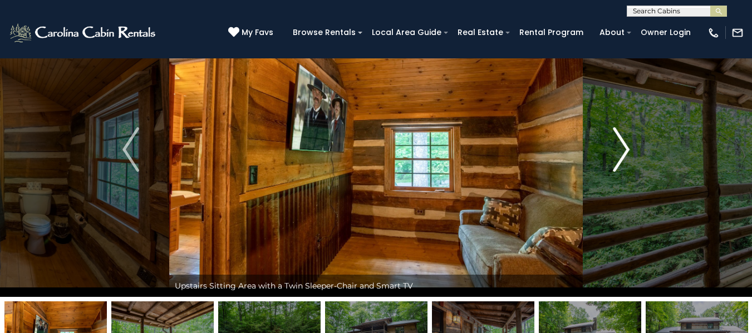
click at [619, 151] on img "Next" at bounding box center [621, 149] width 17 height 45
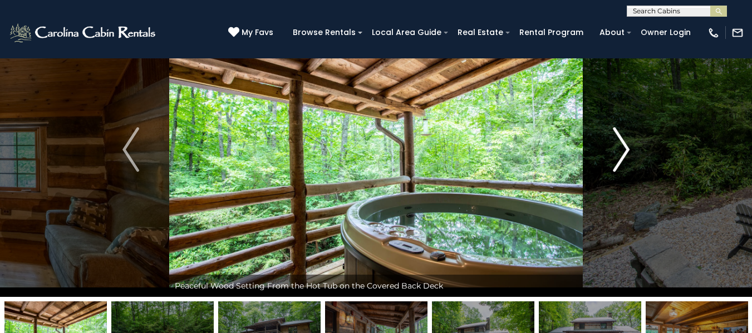
click at [620, 151] on img "Next" at bounding box center [621, 149] width 17 height 45
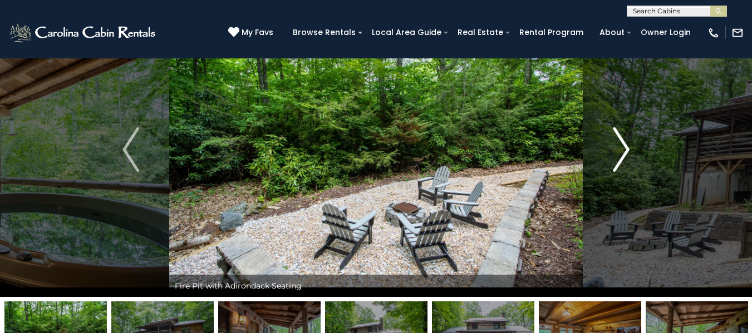
click at [620, 151] on img "Next" at bounding box center [621, 149] width 17 height 45
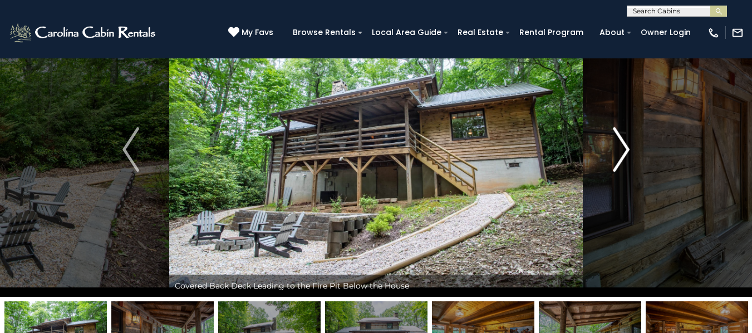
click at [620, 151] on img "Next" at bounding box center [621, 149] width 17 height 45
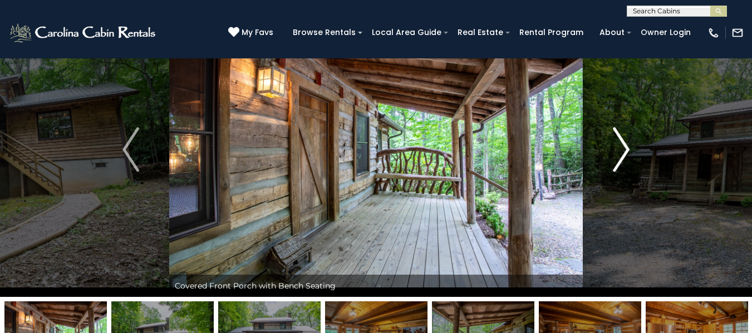
click at [620, 151] on img "Next" at bounding box center [621, 149] width 17 height 45
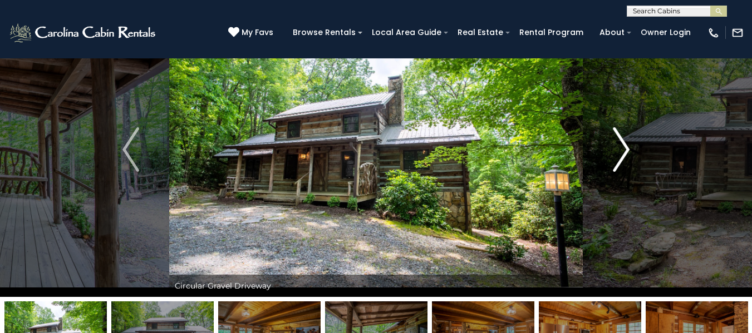
click at [620, 151] on img "Next" at bounding box center [621, 149] width 17 height 45
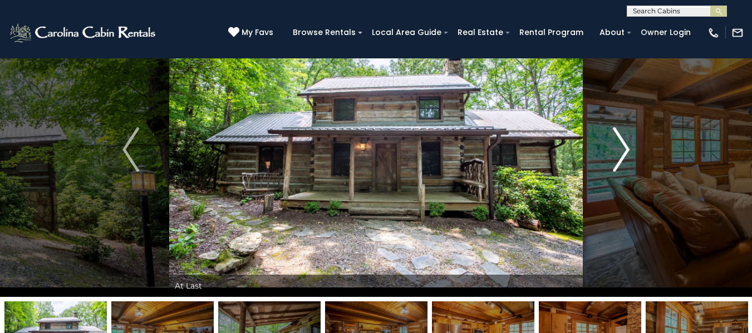
click at [620, 151] on img "Next" at bounding box center [621, 149] width 17 height 45
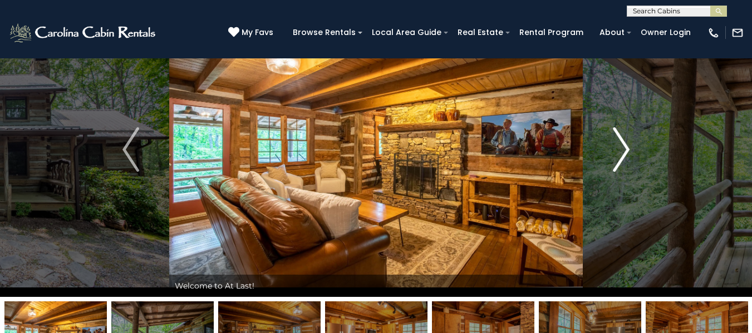
click at [620, 151] on img "Next" at bounding box center [621, 149] width 17 height 45
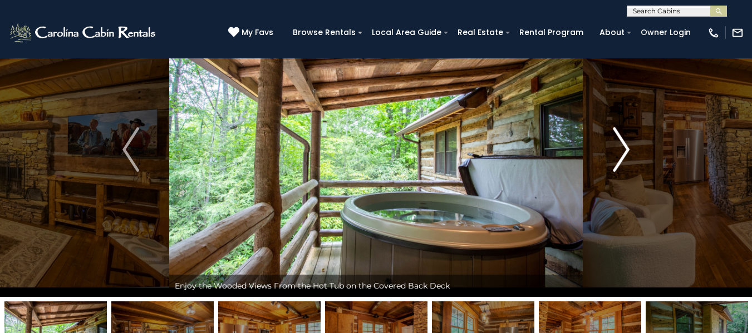
click at [620, 151] on img "Next" at bounding box center [621, 149] width 17 height 45
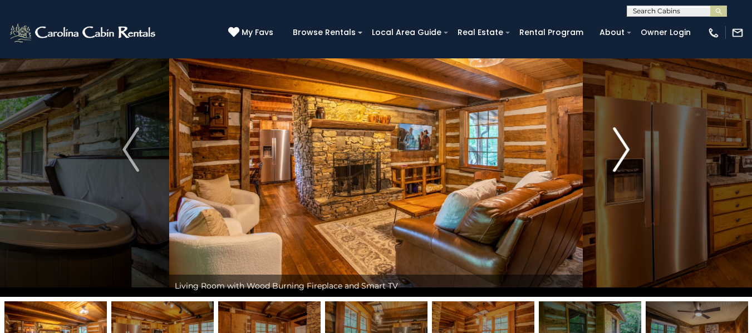
click at [620, 151] on img "Next" at bounding box center [621, 149] width 17 height 45
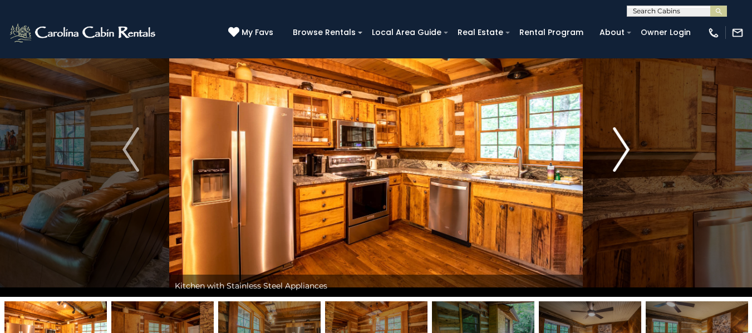
click at [620, 151] on img "Next" at bounding box center [621, 149] width 17 height 45
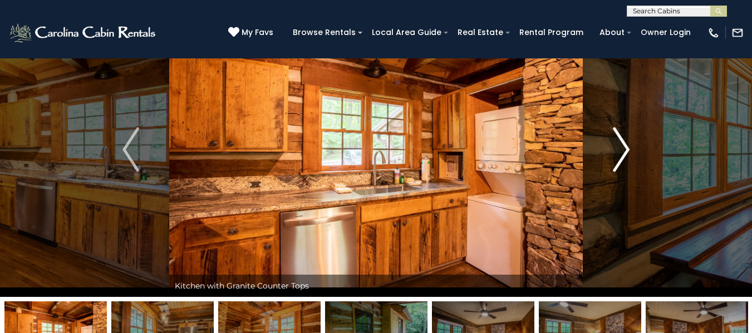
click at [620, 151] on img "Next" at bounding box center [621, 149] width 17 height 45
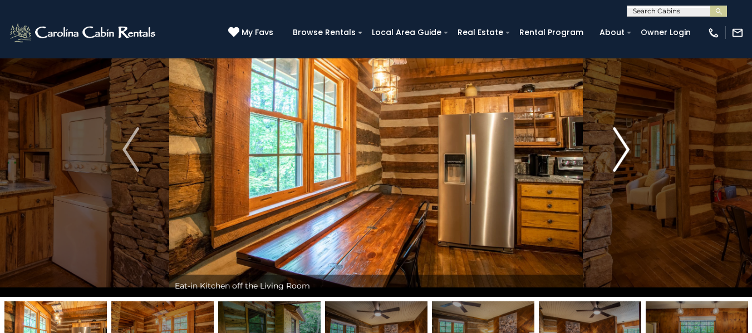
click at [620, 150] on img "Next" at bounding box center [621, 149] width 17 height 45
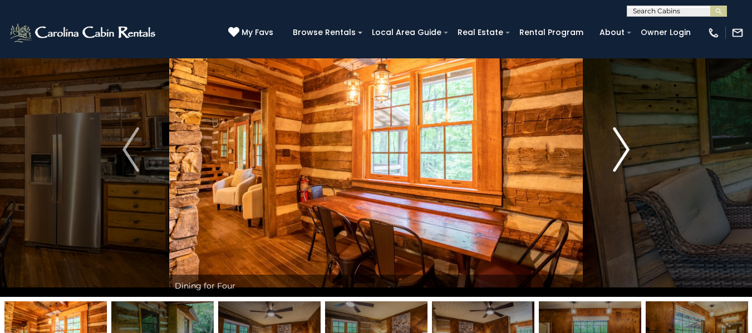
click at [620, 150] on img "Next" at bounding box center [621, 149] width 17 height 45
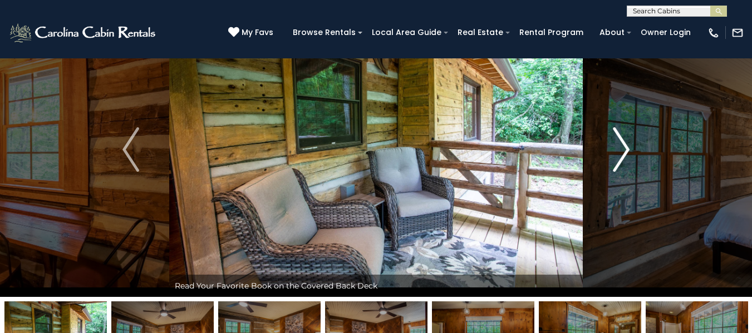
click at [620, 150] on img "Next" at bounding box center [621, 149] width 17 height 45
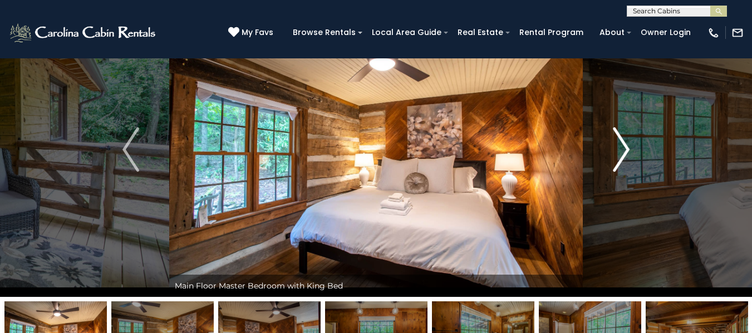
click at [617, 152] on img "Next" at bounding box center [621, 149] width 17 height 45
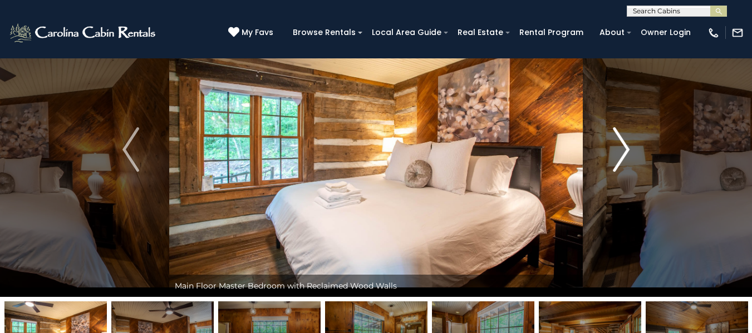
click at [620, 150] on img "Next" at bounding box center [621, 149] width 17 height 45
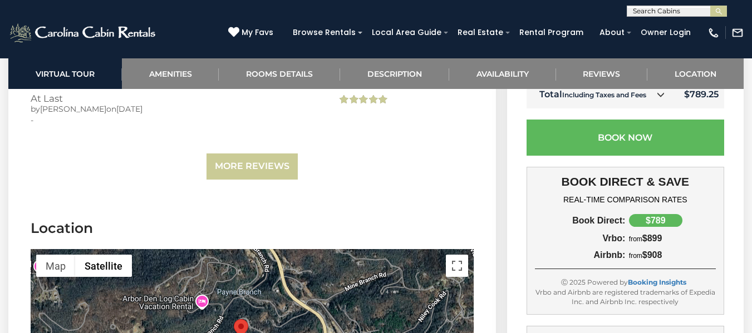
scroll to position [2448, 0]
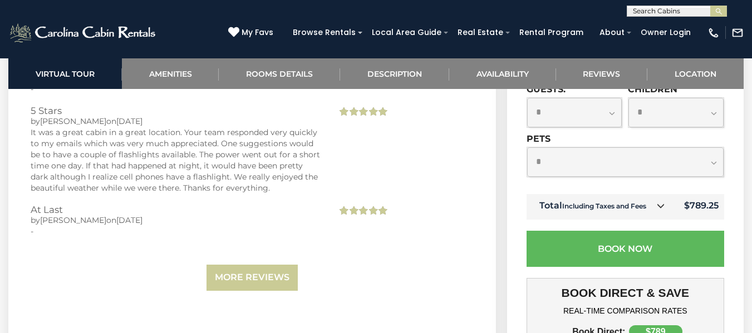
click at [658, 202] on icon at bounding box center [660, 206] width 8 height 8
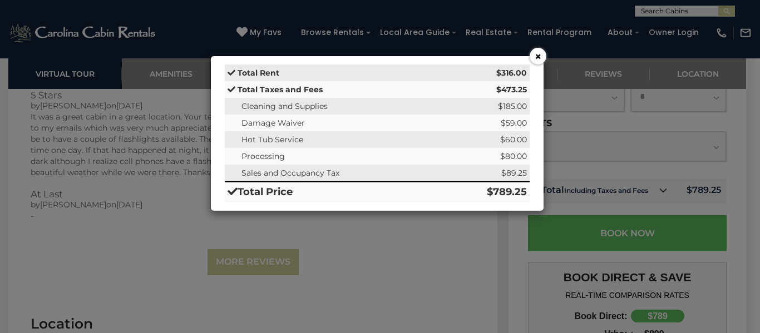
click at [535, 58] on button "×" at bounding box center [538, 56] width 17 height 17
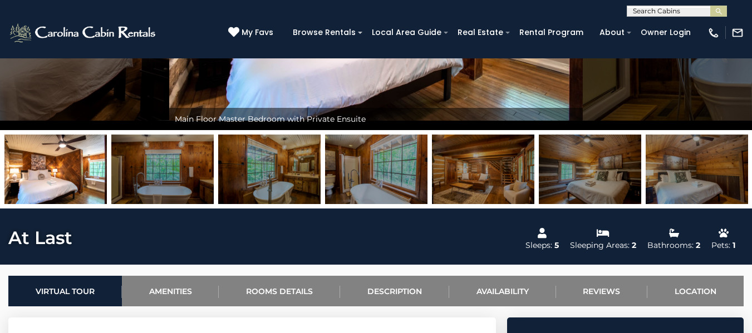
scroll to position [0, 0]
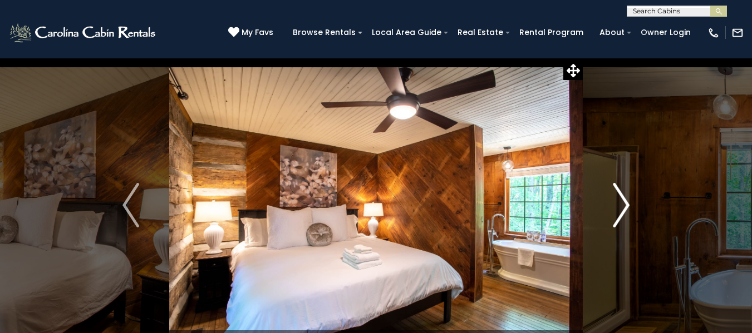
click at [623, 213] on img "Next" at bounding box center [621, 205] width 17 height 45
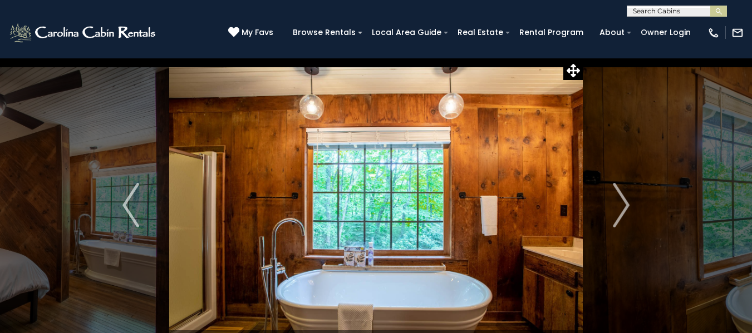
scroll to position [56, 0]
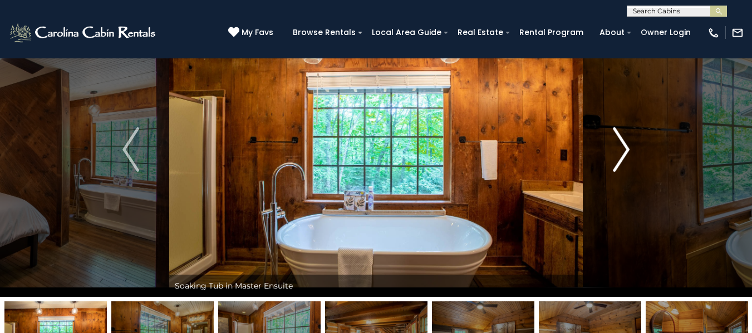
click at [628, 157] on img "Next" at bounding box center [621, 149] width 17 height 45
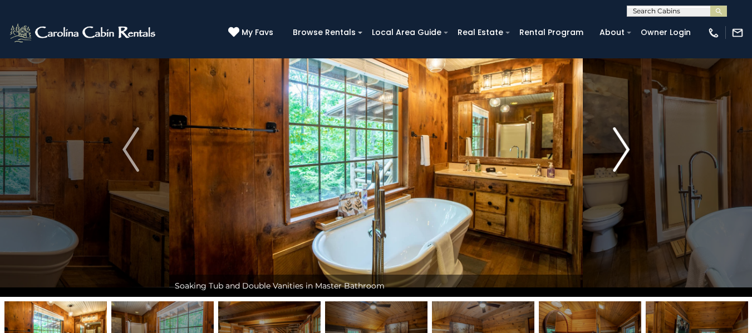
click at [620, 154] on img "Next" at bounding box center [621, 149] width 17 height 45
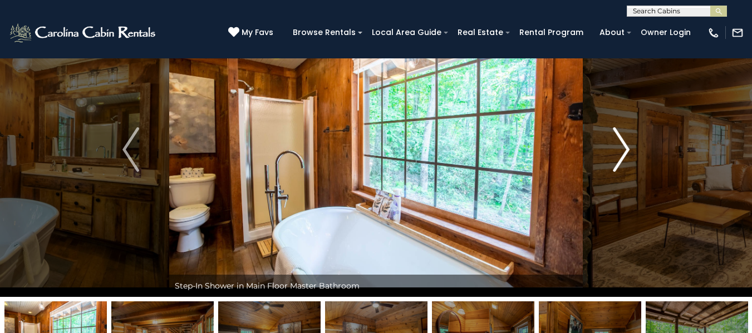
click at [620, 154] on img "Next" at bounding box center [621, 149] width 17 height 45
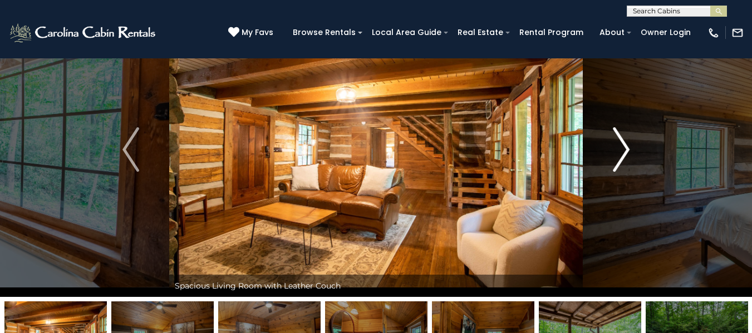
click at [620, 154] on img "Next" at bounding box center [621, 149] width 17 height 45
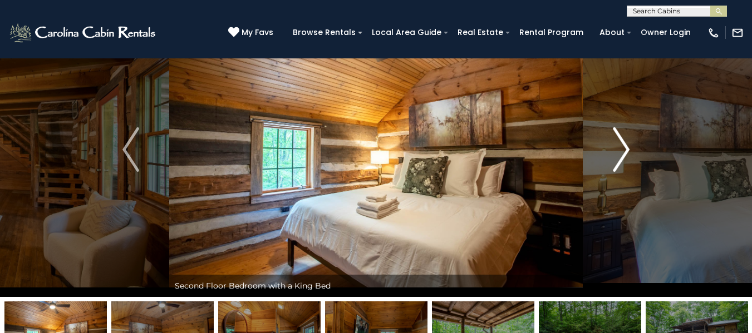
click at [620, 154] on img "Next" at bounding box center [621, 149] width 17 height 45
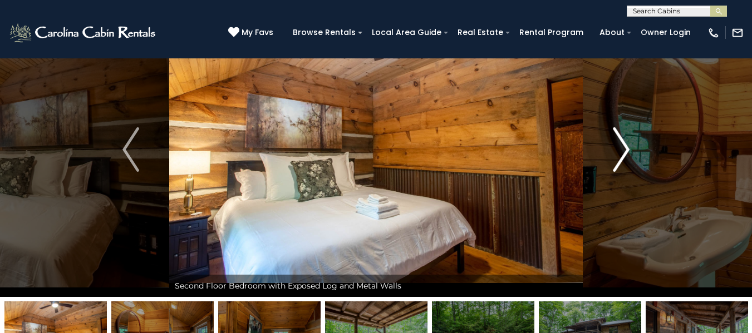
click at [620, 154] on img "Next" at bounding box center [621, 149] width 17 height 45
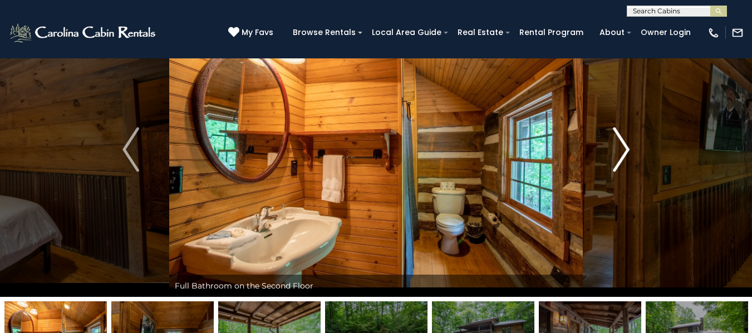
click at [620, 154] on img "Next" at bounding box center [621, 149] width 17 height 45
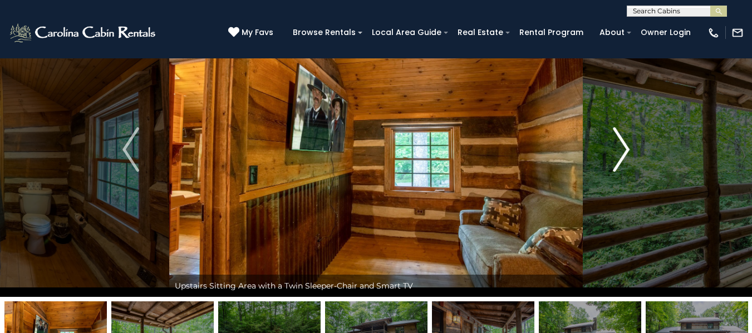
click at [620, 154] on img "Next" at bounding box center [621, 149] width 17 height 45
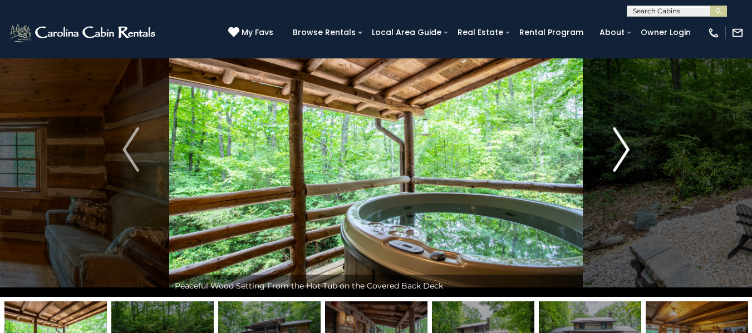
click at [620, 154] on img "Next" at bounding box center [621, 149] width 17 height 45
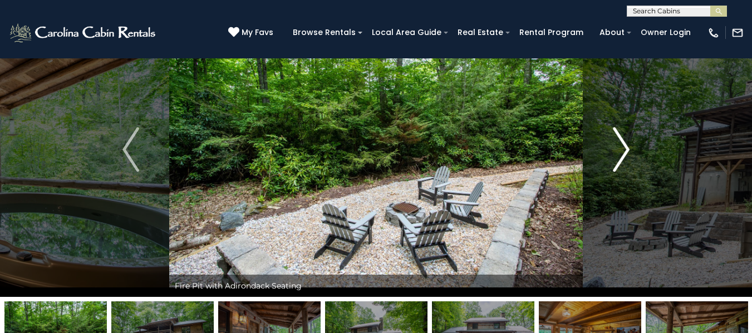
click at [620, 154] on img "Next" at bounding box center [621, 149] width 17 height 45
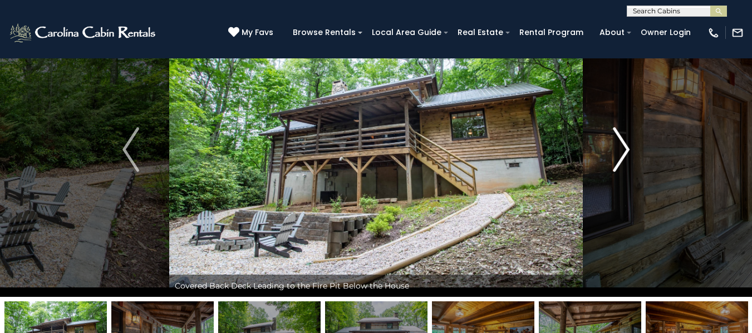
click at [620, 153] on img "Next" at bounding box center [621, 149] width 17 height 45
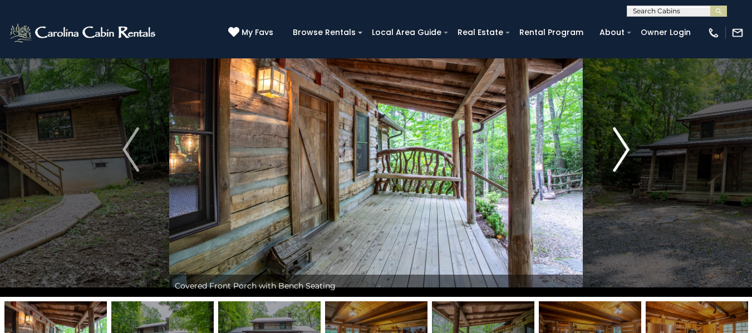
click at [620, 153] on img "Next" at bounding box center [621, 149] width 17 height 45
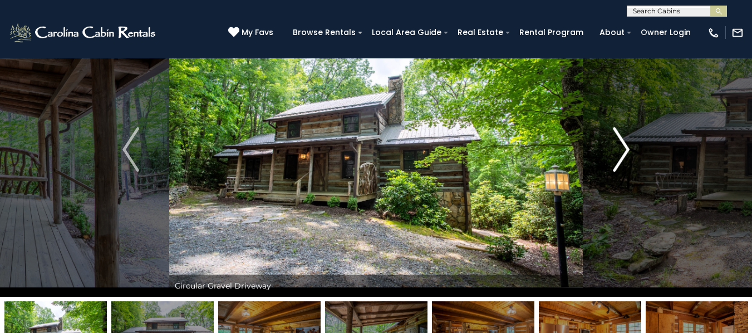
click at [618, 151] on img "Next" at bounding box center [621, 149] width 17 height 45
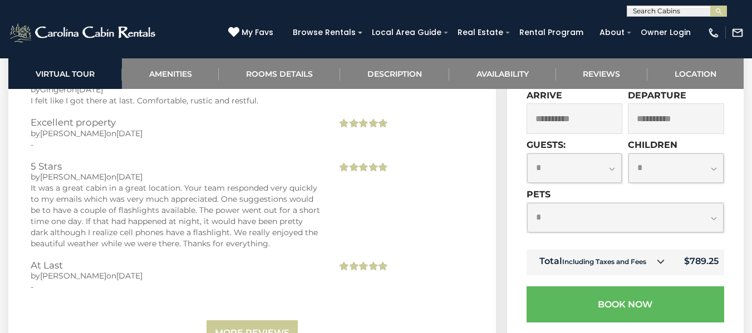
scroll to position [2448, 0]
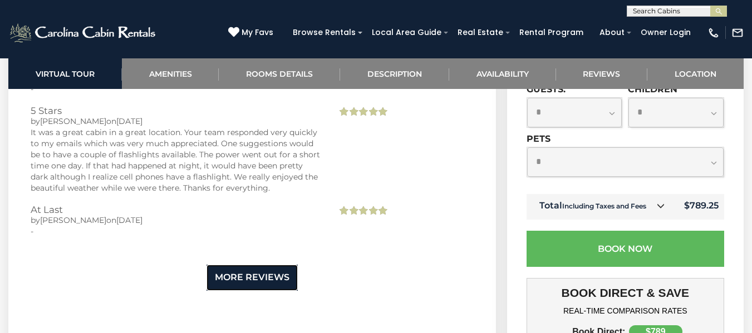
click at [266, 265] on link "More Reviews" at bounding box center [251, 278] width 91 height 26
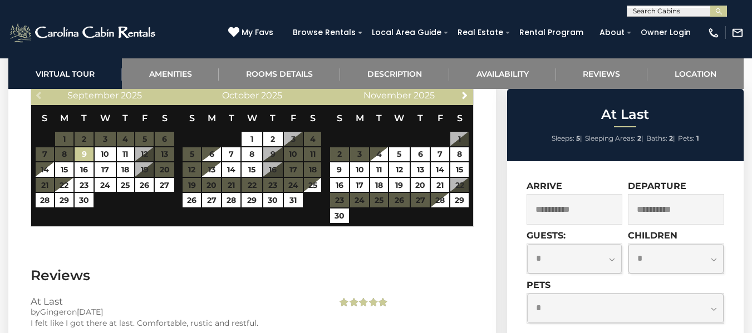
scroll to position [1947, 0]
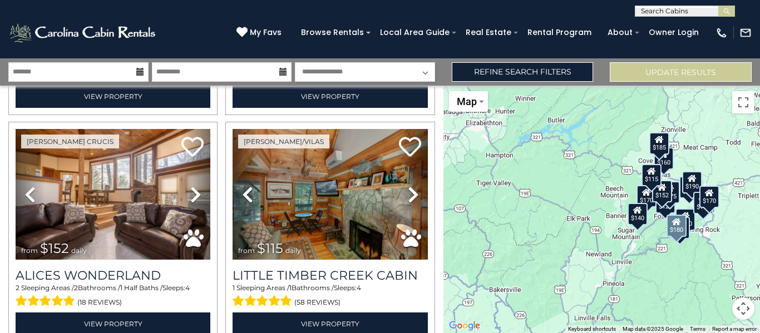
scroll to position [1133, 0]
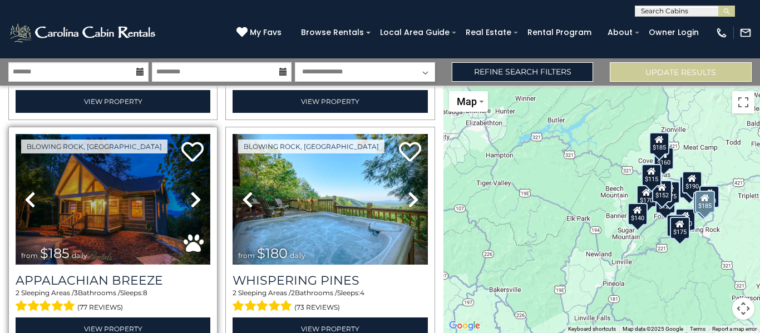
click at [113, 208] on img at bounding box center [113, 199] width 195 height 131
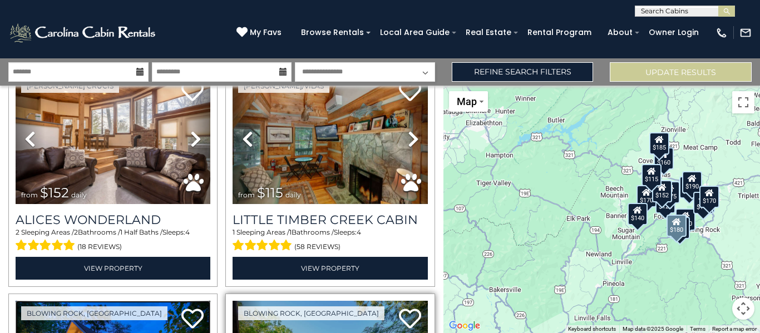
scroll to position [855, 0]
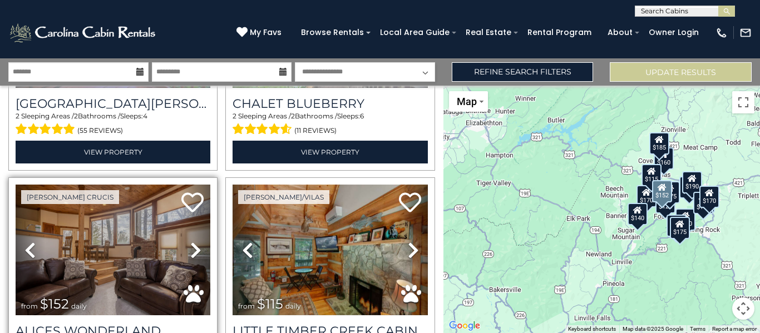
click at [190, 241] on icon at bounding box center [195, 250] width 11 height 18
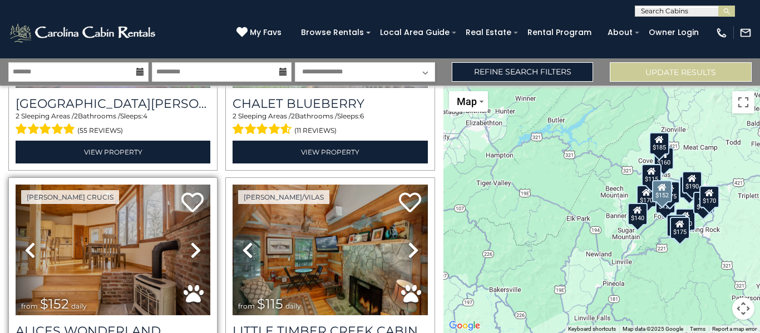
click at [190, 241] on icon at bounding box center [195, 250] width 11 height 18
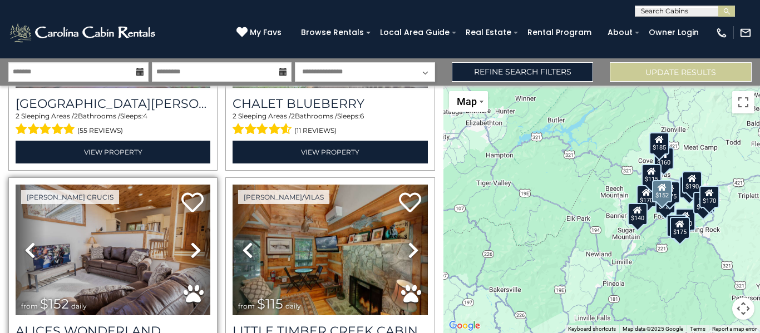
click at [190, 241] on icon at bounding box center [195, 250] width 11 height 18
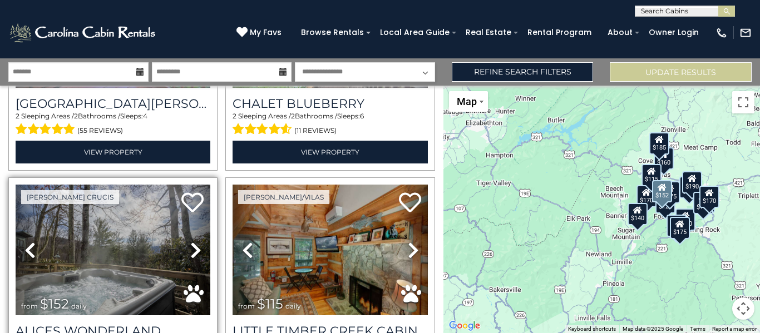
scroll to position [911, 0]
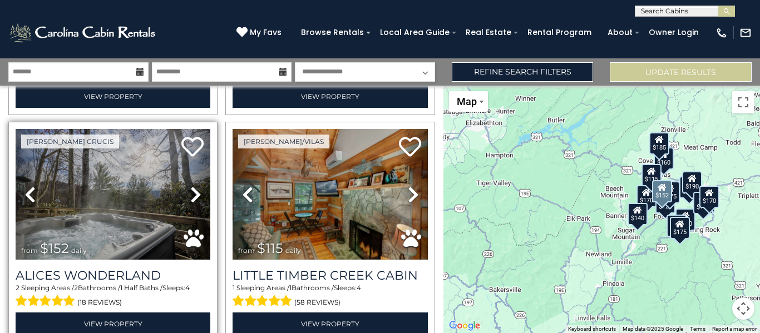
click at [192, 186] on icon at bounding box center [195, 195] width 11 height 18
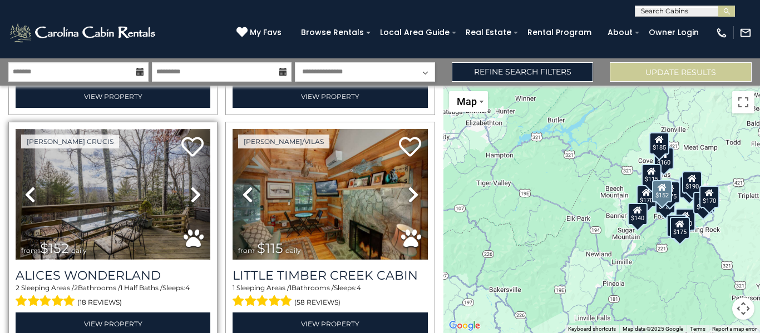
click at [154, 201] on img at bounding box center [113, 194] width 195 height 131
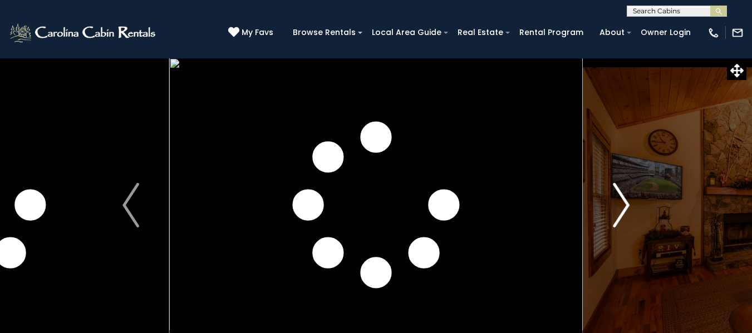
click at [626, 205] on img "Next" at bounding box center [621, 205] width 17 height 45
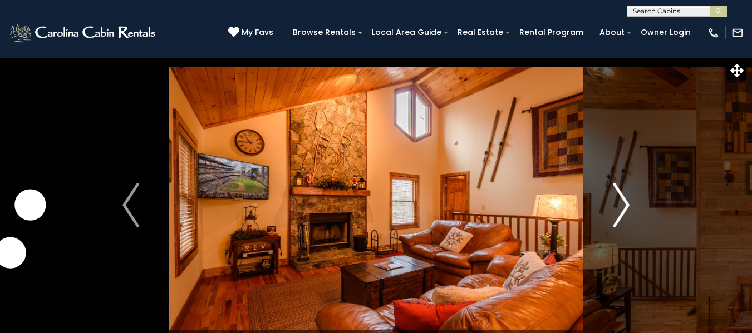
click at [626, 205] on img "Next" at bounding box center [621, 205] width 17 height 45
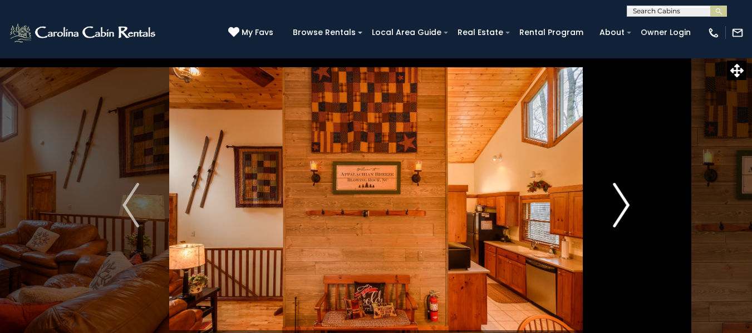
click at [626, 205] on img "Next" at bounding box center [621, 205] width 17 height 45
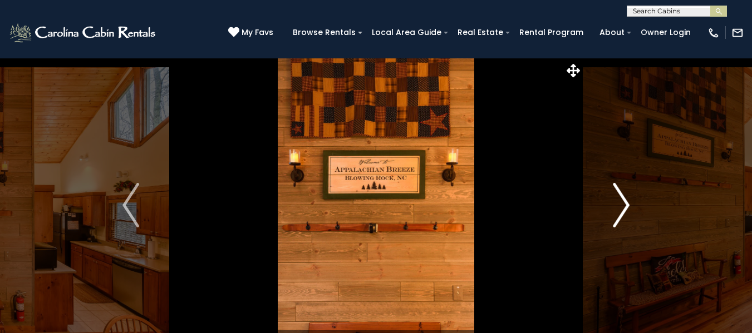
click at [626, 205] on img "Next" at bounding box center [621, 205] width 17 height 45
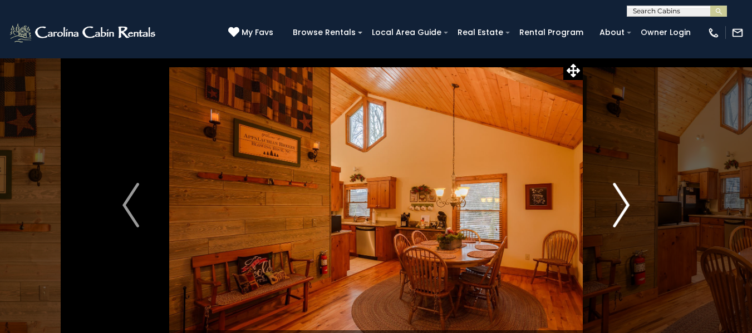
click at [626, 205] on img "Next" at bounding box center [621, 205] width 17 height 45
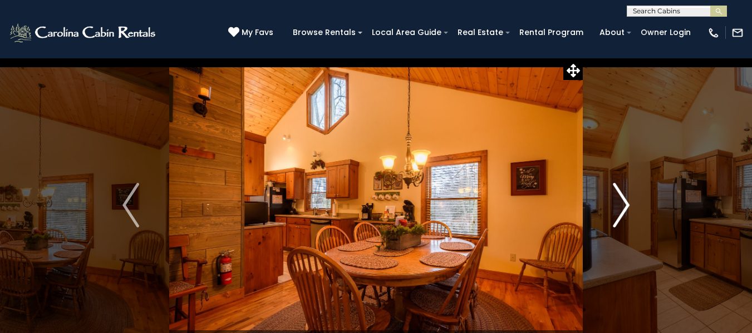
click at [626, 205] on img "Next" at bounding box center [621, 205] width 17 height 45
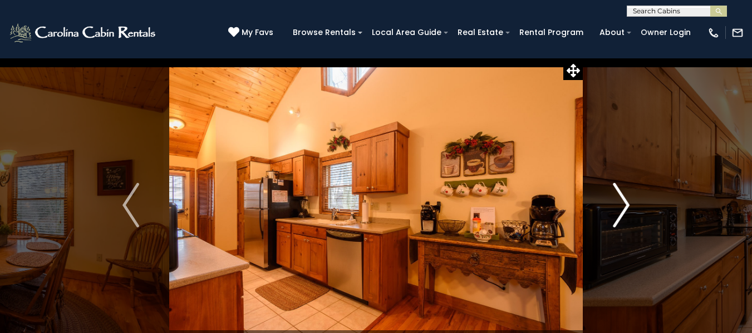
click at [626, 205] on img "Next" at bounding box center [621, 205] width 17 height 45
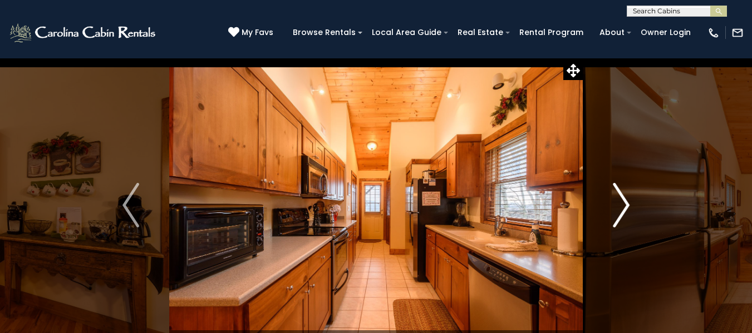
click at [626, 205] on img "Next" at bounding box center [621, 205] width 17 height 45
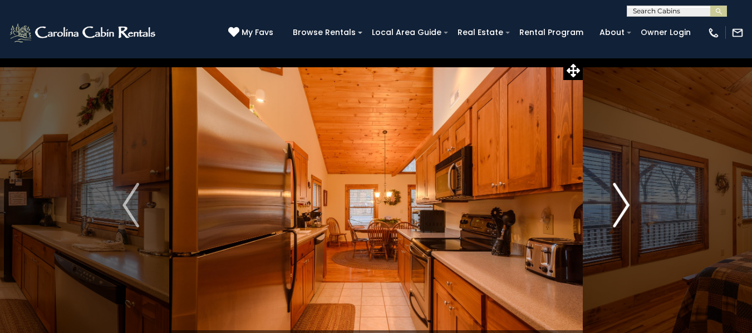
click at [626, 205] on img "Next" at bounding box center [621, 205] width 17 height 45
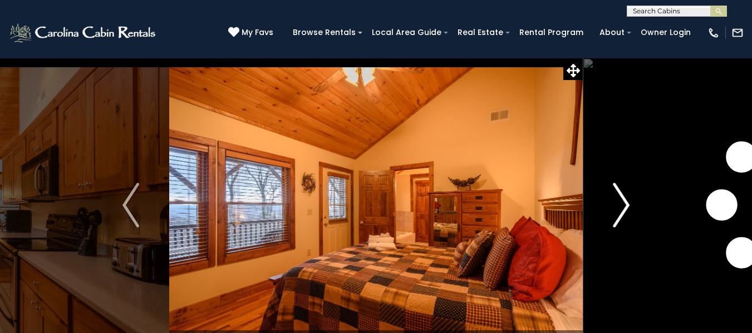
click at [626, 205] on img "Next" at bounding box center [621, 205] width 17 height 45
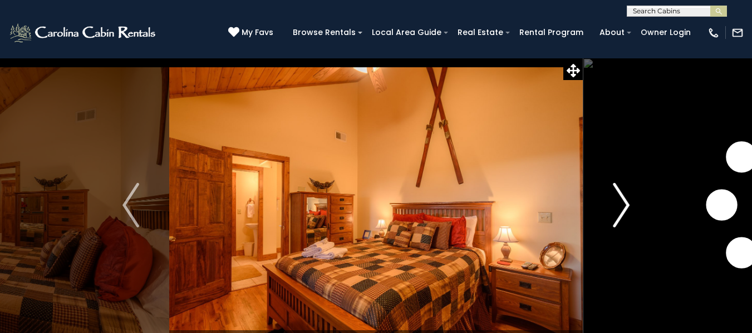
click at [626, 205] on img "Next" at bounding box center [621, 205] width 17 height 45
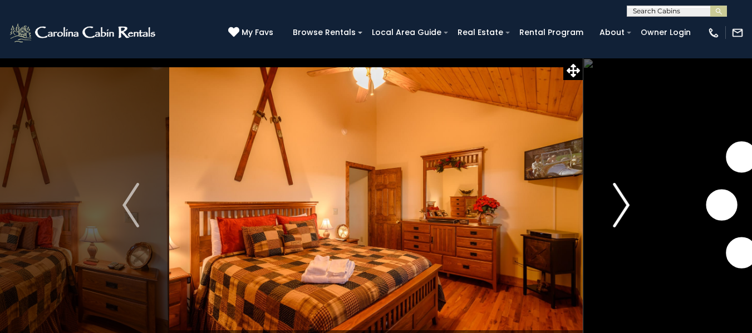
click at [626, 205] on img "Next" at bounding box center [621, 205] width 17 height 45
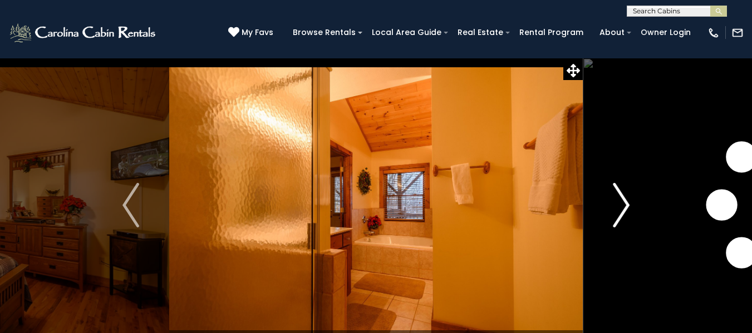
click at [626, 204] on img "Next" at bounding box center [621, 205] width 17 height 45
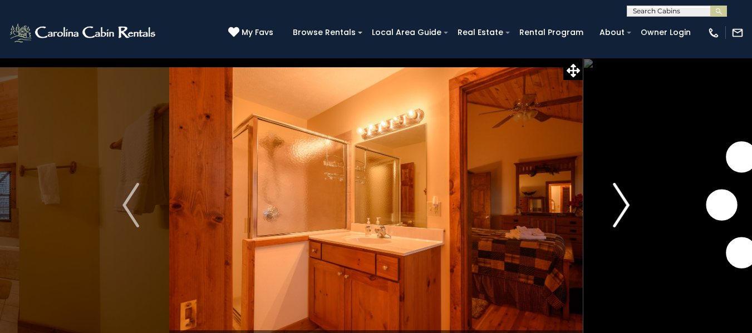
click at [626, 204] on img "Next" at bounding box center [621, 205] width 17 height 45
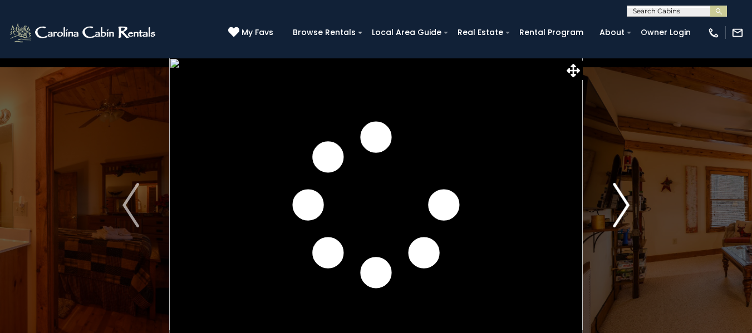
click at [626, 204] on img "Next" at bounding box center [621, 205] width 17 height 45
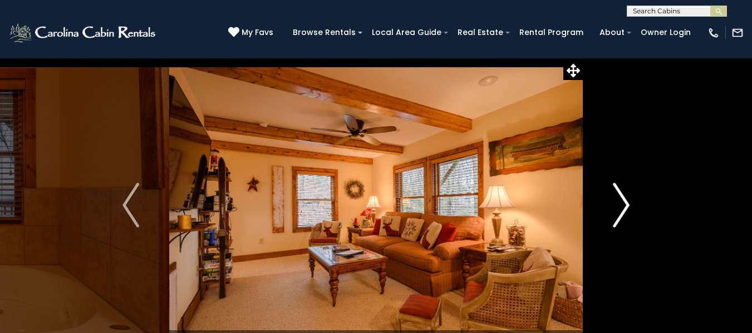
click at [626, 204] on img "Next" at bounding box center [621, 205] width 17 height 45
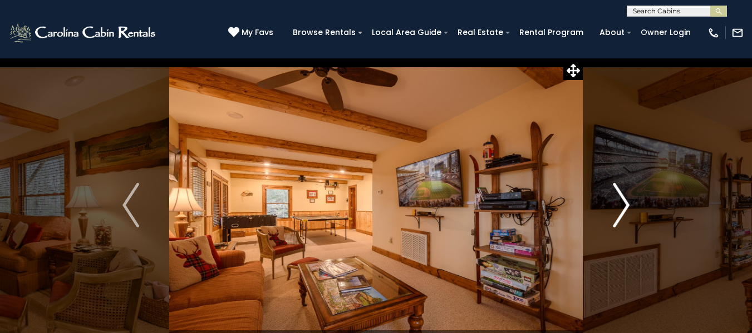
click at [626, 204] on img "Next" at bounding box center [621, 205] width 17 height 45
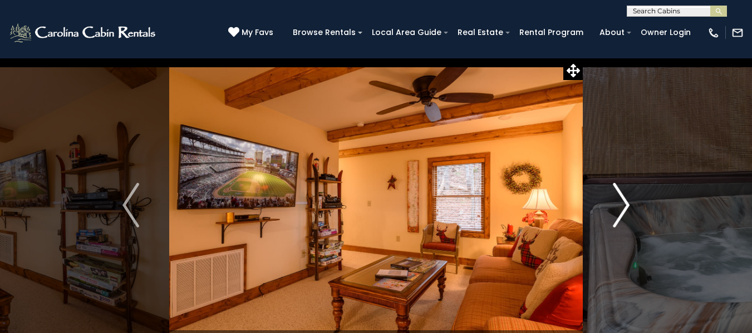
click at [626, 204] on img "Next" at bounding box center [621, 205] width 17 height 45
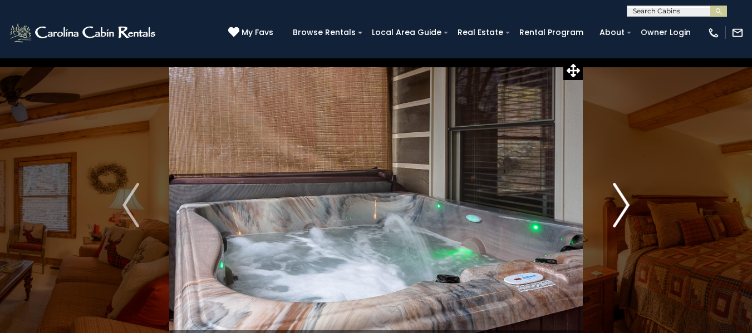
click at [622, 204] on img "Next" at bounding box center [621, 205] width 17 height 45
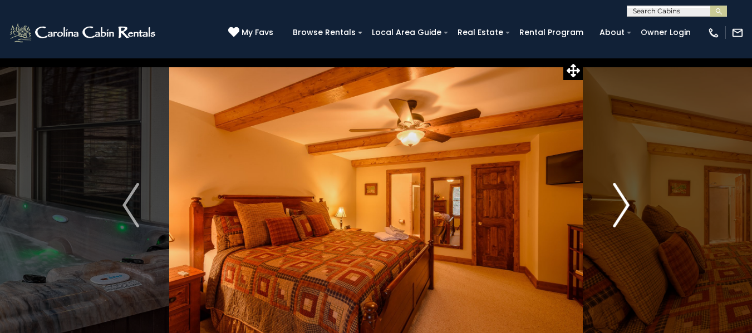
click at [621, 204] on img "Next" at bounding box center [621, 205] width 17 height 45
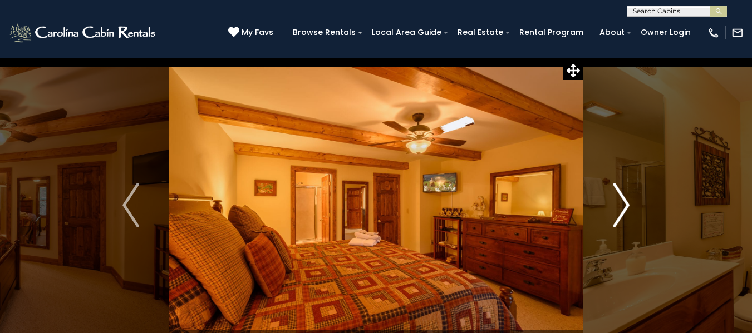
click at [621, 204] on img "Next" at bounding box center [621, 205] width 17 height 45
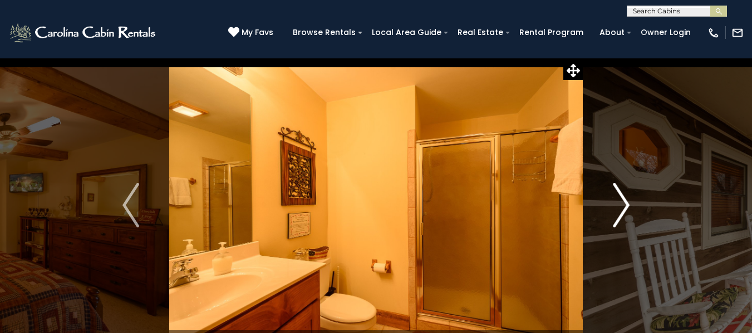
click at [620, 204] on img "Next" at bounding box center [621, 205] width 17 height 45
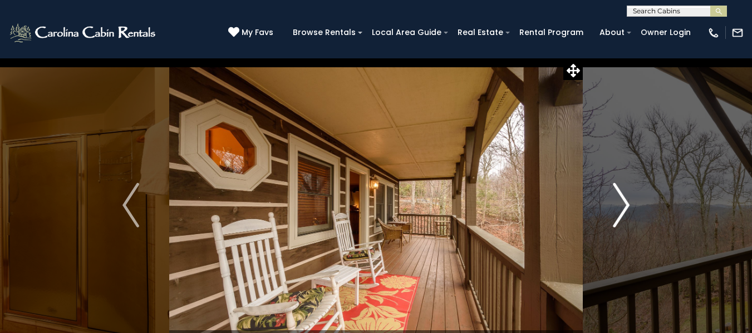
click at [620, 204] on img "Next" at bounding box center [621, 205] width 17 height 45
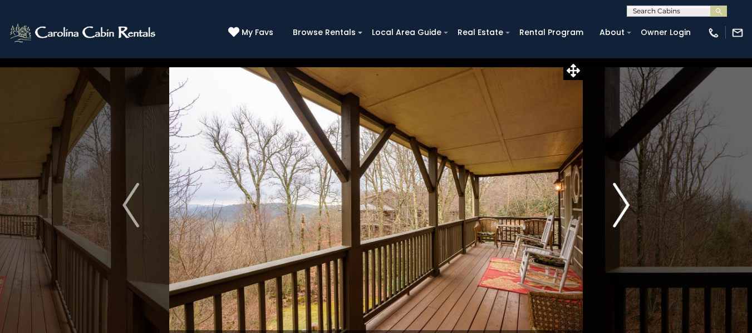
click at [620, 204] on img "Next" at bounding box center [621, 205] width 17 height 45
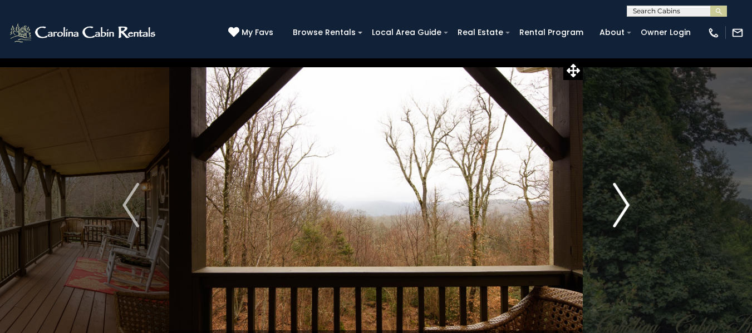
click at [620, 204] on img "Next" at bounding box center [621, 205] width 17 height 45
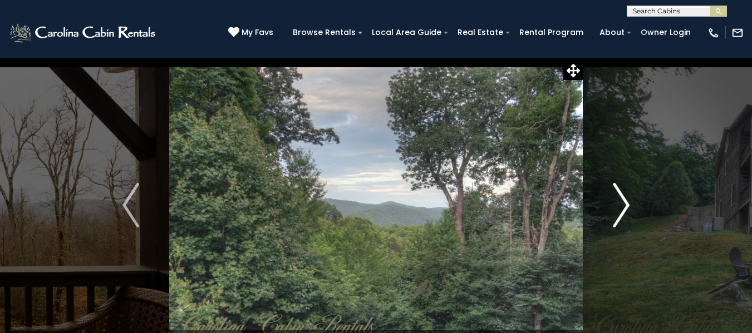
click at [620, 204] on img "Next" at bounding box center [621, 205] width 17 height 45
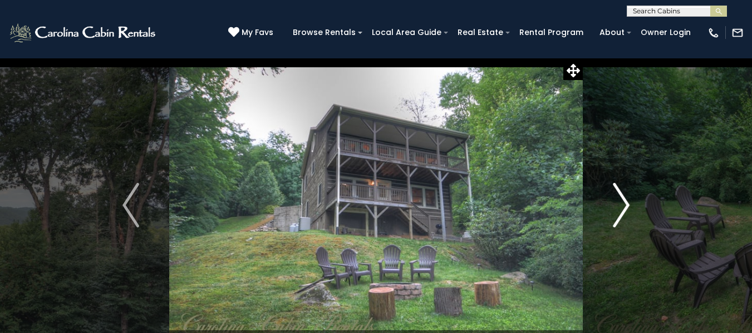
click at [621, 215] on img "Next" at bounding box center [621, 205] width 17 height 45
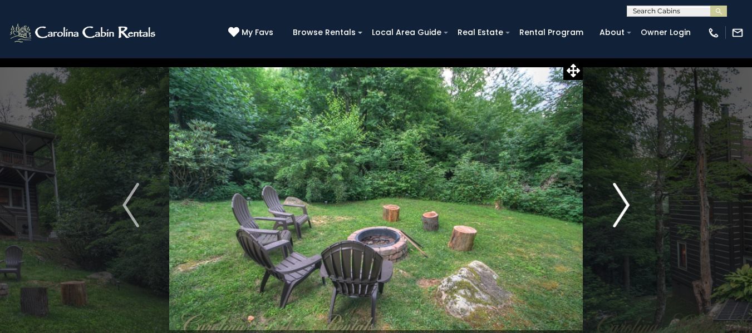
click at [621, 215] on img "Next" at bounding box center [621, 205] width 17 height 45
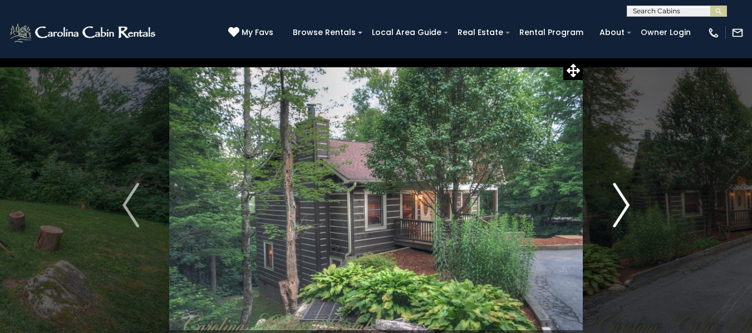
click at [621, 215] on img "Next" at bounding box center [621, 205] width 17 height 45
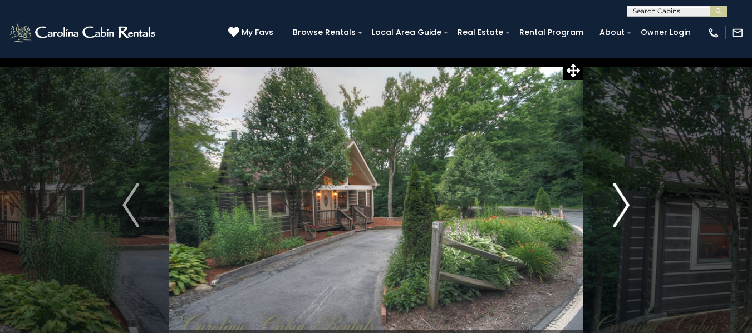
click at [621, 215] on img "Next" at bounding box center [621, 205] width 17 height 45
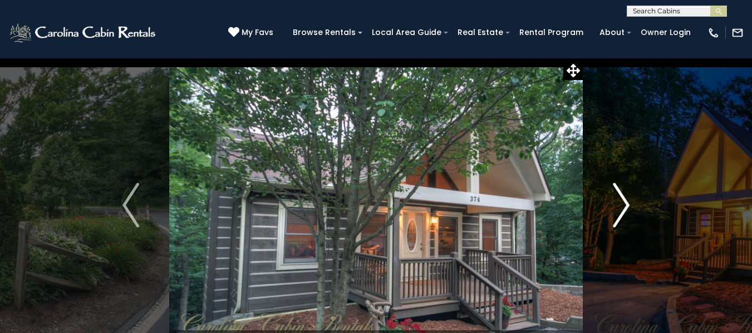
click at [621, 215] on img "Next" at bounding box center [621, 205] width 17 height 45
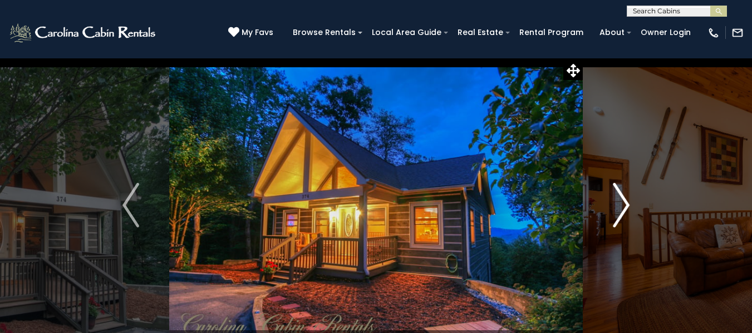
click at [621, 215] on img "Next" at bounding box center [621, 205] width 17 height 45
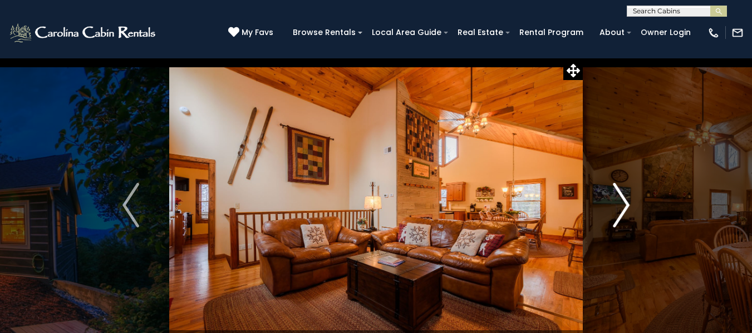
click at [621, 215] on img "Next" at bounding box center [621, 205] width 17 height 45
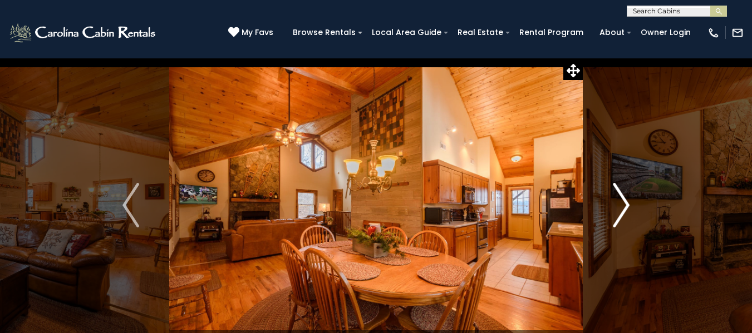
click at [621, 215] on img "Next" at bounding box center [621, 205] width 17 height 45
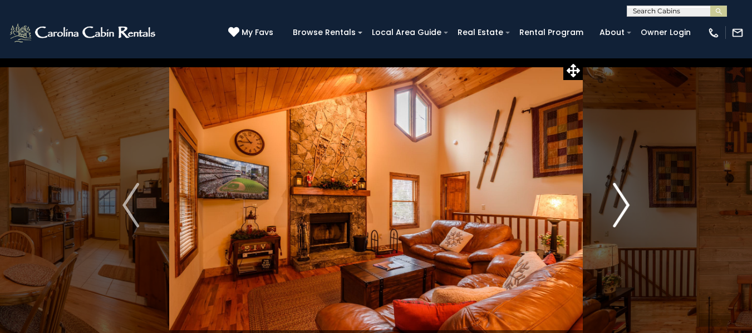
click at [621, 215] on img "Next" at bounding box center [621, 205] width 17 height 45
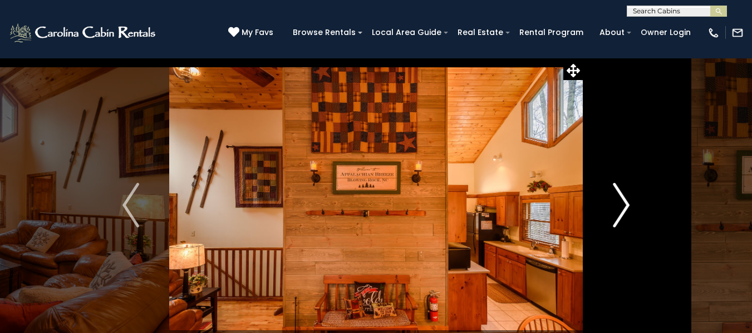
click at [621, 215] on img "Next" at bounding box center [621, 205] width 17 height 45
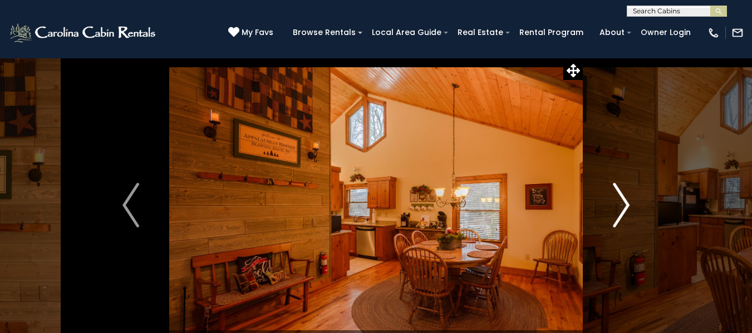
click at [621, 215] on img "Next" at bounding box center [621, 205] width 17 height 45
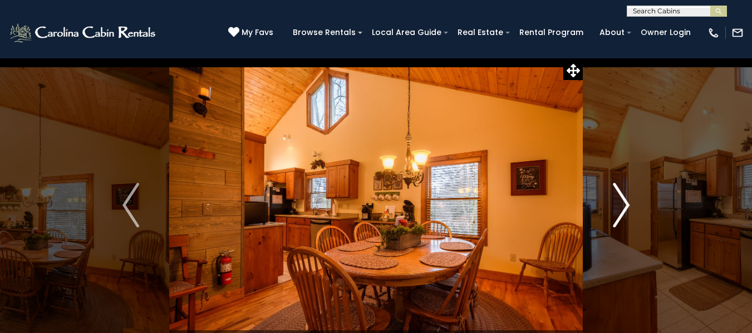
click at [621, 215] on img "Next" at bounding box center [621, 205] width 17 height 45
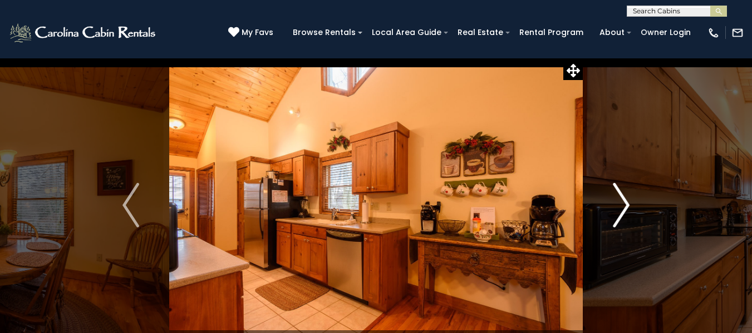
click at [621, 215] on img "Next" at bounding box center [621, 205] width 17 height 45
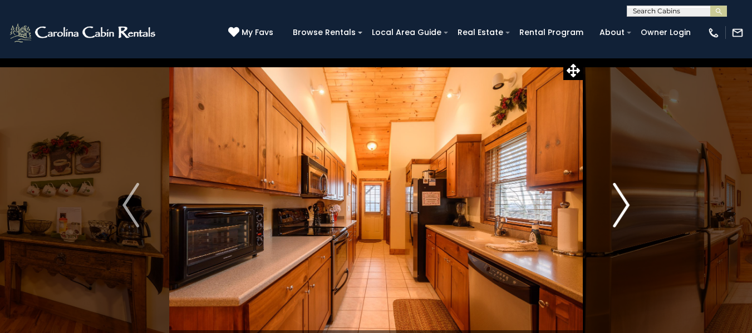
click at [621, 215] on img "Next" at bounding box center [621, 205] width 17 height 45
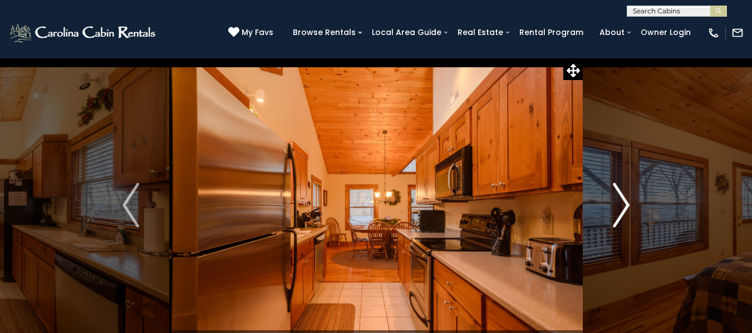
click at [621, 215] on img "Next" at bounding box center [621, 205] width 17 height 45
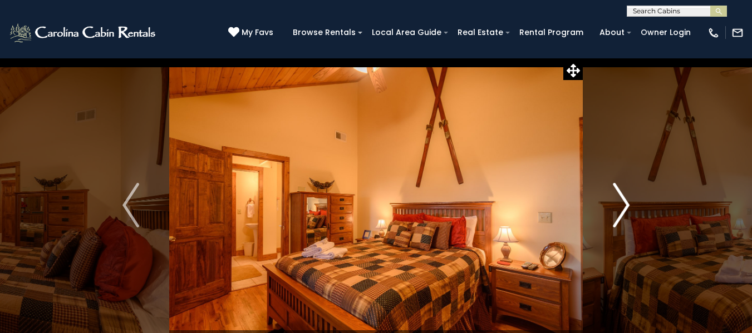
click at [621, 215] on img "Next" at bounding box center [621, 205] width 17 height 45
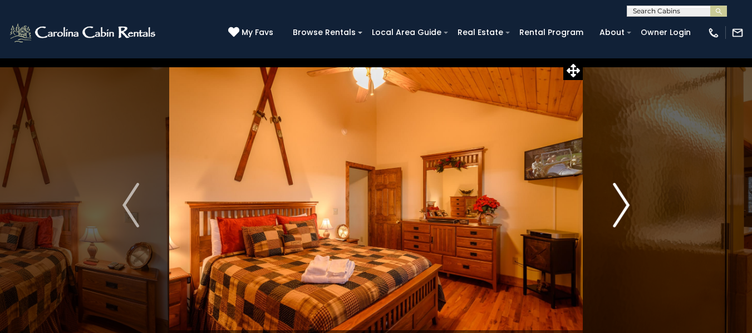
click at [621, 215] on img "Next" at bounding box center [621, 205] width 17 height 45
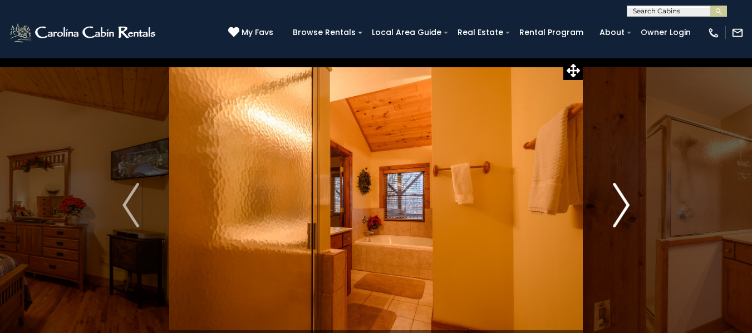
click at [621, 215] on img "Next" at bounding box center [621, 205] width 17 height 45
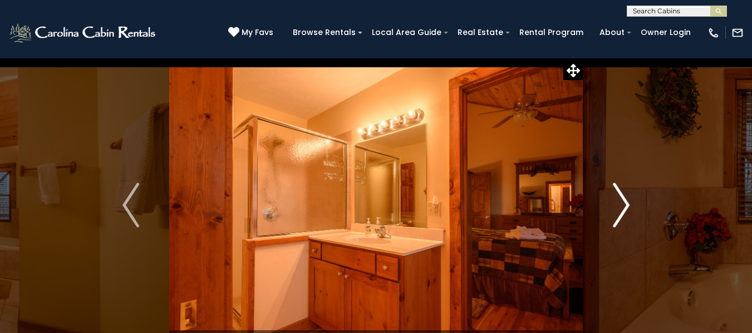
click at [621, 215] on img "Next" at bounding box center [621, 205] width 17 height 45
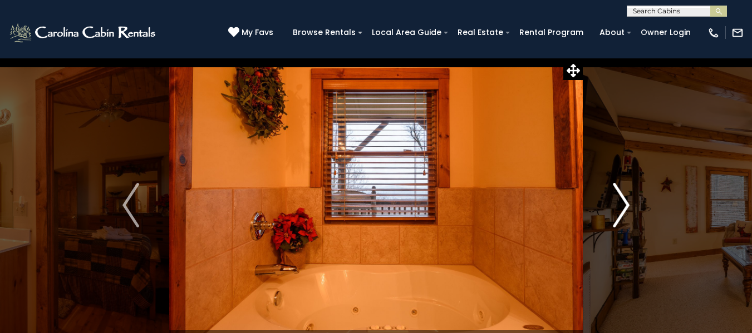
click at [621, 215] on img "Next" at bounding box center [621, 205] width 17 height 45
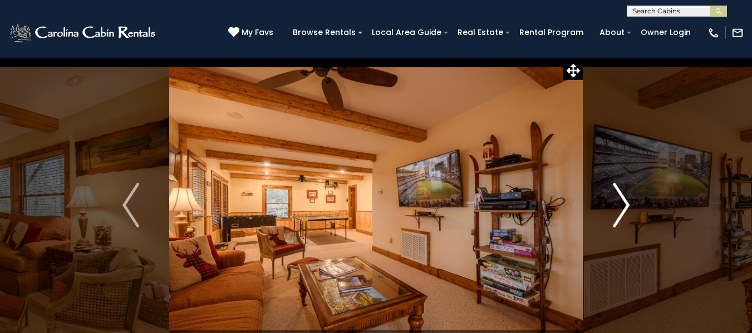
click at [621, 215] on img "Next" at bounding box center [621, 205] width 17 height 45
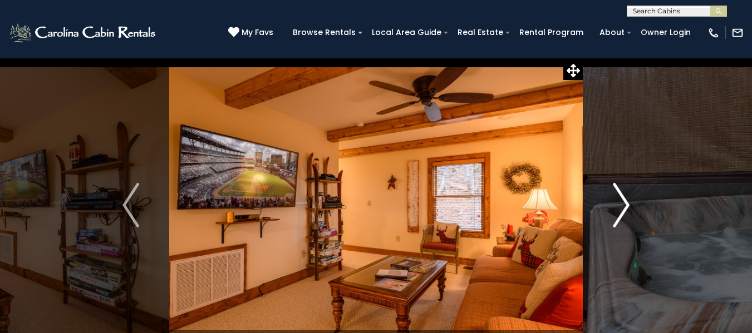
click at [621, 215] on img "Next" at bounding box center [621, 205] width 17 height 45
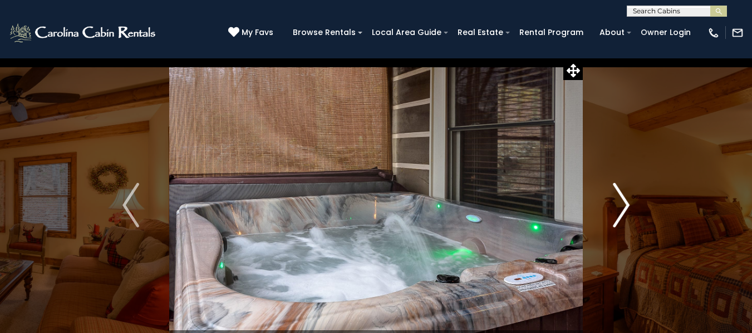
click at [621, 215] on img "Next" at bounding box center [621, 205] width 17 height 45
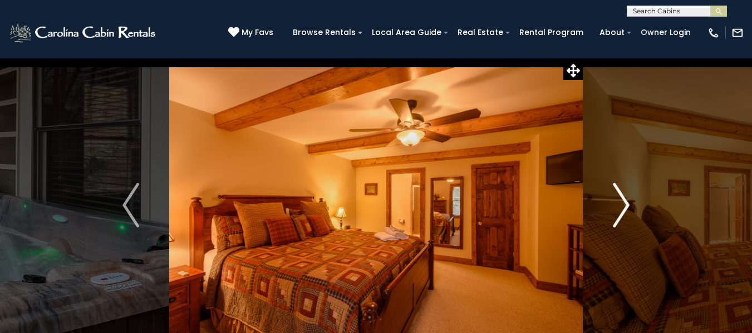
click at [621, 215] on img "Next" at bounding box center [621, 205] width 17 height 45
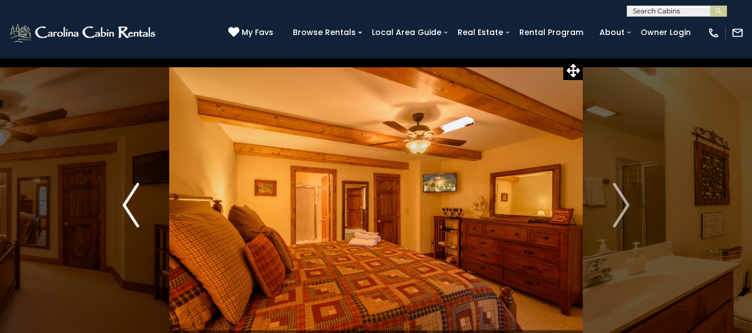
click at [121, 205] on button "Previous" at bounding box center [130, 205] width 77 height 295
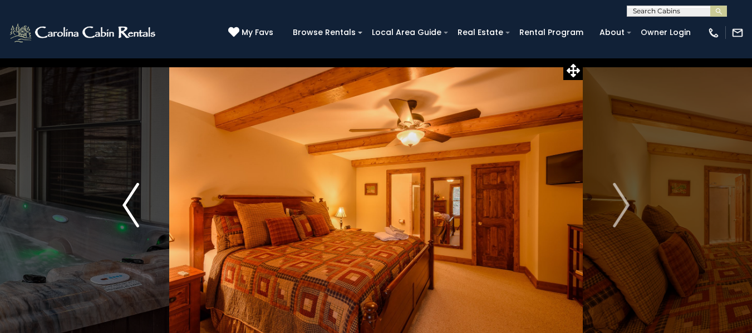
click at [131, 215] on img "Previous" at bounding box center [130, 205] width 17 height 45
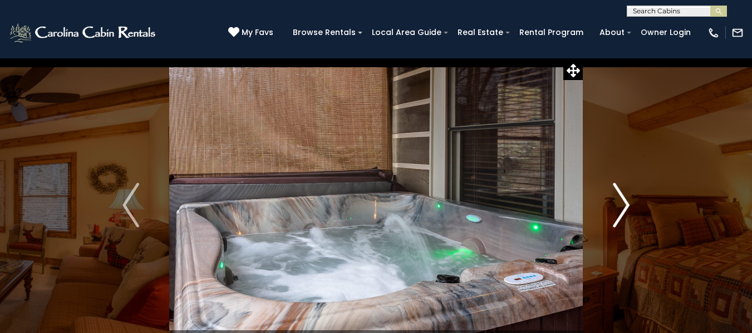
click at [628, 206] on img "Next" at bounding box center [621, 205] width 17 height 45
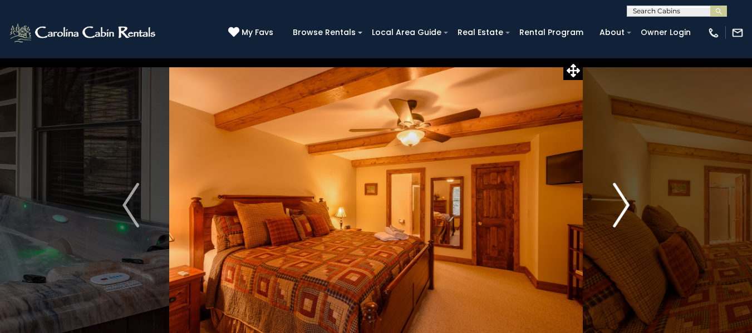
click at [627, 206] on img "Next" at bounding box center [621, 205] width 17 height 45
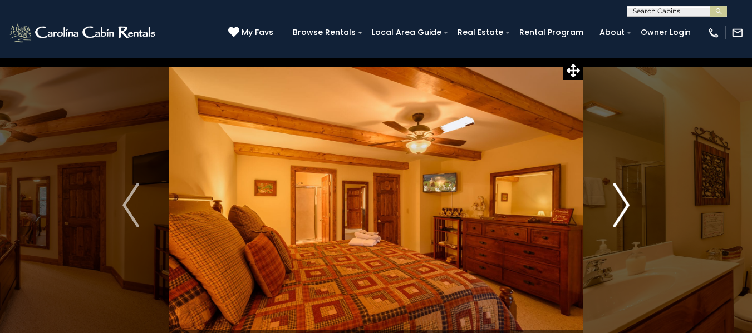
click at [627, 206] on img "Next" at bounding box center [621, 205] width 17 height 45
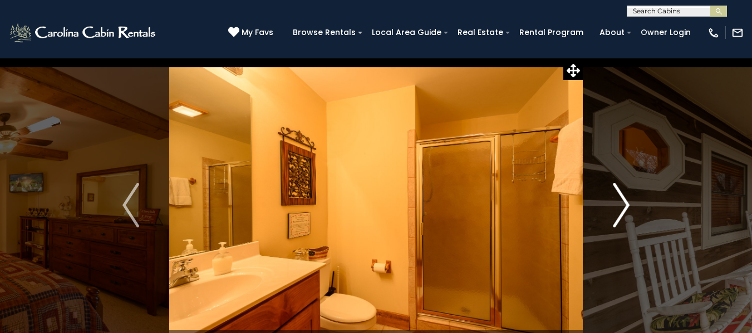
click at [627, 206] on img "Next" at bounding box center [621, 205] width 17 height 45
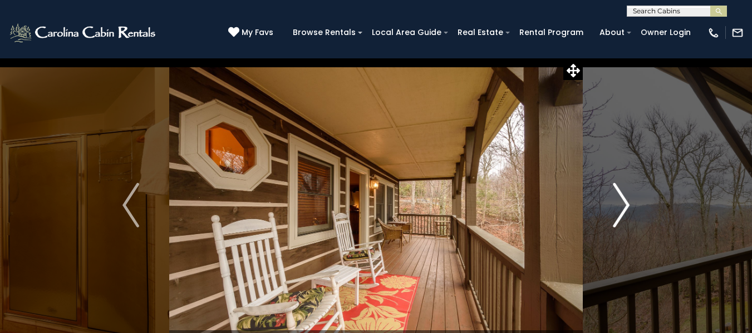
click at [627, 206] on img "Next" at bounding box center [621, 205] width 17 height 45
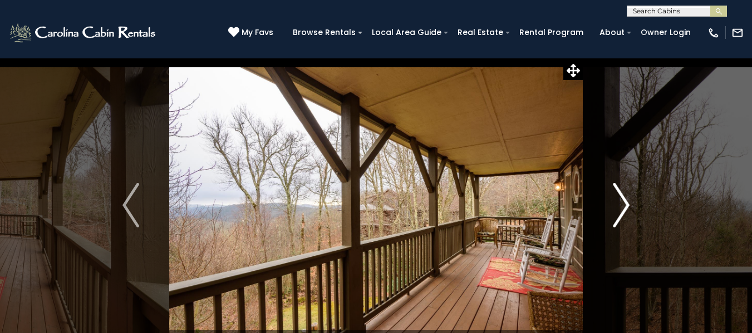
click at [627, 206] on img "Next" at bounding box center [621, 205] width 17 height 45
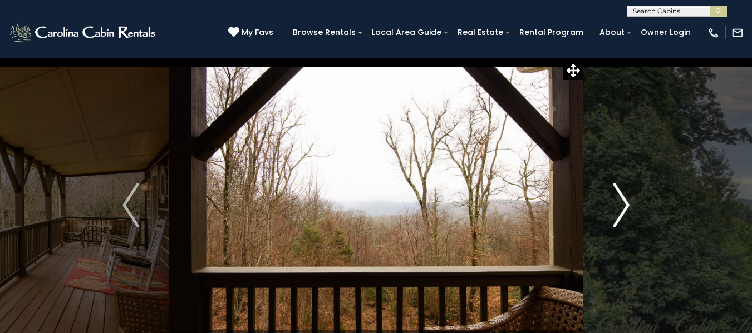
click at [627, 205] on img "Next" at bounding box center [621, 205] width 17 height 45
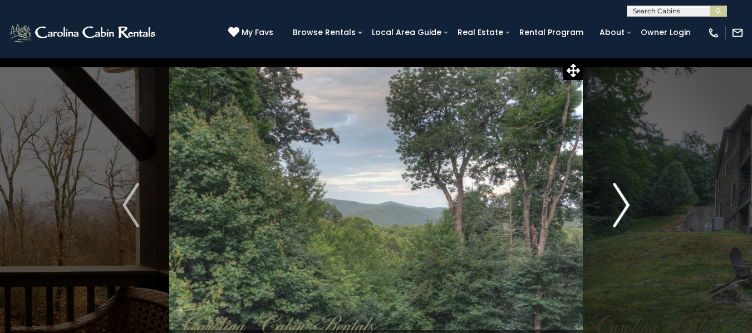
click at [627, 205] on img "Next" at bounding box center [621, 205] width 17 height 45
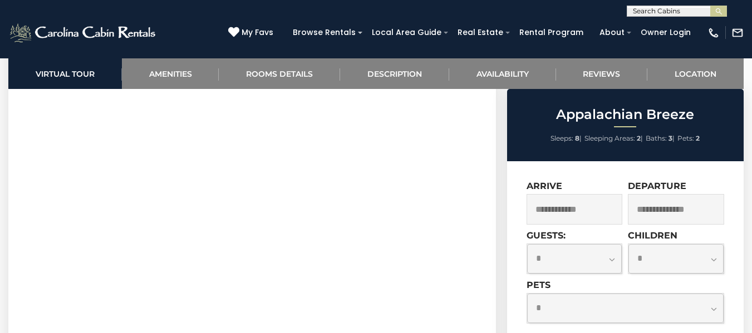
scroll to position [501, 0]
click at [571, 210] on input "text" at bounding box center [574, 209] width 96 height 31
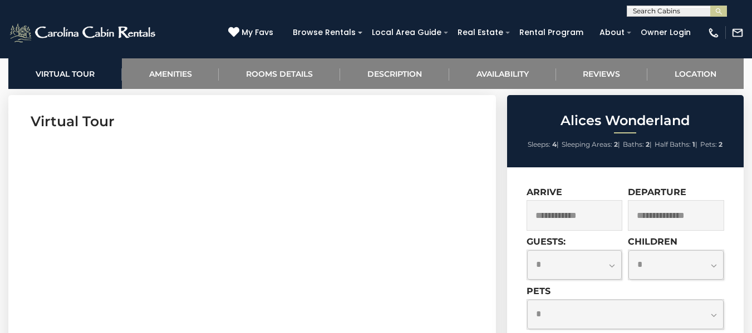
click at [581, 222] on input "text" at bounding box center [574, 215] width 96 height 31
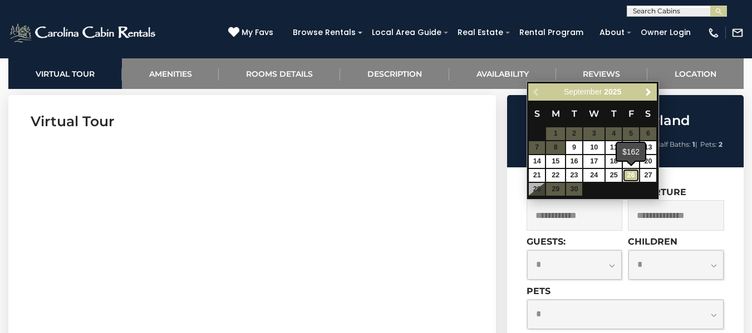
click at [633, 174] on link "26" at bounding box center [631, 175] width 16 height 13
type input "**********"
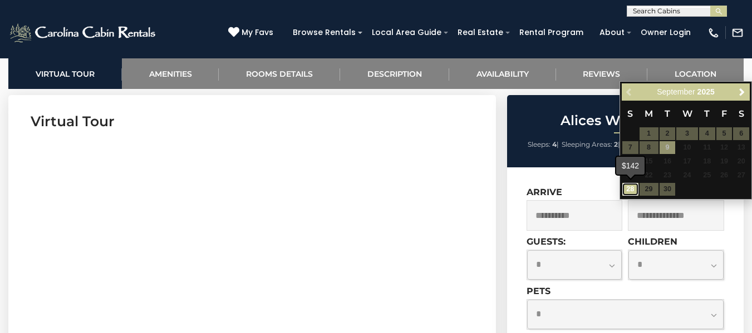
click at [629, 190] on link "28" at bounding box center [630, 189] width 16 height 13
type input "**********"
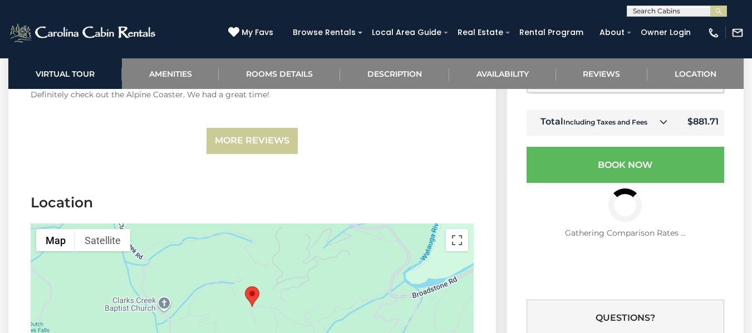
scroll to position [2337, 0]
